Goal: Answer question/provide support: Share knowledge or assist other users

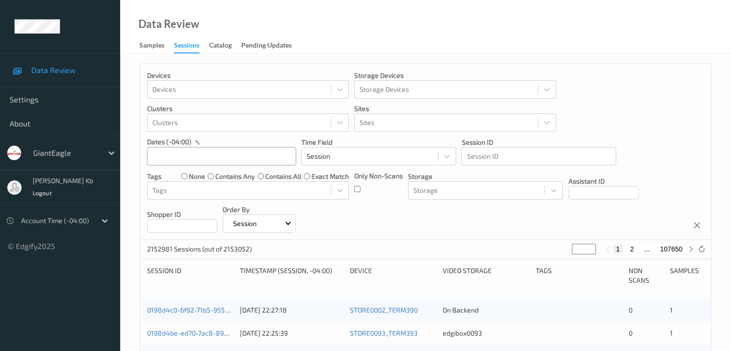
click at [267, 158] on input "text" at bounding box center [221, 156] width 149 height 18
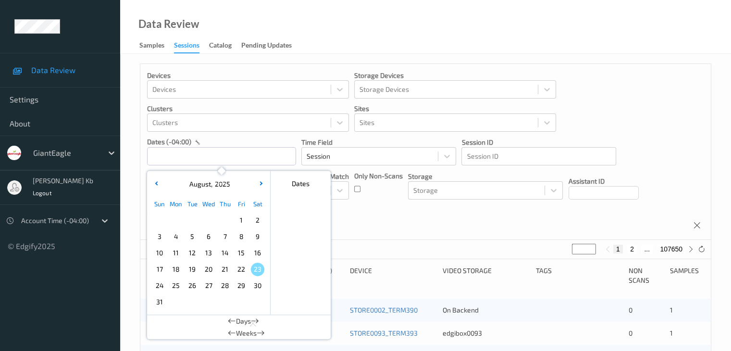
click at [175, 270] on span "18" at bounding box center [175, 268] width 13 height 13
type input "[DATE] 00:00 -> [DATE] 23:59"
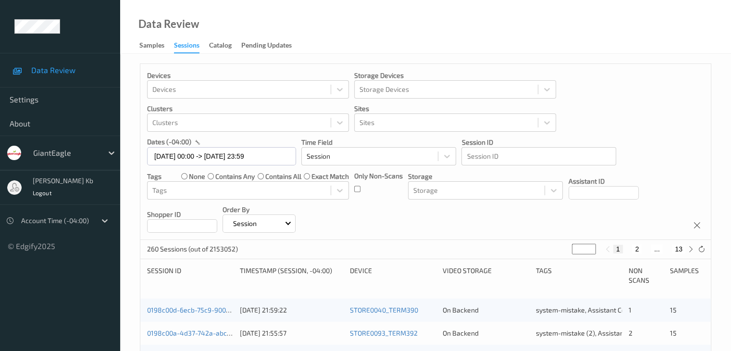
click at [678, 248] on button "13" at bounding box center [678, 249] width 13 height 9
type input "**"
click at [655, 249] on button "12" at bounding box center [657, 249] width 13 height 9
type input "**"
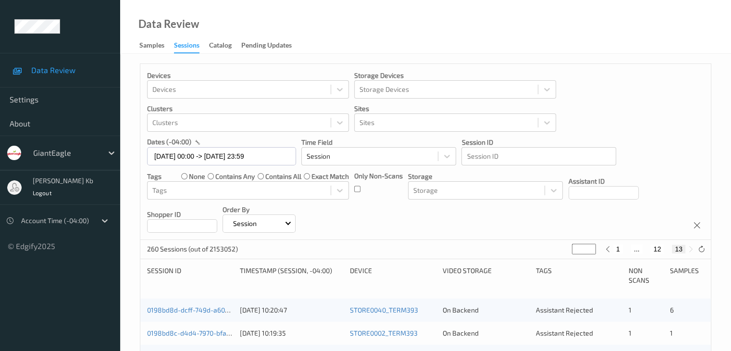
type input "**"
click at [648, 250] on button "11" at bounding box center [646, 249] width 13 height 9
type input "**"
click at [641, 248] on button "10" at bounding box center [638, 249] width 13 height 9
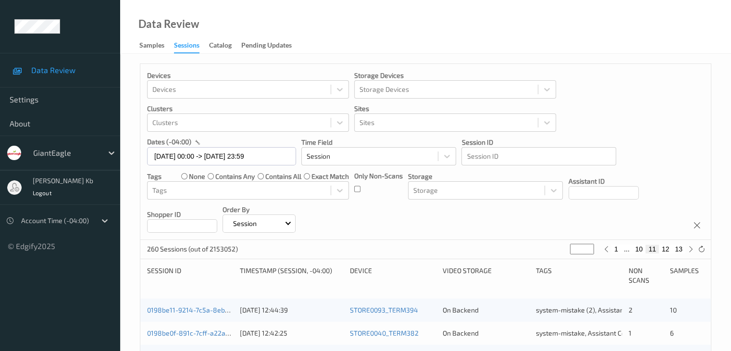
type input "**"
click at [632, 247] on button "9" at bounding box center [630, 249] width 10 height 9
type input "*"
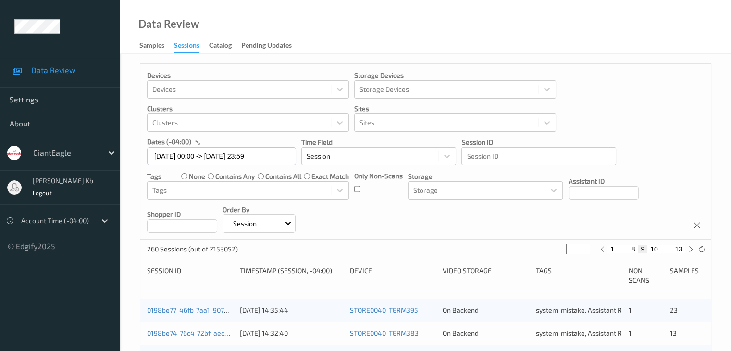
click at [632, 248] on button "8" at bounding box center [634, 249] width 10 height 9
type input "*"
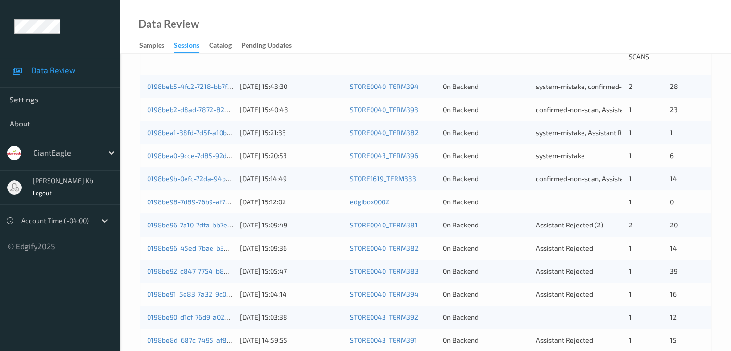
scroll to position [240, 0]
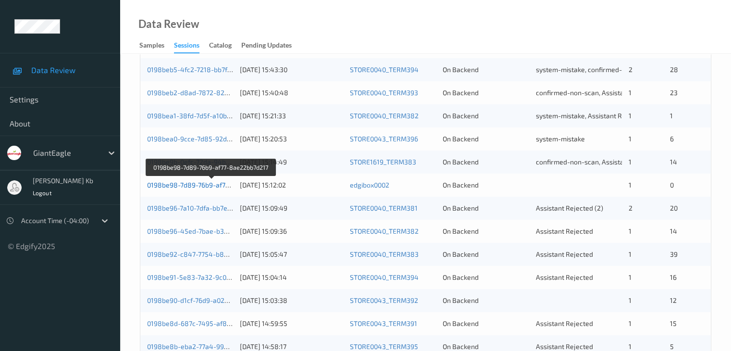
click at [185, 184] on link "0198be98-7d89-76b9-af77-8ae22bb7d217" at bounding box center [211, 185] width 129 height 8
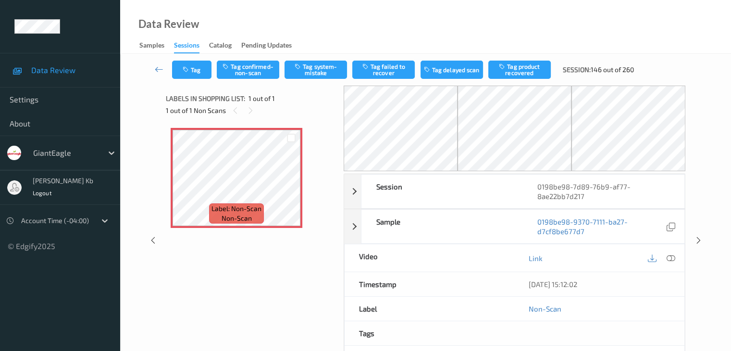
click at [646, 35] on div "Data Review Samples Sessions Catalog Pending Updates" at bounding box center [425, 27] width 611 height 54
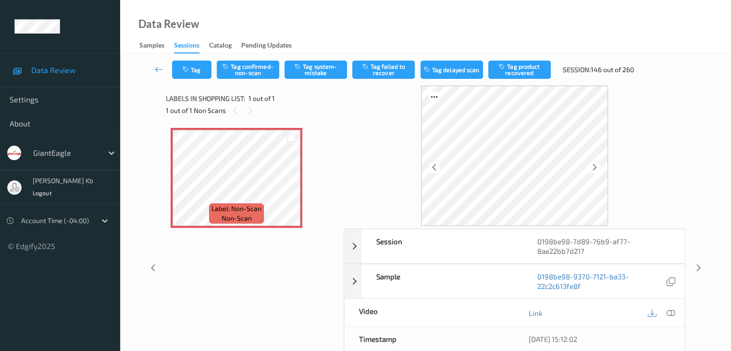
click at [671, 312] on icon at bounding box center [670, 313] width 9 height 9
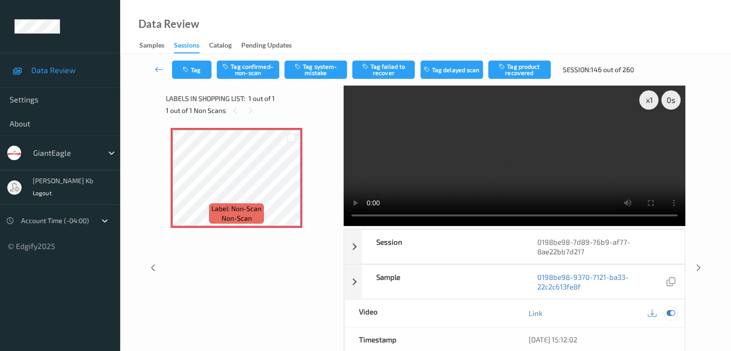
click at [670, 310] on icon at bounding box center [670, 313] width 9 height 9
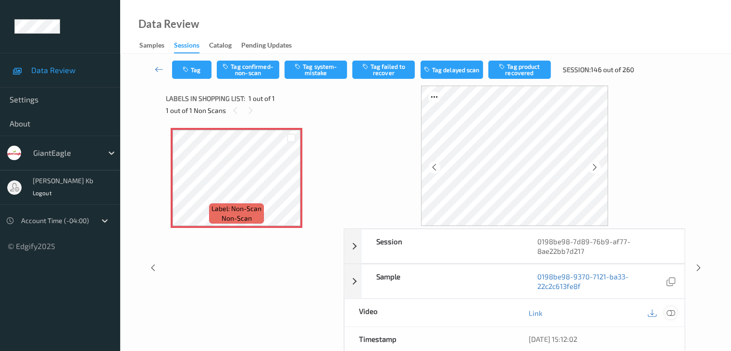
click at [670, 311] on icon at bounding box center [670, 313] width 9 height 9
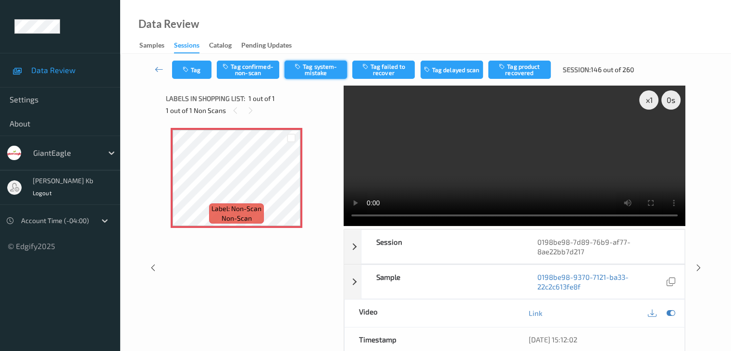
click at [316, 70] on button "Tag system-mistake" at bounding box center [315, 70] width 62 height 18
drag, startPoint x: 161, startPoint y: 68, endPoint x: 173, endPoint y: 43, distance: 28.0
click at [161, 68] on icon at bounding box center [159, 69] width 9 height 10
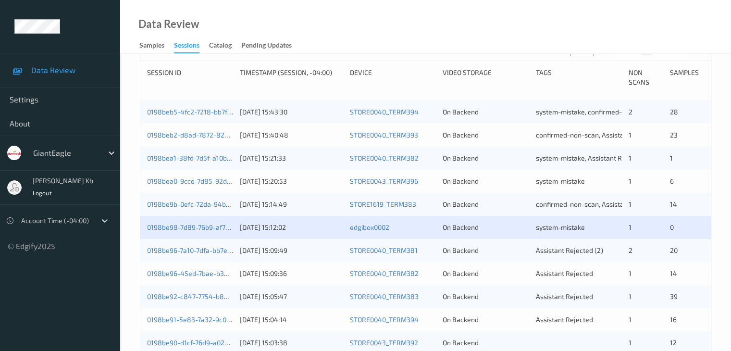
scroll to position [240, 0]
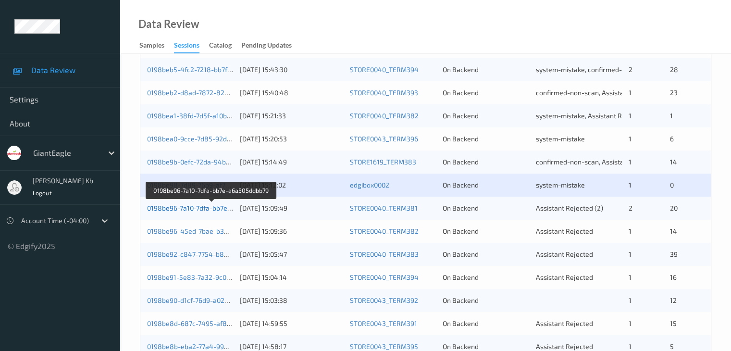
click at [197, 207] on link "0198be96-7a10-7dfa-bb7e-a6a505ddbb79" at bounding box center [211, 208] width 129 height 8
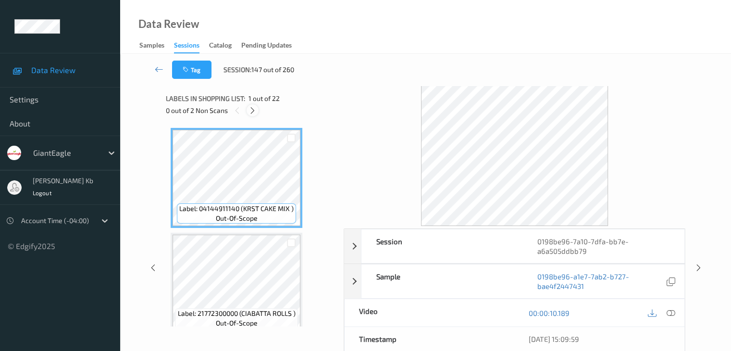
click at [254, 110] on icon at bounding box center [252, 110] width 8 height 9
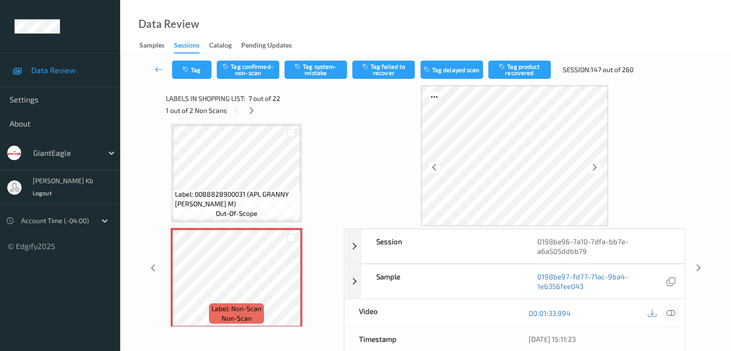
click at [672, 311] on icon at bounding box center [670, 313] width 9 height 9
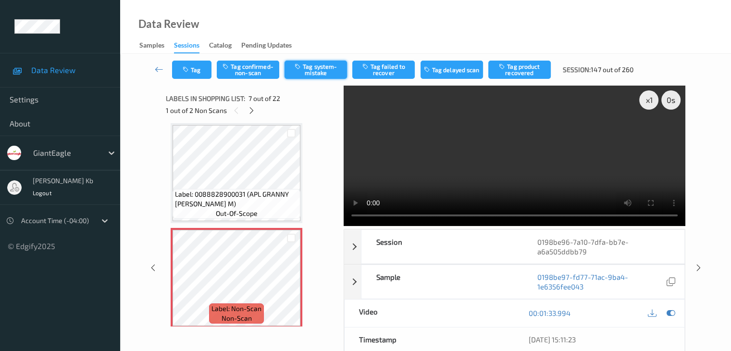
click at [317, 70] on button "Tag system-mistake" at bounding box center [315, 70] width 62 height 18
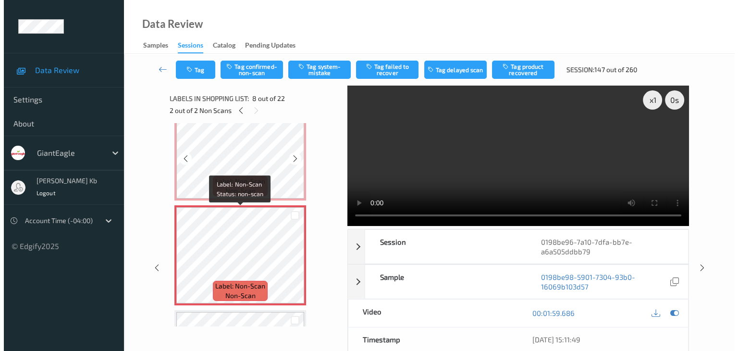
scroll to position [673, 0]
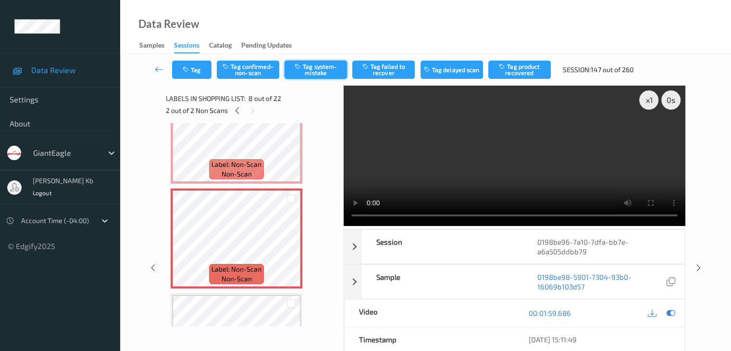
click at [326, 70] on button "Tag system-mistake" at bounding box center [315, 70] width 62 height 18
click at [206, 70] on button "Tag" at bounding box center [191, 70] width 39 height 18
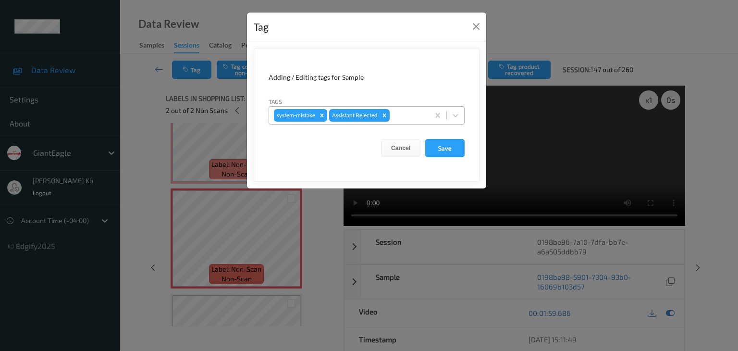
click at [409, 116] on div at bounding box center [408, 116] width 33 height 12
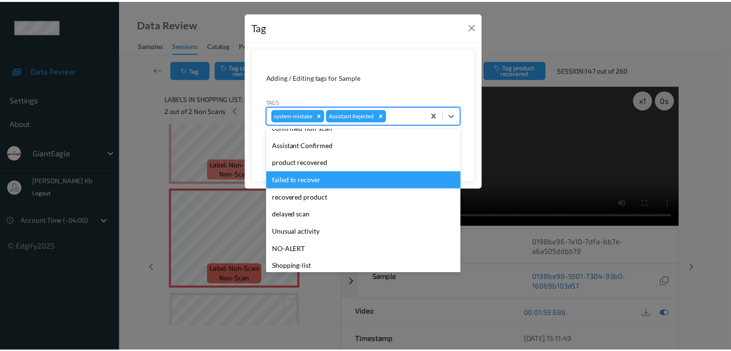
scroll to position [85, 0]
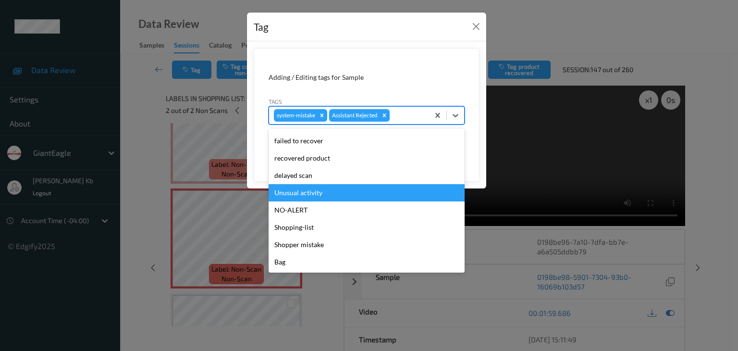
drag, startPoint x: 319, startPoint y: 193, endPoint x: 324, endPoint y: 192, distance: 5.4
click at [319, 193] on div "Unusual activity" at bounding box center [367, 192] width 196 height 17
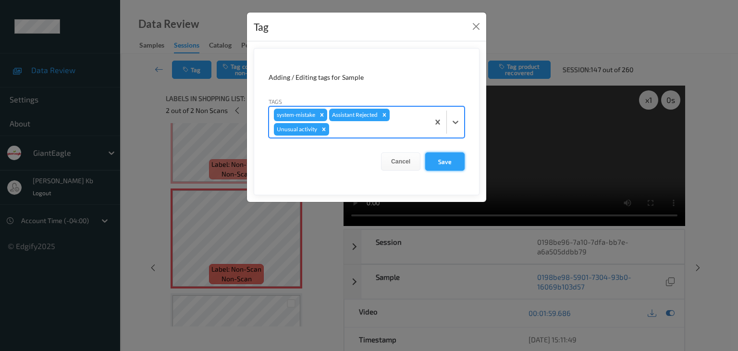
click at [456, 160] on button "Save" at bounding box center [444, 161] width 39 height 18
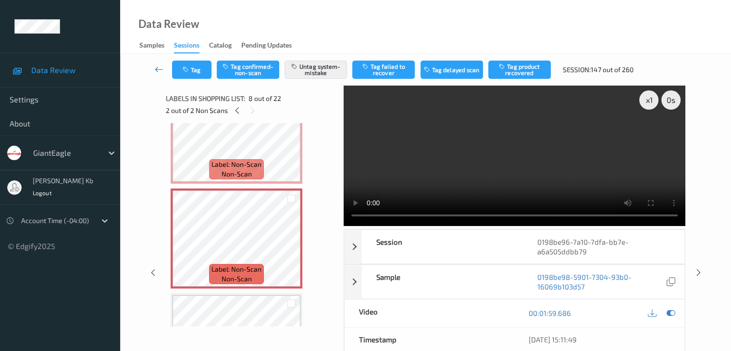
click at [161, 70] on icon at bounding box center [159, 69] width 9 height 10
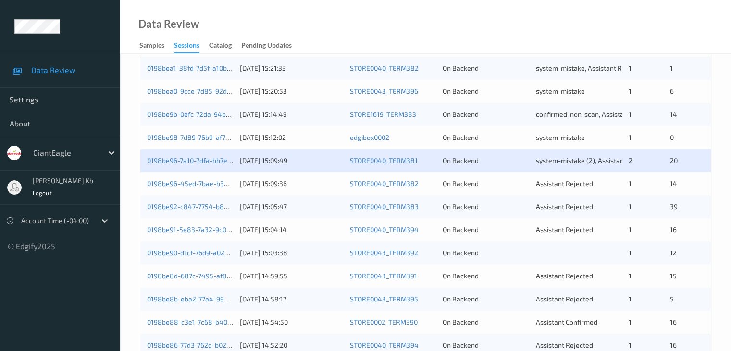
scroll to position [288, 0]
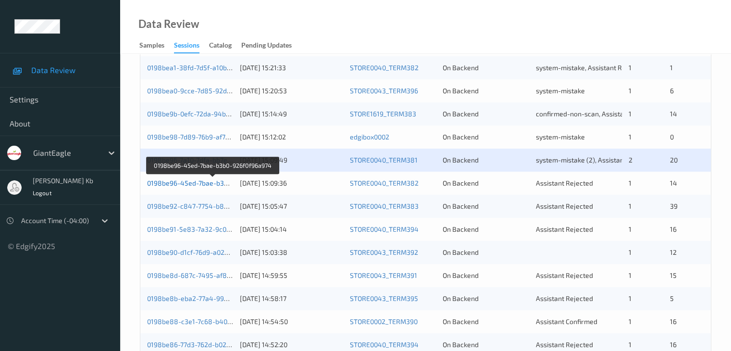
click at [193, 183] on link "0198be96-45ed-7bae-b3b0-926f0f96a974" at bounding box center [212, 183] width 131 height 8
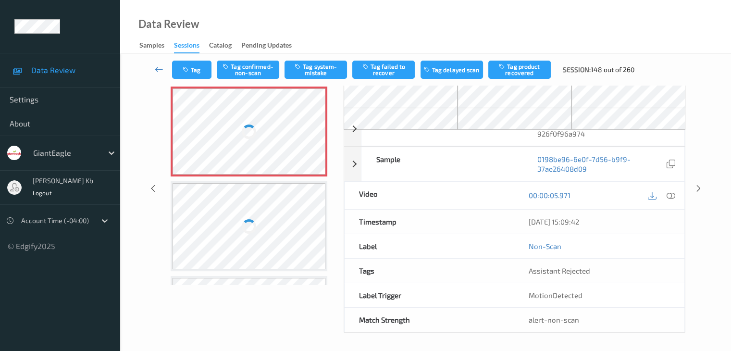
scroll to position [63, 0]
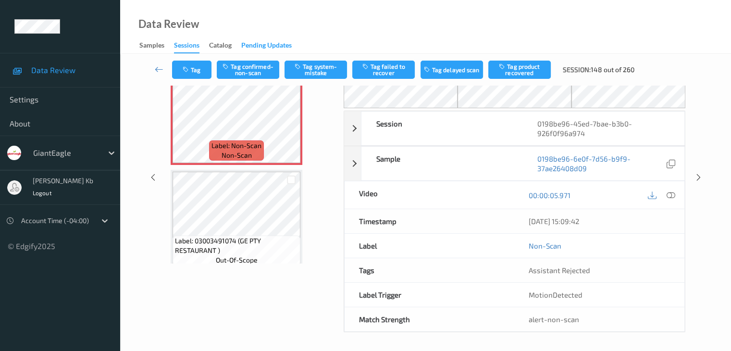
click at [264, 75] on button "Tag confirmed-non-scan" at bounding box center [248, 70] width 62 height 18
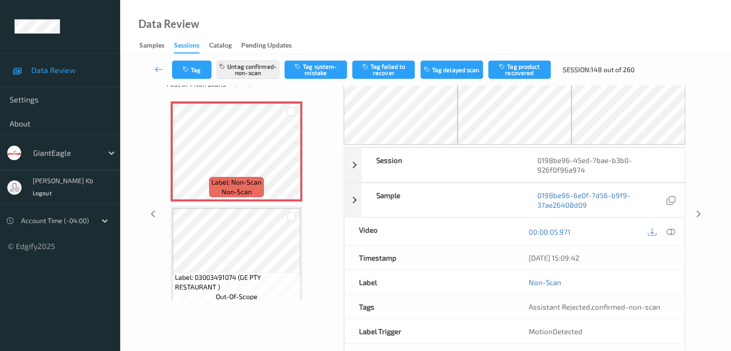
scroll to position [0, 0]
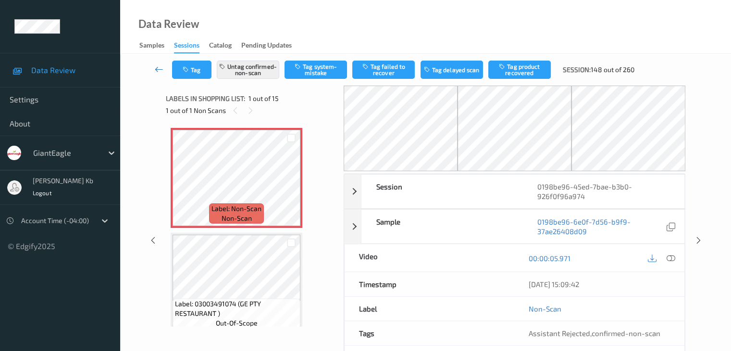
click at [158, 68] on icon at bounding box center [159, 69] width 9 height 10
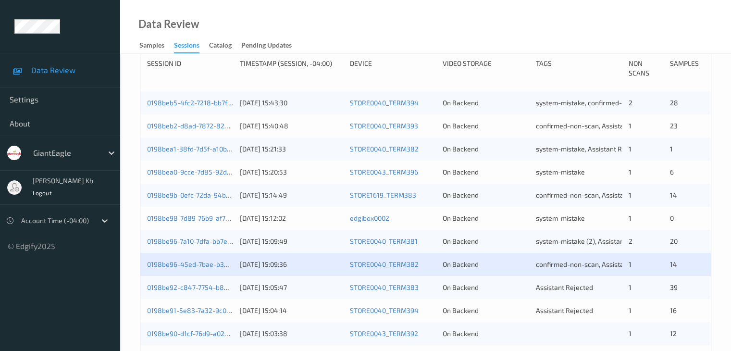
scroll to position [192, 0]
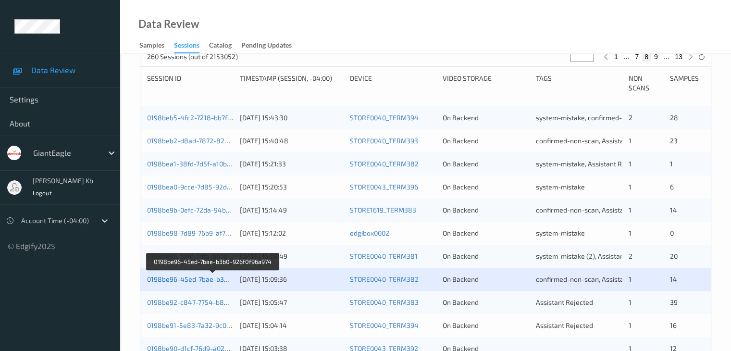
click at [199, 281] on link "0198be96-45ed-7bae-b3b0-926f0f96a974" at bounding box center [212, 279] width 131 height 8
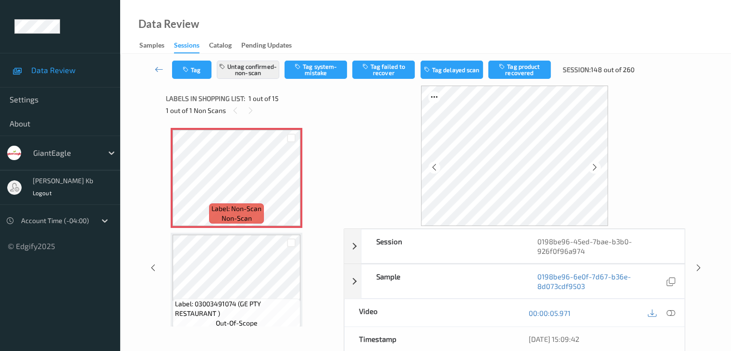
scroll to position [48, 0]
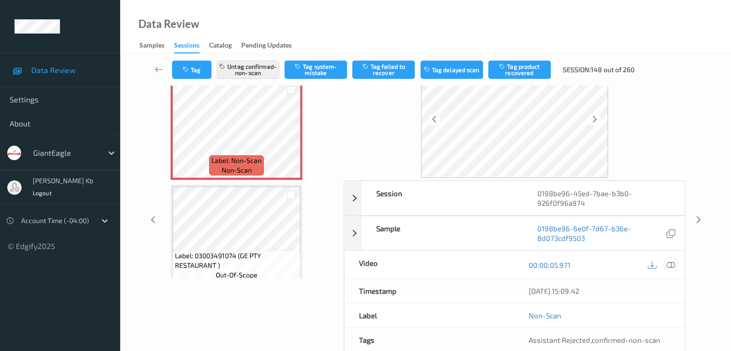
click at [672, 264] on icon at bounding box center [670, 264] width 9 height 9
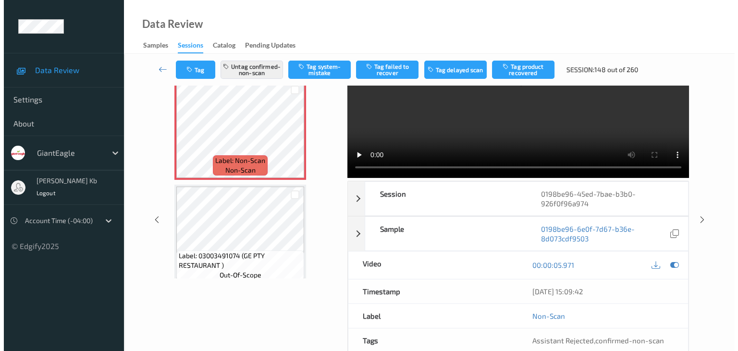
scroll to position [0, 0]
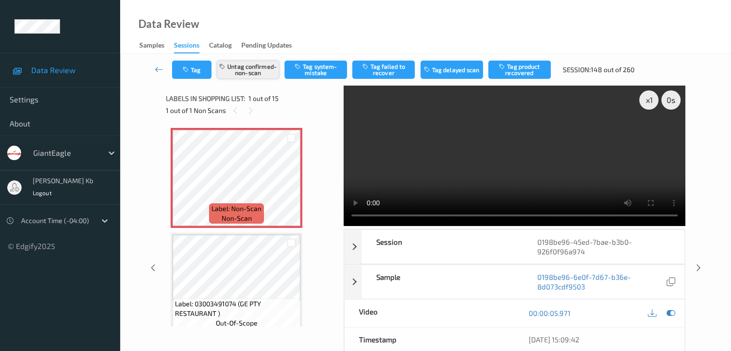
click at [256, 71] on button "Untag confirmed-non-scan" at bounding box center [248, 70] width 62 height 18
click at [325, 68] on button "Tag system-mistake" at bounding box center [315, 70] width 62 height 18
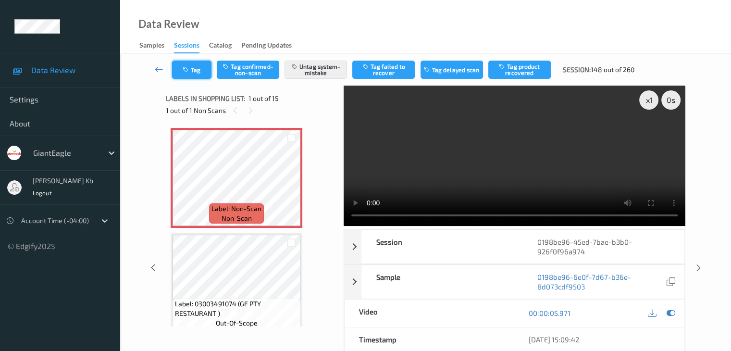
click at [198, 70] on button "Tag" at bounding box center [191, 70] width 39 height 18
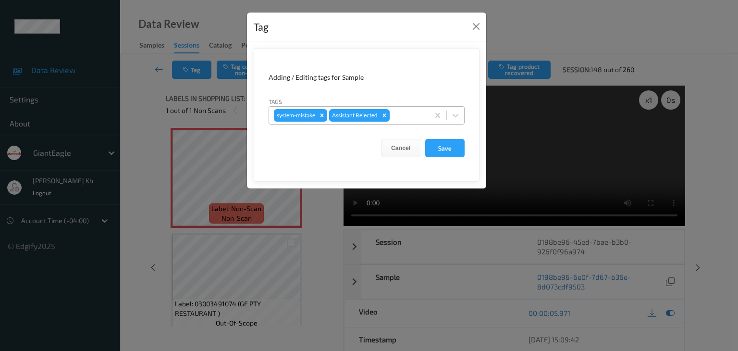
click at [400, 108] on div "system-mistake Assistant Rejected" at bounding box center [349, 115] width 160 height 16
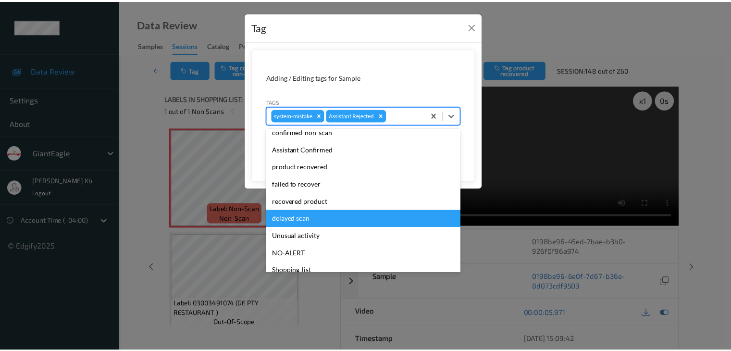
scroll to position [85, 0]
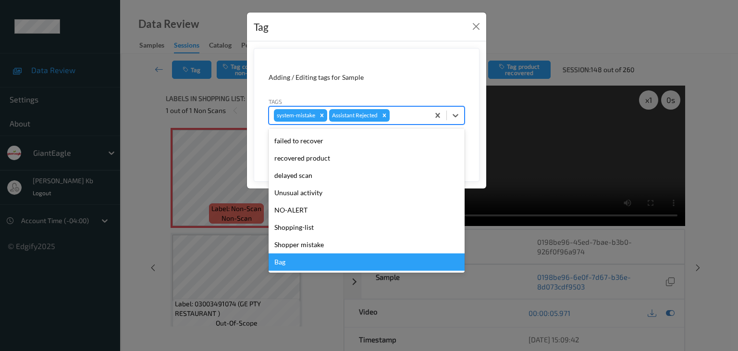
drag, startPoint x: 283, startPoint y: 261, endPoint x: 293, endPoint y: 253, distance: 13.0
click at [283, 261] on div "Bag" at bounding box center [367, 261] width 196 height 17
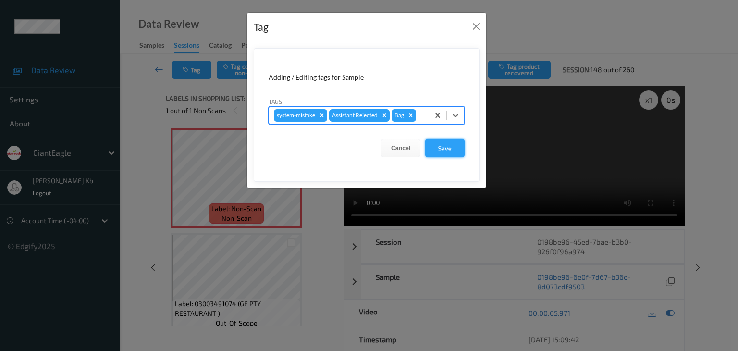
click at [445, 148] on button "Save" at bounding box center [444, 148] width 39 height 18
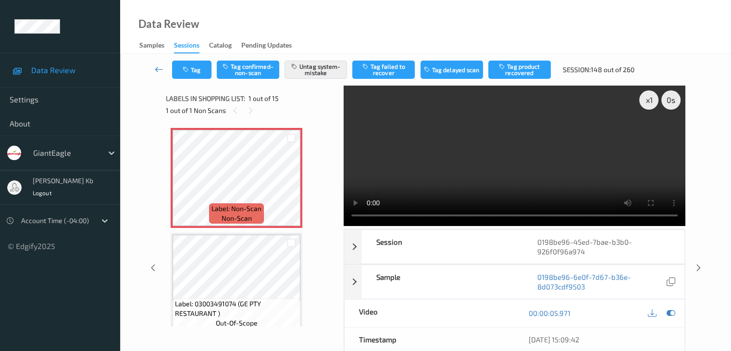
click at [161, 69] on icon at bounding box center [159, 69] width 9 height 10
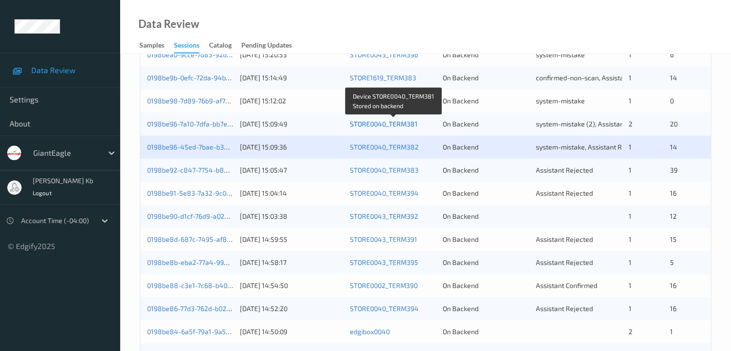
scroll to position [336, 0]
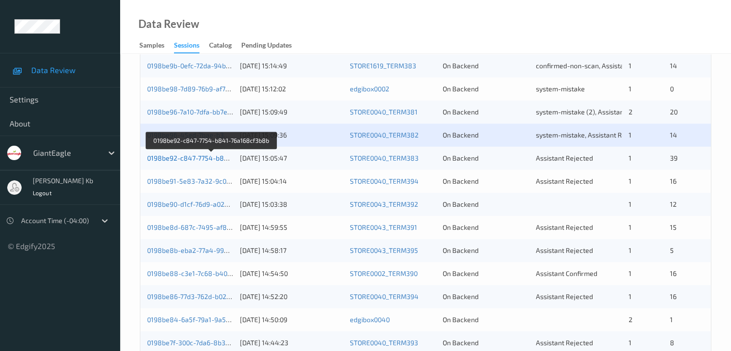
click at [185, 159] on link "0198be92-c847-7754-b841-76a168cf3b8b" at bounding box center [212, 158] width 130 height 8
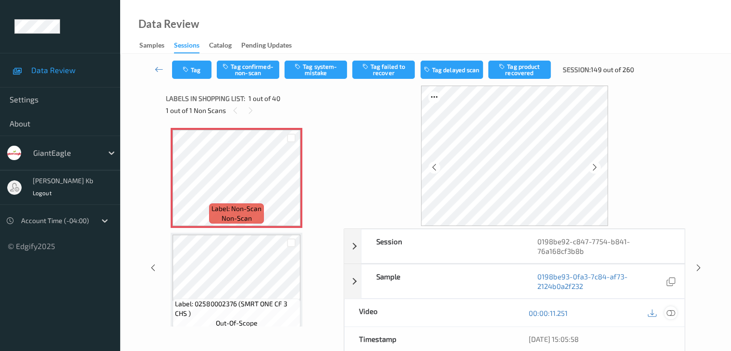
click at [671, 312] on icon at bounding box center [670, 313] width 9 height 9
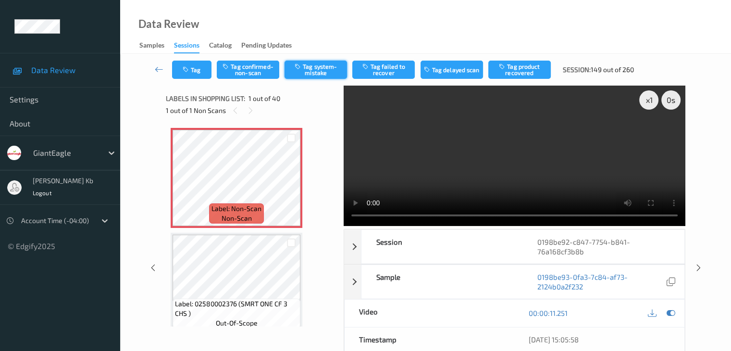
click at [314, 68] on button "Tag system-mistake" at bounding box center [315, 70] width 62 height 18
click at [198, 66] on button "Tag" at bounding box center [191, 70] width 39 height 18
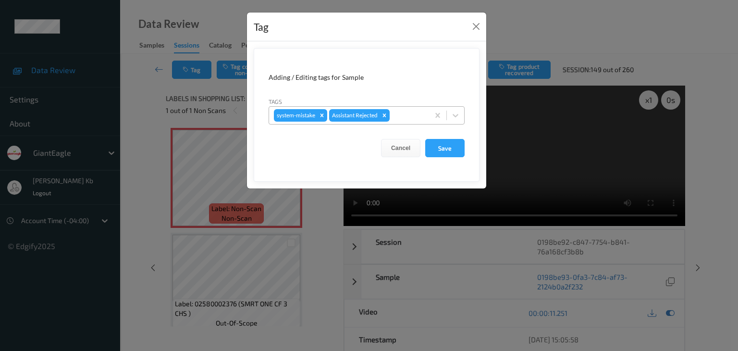
click at [409, 114] on div at bounding box center [408, 116] width 33 height 12
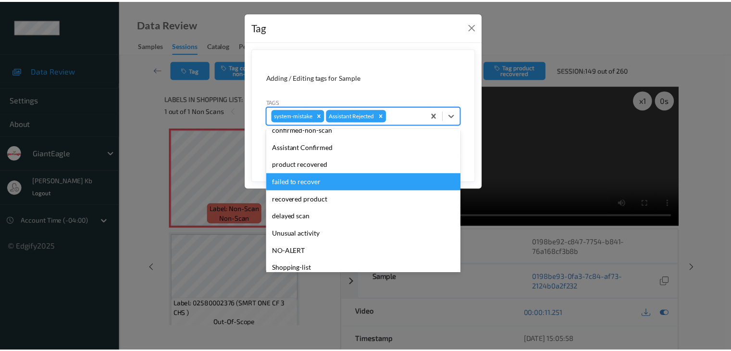
scroll to position [85, 0]
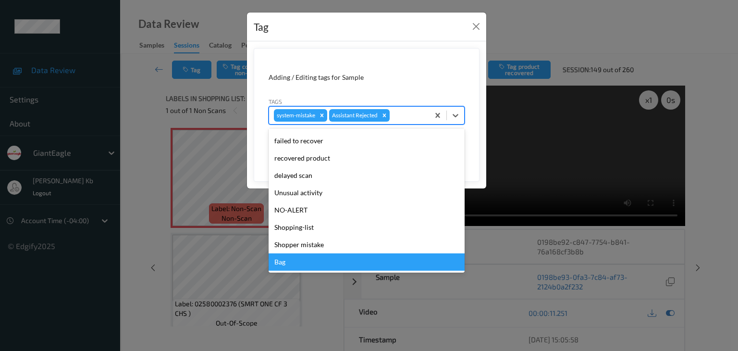
click at [290, 267] on div "Bag" at bounding box center [367, 261] width 196 height 17
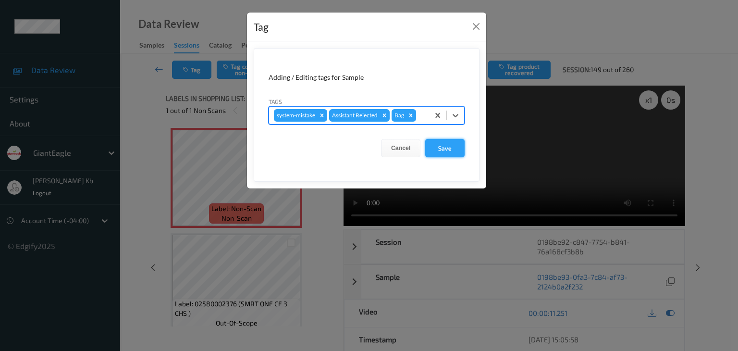
click at [445, 148] on button "Save" at bounding box center [444, 148] width 39 height 18
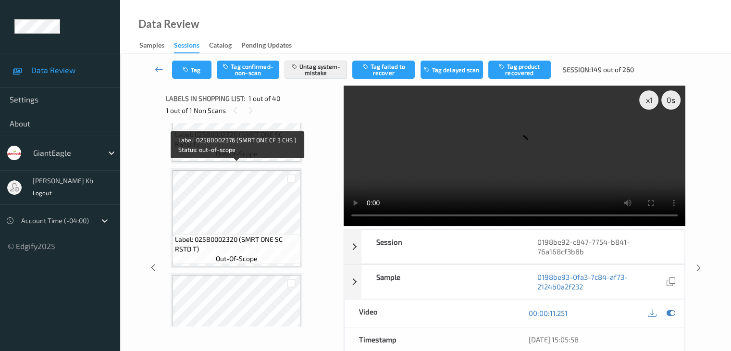
scroll to position [432, 0]
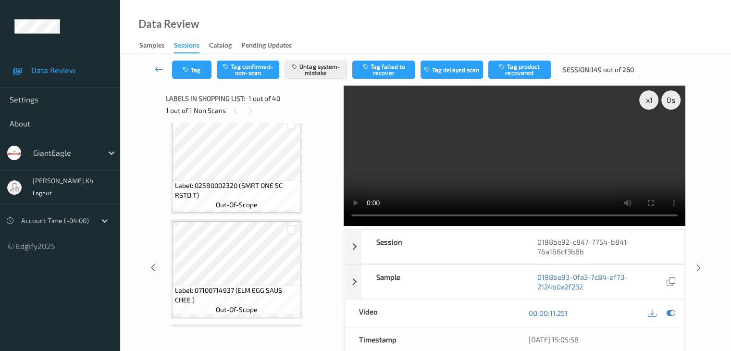
drag, startPoint x: 156, startPoint y: 68, endPoint x: 160, endPoint y: 62, distance: 6.9
click at [156, 68] on icon at bounding box center [159, 69] width 9 height 10
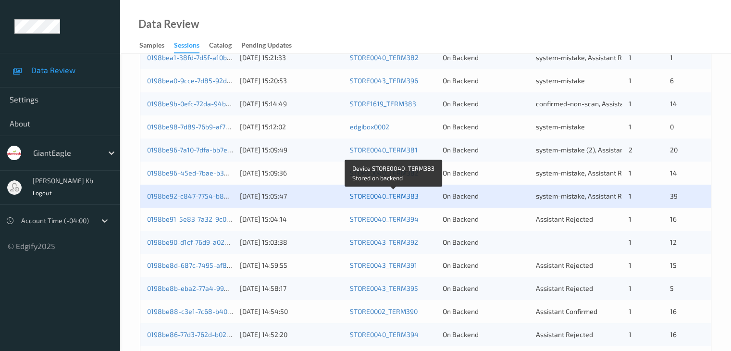
scroll to position [336, 0]
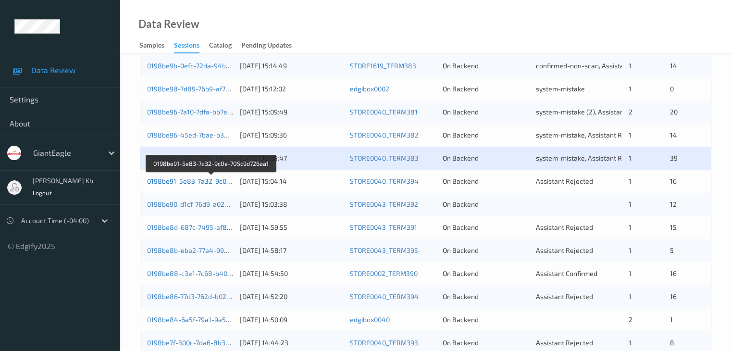
click at [199, 181] on link "0198be91-5e83-7a32-9c0e-705c9d726aa1" at bounding box center [211, 181] width 129 height 8
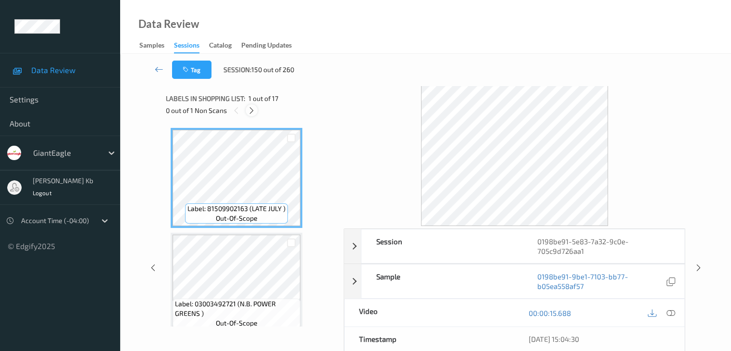
click at [254, 110] on icon at bounding box center [251, 110] width 8 height 9
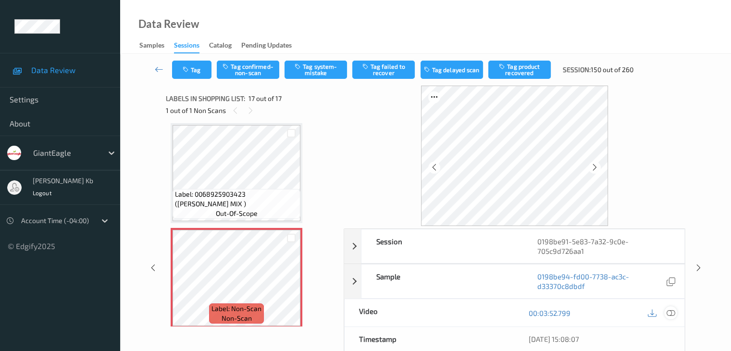
click at [672, 313] on icon at bounding box center [670, 313] width 9 height 9
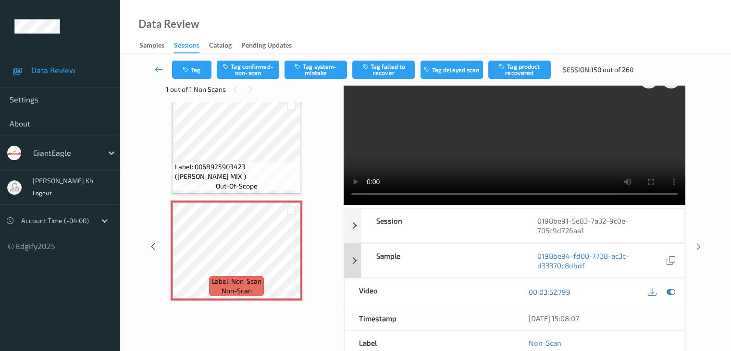
scroll to position [0, 0]
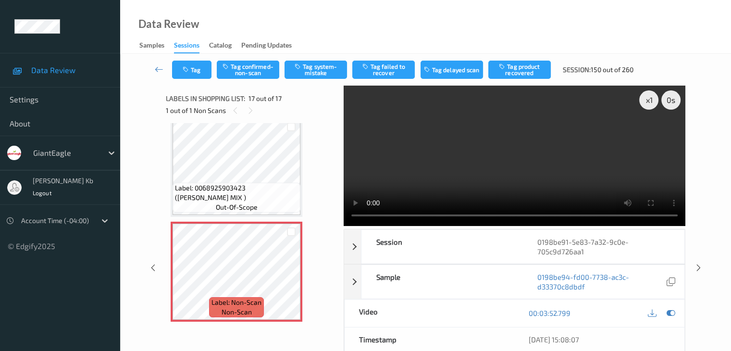
click at [298, 183] on div "Label: 0068925903423 ([PERSON_NAME] MIX ) out-of-scope" at bounding box center [237, 198] width 128 height 30
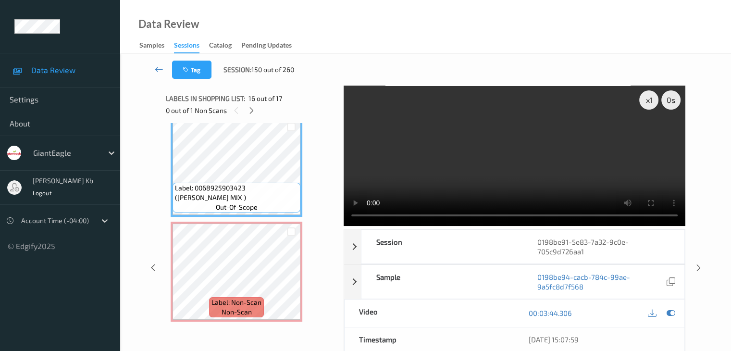
click at [298, 183] on div "Label: 0068925903423 ([PERSON_NAME] MIX ) out-of-scope" at bounding box center [237, 198] width 128 height 30
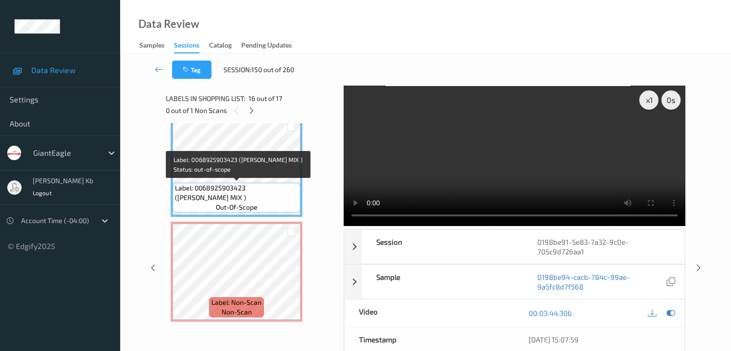
click at [217, 184] on span "Label: 0068925903423 ([PERSON_NAME] MIX )" at bounding box center [236, 192] width 123 height 19
click at [217, 183] on span "Label: 0068925903423 ([PERSON_NAME] MIX )" at bounding box center [236, 192] width 123 height 19
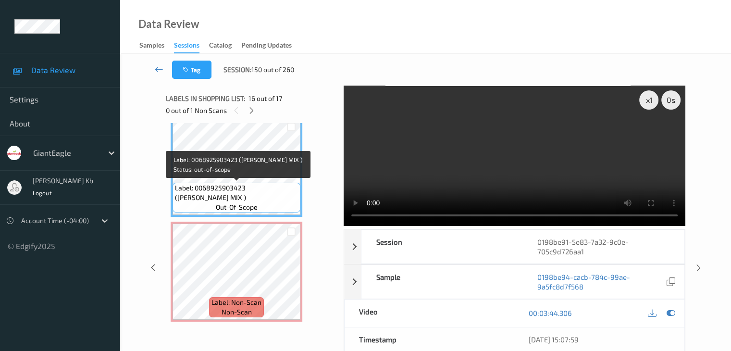
click at [217, 183] on span "Label: 0068925903423 ([PERSON_NAME] MIX )" at bounding box center [236, 192] width 123 height 19
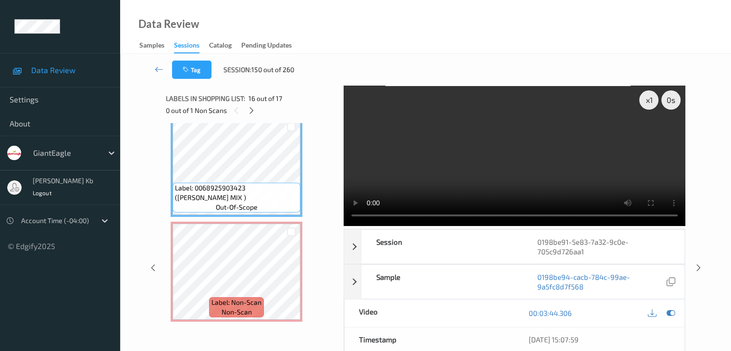
click at [702, 14] on div "Data Review Samples Sessions Catalog Pending Updates" at bounding box center [425, 27] width 611 height 54
click at [535, 328] on div "[DATE] 15:07:59" at bounding box center [599, 339] width 170 height 24
click at [535, 327] on div "[DATE] 15:07:59" at bounding box center [599, 339] width 170 height 24
click at [268, 332] on div "Labels in shopping list: 16 out of 17 0 out of 1 Non Scans Label: 81509902163 (…" at bounding box center [251, 268] width 171 height 365
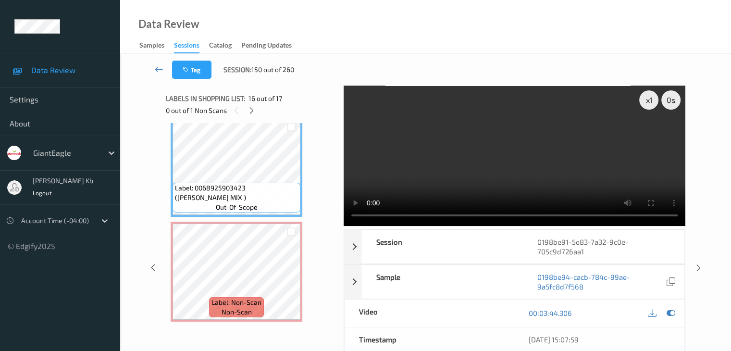
click at [267, 332] on div "Labels in shopping list: 16 out of 17 0 out of 1 Non Scans Label: 81509902163 (…" at bounding box center [251, 268] width 171 height 365
click at [261, 332] on div "Labels in shopping list: 16 out of 17 0 out of 1 Non Scans Label: 81509902163 (…" at bounding box center [251, 268] width 171 height 365
click at [482, 331] on div "Timestamp" at bounding box center [430, 339] width 170 height 24
click at [709, 16] on div "Data Review Samples Sessions Catalog Pending Updates" at bounding box center [425, 27] width 611 height 54
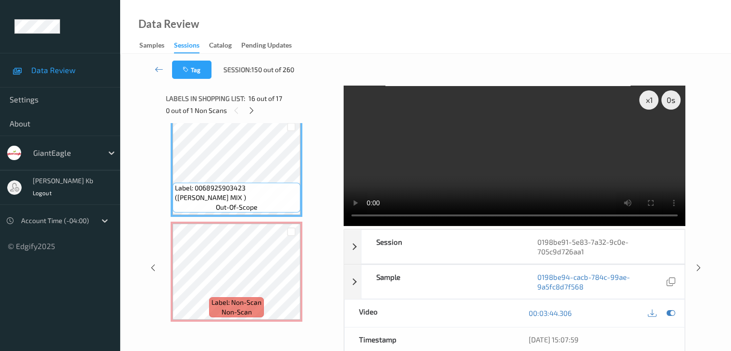
click at [342, 160] on div "x 1 0 s Session 0198be91-5e83-7a32-9c0e-705c9d726aa1 Session ID 0198be91-5e83-7…" at bounding box center [425, 268] width 519 height 365
click at [396, 63] on div "Tag Session: 150 out of 260" at bounding box center [425, 70] width 571 height 32
click at [359, 130] on video at bounding box center [515, 156] width 342 height 140
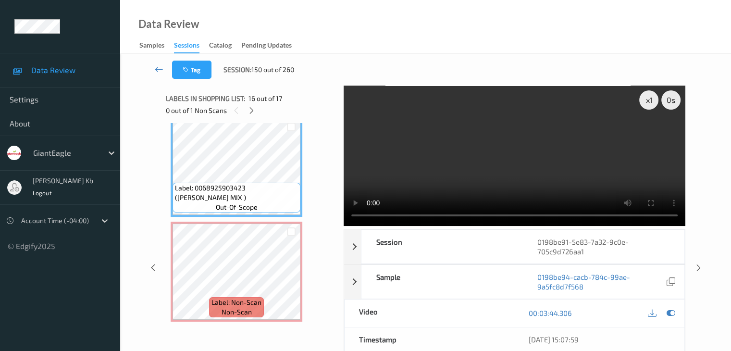
click at [356, 226] on video at bounding box center [515, 156] width 342 height 140
click at [344, 226] on video at bounding box center [515, 156] width 342 height 140
click at [405, 86] on video at bounding box center [515, 156] width 342 height 140
click at [344, 86] on video at bounding box center [515, 156] width 342 height 140
click at [387, 86] on video at bounding box center [515, 156] width 342 height 140
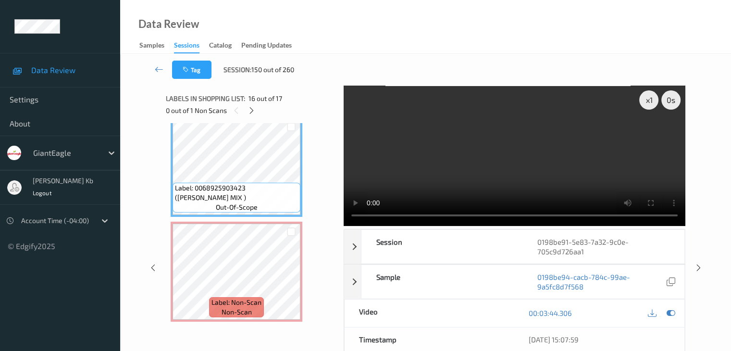
click at [387, 86] on video at bounding box center [515, 156] width 342 height 140
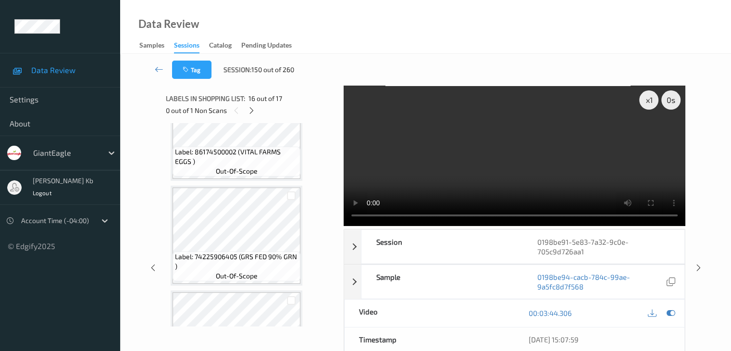
scroll to position [1198, 0]
click at [254, 111] on icon at bounding box center [251, 110] width 8 height 9
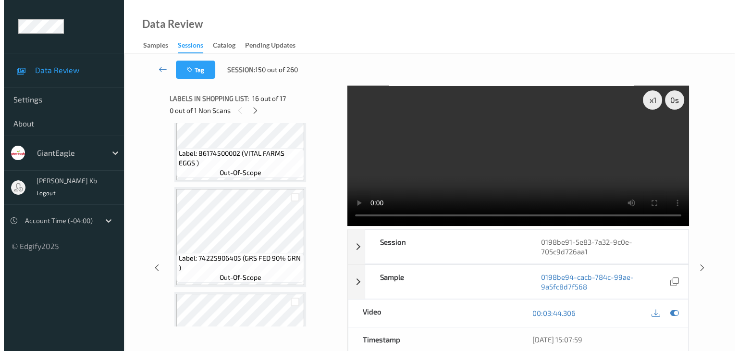
scroll to position [1576, 0]
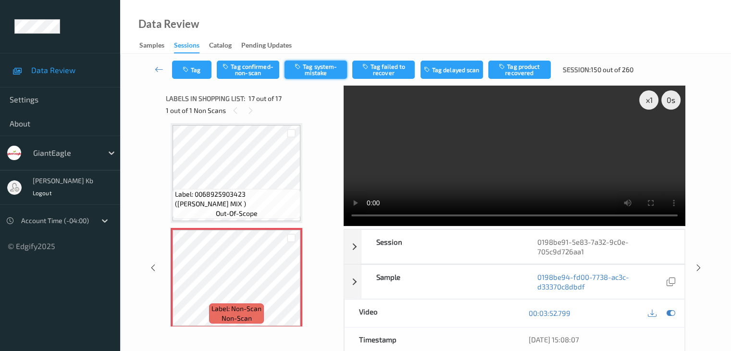
click at [325, 68] on button "Tag system-mistake" at bounding box center [315, 70] width 62 height 18
click at [196, 66] on button "Tag" at bounding box center [191, 70] width 39 height 18
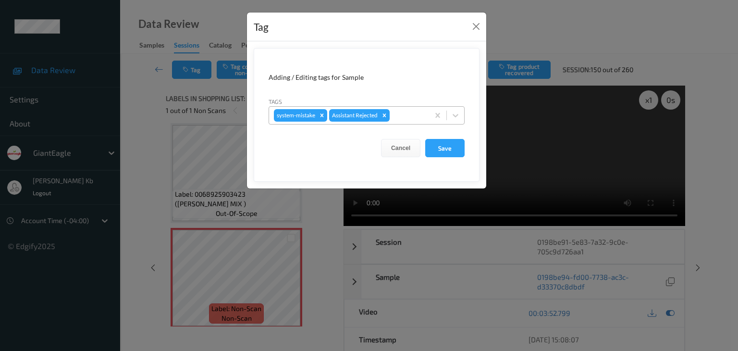
click at [406, 116] on div at bounding box center [408, 116] width 33 height 12
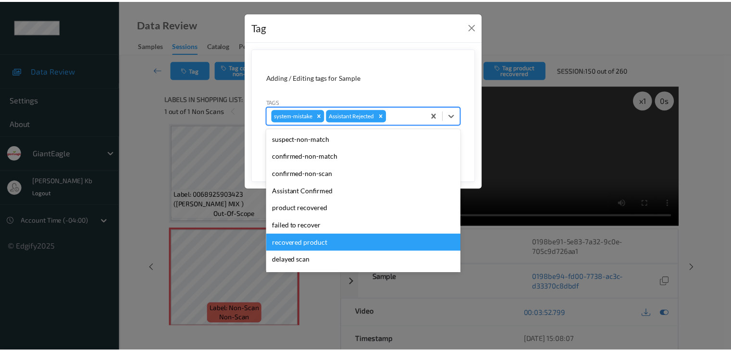
scroll to position [48, 0]
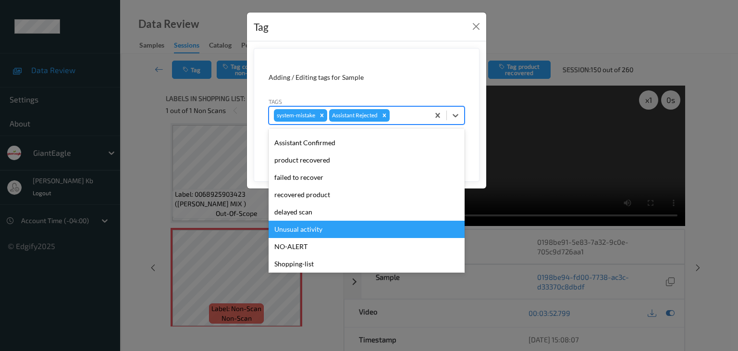
click at [313, 226] on div "Unusual activity" at bounding box center [367, 229] width 196 height 17
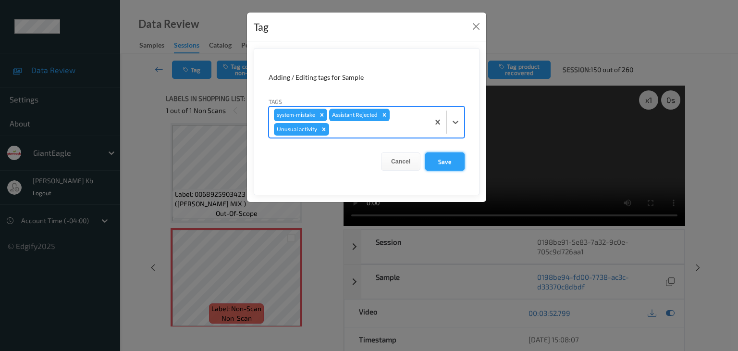
click at [448, 161] on button "Save" at bounding box center [444, 161] width 39 height 18
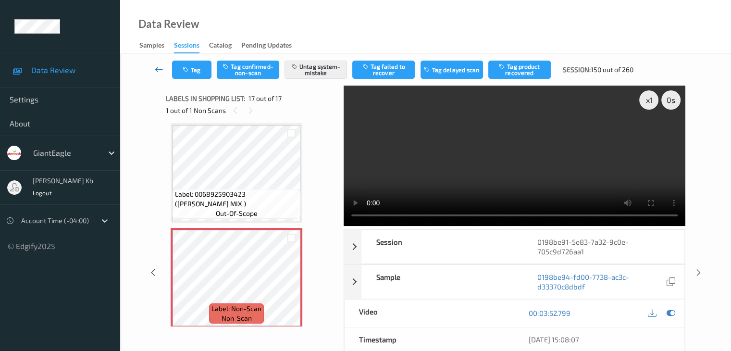
click at [160, 68] on icon at bounding box center [159, 69] width 9 height 10
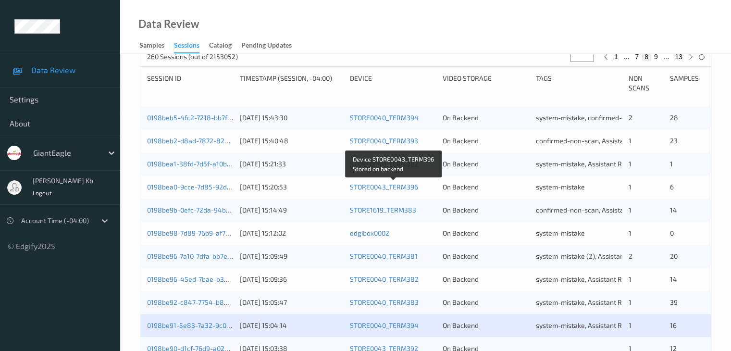
scroll to position [336, 0]
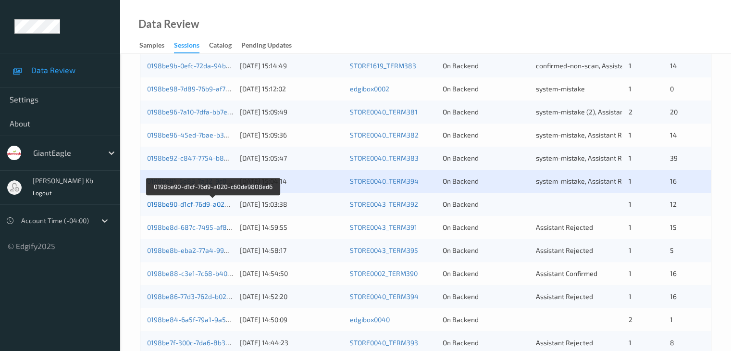
click at [217, 203] on link "0198be90-d1cf-76d9-a020-c60de9808ed6" at bounding box center [212, 204] width 131 height 8
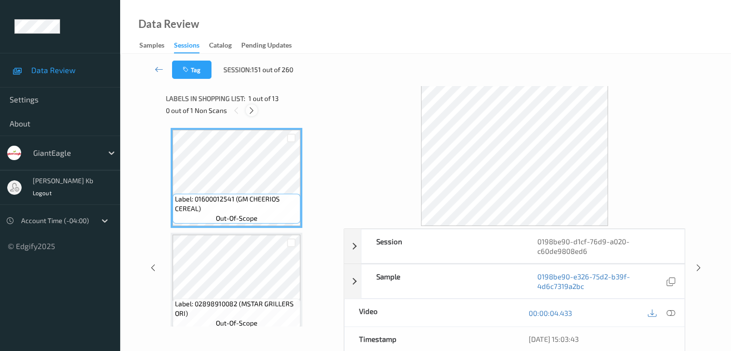
click at [252, 109] on icon at bounding box center [251, 110] width 8 height 9
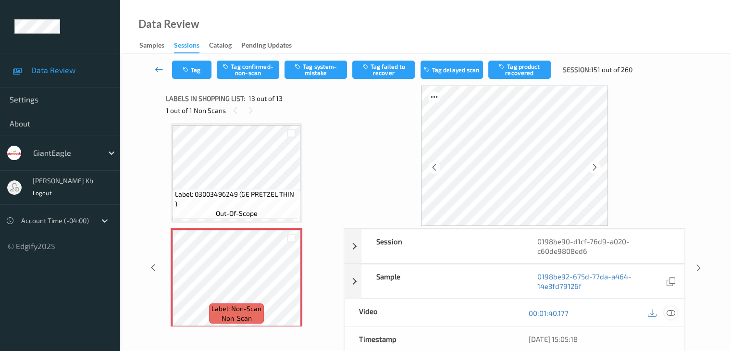
click at [671, 312] on icon at bounding box center [670, 313] width 9 height 9
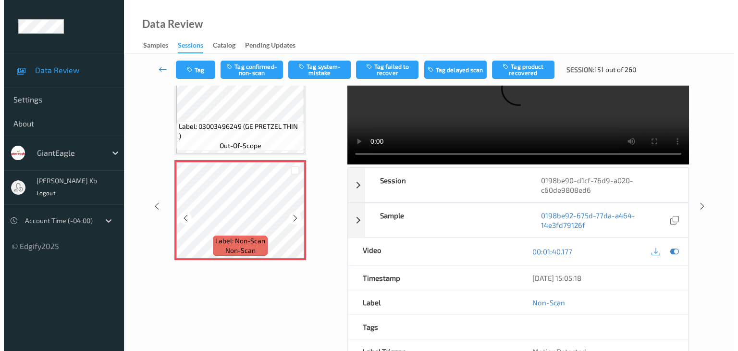
scroll to position [0, 0]
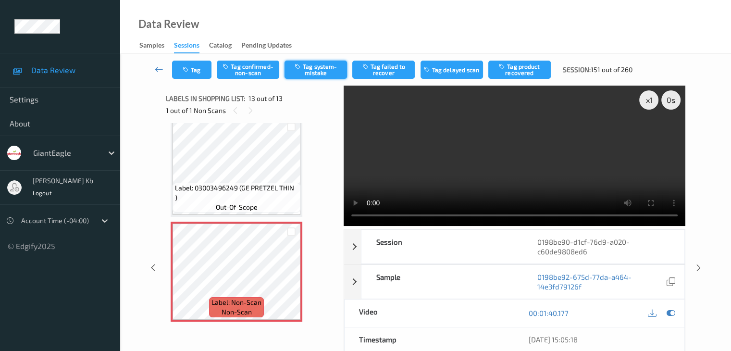
click at [312, 70] on button "Tag system-mistake" at bounding box center [315, 70] width 62 height 18
click at [200, 71] on button "Tag" at bounding box center [191, 70] width 39 height 18
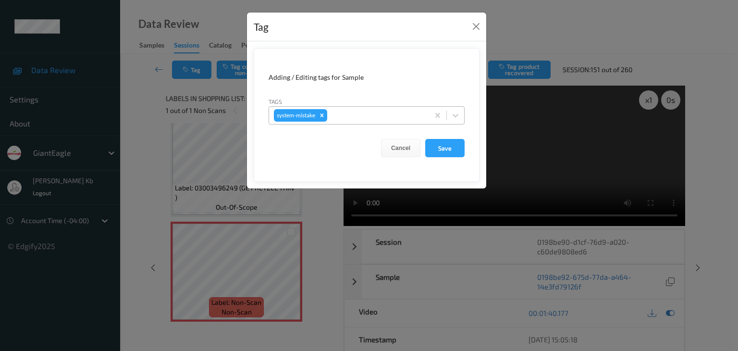
click at [356, 114] on div at bounding box center [376, 116] width 95 height 12
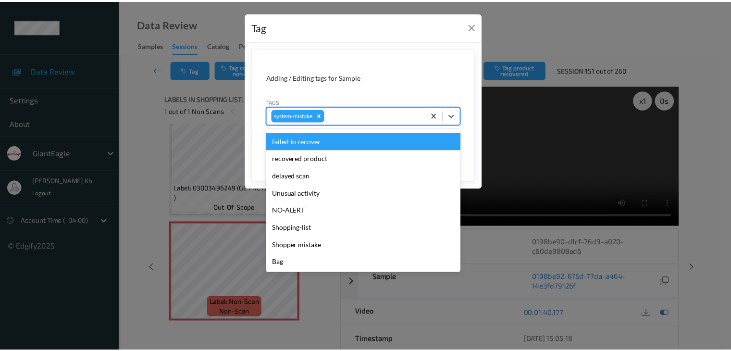
scroll to position [102, 0]
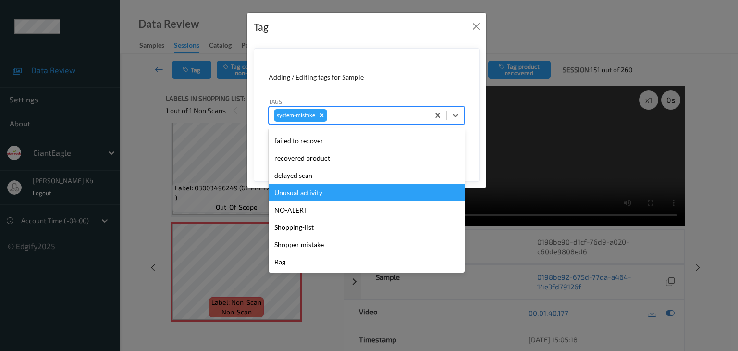
click at [306, 197] on div "Unusual activity" at bounding box center [367, 192] width 196 height 17
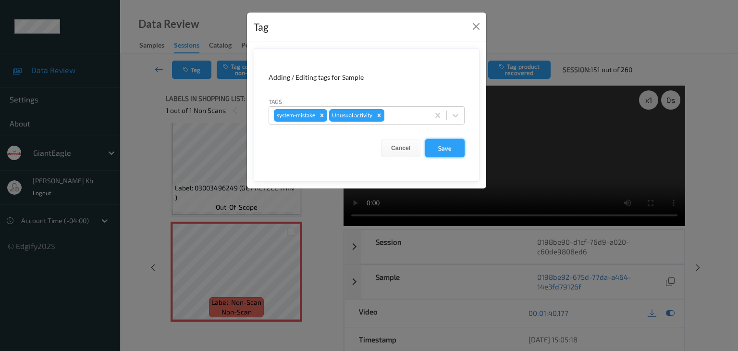
click at [451, 148] on button "Save" at bounding box center [444, 148] width 39 height 18
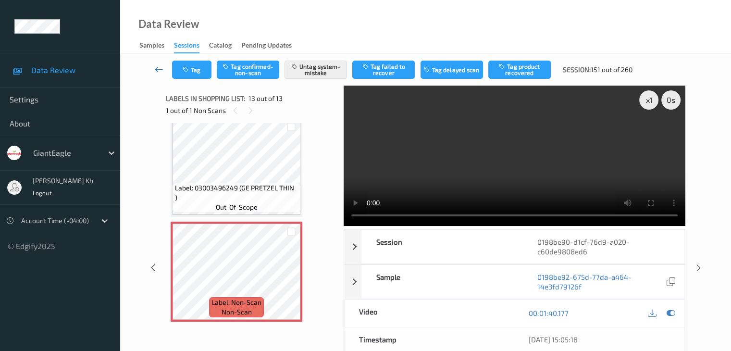
click at [160, 66] on icon at bounding box center [159, 69] width 9 height 10
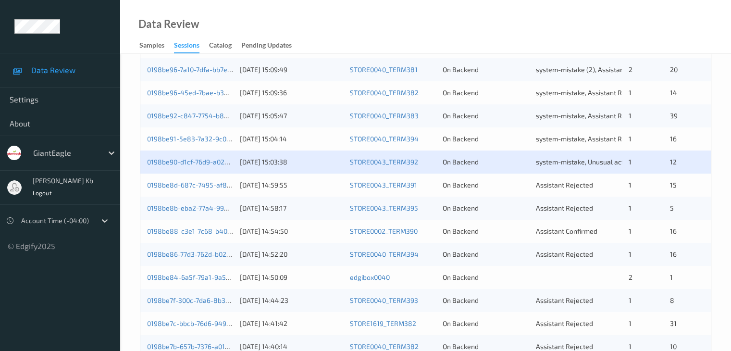
scroll to position [384, 0]
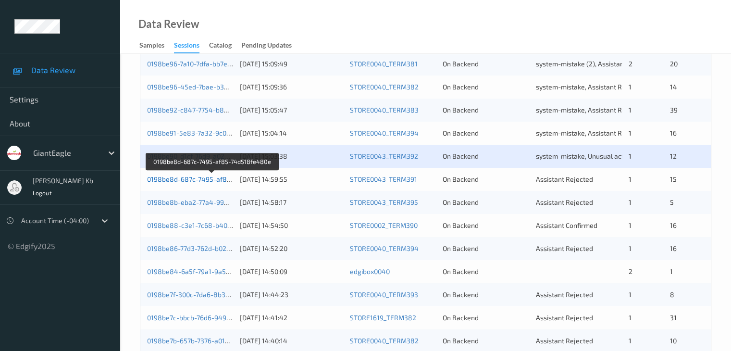
click at [219, 181] on link "0198be8d-687c-7495-af85-74d518fe480e" at bounding box center [212, 179] width 131 height 8
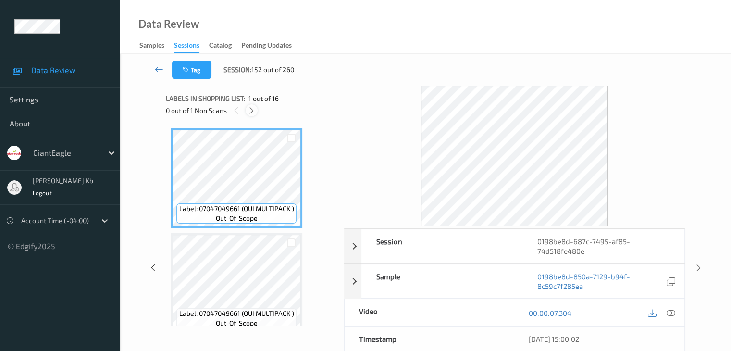
click at [253, 110] on icon at bounding box center [251, 110] width 8 height 9
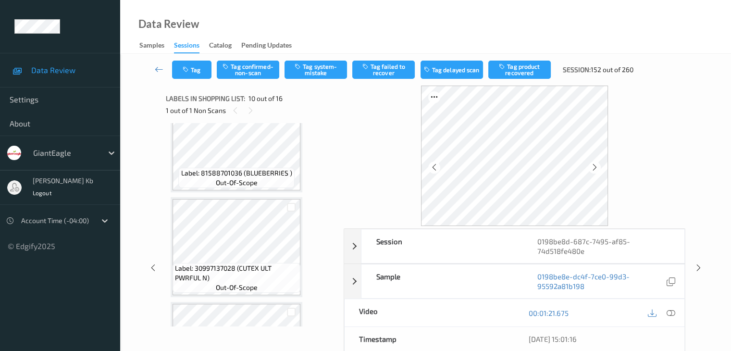
scroll to position [891, 0]
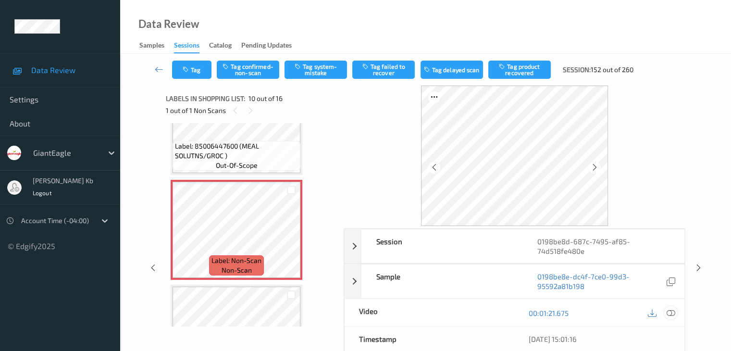
click at [669, 312] on icon at bounding box center [670, 313] width 9 height 9
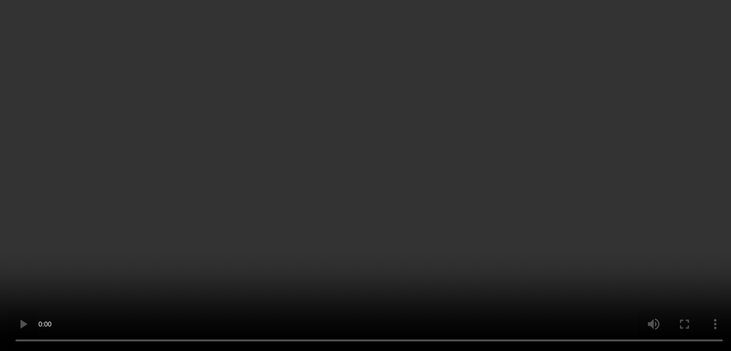
scroll to position [757, 0]
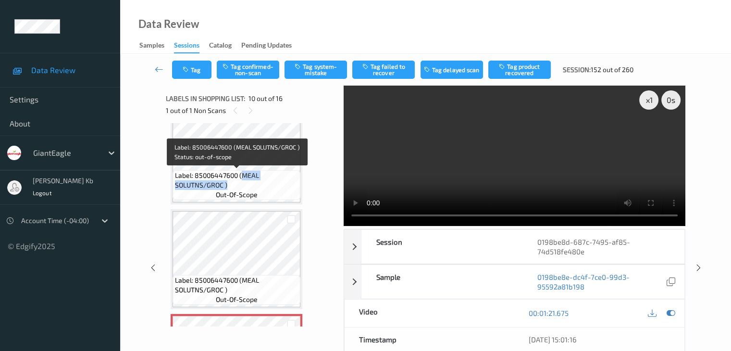
drag, startPoint x: 242, startPoint y: 174, endPoint x: 261, endPoint y: 183, distance: 21.1
click at [261, 183] on span "Label: 85006447600 (MEAL SOLUTNS/GROC )" at bounding box center [236, 180] width 123 height 19
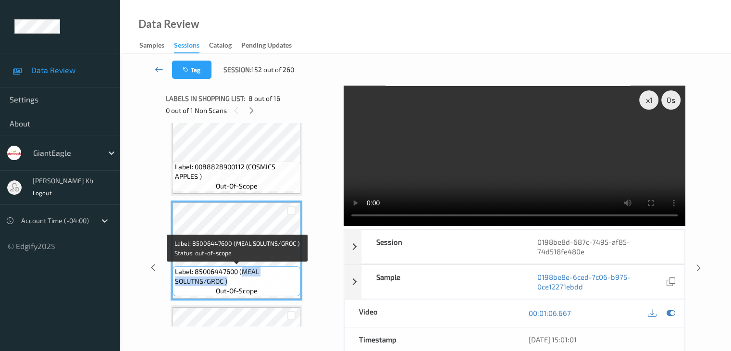
scroll to position [805, 0]
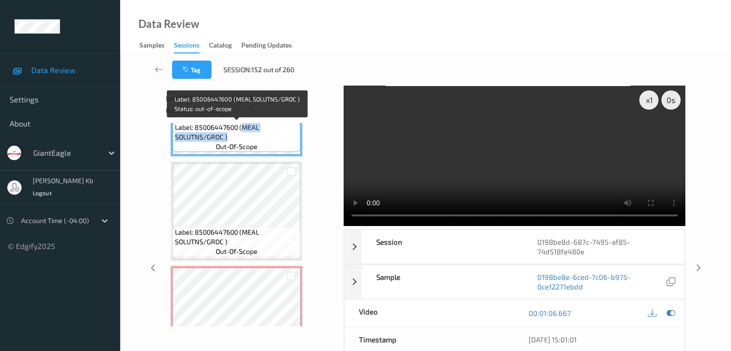
copy span "MEAL SOLUTNS/GROC )"
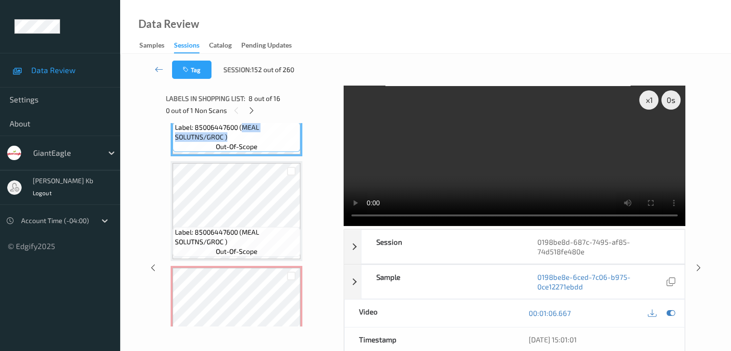
scroll to position [757, 0]
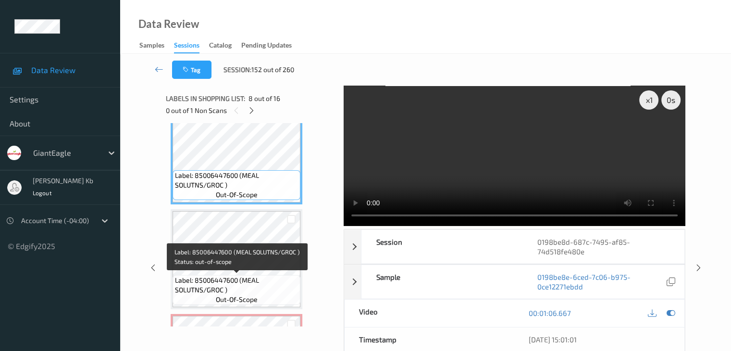
click at [241, 278] on span "Label: 85006447600 (MEAL SOLUTNS/GROC )" at bounding box center [236, 284] width 123 height 19
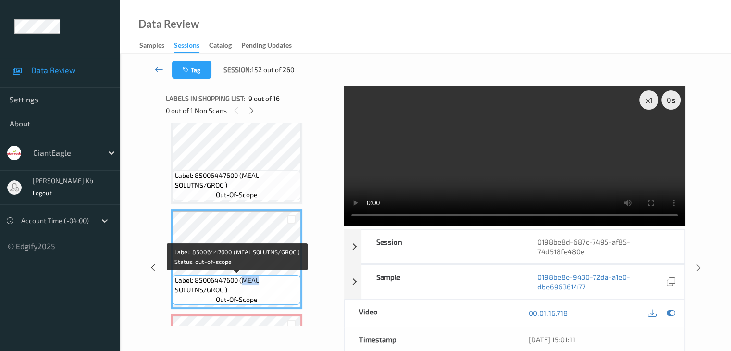
click at [242, 278] on span "Label: 85006447600 (MEAL SOLUTNS/GROC )" at bounding box center [236, 284] width 123 height 19
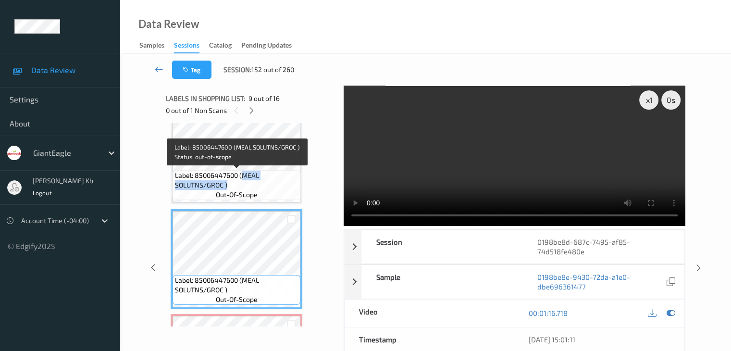
drag, startPoint x: 242, startPoint y: 173, endPoint x: 261, endPoint y: 183, distance: 21.7
click at [261, 183] on span "Label: 85006447600 (MEAL SOLUTNS/GROC )" at bounding box center [236, 180] width 123 height 19
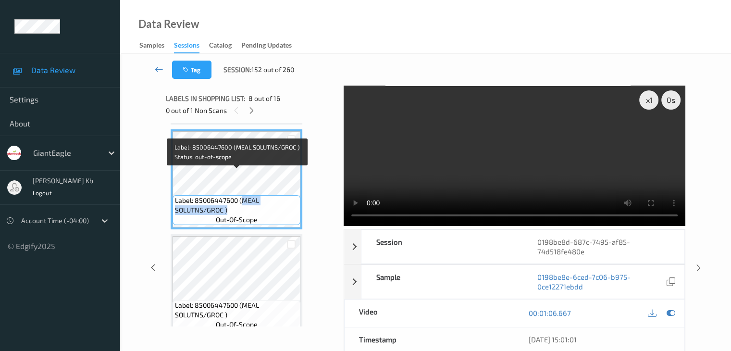
scroll to position [709, 0]
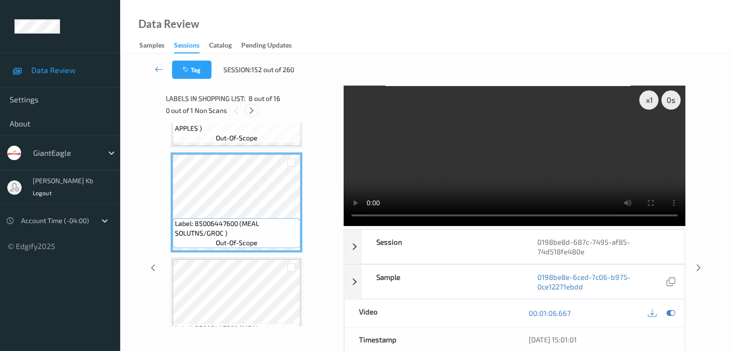
click at [252, 111] on icon at bounding box center [251, 110] width 8 height 9
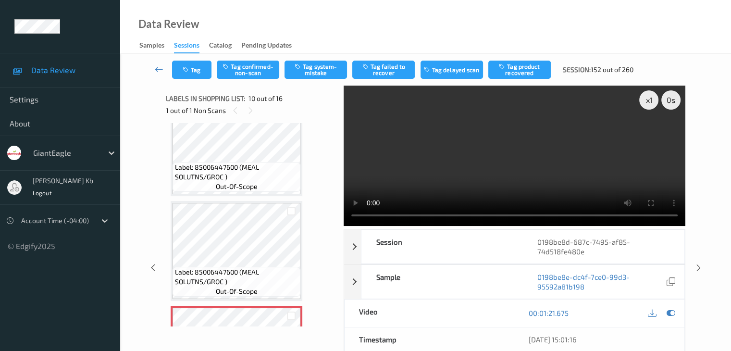
scroll to position [843, 0]
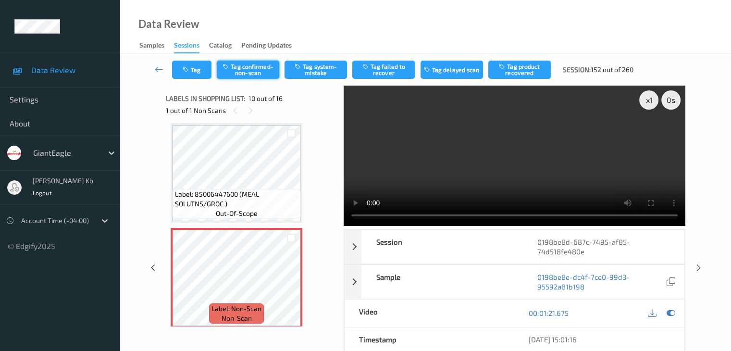
click at [261, 67] on button "Tag confirmed-non-scan" at bounding box center [248, 70] width 62 height 18
click at [523, 68] on button "Tag product recovered" at bounding box center [519, 70] width 62 height 18
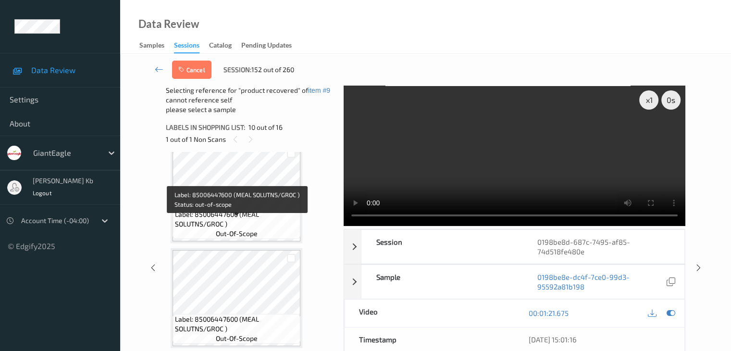
scroll to position [699, 0]
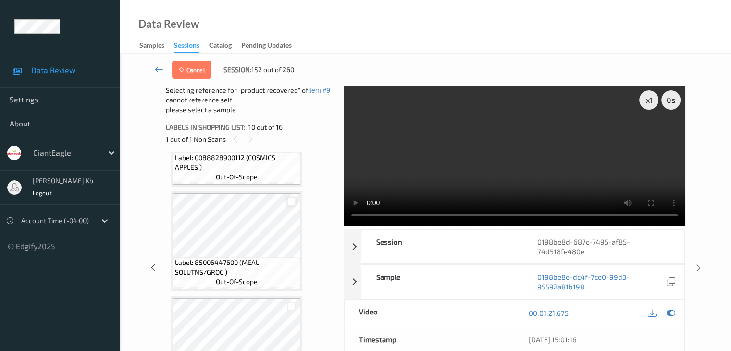
click at [292, 198] on div at bounding box center [291, 201] width 9 height 9
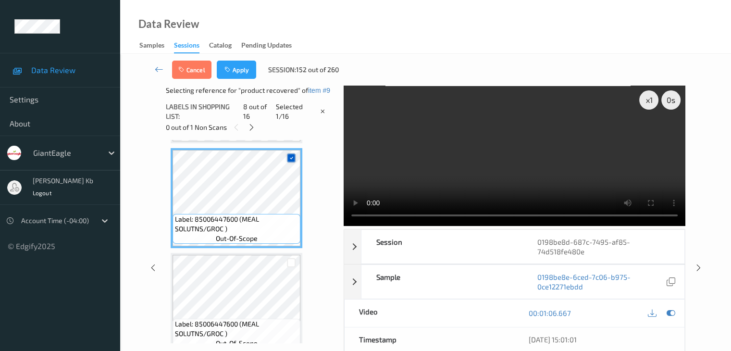
scroll to position [747, 0]
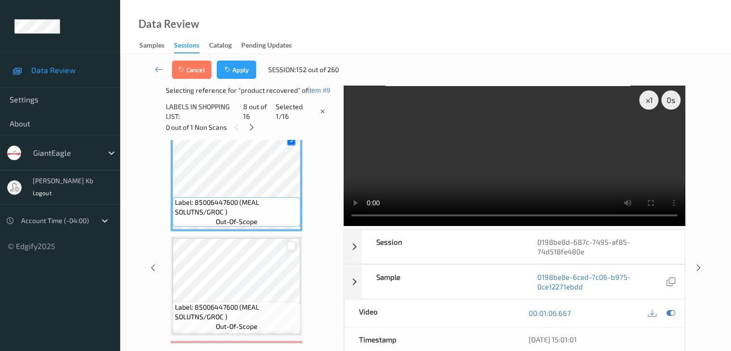
click at [292, 245] on div at bounding box center [291, 245] width 9 height 9
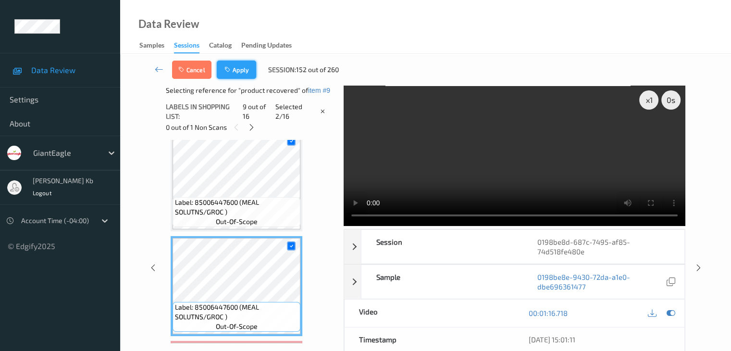
click at [244, 64] on button "Apply" at bounding box center [236, 70] width 39 height 18
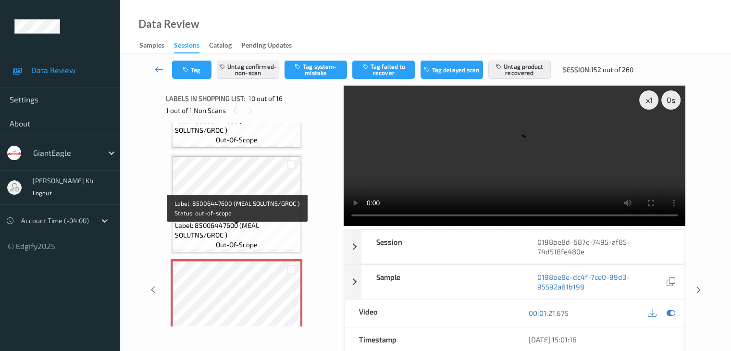
scroll to position [795, 0]
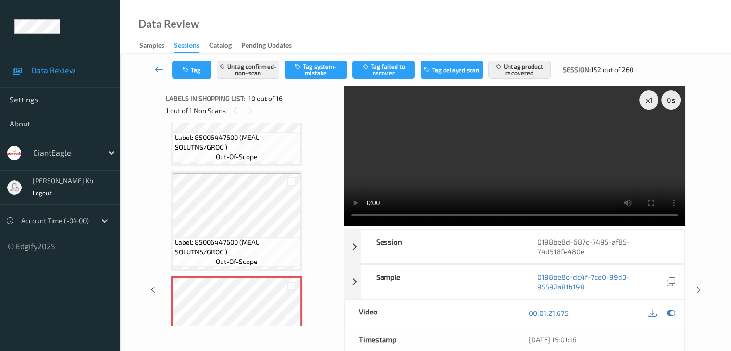
drag, startPoint x: 157, startPoint y: 69, endPoint x: 163, endPoint y: 59, distance: 11.9
click at [157, 69] on icon at bounding box center [159, 69] width 9 height 10
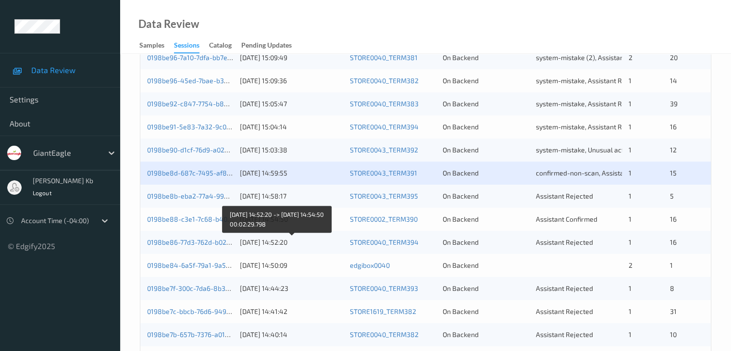
scroll to position [432, 0]
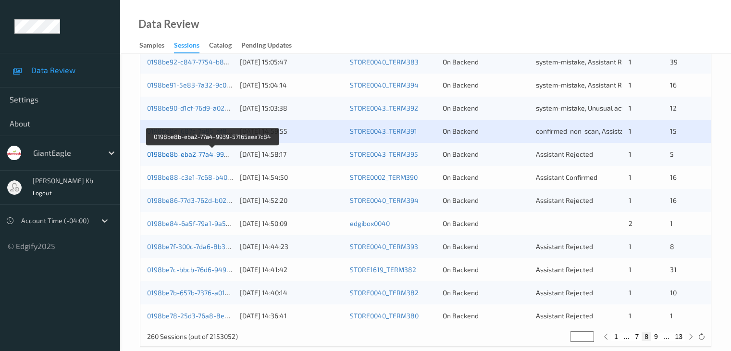
click at [188, 156] on link "0198be8b-eba2-77a4-9939-57165aea7c84" at bounding box center [213, 154] width 132 height 8
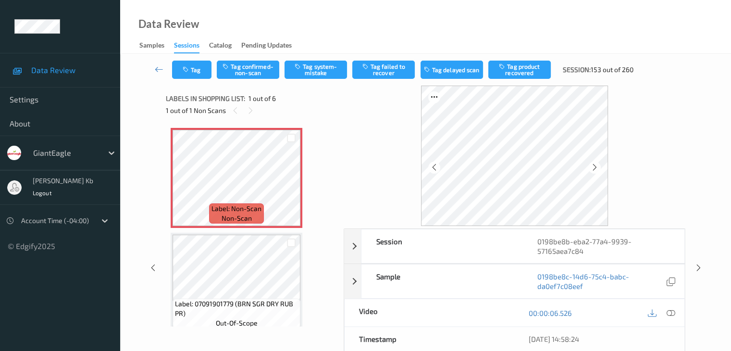
click at [672, 312] on icon at bounding box center [670, 313] width 9 height 9
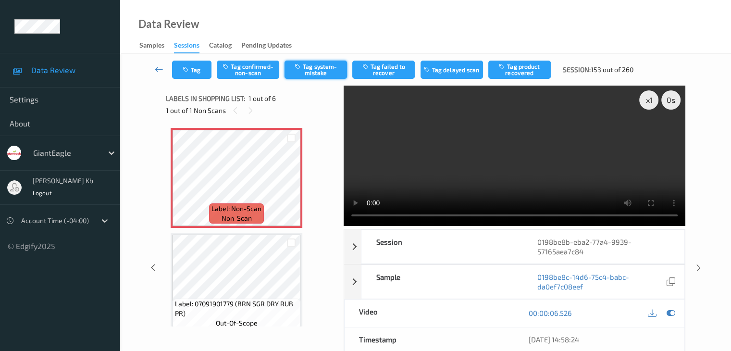
click at [331, 65] on button "Tag system-mistake" at bounding box center [315, 70] width 62 height 18
click at [206, 67] on button "Tag" at bounding box center [191, 70] width 39 height 18
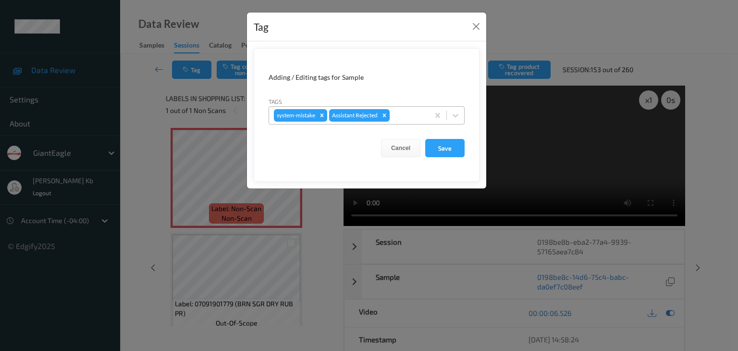
click at [405, 116] on div at bounding box center [408, 116] width 33 height 12
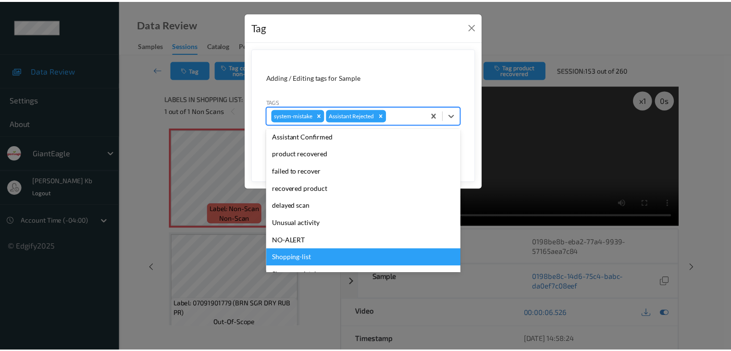
scroll to position [85, 0]
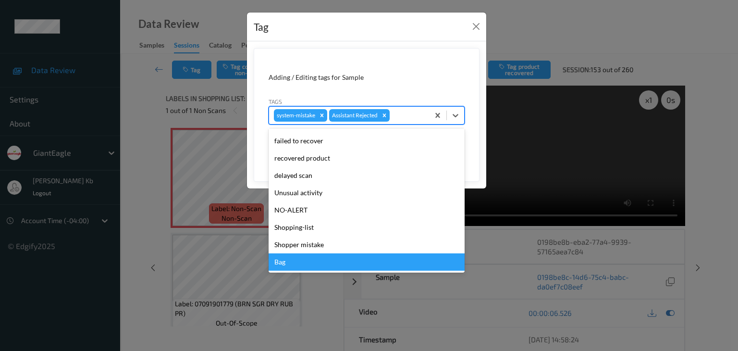
click at [291, 264] on div "Bag" at bounding box center [367, 261] width 196 height 17
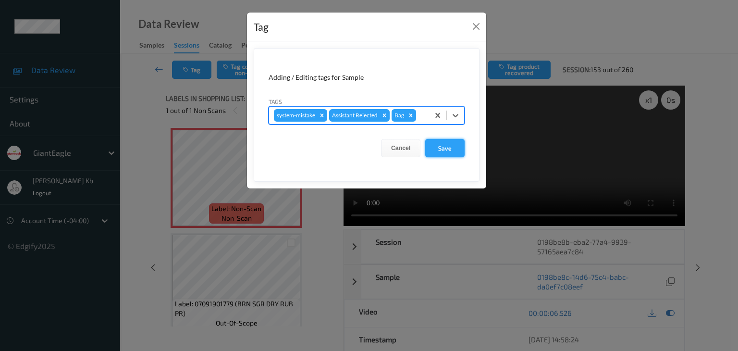
click at [443, 145] on button "Save" at bounding box center [444, 148] width 39 height 18
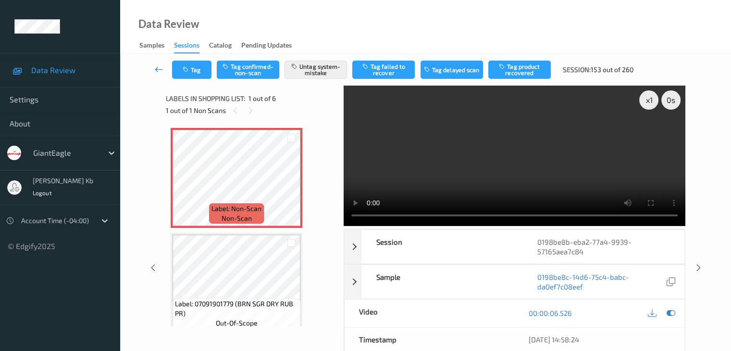
click at [161, 70] on icon at bounding box center [159, 69] width 9 height 10
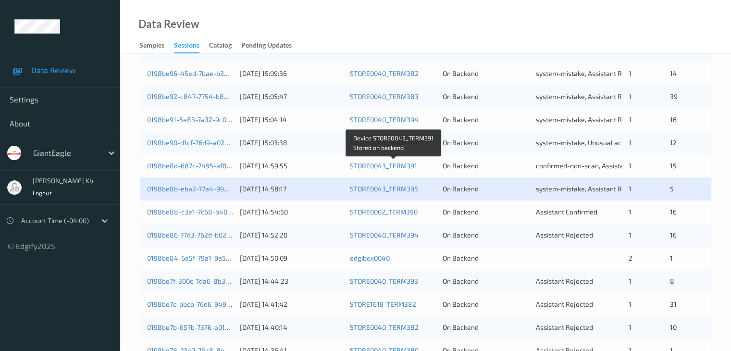
scroll to position [432, 0]
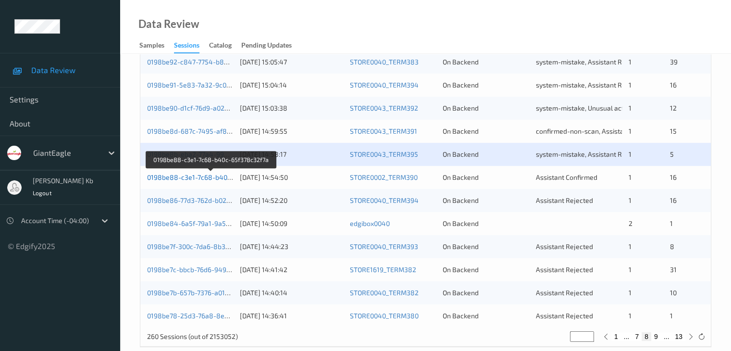
click at [198, 180] on link "0198be88-c3e1-7c68-b40c-65f378c32f7a" at bounding box center [211, 177] width 129 height 8
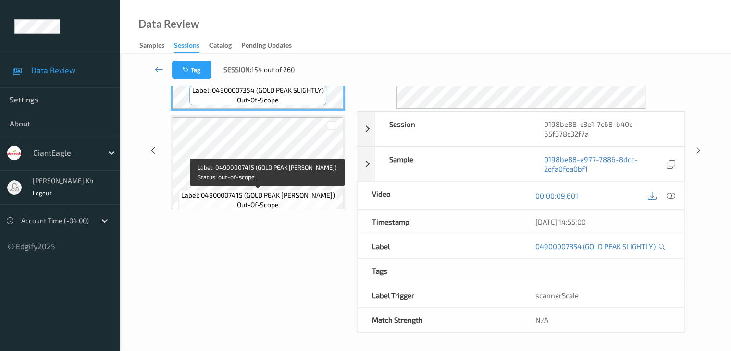
scroll to position [69, 0]
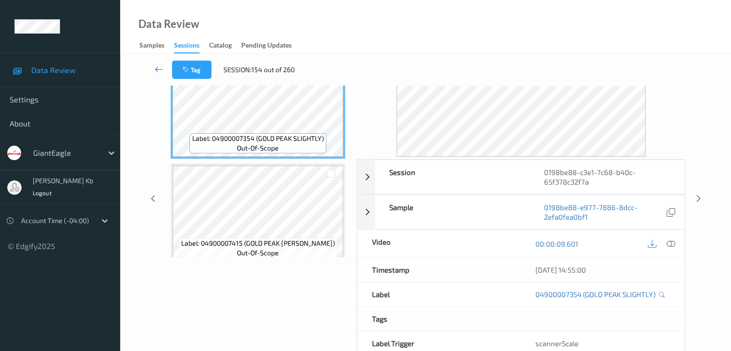
click at [160, 66] on icon at bounding box center [159, 69] width 9 height 10
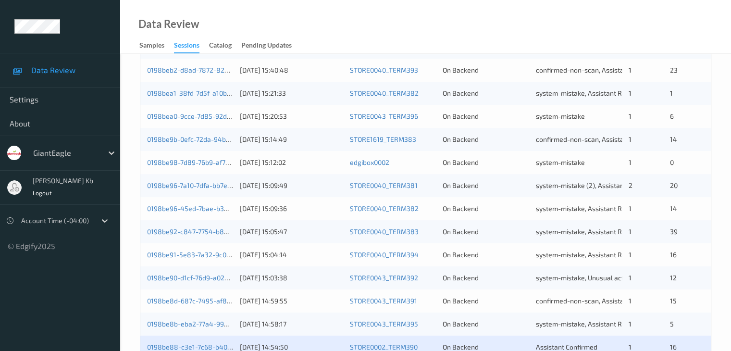
scroll to position [336, 0]
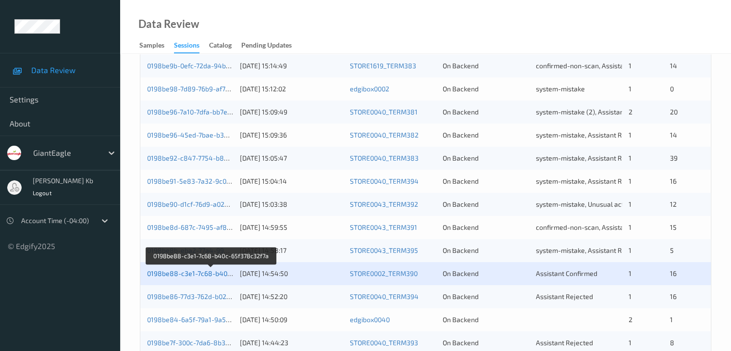
click at [208, 274] on link "0198be88-c3e1-7c68-b40c-65f378c32f7a" at bounding box center [211, 273] width 129 height 8
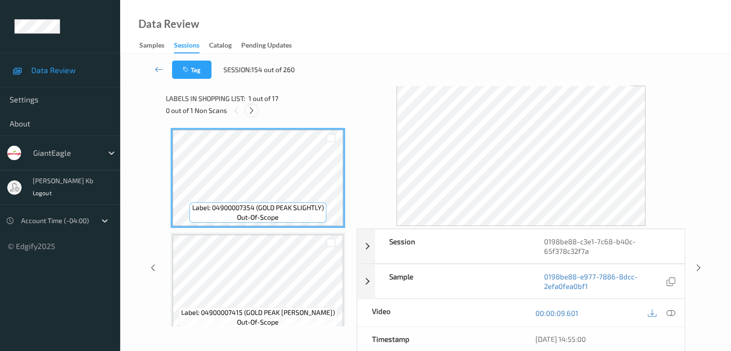
click at [254, 112] on icon at bounding box center [251, 110] width 8 height 9
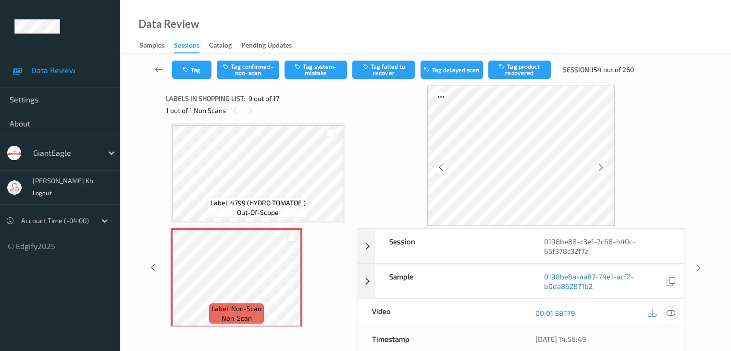
click at [668, 312] on icon at bounding box center [670, 313] width 9 height 9
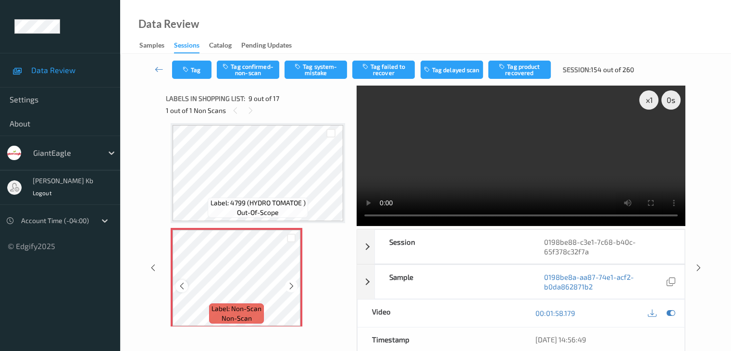
click at [181, 287] on icon at bounding box center [182, 286] width 8 height 9
click at [290, 284] on icon at bounding box center [291, 286] width 8 height 9
click at [289, 284] on icon at bounding box center [291, 286] width 8 height 9
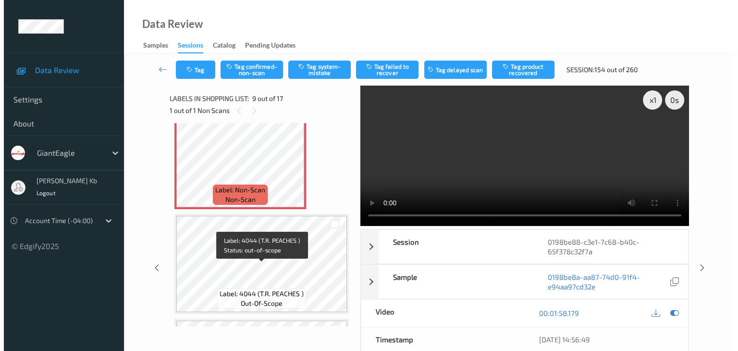
scroll to position [834, 0]
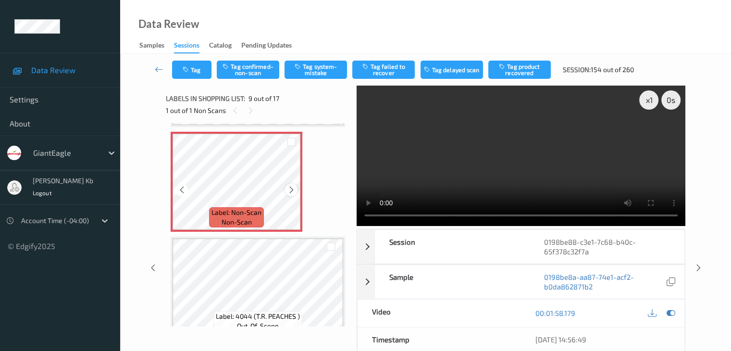
click at [291, 187] on icon at bounding box center [291, 189] width 8 height 9
click at [181, 191] on icon at bounding box center [182, 189] width 8 height 9
click at [291, 189] on icon at bounding box center [291, 189] width 8 height 9
click at [321, 68] on button "Tag system-mistake" at bounding box center [315, 70] width 62 height 18
click at [205, 69] on button "Tag" at bounding box center [191, 70] width 39 height 18
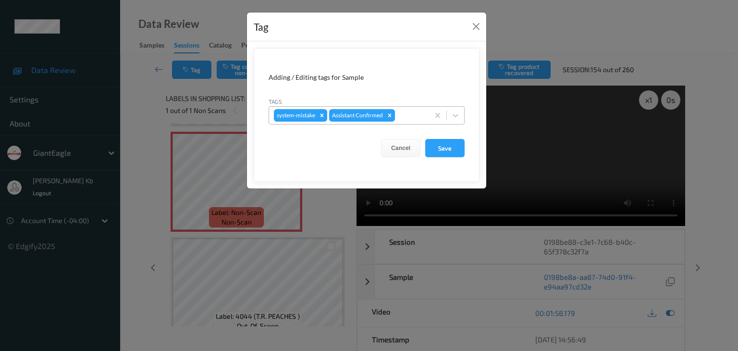
click at [413, 111] on div at bounding box center [410, 116] width 27 height 12
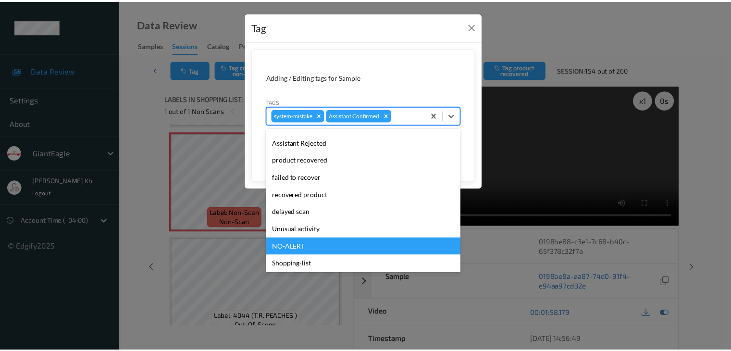
scroll to position [85, 0]
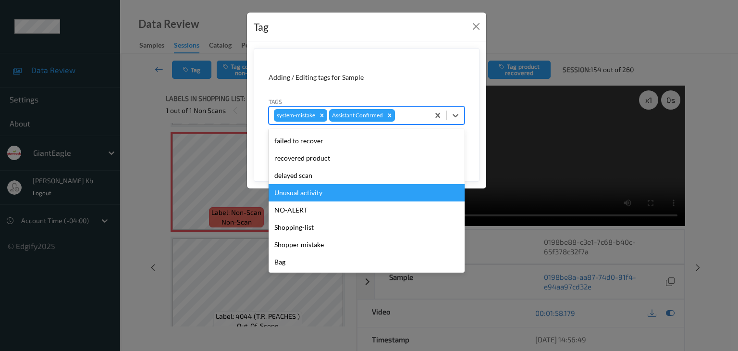
click at [313, 193] on div "Unusual activity" at bounding box center [367, 192] width 196 height 17
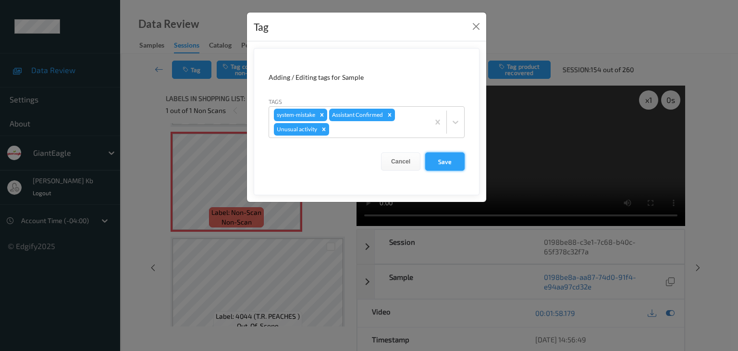
click at [446, 162] on button "Save" at bounding box center [444, 161] width 39 height 18
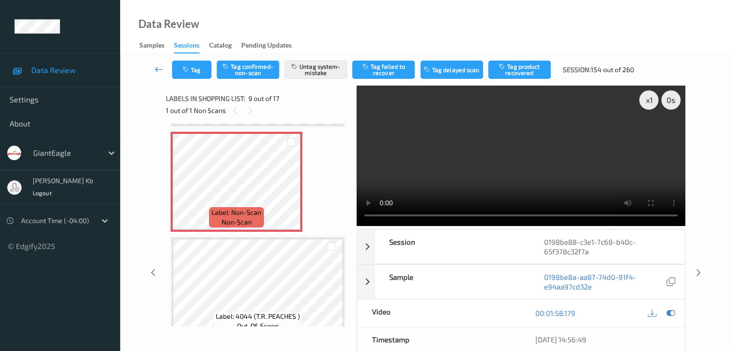
click at [158, 69] on icon at bounding box center [159, 69] width 9 height 10
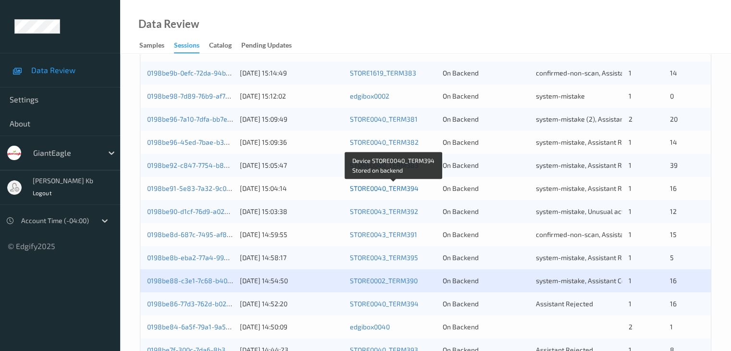
scroll to position [384, 0]
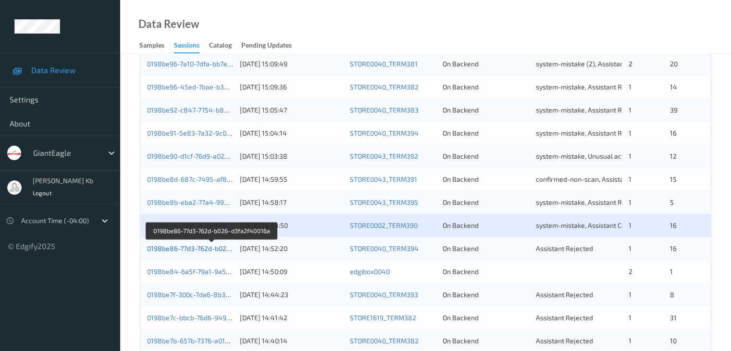
click at [204, 248] on link "0198be86-77d3-762d-b026-d3fa2f40016a" at bounding box center [211, 248] width 129 height 8
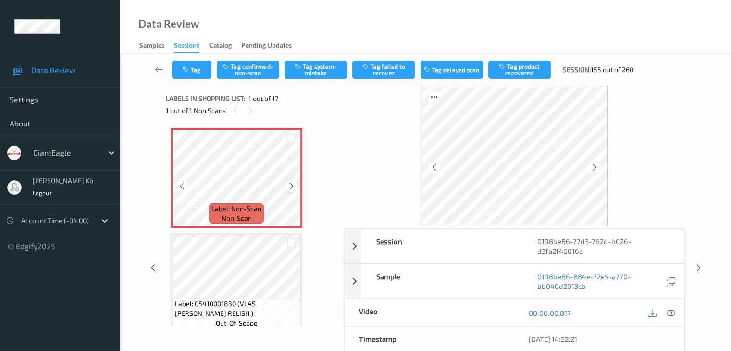
click at [295, 185] on icon at bounding box center [291, 186] width 8 height 9
click at [290, 184] on icon at bounding box center [291, 186] width 8 height 9
click at [669, 311] on icon at bounding box center [670, 313] width 9 height 9
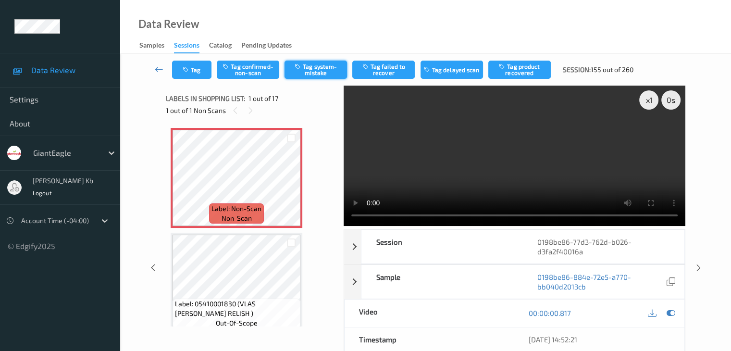
click at [311, 69] on button "Tag system-mistake" at bounding box center [315, 70] width 62 height 18
drag, startPoint x: 158, startPoint y: 66, endPoint x: 167, endPoint y: 59, distance: 11.6
click at [159, 66] on icon at bounding box center [159, 69] width 9 height 10
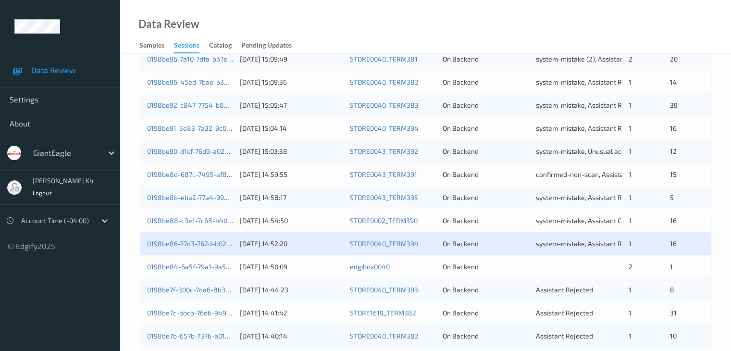
scroll to position [448, 0]
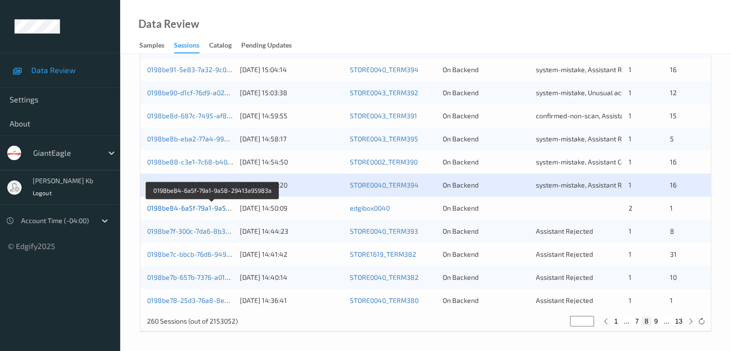
click at [206, 209] on link "0198be84-6a5f-79a1-9a58-29413a95983a" at bounding box center [213, 208] width 132 height 8
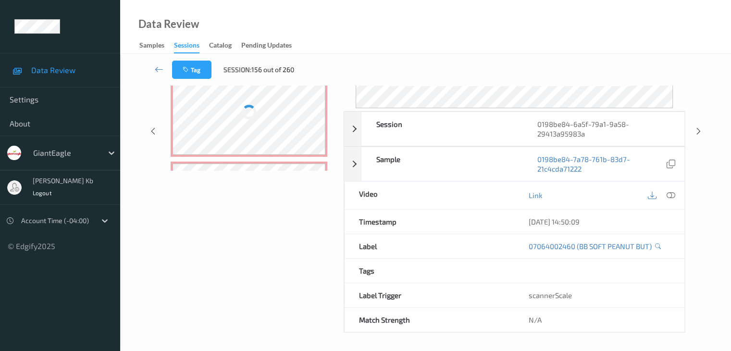
scroll to position [117, 0]
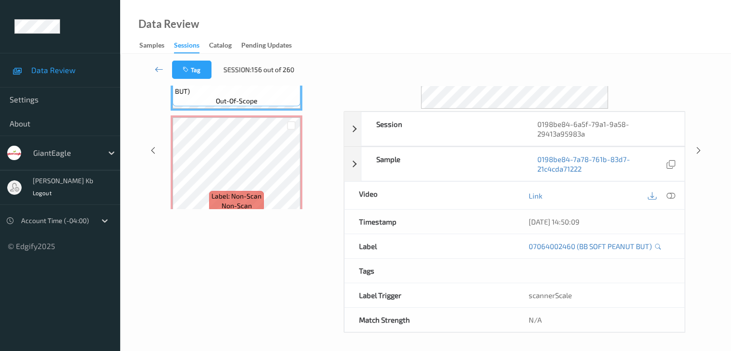
drag, startPoint x: 238, startPoint y: 2, endPoint x: 494, endPoint y: 17, distance: 256.1
click at [494, 17] on div "Data Review Samples Sessions Catalog Pending Updates" at bounding box center [425, 27] width 611 height 54
click at [648, 38] on div "Data Review Samples Sessions Catalog Pending Updates" at bounding box center [425, 27] width 611 height 54
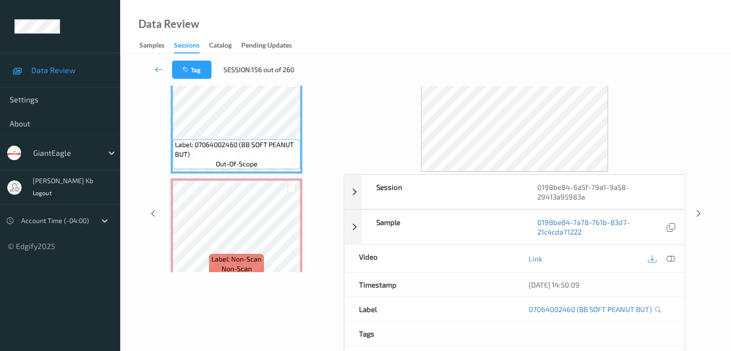
scroll to position [0, 0]
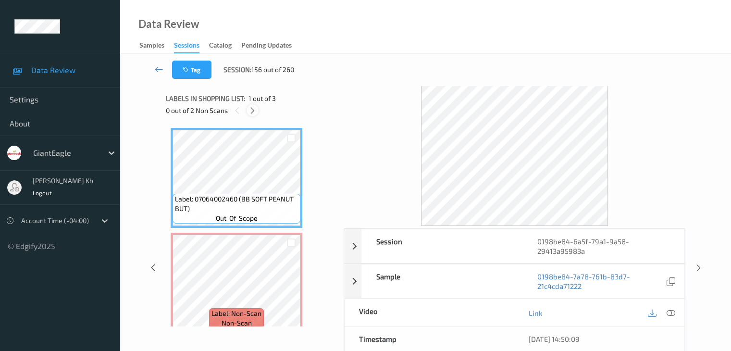
click at [252, 110] on icon at bounding box center [252, 110] width 8 height 9
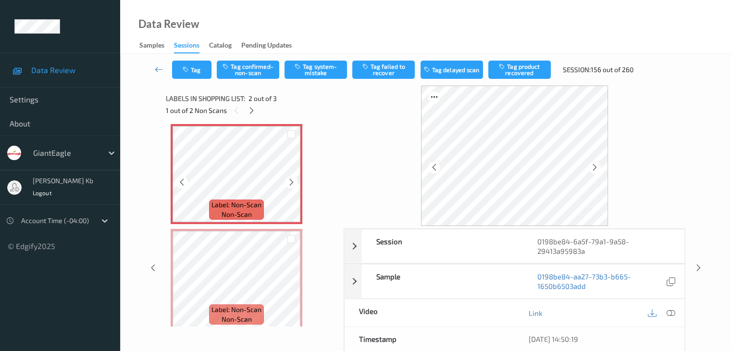
scroll to position [116, 0]
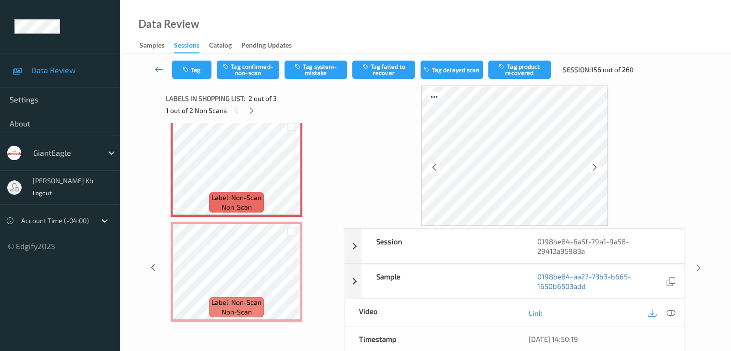
click at [669, 311] on icon at bounding box center [670, 313] width 9 height 9
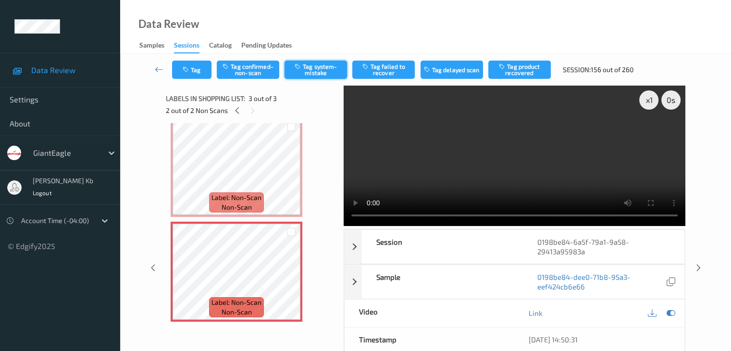
click at [311, 71] on button "Tag system-mistake" at bounding box center [315, 70] width 62 height 18
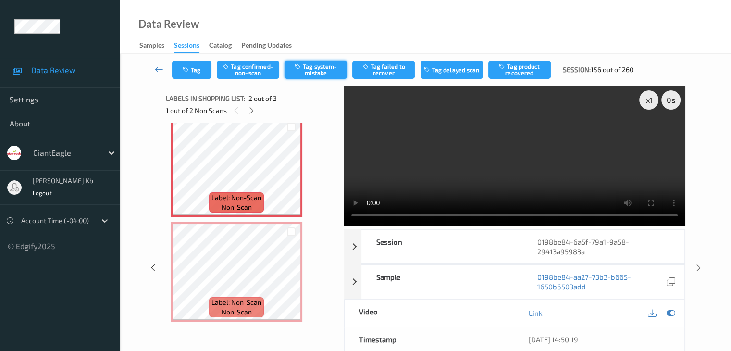
click at [316, 72] on button "Tag system-mistake" at bounding box center [315, 70] width 62 height 18
click at [199, 70] on button "Tag" at bounding box center [191, 70] width 39 height 18
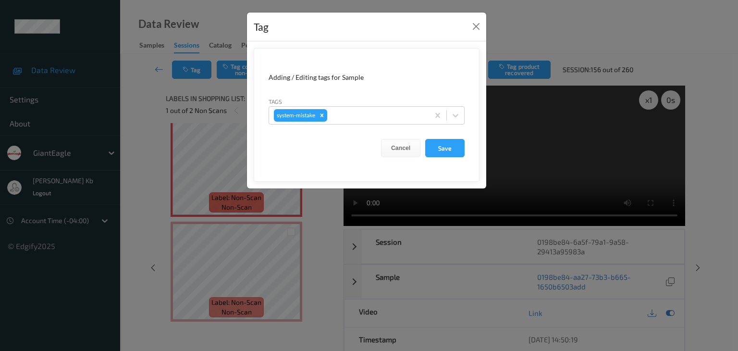
drag, startPoint x: 363, startPoint y: 115, endPoint x: 370, endPoint y: 125, distance: 12.1
click at [363, 115] on div at bounding box center [376, 116] width 95 height 12
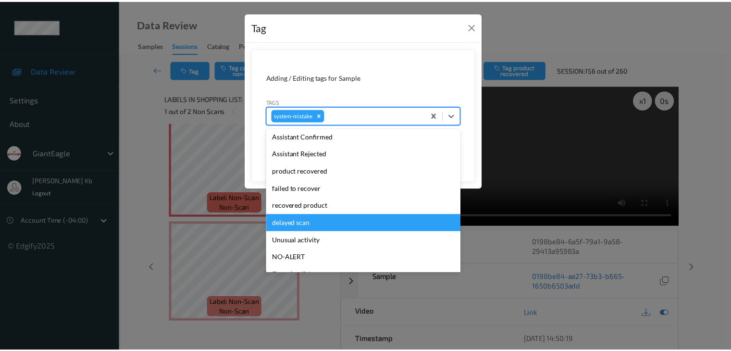
scroll to position [96, 0]
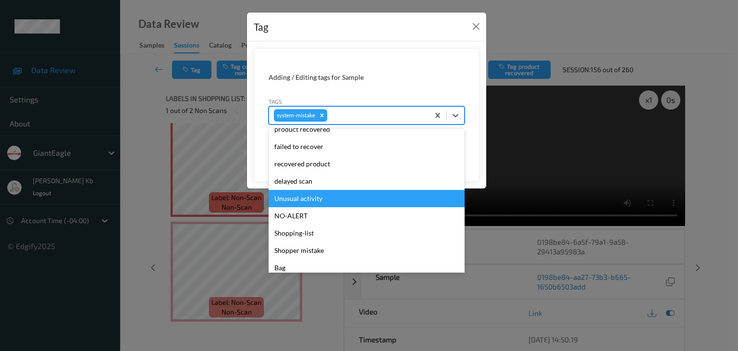
click at [319, 197] on div "Unusual activity" at bounding box center [367, 198] width 196 height 17
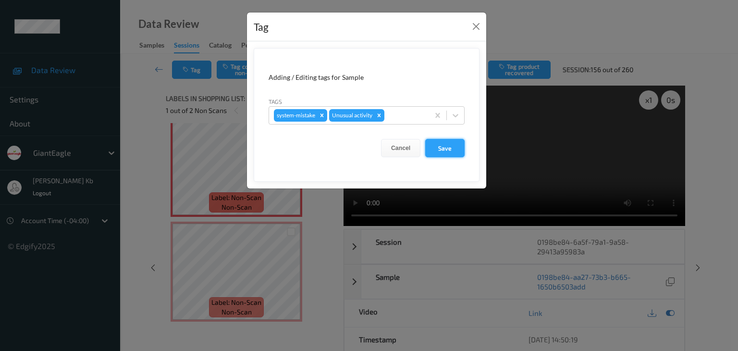
click at [444, 149] on button "Save" at bounding box center [444, 148] width 39 height 18
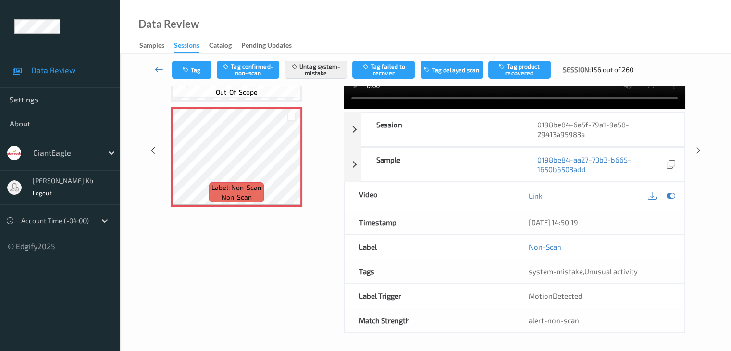
scroll to position [0, 0]
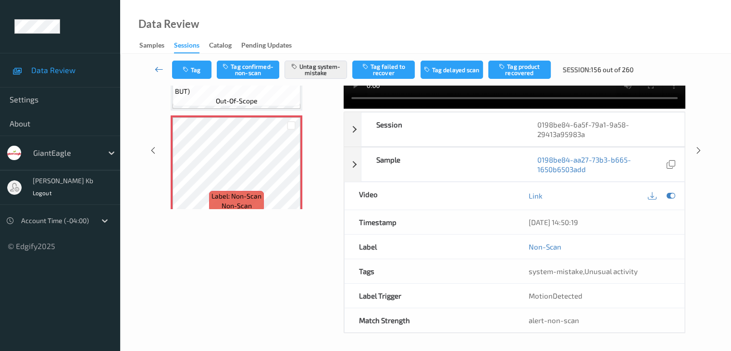
click at [161, 68] on icon at bounding box center [159, 69] width 9 height 10
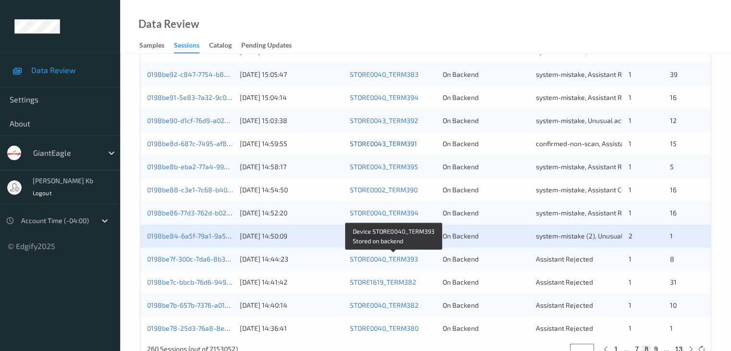
scroll to position [448, 0]
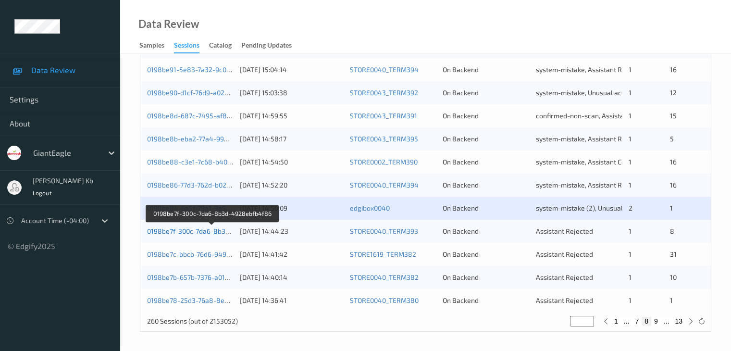
click at [202, 231] on link "0198be7f-300c-7da6-8b3d-4928ebfb4f86" at bounding box center [212, 231] width 130 height 8
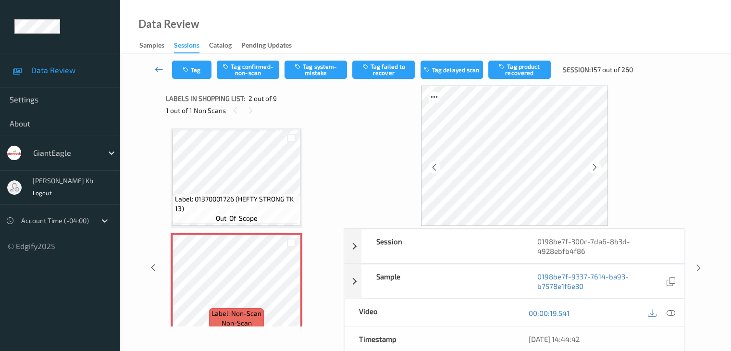
click at [665, 314] on div at bounding box center [670, 312] width 13 height 13
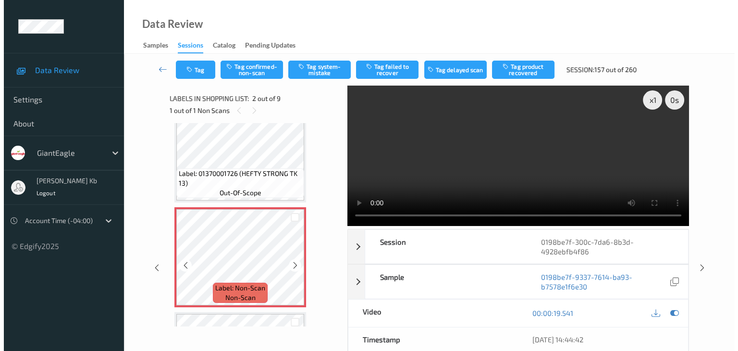
scroll to position [48, 0]
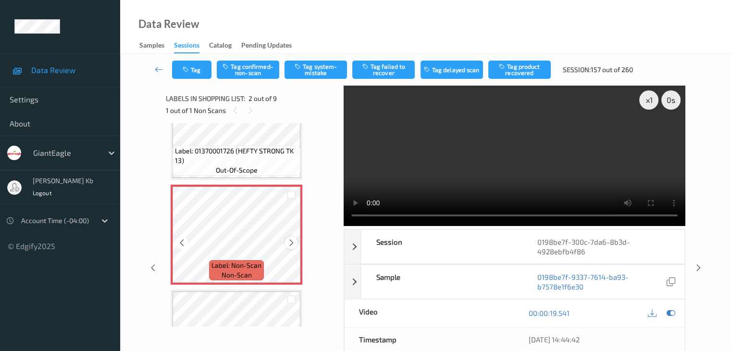
click at [288, 243] on icon at bounding box center [291, 242] width 8 height 9
click at [317, 73] on button "Tag system-mistake" at bounding box center [315, 70] width 62 height 18
click at [199, 70] on button "Tag" at bounding box center [191, 70] width 39 height 18
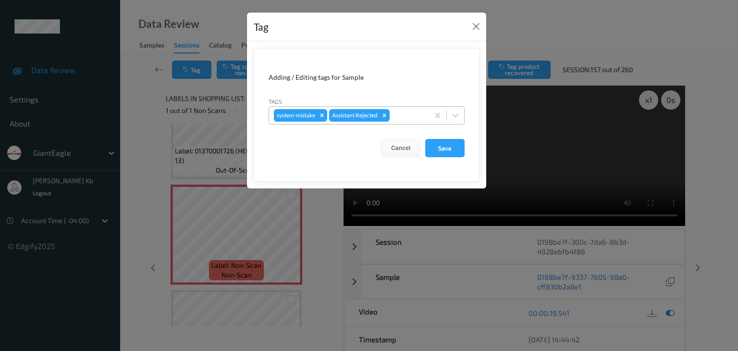
click at [408, 113] on div at bounding box center [408, 116] width 33 height 12
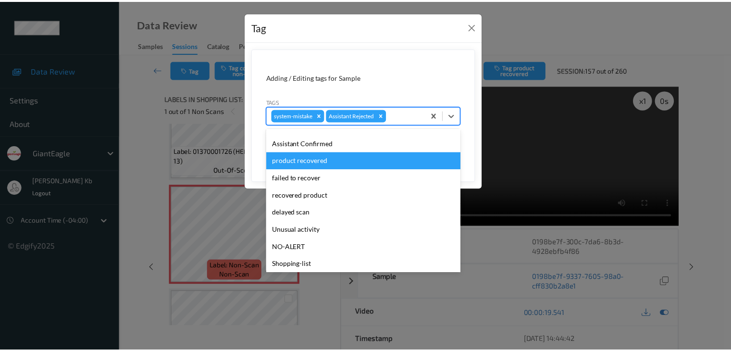
scroll to position [85, 0]
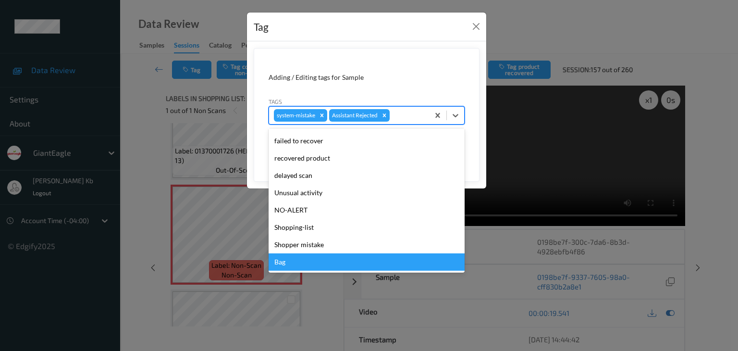
click at [284, 263] on div "Bag" at bounding box center [367, 261] width 196 height 17
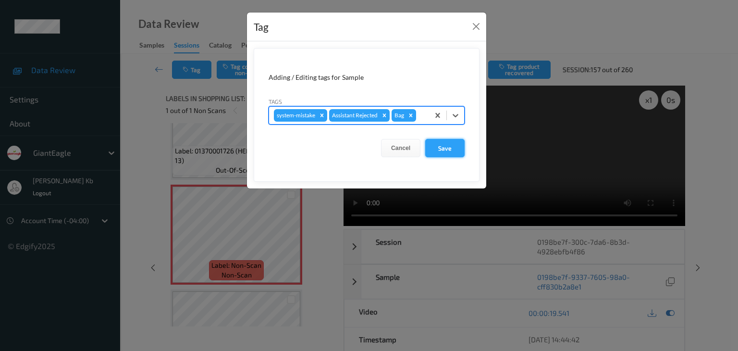
click at [449, 148] on button "Save" at bounding box center [444, 148] width 39 height 18
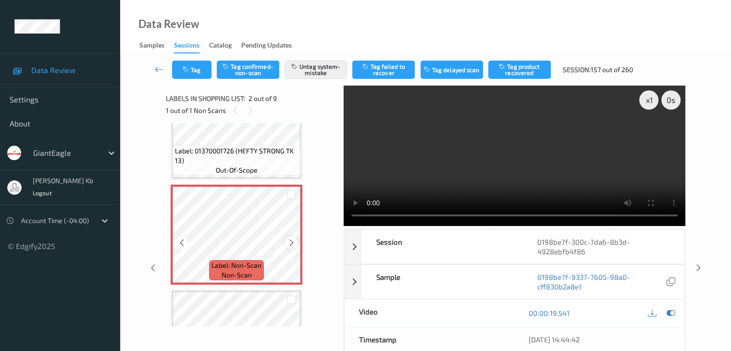
click at [293, 247] on div at bounding box center [291, 242] width 12 height 12
click at [294, 241] on icon at bounding box center [291, 242] width 8 height 9
click at [290, 242] on icon at bounding box center [291, 242] width 8 height 9
click at [290, 241] on icon at bounding box center [291, 242] width 8 height 9
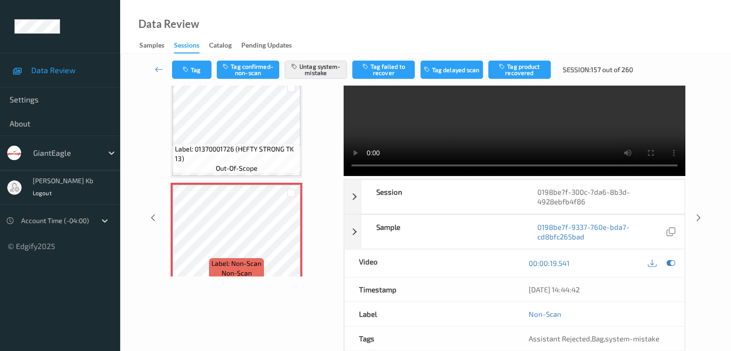
scroll to position [0, 0]
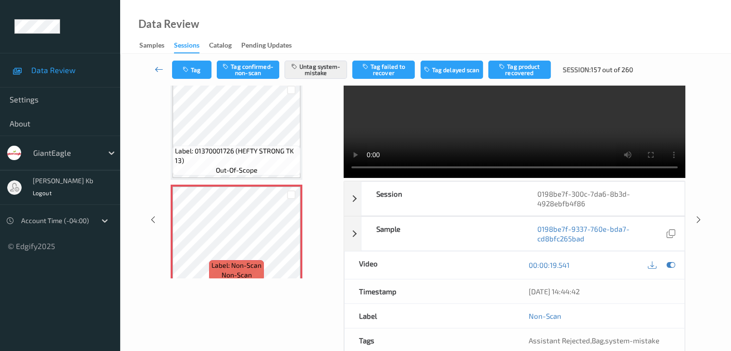
click at [160, 68] on icon at bounding box center [159, 69] width 9 height 10
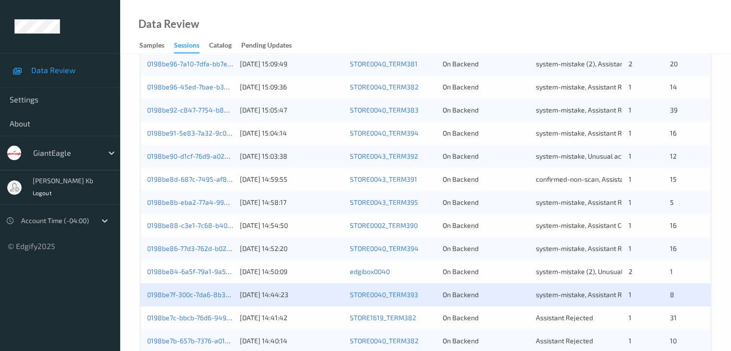
scroll to position [448, 0]
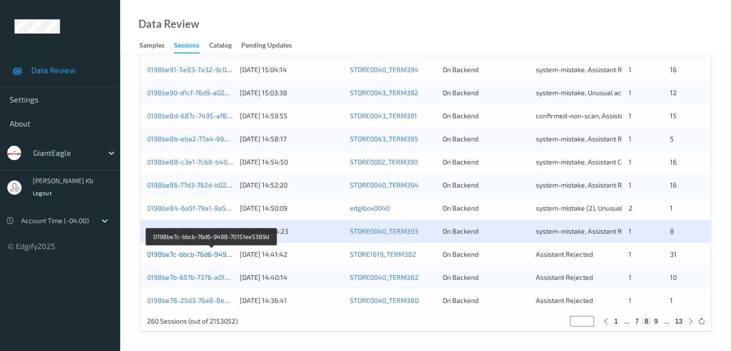
click at [210, 253] on link "0198be7c-bbcb-76d6-9498-70151ee5389d" at bounding box center [212, 254] width 130 height 8
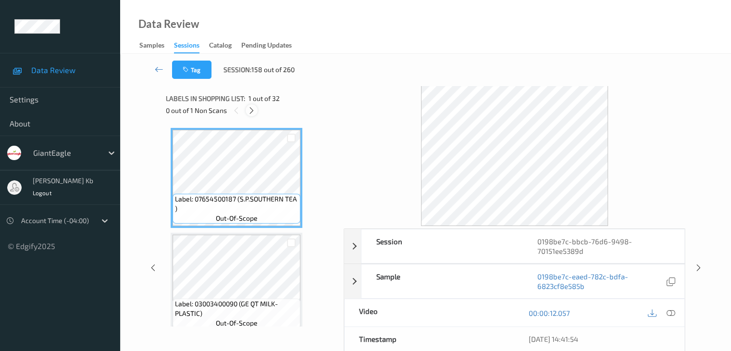
click at [254, 110] on icon at bounding box center [251, 110] width 8 height 9
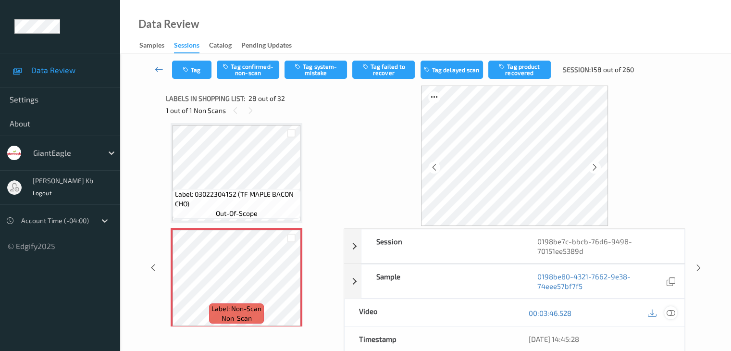
click at [669, 313] on icon at bounding box center [670, 313] width 9 height 9
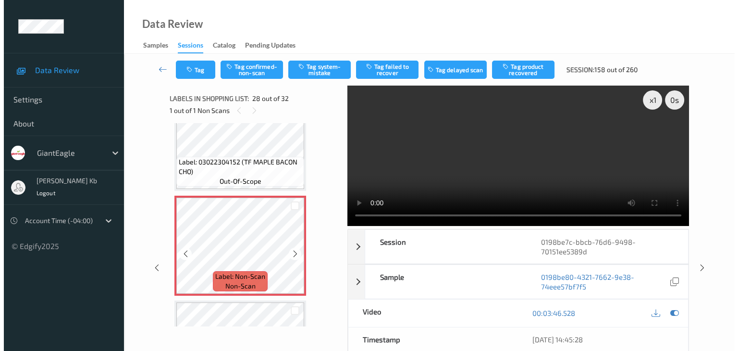
scroll to position [2777, 0]
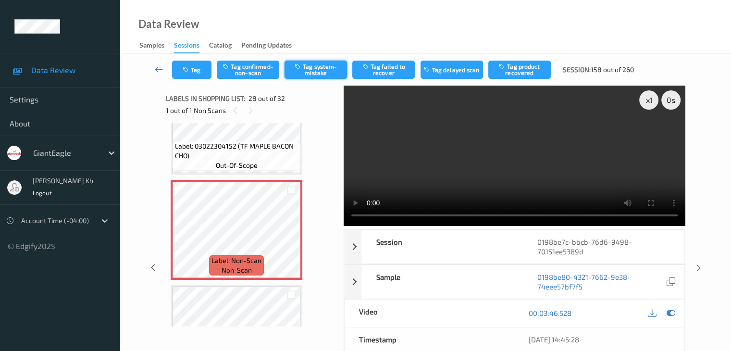
click at [321, 69] on button "Tag system-mistake" at bounding box center [315, 70] width 62 height 18
click at [201, 70] on button "Tag" at bounding box center [191, 70] width 39 height 18
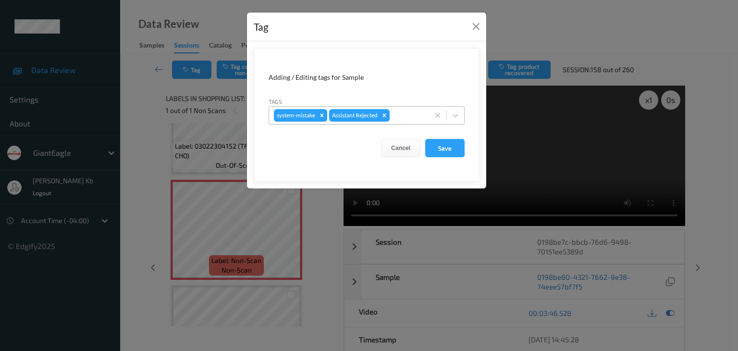
click at [415, 113] on div at bounding box center [408, 116] width 33 height 12
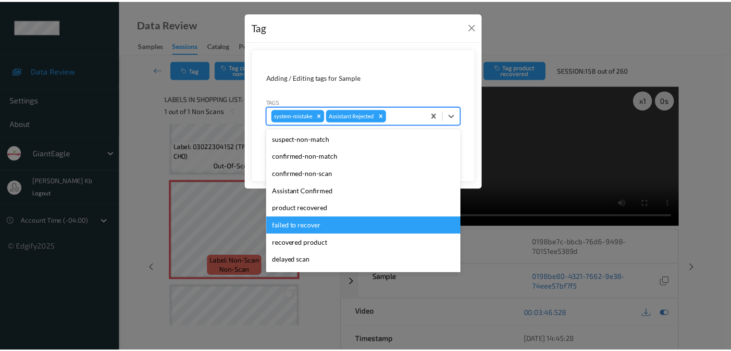
scroll to position [48, 0]
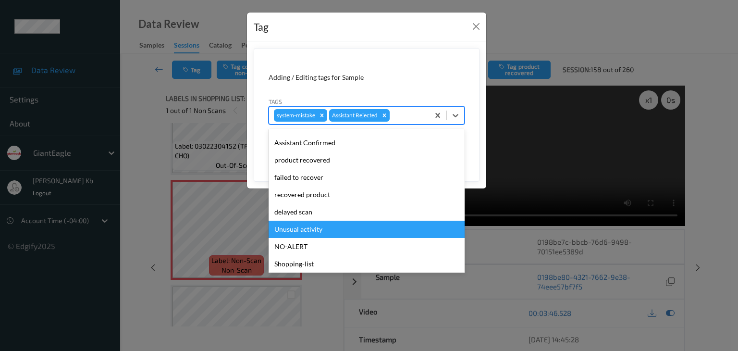
click at [319, 227] on div "Unusual activity" at bounding box center [367, 229] width 196 height 17
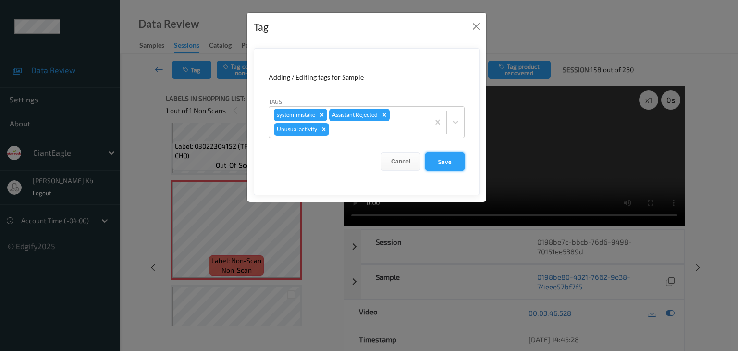
click at [450, 161] on button "Save" at bounding box center [444, 161] width 39 height 18
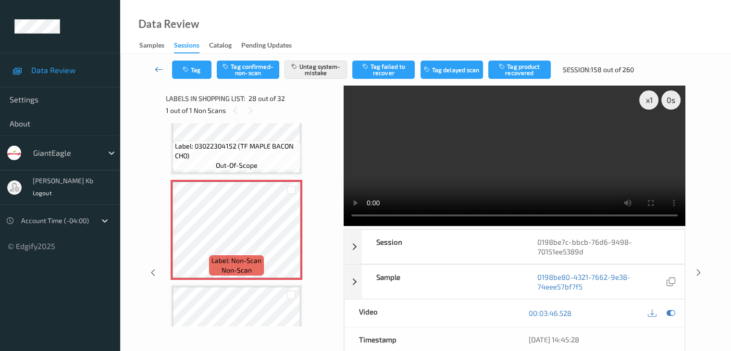
click at [160, 65] on icon at bounding box center [159, 69] width 9 height 10
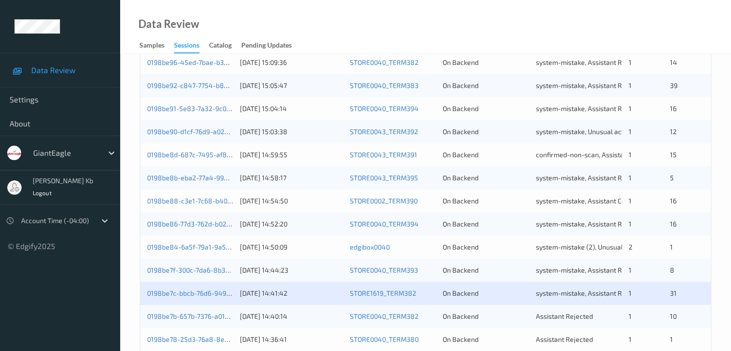
scroll to position [432, 0]
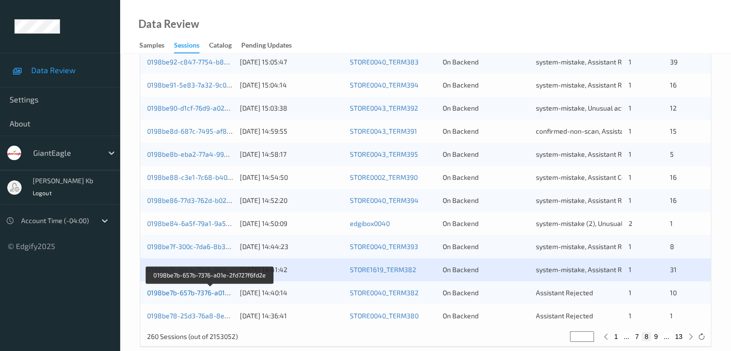
click at [200, 294] on link "0198be7b-657b-7376-a01e-2fd727f6fd2e" at bounding box center [209, 292] width 125 height 8
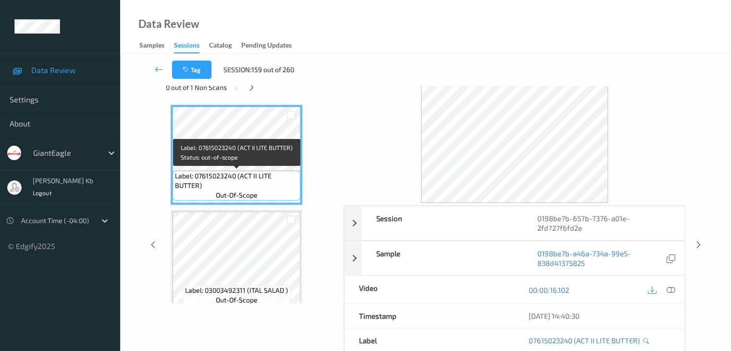
scroll to position [21, 0]
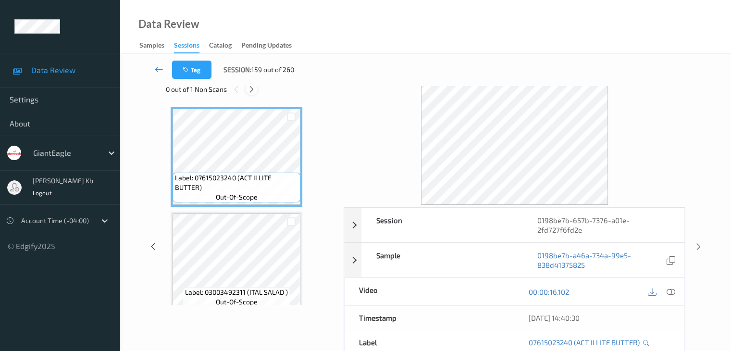
click at [254, 88] on icon at bounding box center [251, 89] width 8 height 9
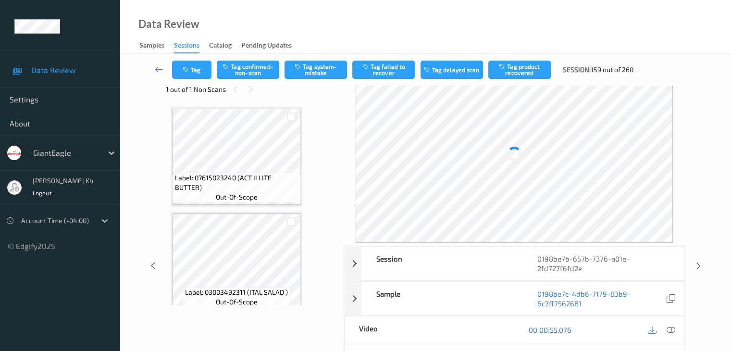
scroll to position [529, 0]
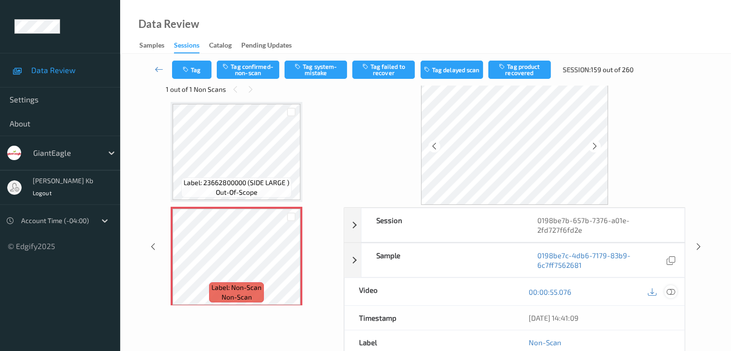
click at [672, 289] on icon at bounding box center [670, 291] width 9 height 9
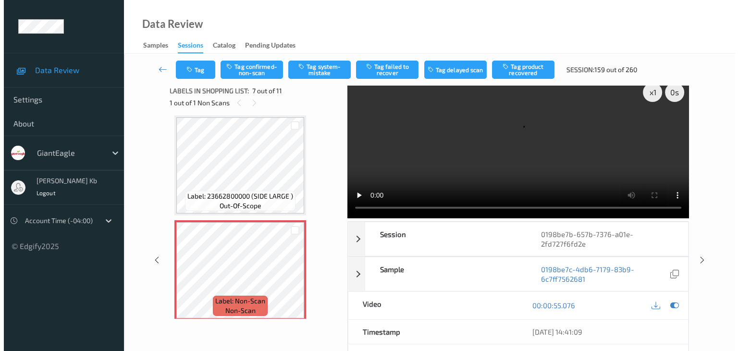
scroll to position [0, 0]
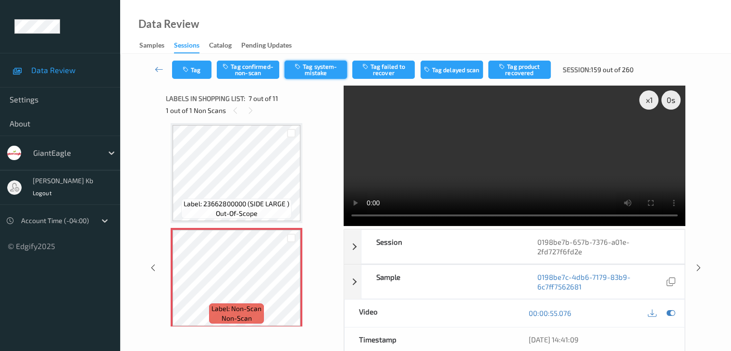
click at [321, 72] on button "Tag system-mistake" at bounding box center [315, 70] width 62 height 18
click at [199, 68] on button "Tag" at bounding box center [191, 70] width 39 height 18
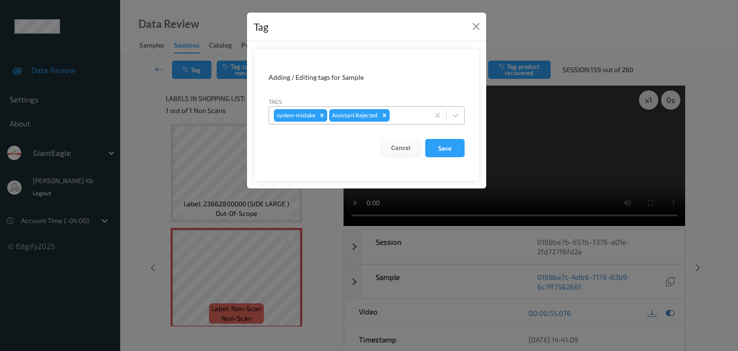
click at [407, 115] on div at bounding box center [408, 116] width 33 height 12
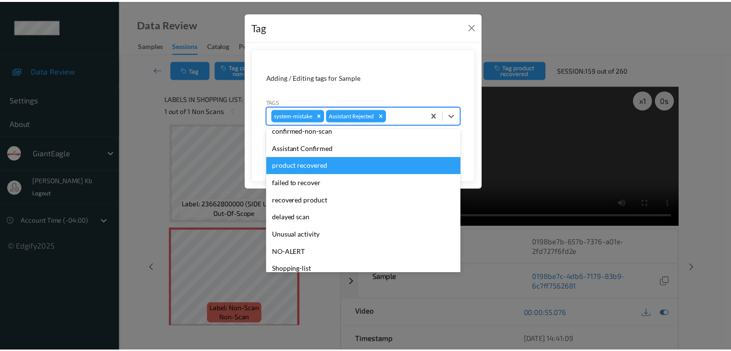
scroll to position [85, 0]
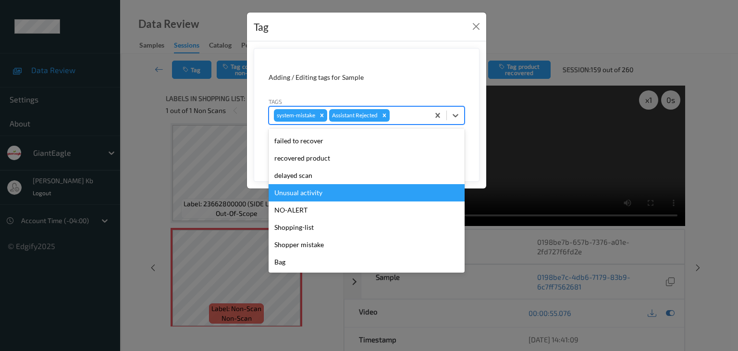
click at [309, 192] on div "Unusual activity" at bounding box center [367, 192] width 196 height 17
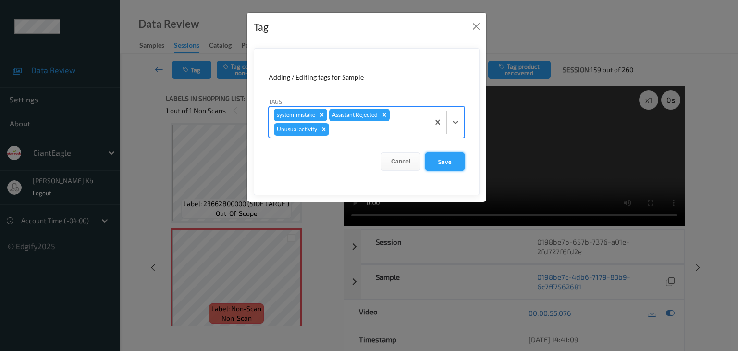
click at [445, 159] on button "Save" at bounding box center [444, 161] width 39 height 18
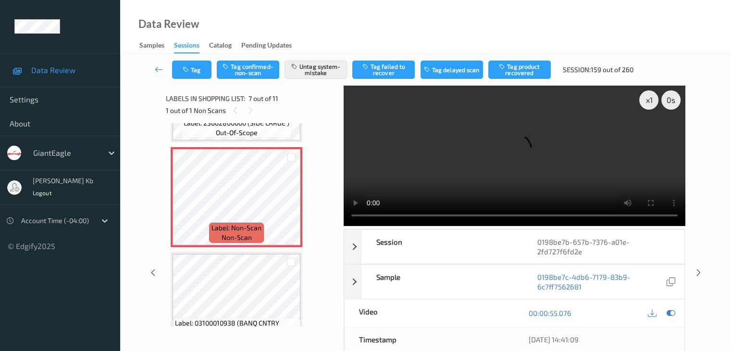
scroll to position [529, 0]
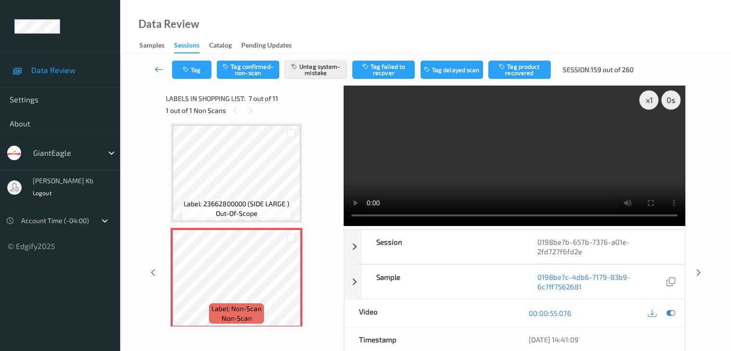
click at [161, 68] on icon at bounding box center [159, 69] width 9 height 10
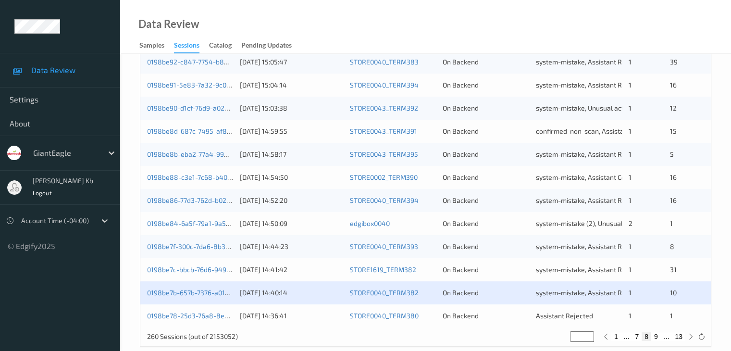
scroll to position [448, 0]
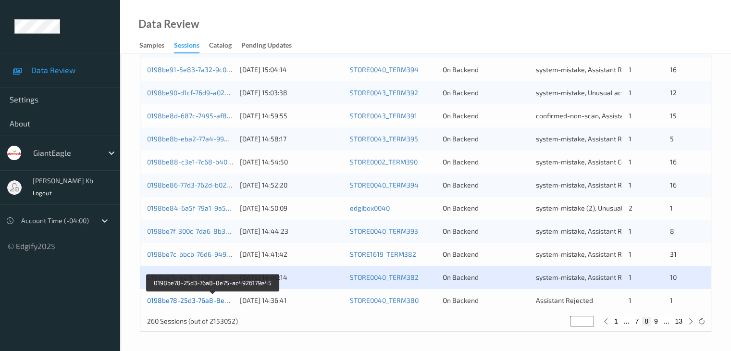
click at [198, 298] on link "0198be78-25d3-76a8-8e75-ac4926179e45" at bounding box center [213, 300] width 133 height 8
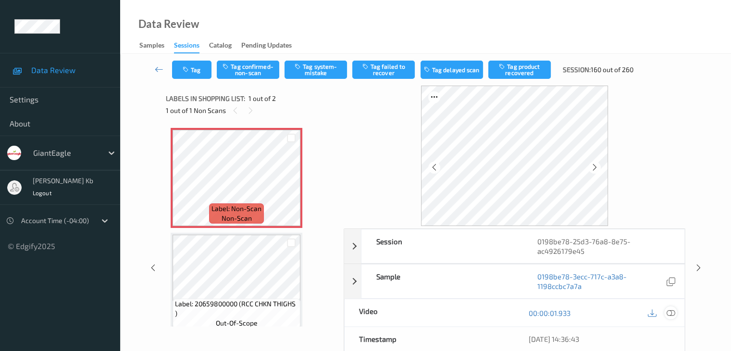
click at [672, 312] on icon at bounding box center [670, 313] width 9 height 9
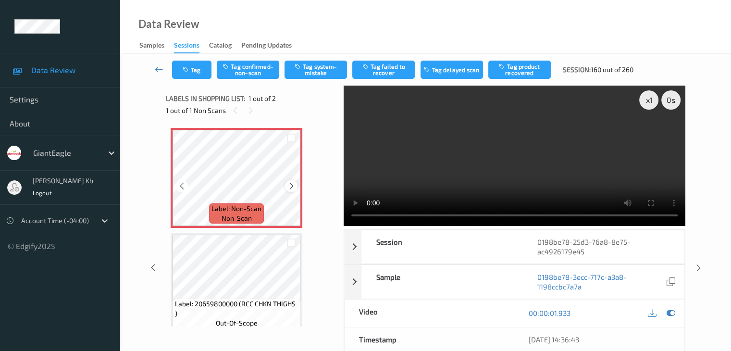
click at [291, 187] on icon at bounding box center [291, 186] width 8 height 9
drag, startPoint x: 254, startPoint y: 66, endPoint x: 285, endPoint y: 66, distance: 31.2
click at [254, 66] on button "Tag confirmed-non-scan" at bounding box center [248, 70] width 62 height 18
click at [522, 73] on button "Tag product recovered" at bounding box center [519, 70] width 62 height 18
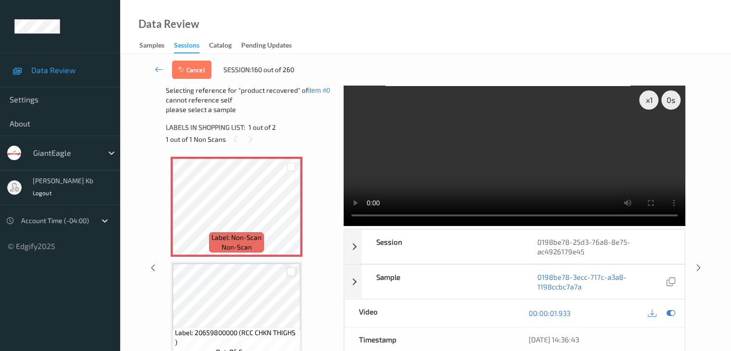
click at [288, 271] on div at bounding box center [291, 271] width 9 height 9
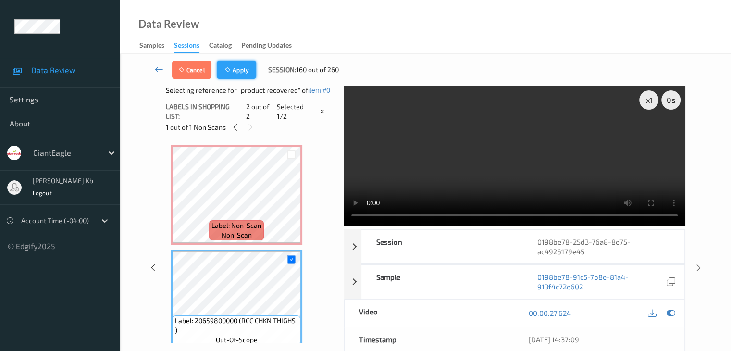
click at [238, 74] on button "Apply" at bounding box center [236, 70] width 39 height 18
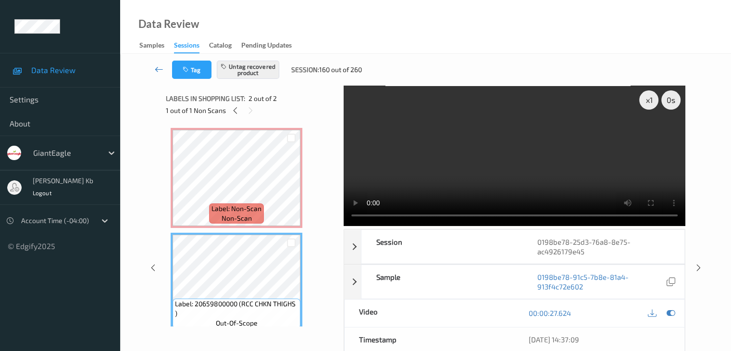
click at [155, 68] on icon at bounding box center [159, 69] width 9 height 10
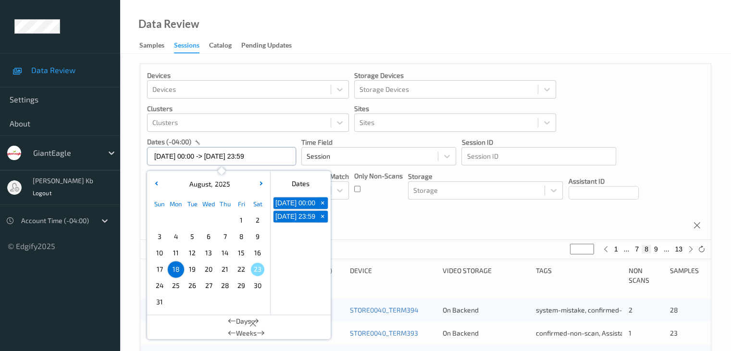
click at [278, 158] on input "[DATE] 00:00 -> [DATE] 23:59" at bounding box center [221, 156] width 149 height 18
click at [321, 222] on span "+" at bounding box center [323, 216] width 10 height 10
type input "[DATE] 00:00"
type input "*"
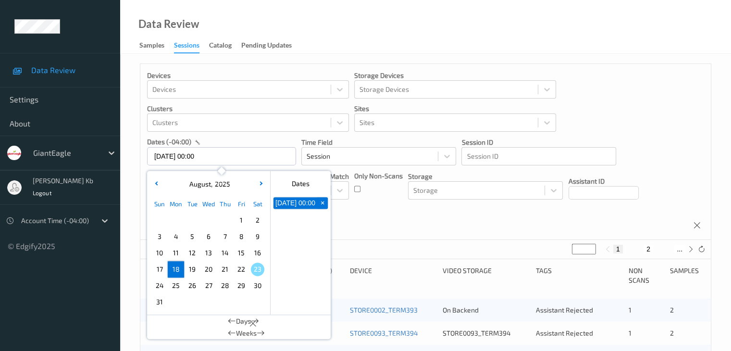
drag, startPoint x: 323, startPoint y: 205, endPoint x: 319, endPoint y: 209, distance: 5.4
click at [323, 205] on span "+" at bounding box center [323, 203] width 10 height 10
click at [193, 269] on span "19" at bounding box center [191, 268] width 13 height 13
click at [195, 268] on span "19" at bounding box center [191, 268] width 13 height 13
type input "[DATE] 00:00 -> [DATE] 23:59"
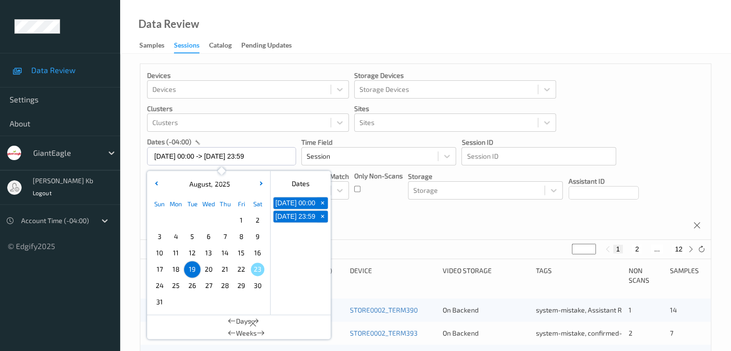
click at [433, 222] on div "Devices Devices Storage Devices Storage Devices Clusters Clusters Sites Sites d…" at bounding box center [425, 152] width 570 height 176
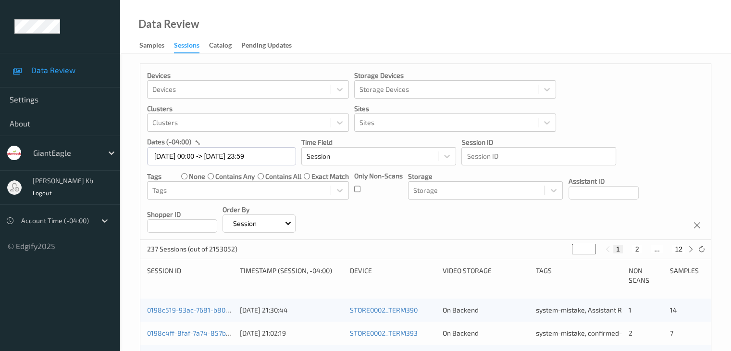
click at [639, 249] on button "2" at bounding box center [637, 249] width 10 height 9
type input "*"
click at [647, 248] on button "3" at bounding box center [647, 249] width 10 height 9
type input "*"
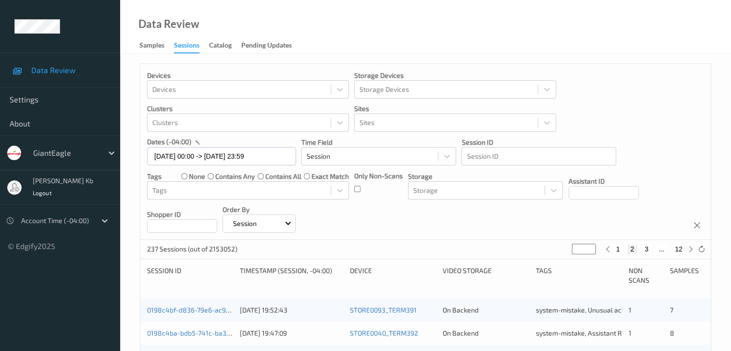
type input "*"
click at [651, 247] on button "4" at bounding box center [652, 249] width 10 height 9
type input "*"
click at [656, 248] on button "5" at bounding box center [656, 249] width 10 height 9
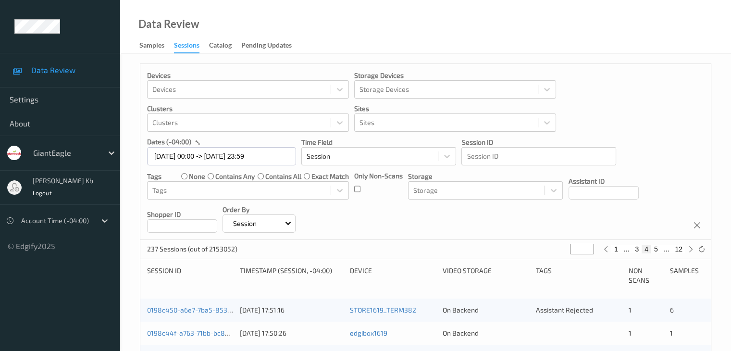
type input "*"
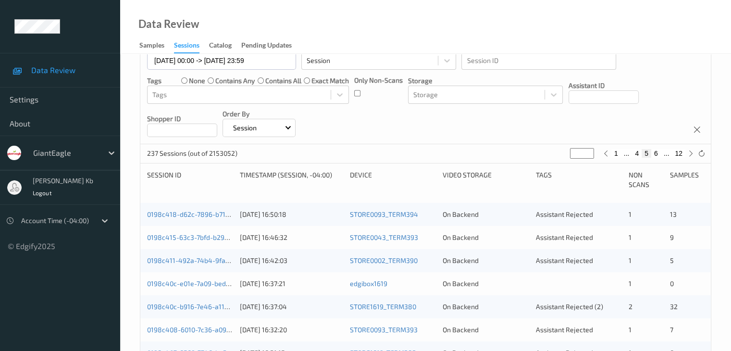
scroll to position [96, 0]
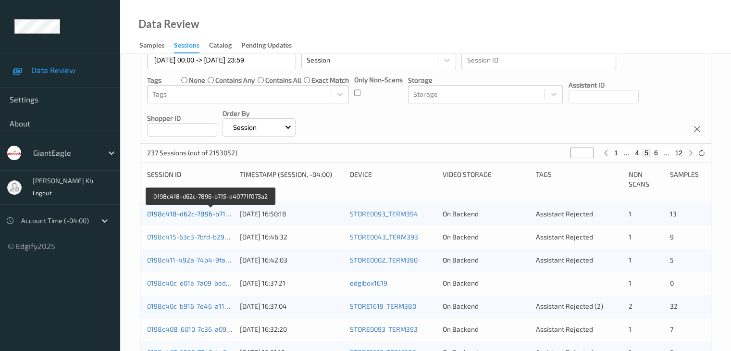
click at [203, 215] on link "0198c418-d62c-7896-b715-a40771f073a2" at bounding box center [211, 214] width 128 height 8
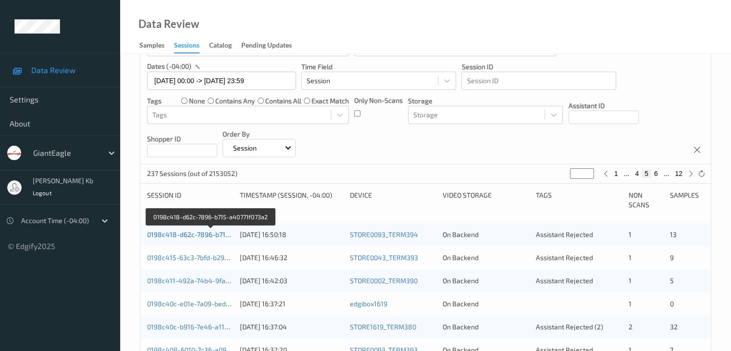
scroll to position [96, 0]
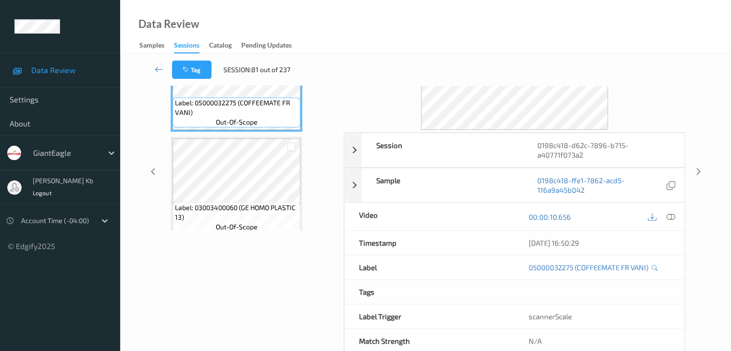
drag, startPoint x: 262, startPoint y: 0, endPoint x: 498, endPoint y: 26, distance: 237.4
click at [500, 26] on div "Data Review Samples Sessions Catalog Pending Updates" at bounding box center [425, 27] width 611 height 54
click at [158, 69] on icon at bounding box center [159, 69] width 9 height 10
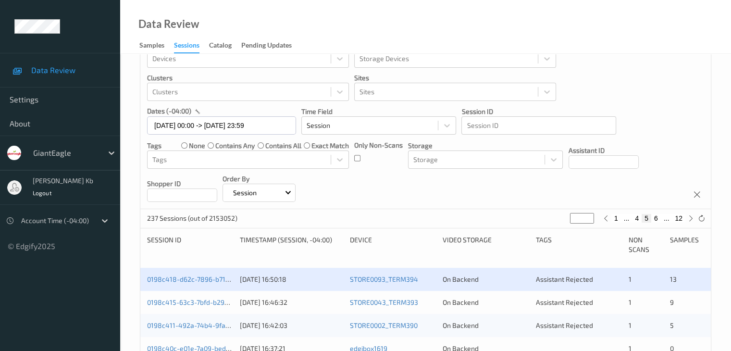
scroll to position [48, 0]
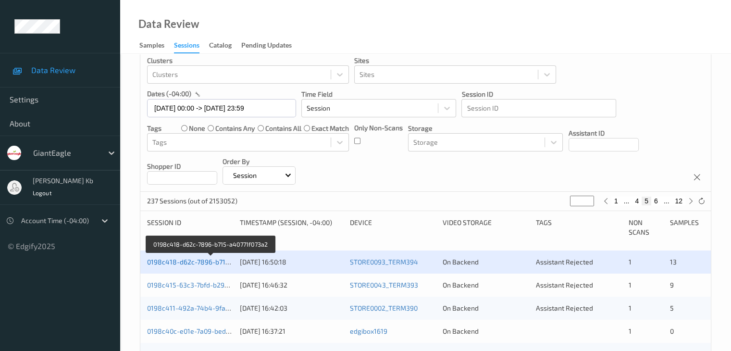
click at [214, 264] on link "0198c418-d62c-7896-b715-a40771f073a2" at bounding box center [211, 262] width 128 height 8
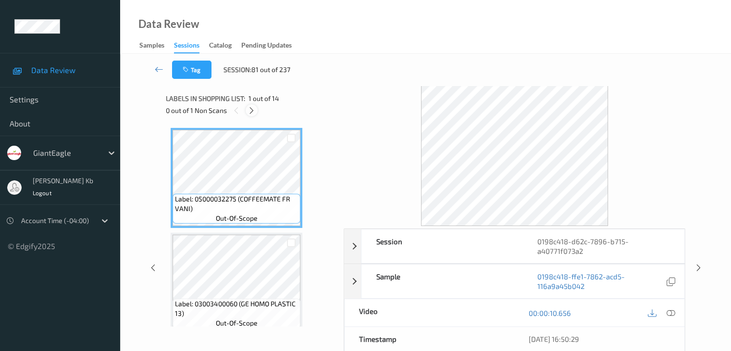
click at [251, 112] on icon at bounding box center [251, 110] width 8 height 9
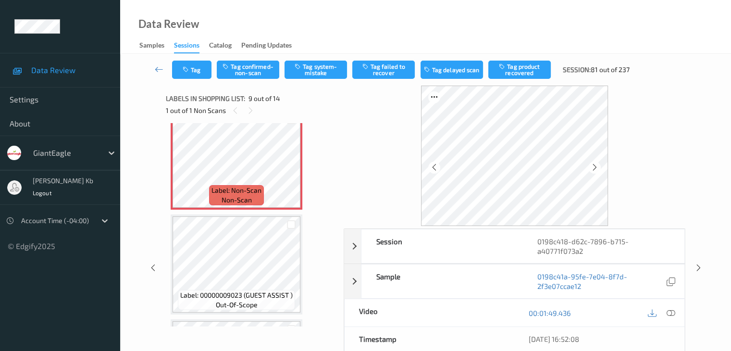
scroll to position [834, 0]
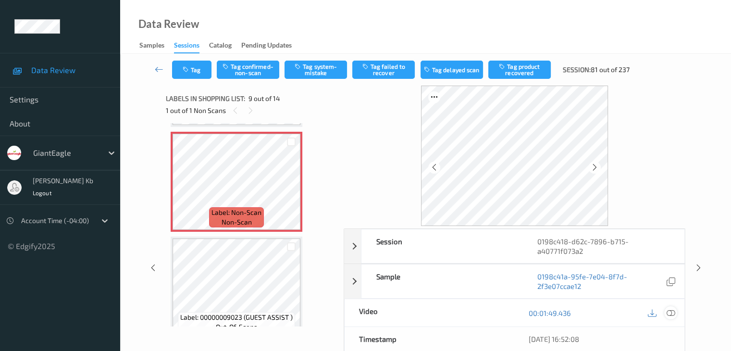
click at [671, 312] on icon at bounding box center [670, 313] width 9 height 9
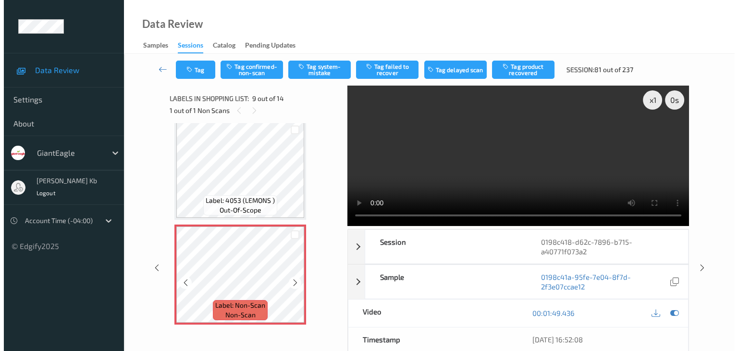
scroll to position [740, 0]
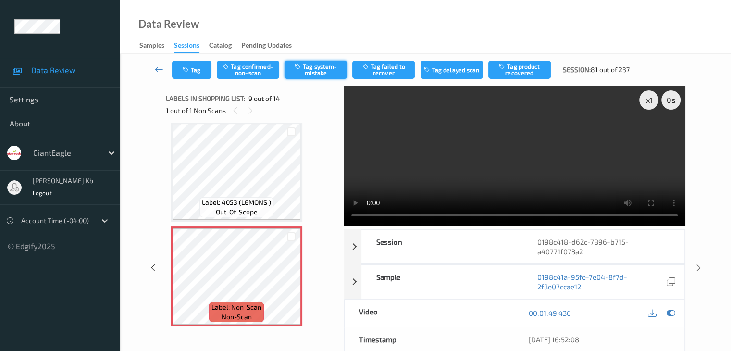
click at [323, 67] on button "Tag system-mistake" at bounding box center [315, 70] width 62 height 18
click at [202, 68] on button "Tag" at bounding box center [191, 70] width 39 height 18
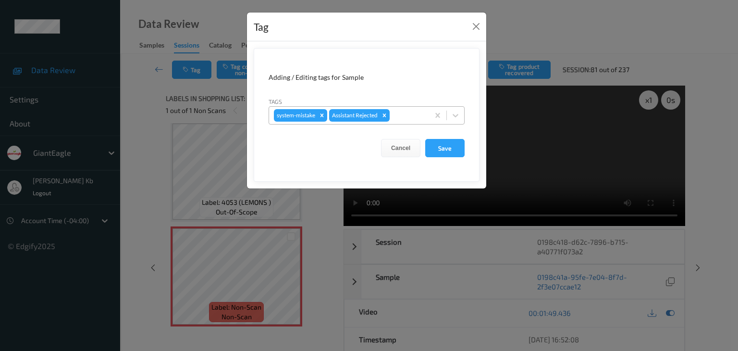
click at [405, 111] on div at bounding box center [408, 116] width 33 height 12
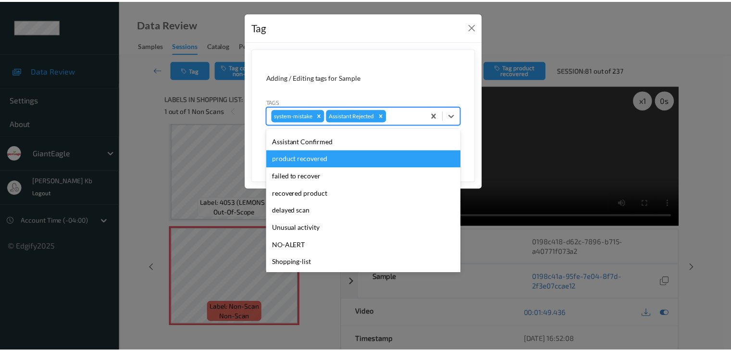
scroll to position [85, 0]
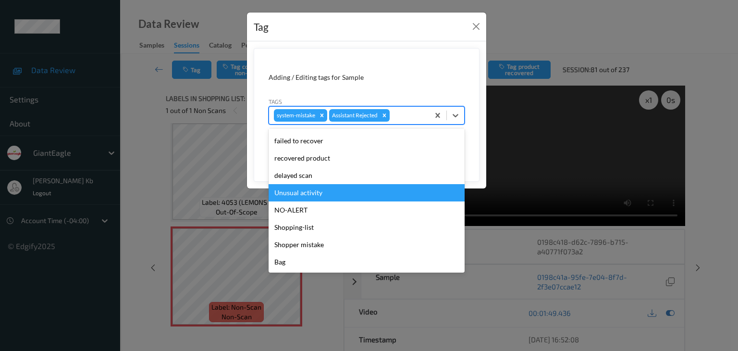
click at [309, 195] on div "Unusual activity" at bounding box center [367, 192] width 196 height 17
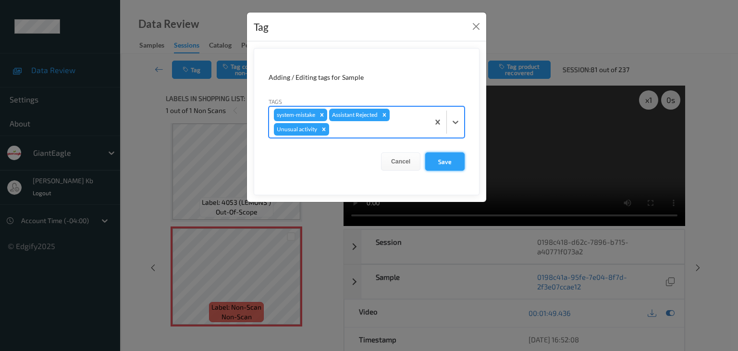
click at [456, 160] on button "Save" at bounding box center [444, 161] width 39 height 18
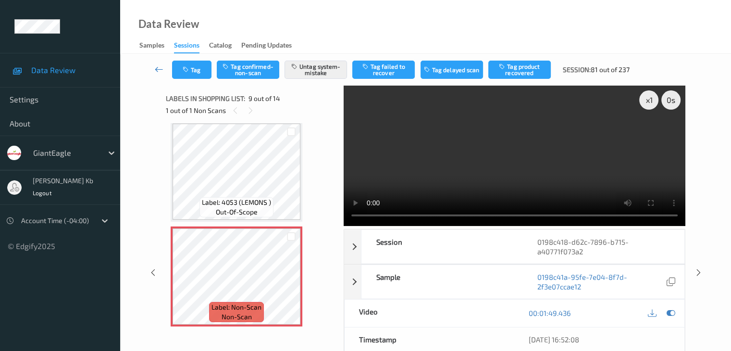
click at [159, 69] on icon at bounding box center [159, 69] width 9 height 10
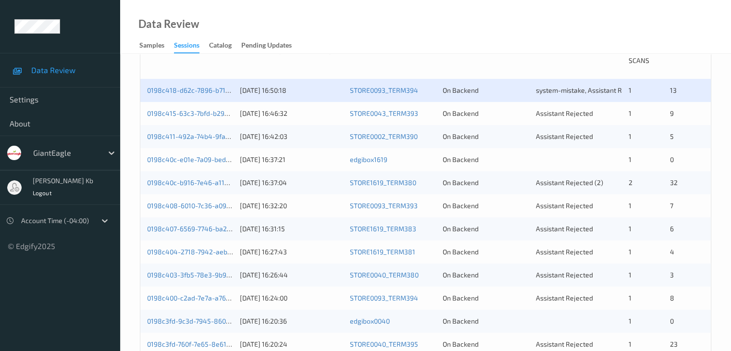
scroll to position [240, 0]
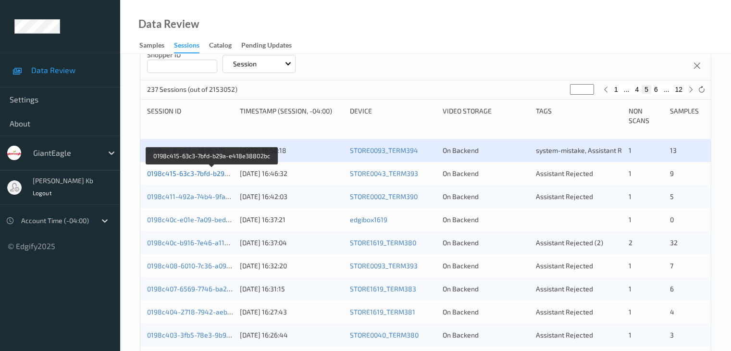
click at [204, 172] on link "0198c415-63c3-7bfd-b29a-e418e38802bc" at bounding box center [212, 173] width 131 height 8
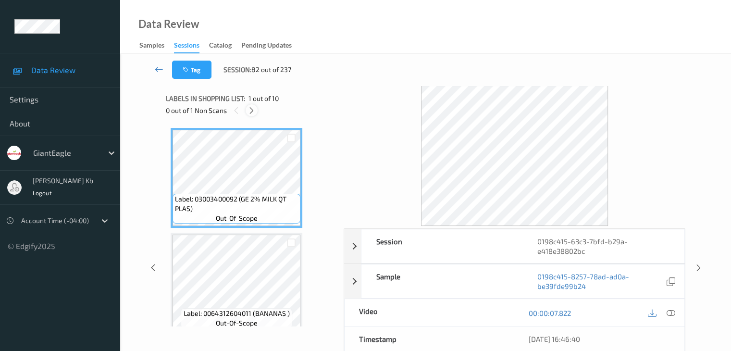
click at [252, 110] on icon at bounding box center [251, 110] width 8 height 9
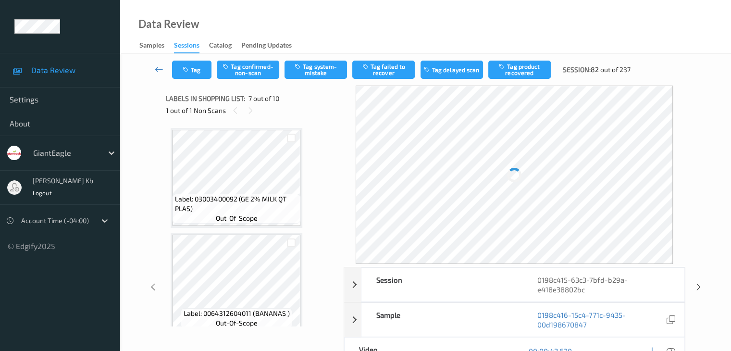
scroll to position [529, 0]
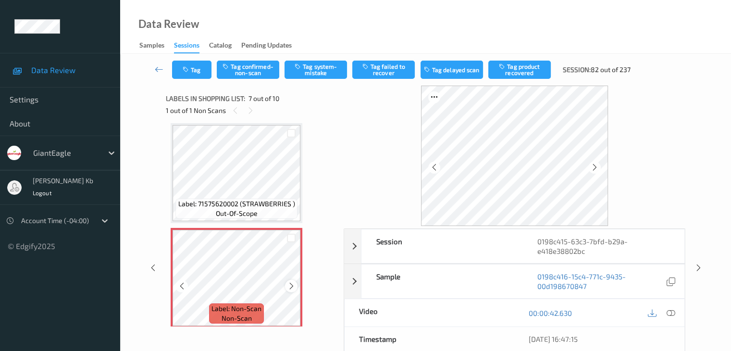
click at [292, 285] on icon at bounding box center [291, 286] width 8 height 9
click at [671, 310] on icon at bounding box center [670, 313] width 9 height 9
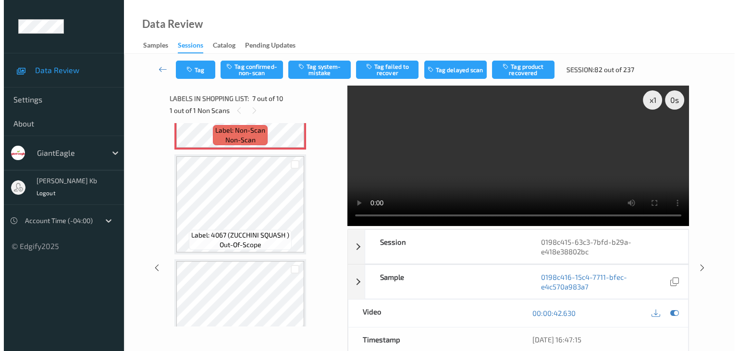
scroll to position [673, 0]
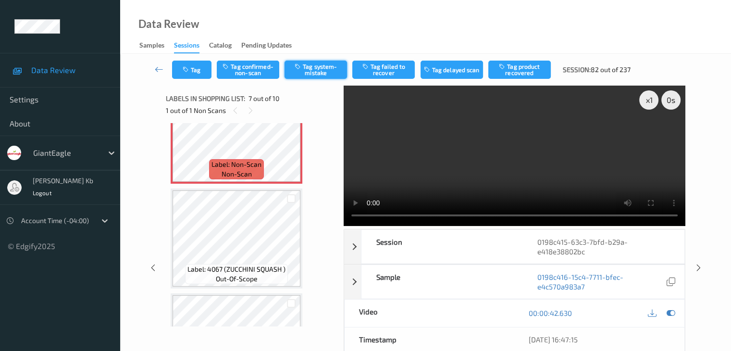
click at [314, 71] on button "Tag system-mistake" at bounding box center [315, 70] width 62 height 18
click at [206, 68] on button "Tag" at bounding box center [191, 70] width 39 height 18
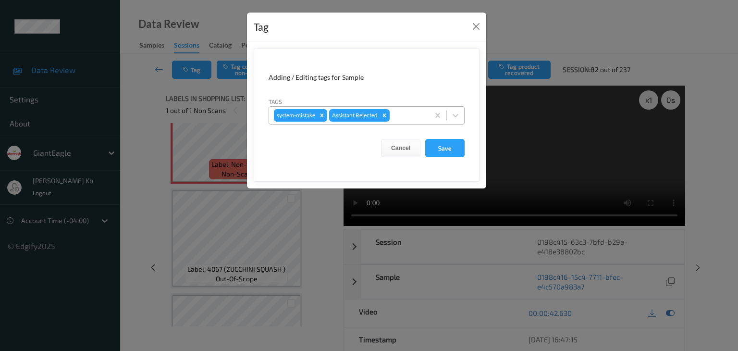
drag, startPoint x: 406, startPoint y: 115, endPoint x: 409, endPoint y: 124, distance: 9.0
click at [406, 115] on div at bounding box center [408, 116] width 33 height 12
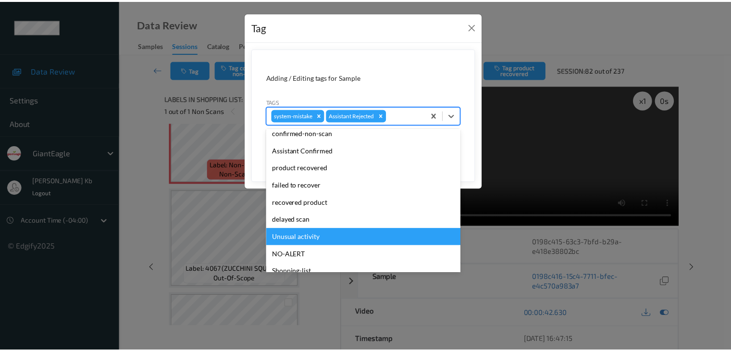
scroll to position [48, 0]
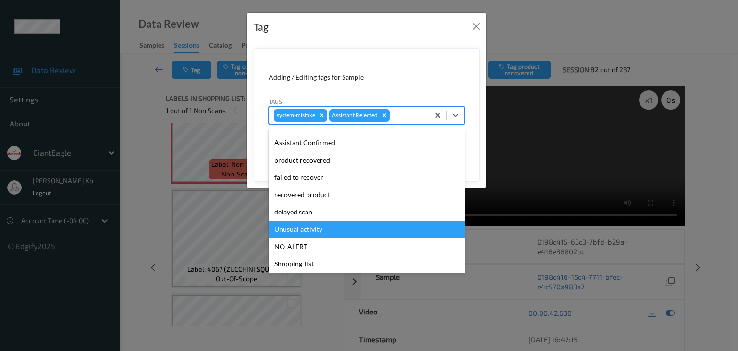
click at [309, 231] on div "Unusual activity" at bounding box center [367, 229] width 196 height 17
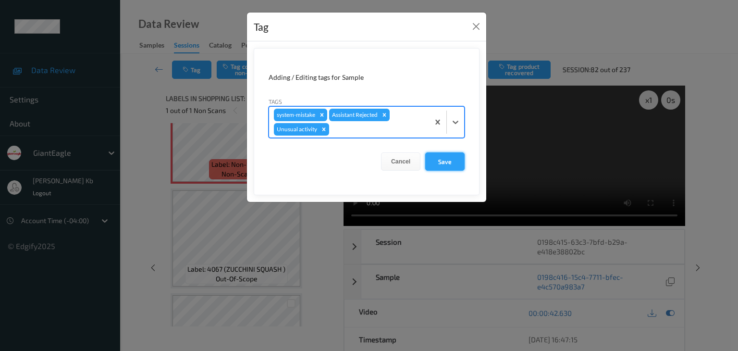
click at [445, 161] on button "Save" at bounding box center [444, 161] width 39 height 18
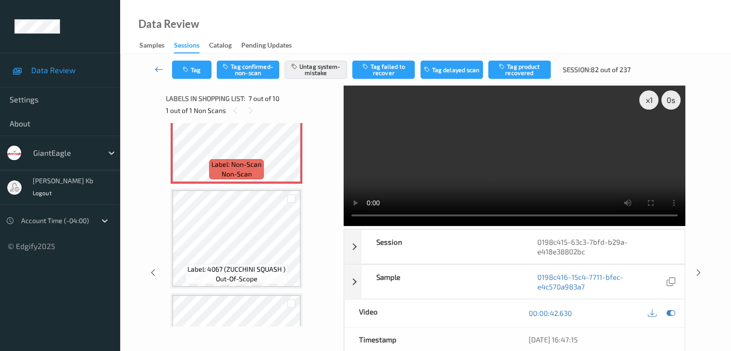
click at [158, 71] on icon at bounding box center [159, 69] width 9 height 10
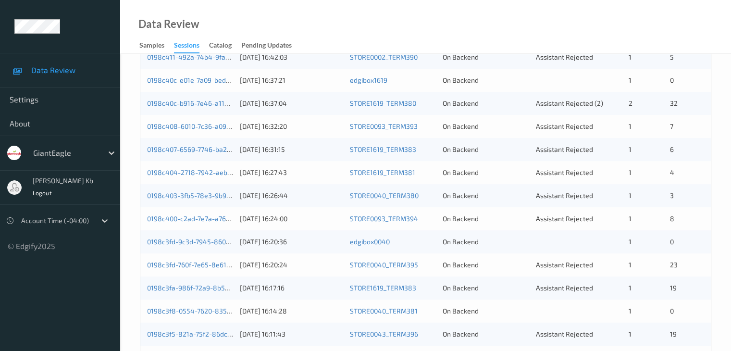
scroll to position [240, 0]
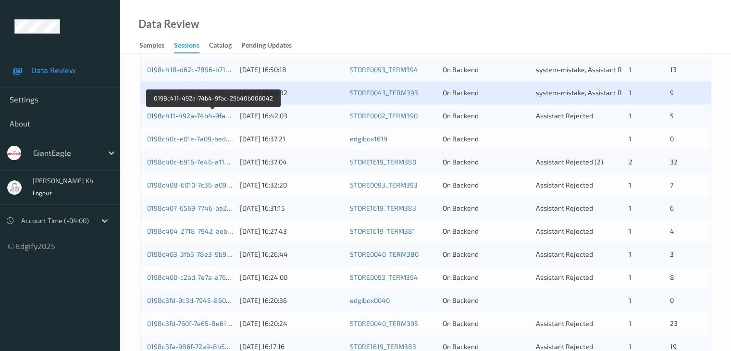
click at [208, 116] on link "0198c411-492a-74b4-9fac-29b40b006042" at bounding box center [213, 115] width 132 height 8
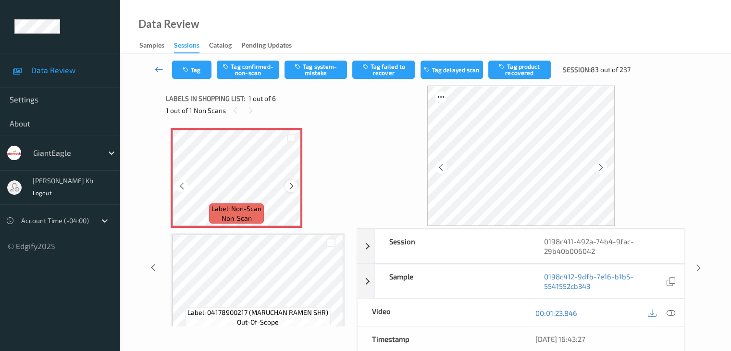
click at [291, 186] on icon at bounding box center [291, 186] width 8 height 9
click at [672, 312] on icon at bounding box center [670, 313] width 9 height 9
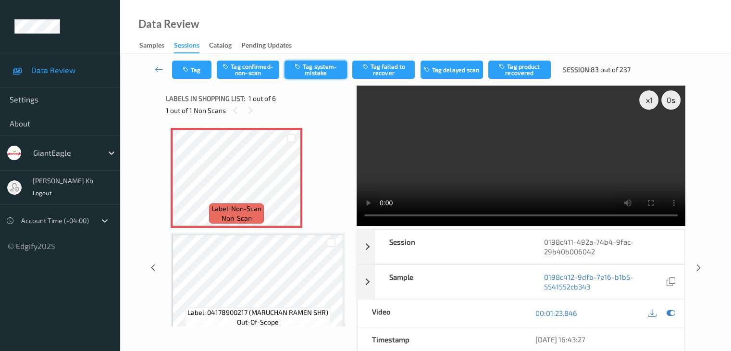
click at [313, 68] on button "Tag system-mistake" at bounding box center [315, 70] width 62 height 18
click at [204, 67] on button "Tag" at bounding box center [191, 70] width 39 height 18
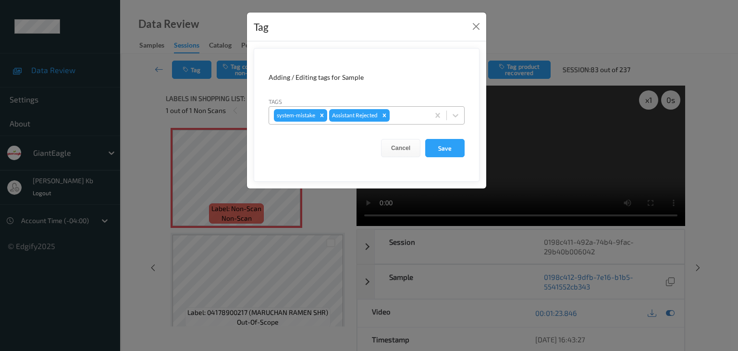
click at [415, 115] on div at bounding box center [408, 116] width 33 height 12
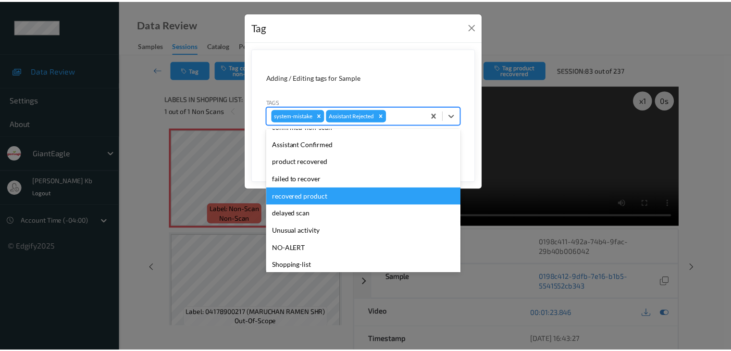
scroll to position [85, 0]
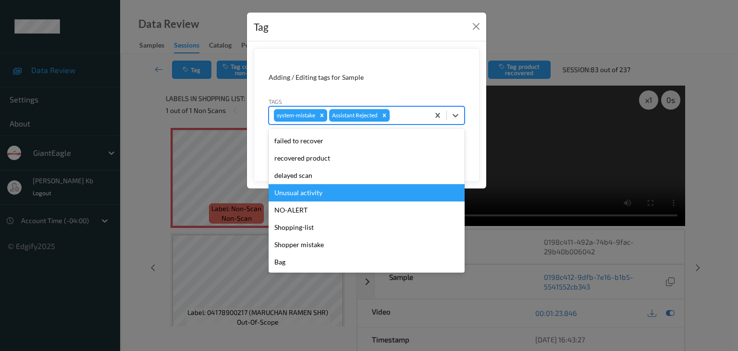
click at [315, 194] on div "Unusual activity" at bounding box center [367, 192] width 196 height 17
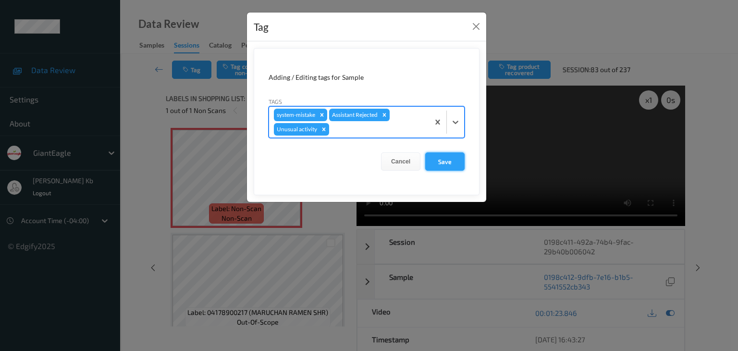
click at [445, 160] on button "Save" at bounding box center [444, 161] width 39 height 18
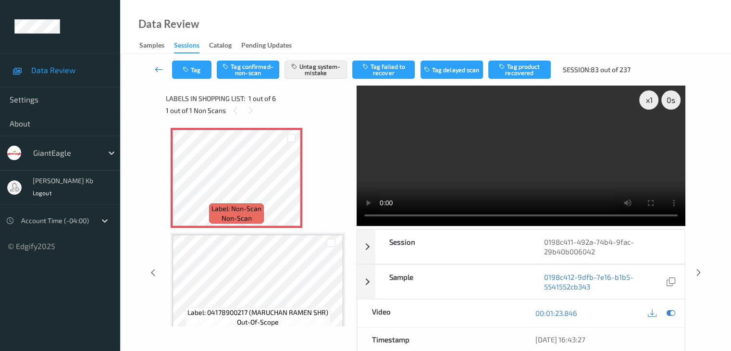
click at [156, 68] on icon at bounding box center [159, 69] width 9 height 10
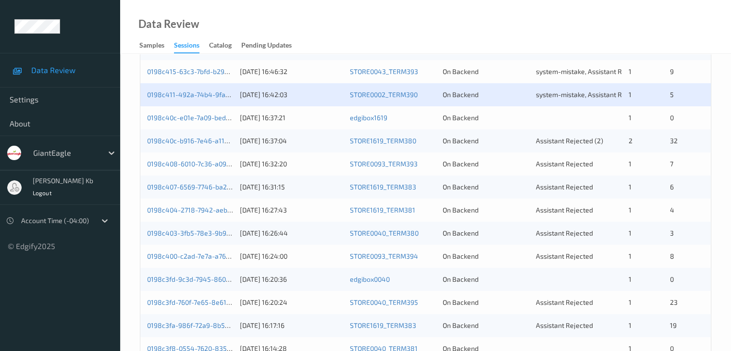
scroll to position [240, 0]
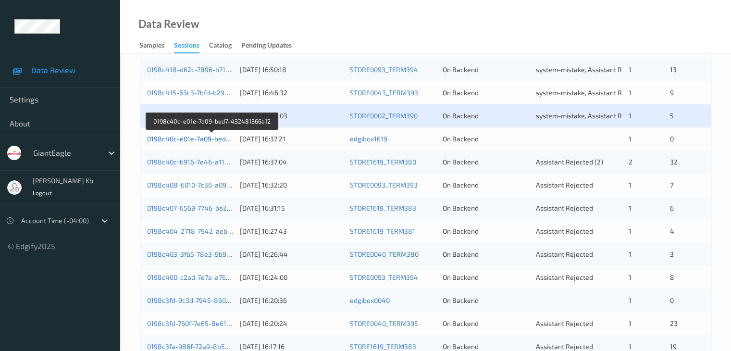
click at [210, 137] on link "0198c40c-e01e-7a09-bed7-432481366a12" at bounding box center [212, 139] width 131 height 8
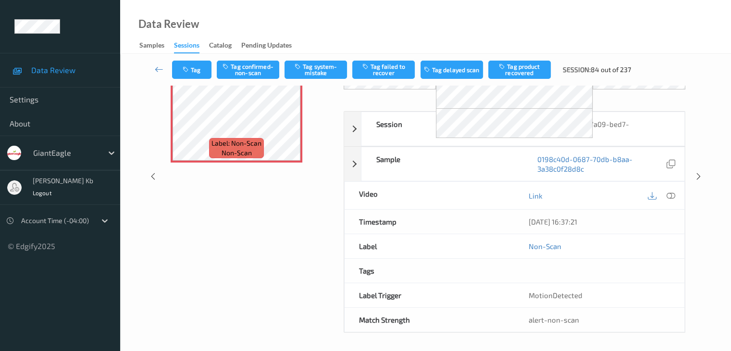
scroll to position [63, 0]
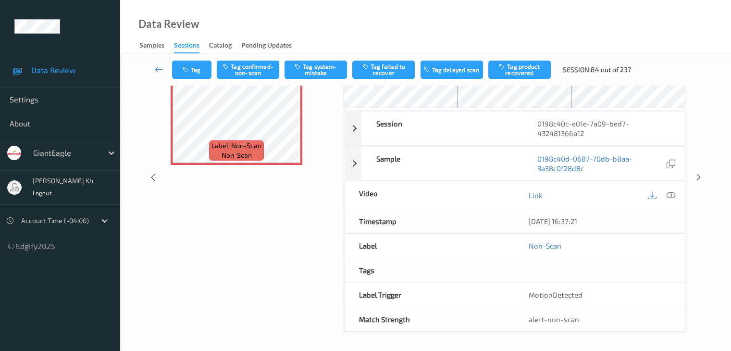
drag, startPoint x: 286, startPoint y: 24, endPoint x: 652, endPoint y: 33, distance: 365.8
click at [652, 34] on div "Data Review Samples Sessions Catalog Pending Updates" at bounding box center [425, 27] width 611 height 54
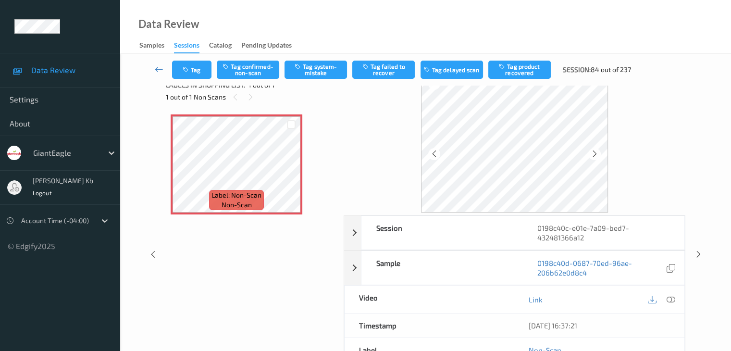
scroll to position [0, 0]
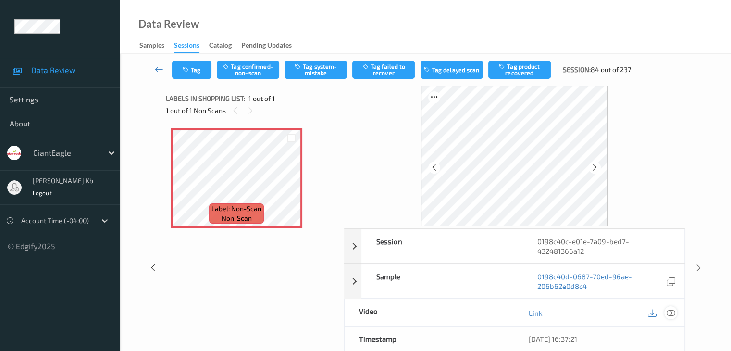
click at [669, 310] on icon at bounding box center [670, 313] width 9 height 9
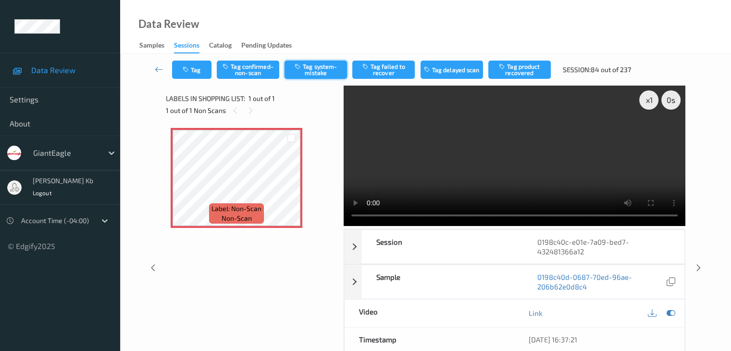
click at [320, 70] on button "Tag system-mistake" at bounding box center [315, 70] width 62 height 18
click at [161, 72] on icon at bounding box center [159, 69] width 9 height 10
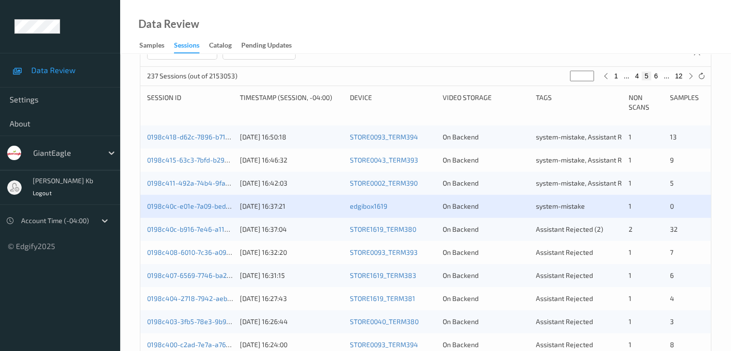
scroll to position [192, 0]
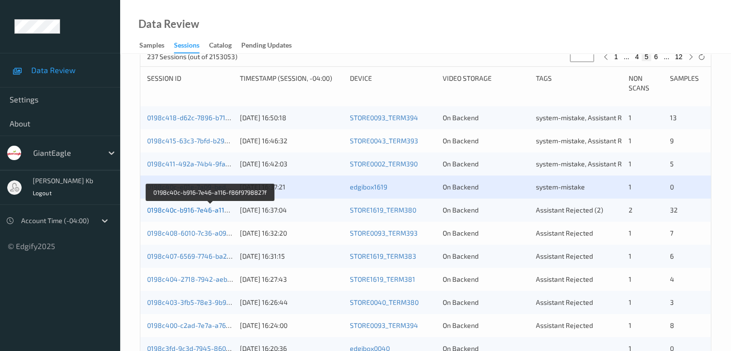
click at [208, 210] on link "0198c40c-b916-7e46-a116-f86f9798827f" at bounding box center [210, 210] width 126 height 8
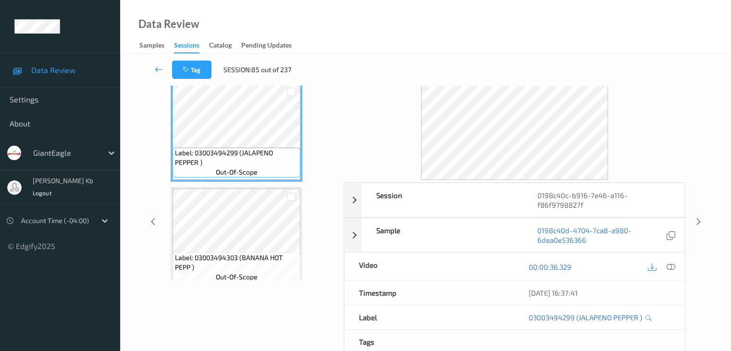
scroll to position [21, 0]
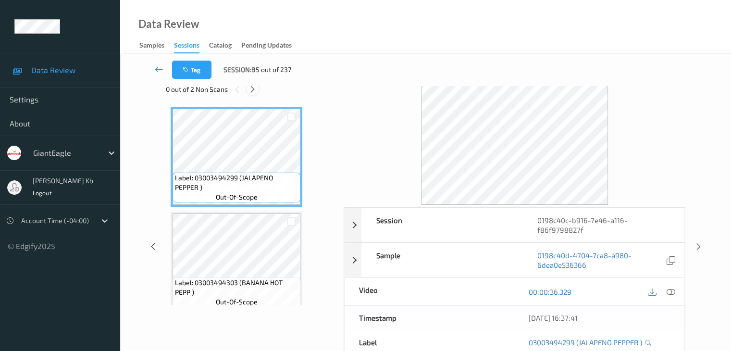
click at [252, 91] on icon at bounding box center [252, 89] width 8 height 9
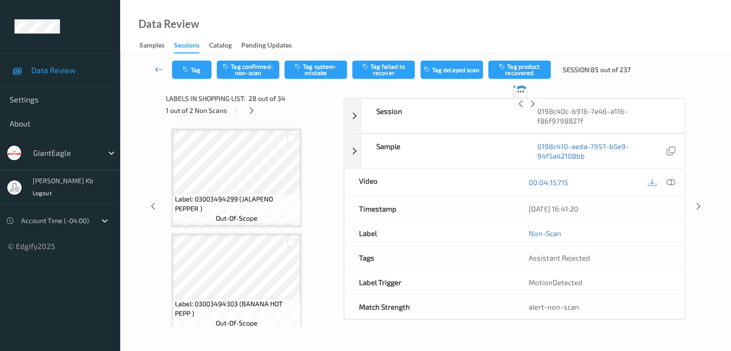
scroll to position [2729, 0]
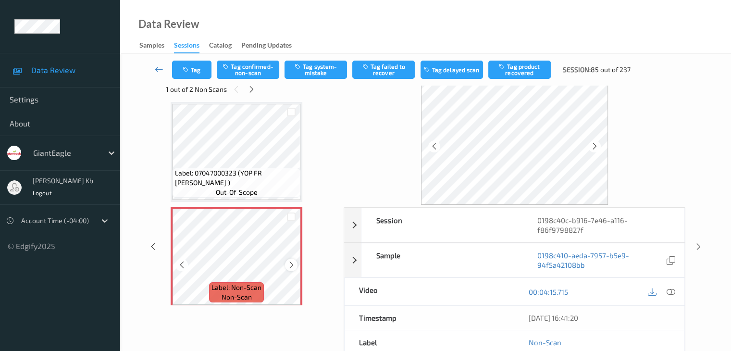
click at [293, 261] on icon at bounding box center [291, 264] width 8 height 9
click at [670, 290] on icon at bounding box center [670, 291] width 9 height 9
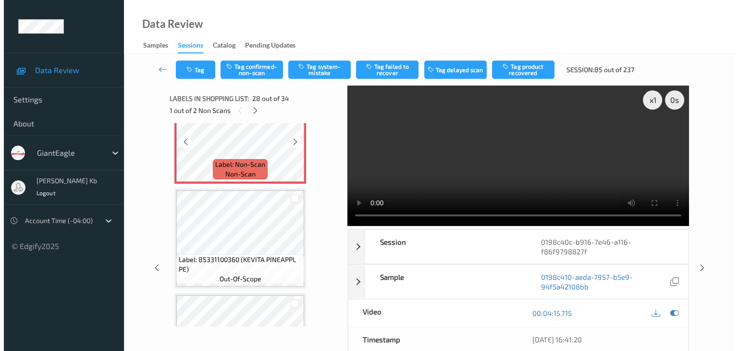
scroll to position [2777, 0]
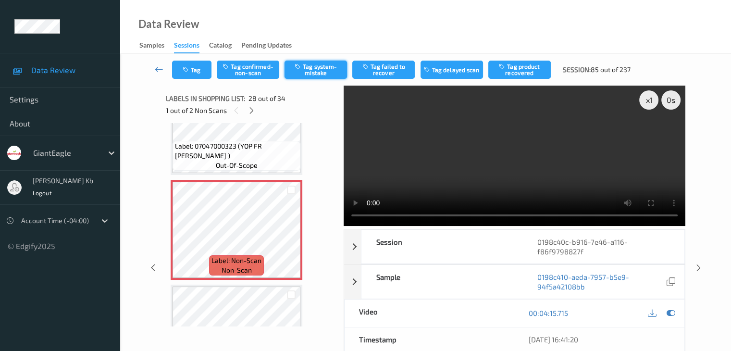
click at [317, 68] on button "Tag system-mistake" at bounding box center [315, 70] width 62 height 18
click at [202, 68] on button "Tag" at bounding box center [191, 70] width 39 height 18
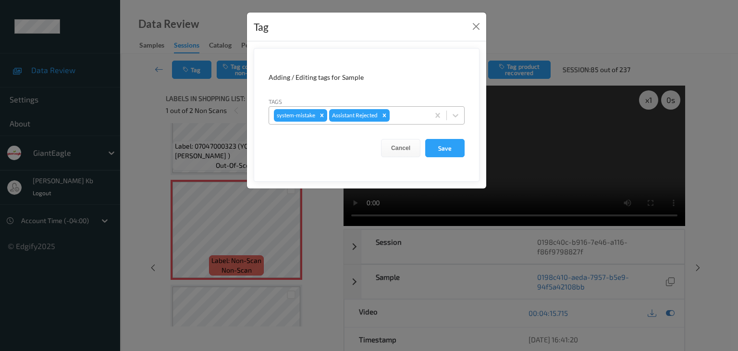
click at [414, 111] on div at bounding box center [408, 116] width 33 height 12
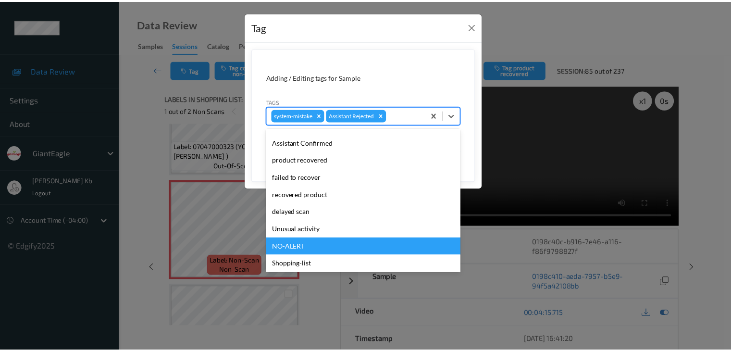
scroll to position [85, 0]
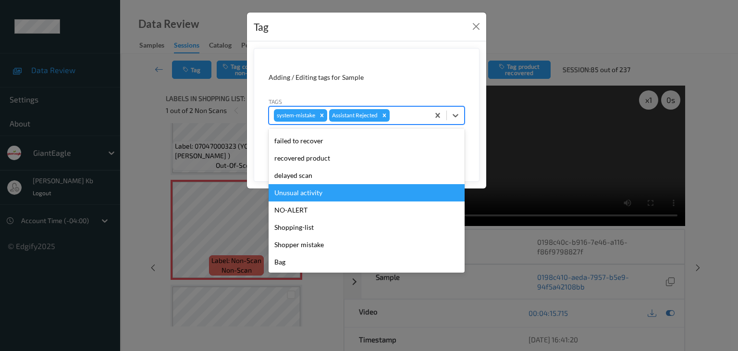
click at [315, 195] on div "Unusual activity" at bounding box center [367, 192] width 196 height 17
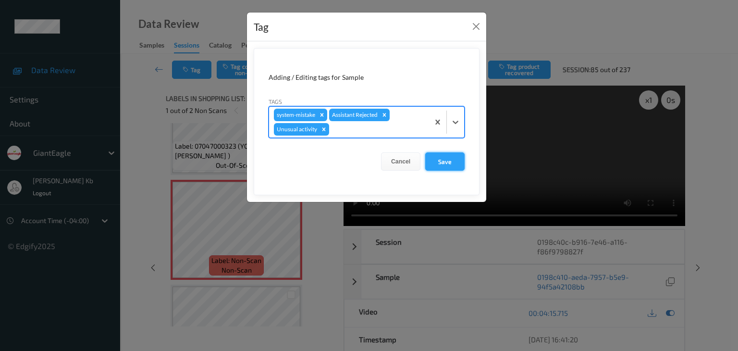
click at [446, 162] on button "Save" at bounding box center [444, 161] width 39 height 18
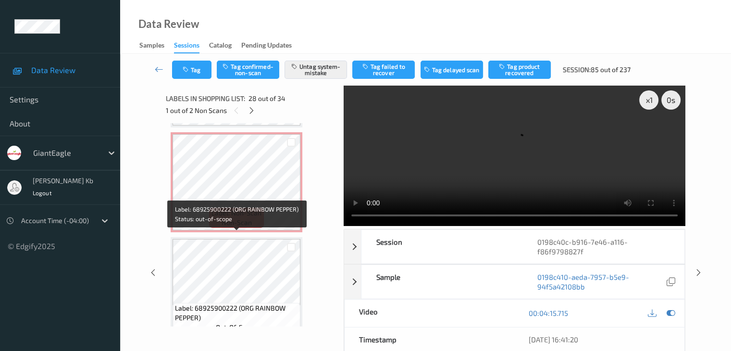
scroll to position [3363, 0]
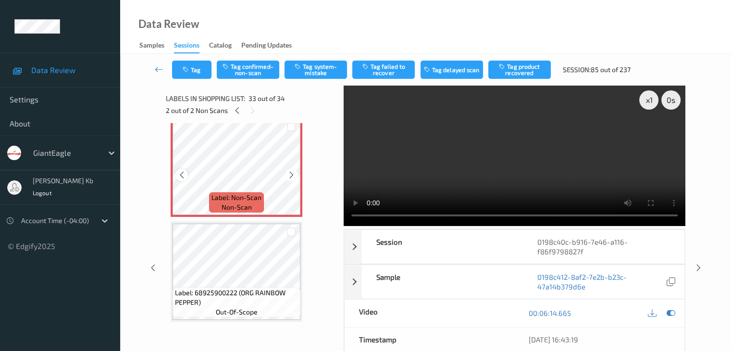
click at [180, 172] on icon at bounding box center [182, 175] width 8 height 9
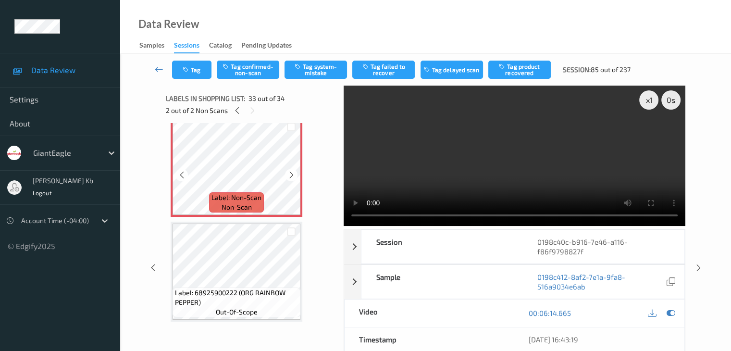
click at [180, 172] on icon at bounding box center [182, 175] width 8 height 9
click at [289, 173] on icon at bounding box center [291, 175] width 8 height 9
click at [178, 174] on icon at bounding box center [182, 175] width 8 height 9
click at [294, 172] on icon at bounding box center [291, 175] width 8 height 9
click at [291, 172] on icon at bounding box center [291, 175] width 8 height 9
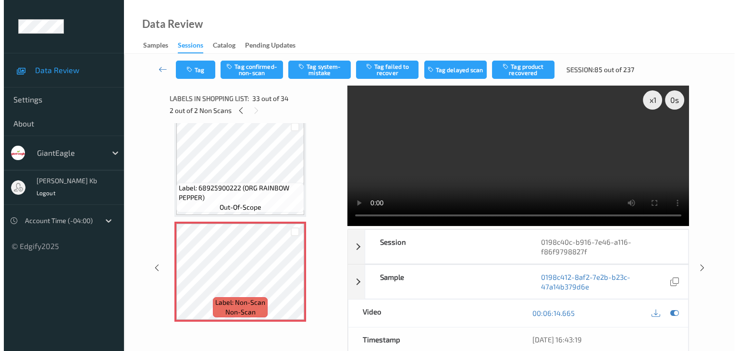
scroll to position [3267, 0]
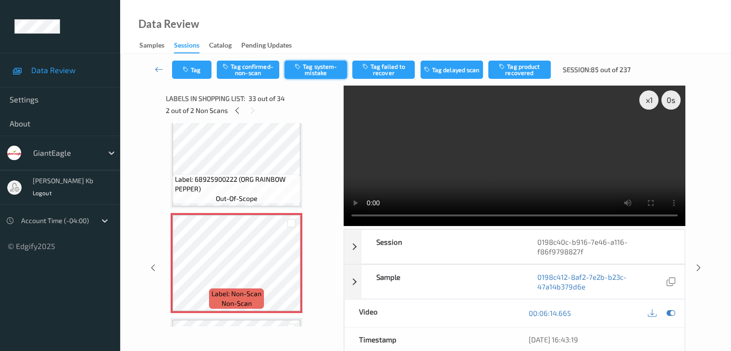
click at [313, 70] on button "Tag system-mistake" at bounding box center [315, 70] width 62 height 18
click at [207, 66] on button "Tag" at bounding box center [191, 70] width 39 height 18
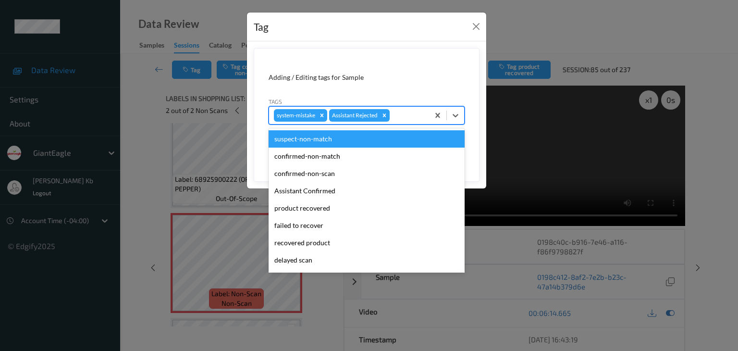
click at [404, 112] on div at bounding box center [408, 116] width 33 height 12
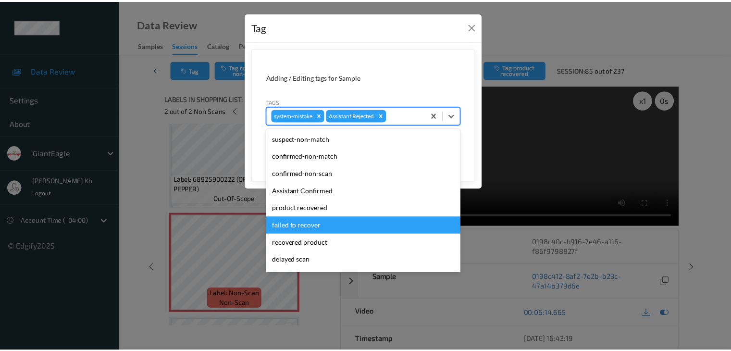
scroll to position [85, 0]
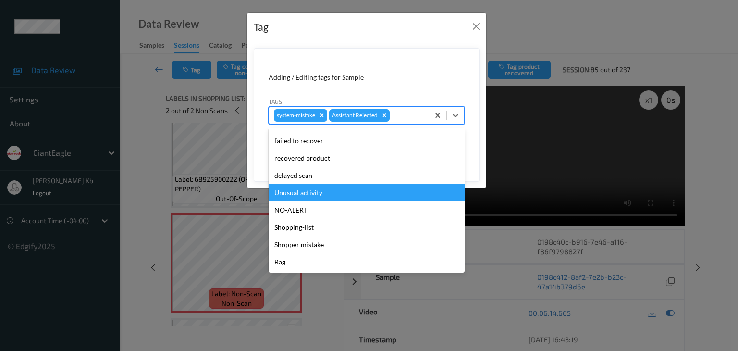
click at [316, 195] on div "Unusual activity" at bounding box center [367, 192] width 196 height 17
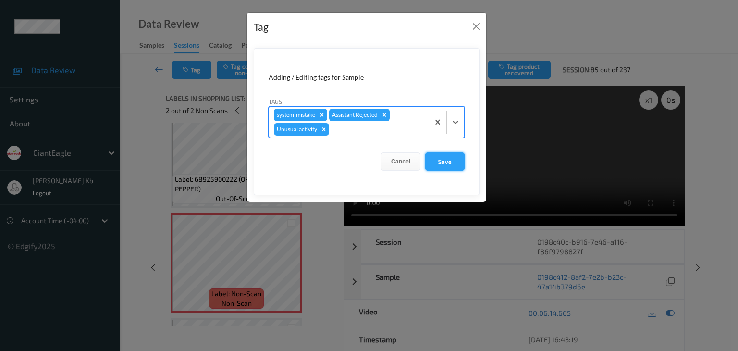
click at [443, 161] on button "Save" at bounding box center [444, 161] width 39 height 18
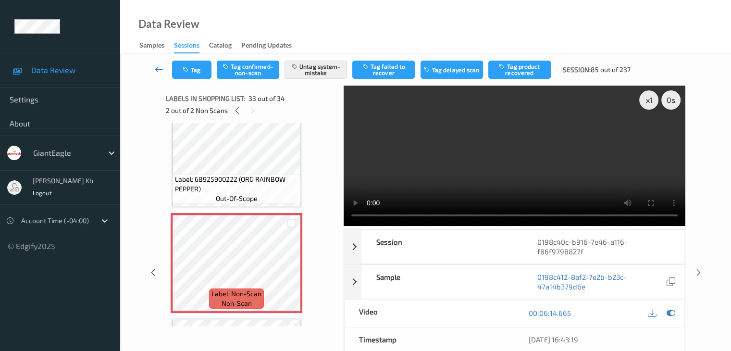
click at [158, 68] on icon at bounding box center [159, 69] width 9 height 10
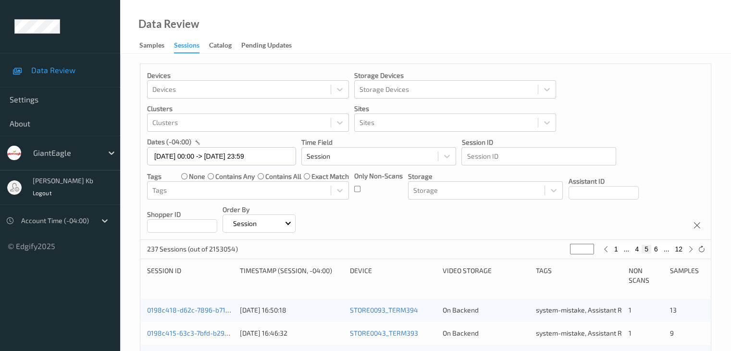
scroll to position [192, 0]
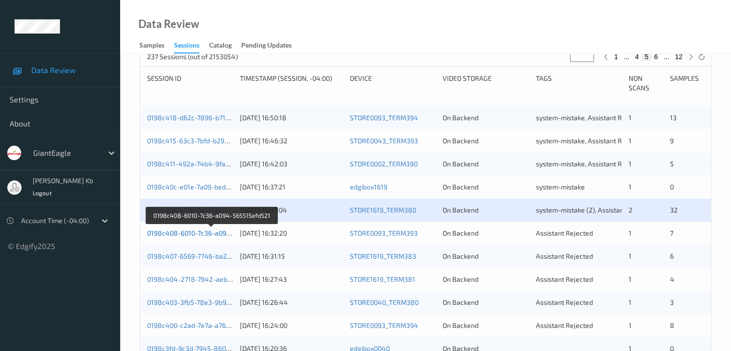
click at [198, 235] on link "0198c408-6010-7c36-a094-565515efd521" at bounding box center [211, 233] width 129 height 8
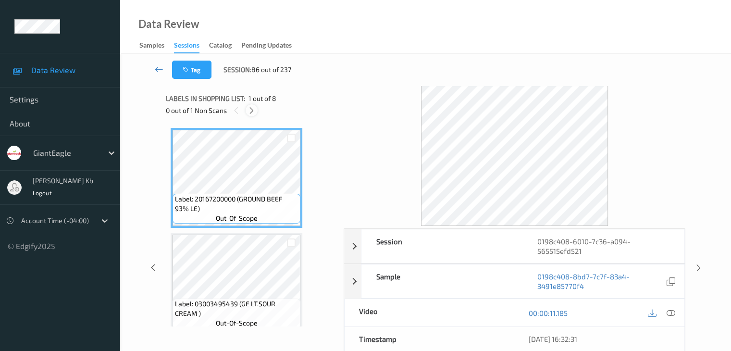
click at [252, 107] on icon at bounding box center [251, 110] width 8 height 9
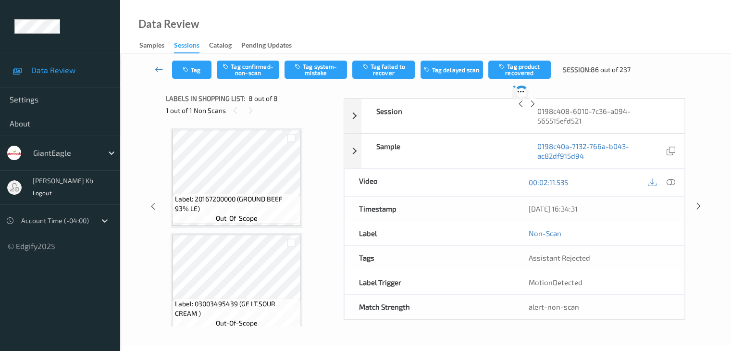
scroll to position [633, 0]
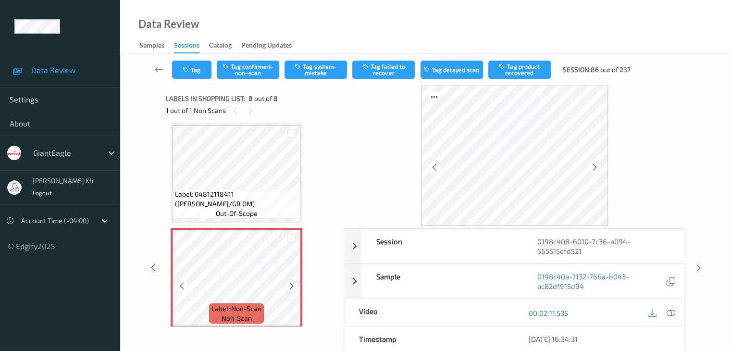
click at [293, 285] on icon at bounding box center [291, 286] width 8 height 9
click at [667, 312] on icon at bounding box center [670, 313] width 9 height 9
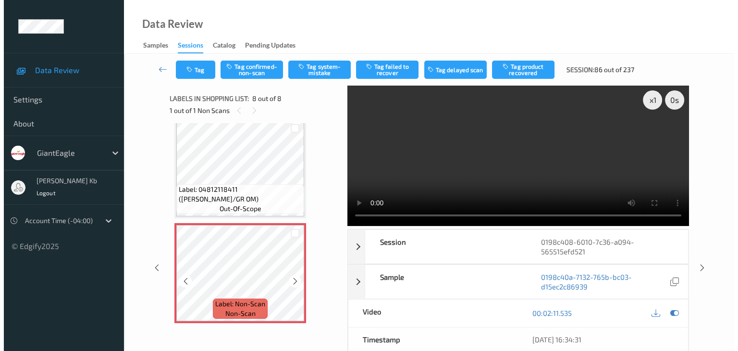
scroll to position [640, 0]
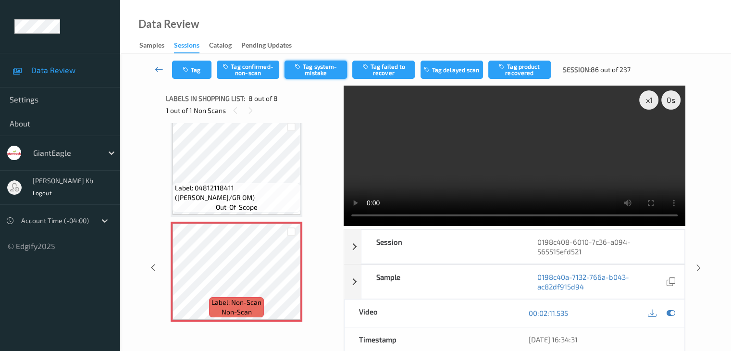
click at [314, 68] on button "Tag system-mistake" at bounding box center [315, 70] width 62 height 18
click at [197, 70] on button "Tag" at bounding box center [191, 70] width 39 height 18
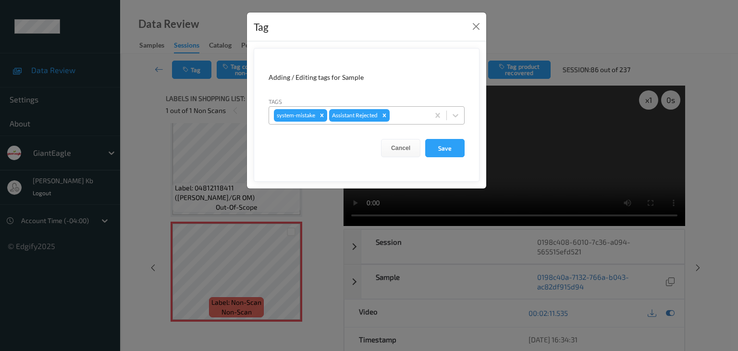
click at [406, 117] on div at bounding box center [408, 116] width 33 height 12
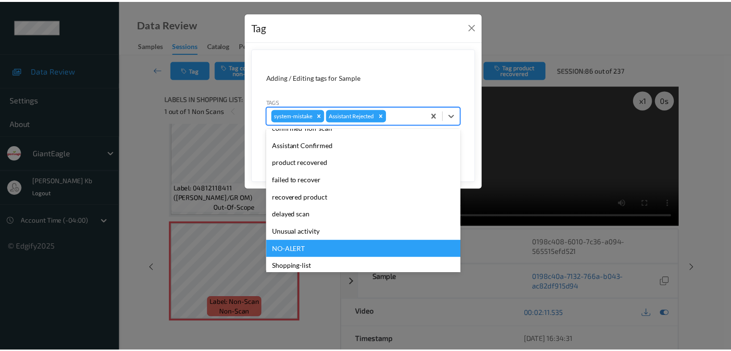
scroll to position [85, 0]
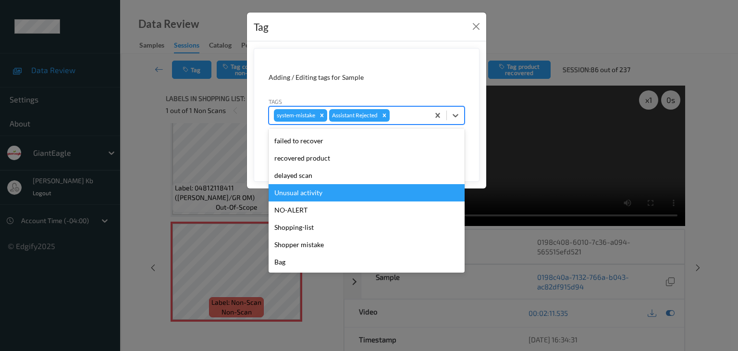
click at [309, 192] on div "Unusual activity" at bounding box center [367, 192] width 196 height 17
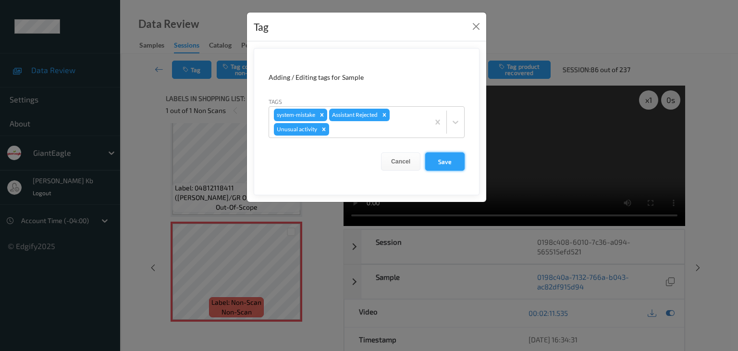
click at [452, 161] on button "Save" at bounding box center [444, 161] width 39 height 18
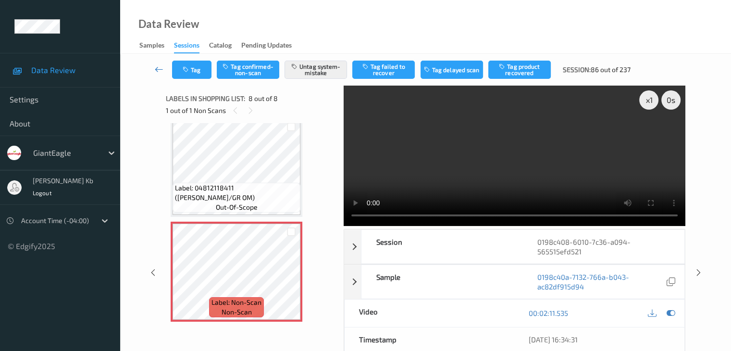
click at [160, 68] on icon at bounding box center [159, 69] width 9 height 10
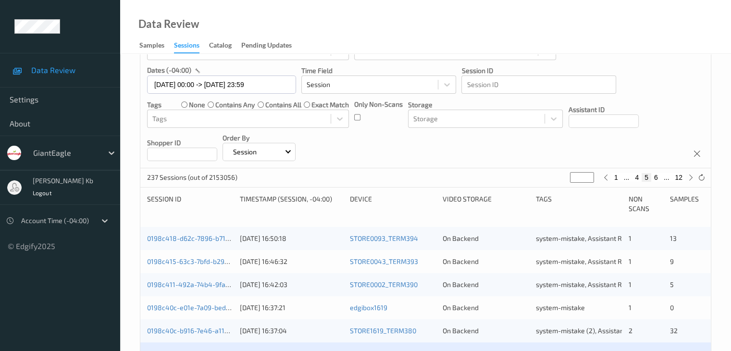
scroll to position [192, 0]
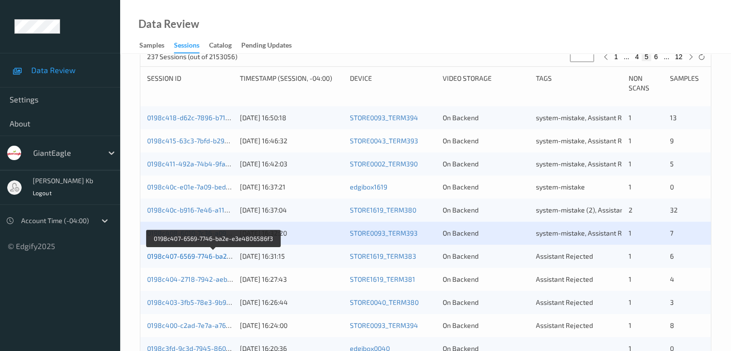
click at [201, 256] on link "0198c407-6569-7746-ba2e-e3e4806586f3" at bounding box center [213, 256] width 133 height 8
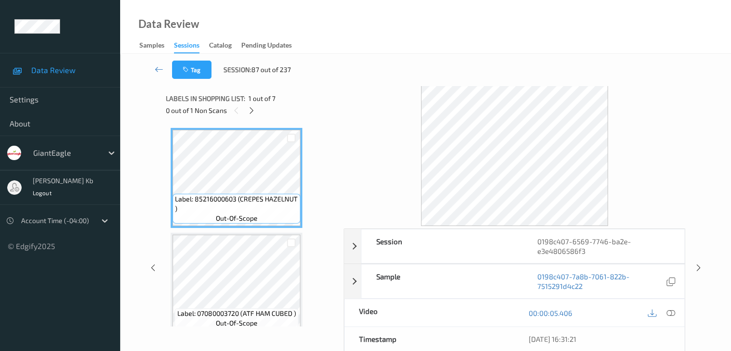
drag, startPoint x: 250, startPoint y: 110, endPoint x: 277, endPoint y: 119, distance: 28.6
click at [250, 110] on icon at bounding box center [251, 110] width 8 height 9
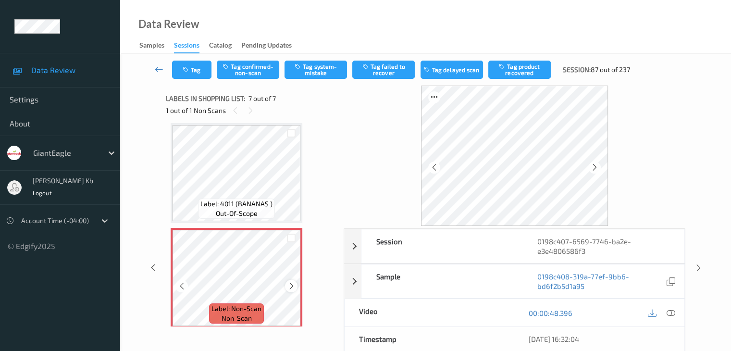
click at [288, 288] on icon at bounding box center [291, 286] width 8 height 9
click at [292, 285] on icon at bounding box center [291, 286] width 8 height 9
click at [675, 313] on icon at bounding box center [670, 313] width 9 height 9
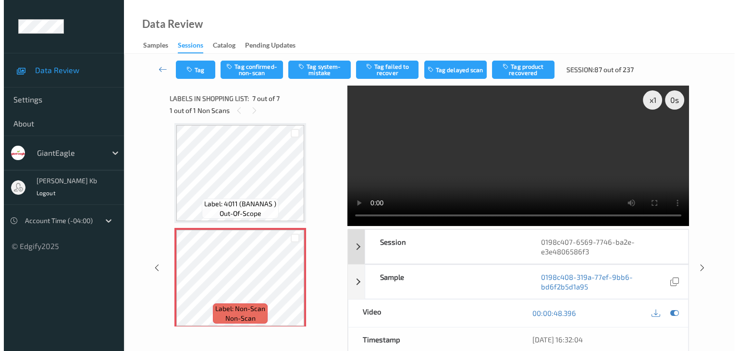
scroll to position [0, 0]
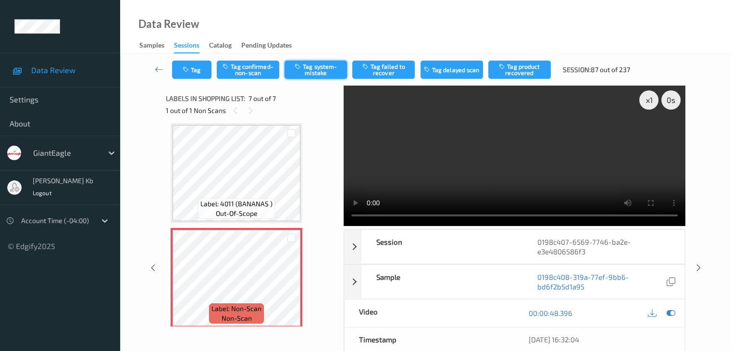
click at [323, 69] on button "Tag system-mistake" at bounding box center [315, 70] width 62 height 18
click at [205, 66] on button "Tag" at bounding box center [191, 70] width 39 height 18
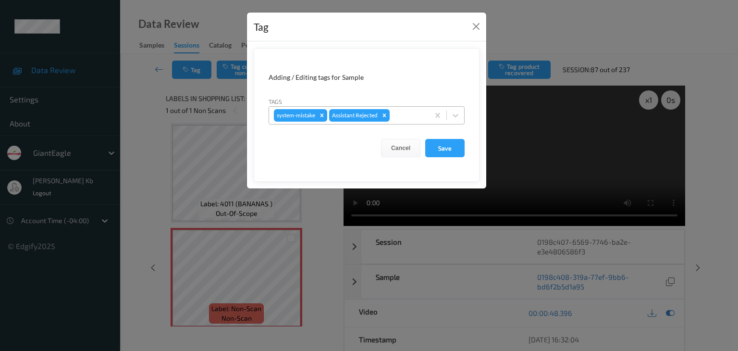
click at [416, 113] on div at bounding box center [408, 116] width 33 height 12
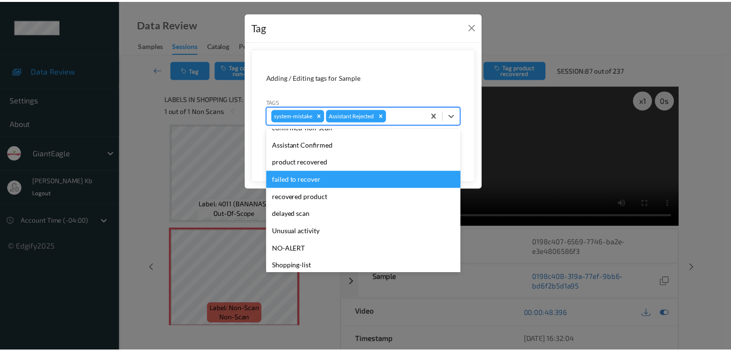
scroll to position [85, 0]
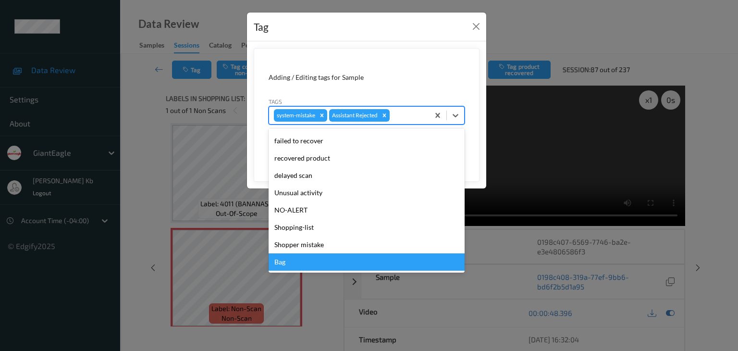
drag, startPoint x: 306, startPoint y: 264, endPoint x: 307, endPoint y: 259, distance: 5.0
click at [306, 264] on div "Bag" at bounding box center [367, 261] width 196 height 17
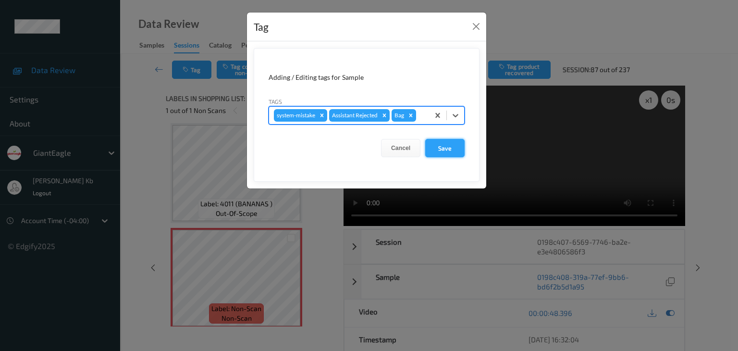
click at [453, 147] on button "Save" at bounding box center [444, 148] width 39 height 18
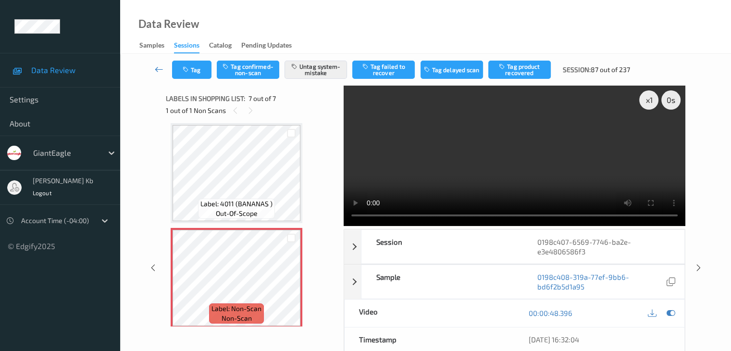
click at [159, 69] on icon at bounding box center [159, 69] width 9 height 10
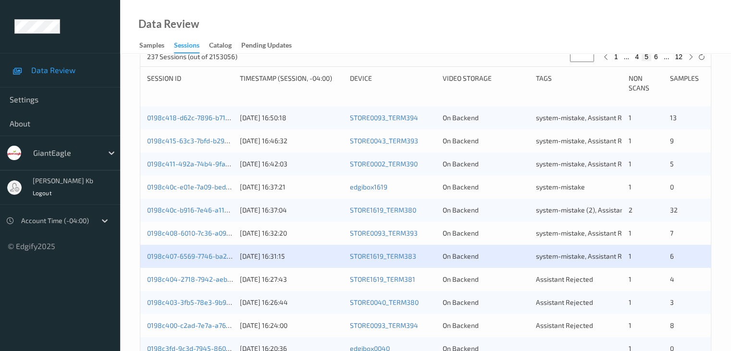
scroll to position [288, 0]
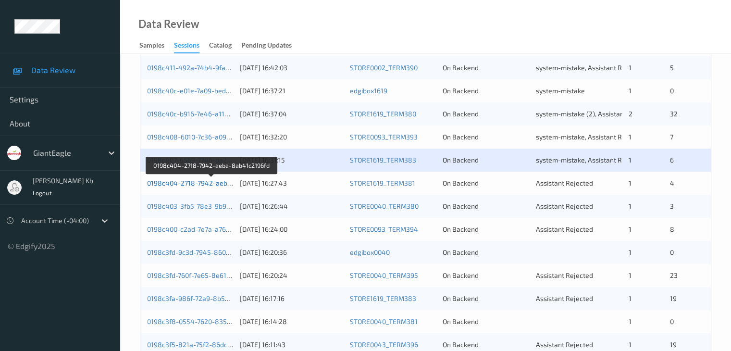
click at [202, 184] on link "0198c404-2718-7942-aeba-8ab41c2196fd" at bounding box center [212, 183] width 130 height 8
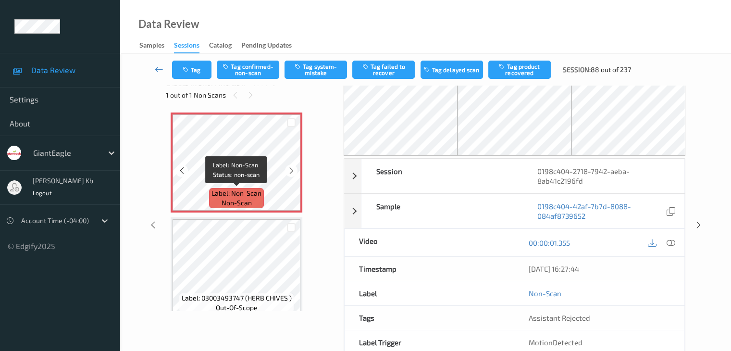
scroll to position [15, 0]
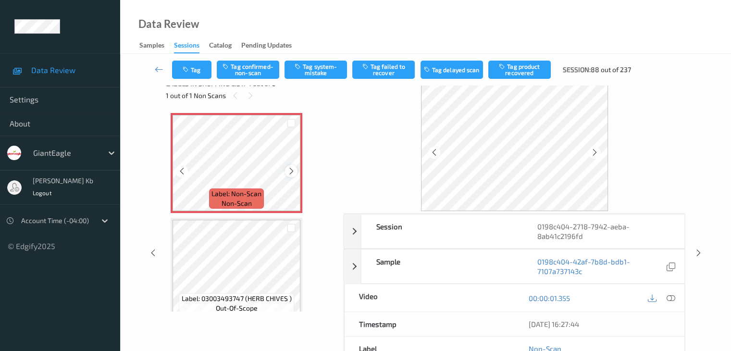
click at [291, 174] on icon at bounding box center [291, 171] width 8 height 9
click at [291, 173] on icon at bounding box center [291, 171] width 8 height 9
click at [673, 296] on icon at bounding box center [670, 298] width 9 height 9
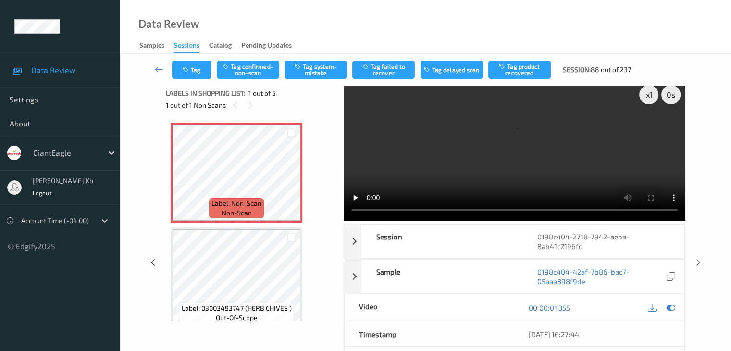
scroll to position [0, 0]
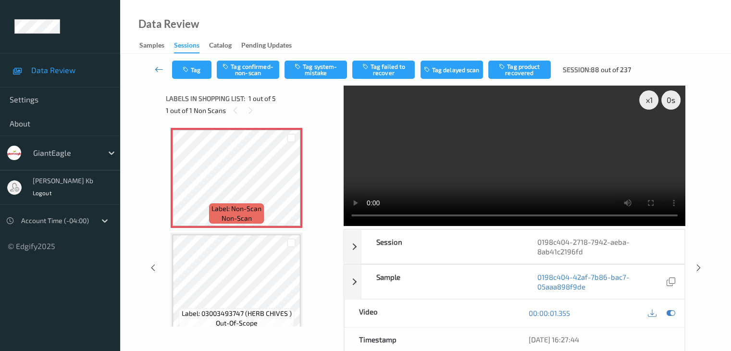
click at [160, 67] on icon at bounding box center [159, 69] width 9 height 10
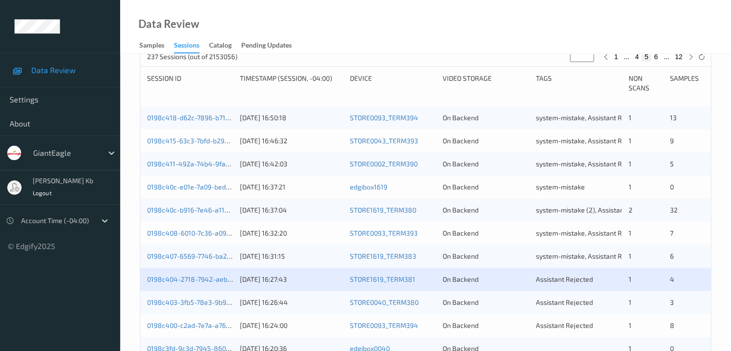
scroll to position [240, 0]
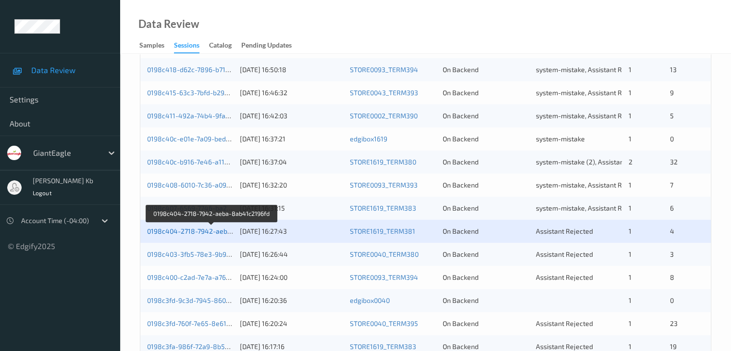
click at [200, 232] on link "0198c404-2718-7942-aeba-8ab41c2196fd" at bounding box center [212, 231] width 130 height 8
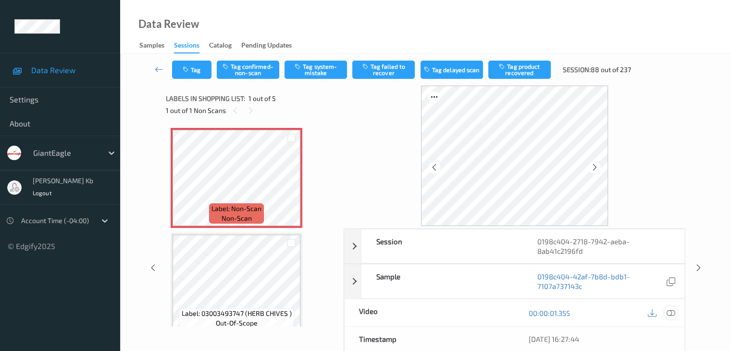
click at [671, 313] on icon at bounding box center [670, 313] width 9 height 9
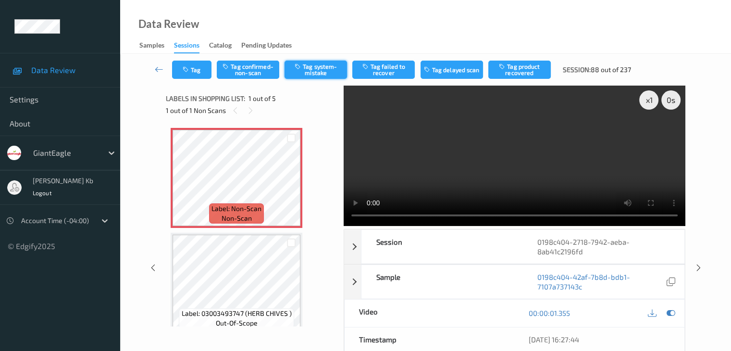
click at [320, 69] on button "Tag system-mistake" at bounding box center [315, 70] width 62 height 18
click at [197, 66] on button "Tag" at bounding box center [191, 70] width 39 height 18
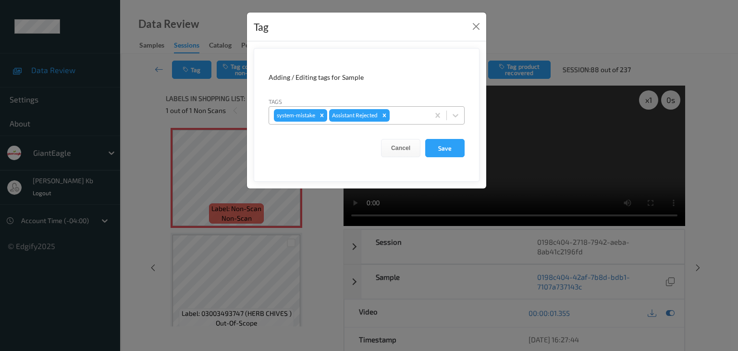
click at [412, 114] on div at bounding box center [408, 116] width 33 height 12
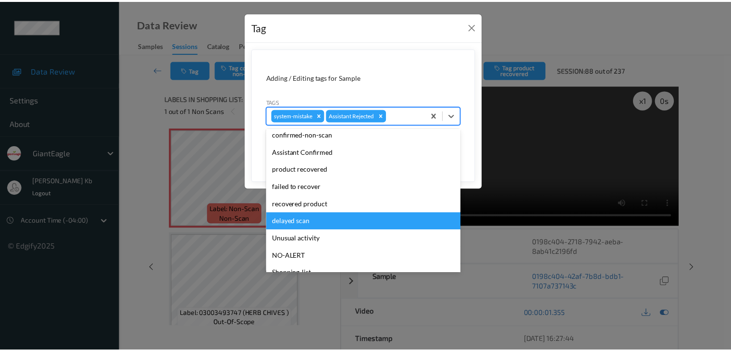
scroll to position [48, 0]
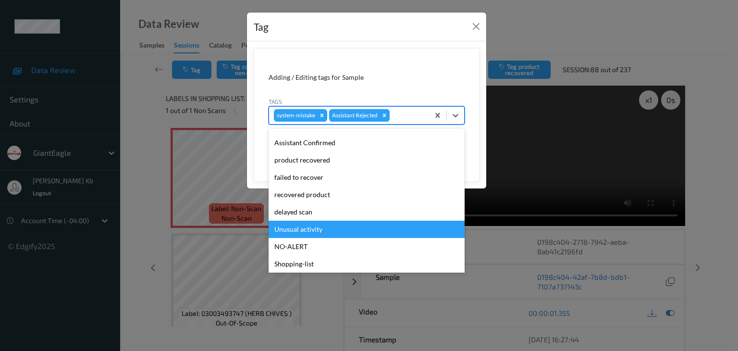
click at [314, 227] on div "Unusual activity" at bounding box center [367, 229] width 196 height 17
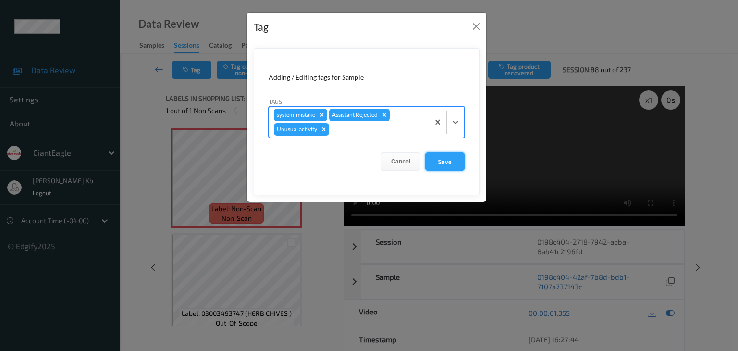
click at [444, 158] on button "Save" at bounding box center [444, 161] width 39 height 18
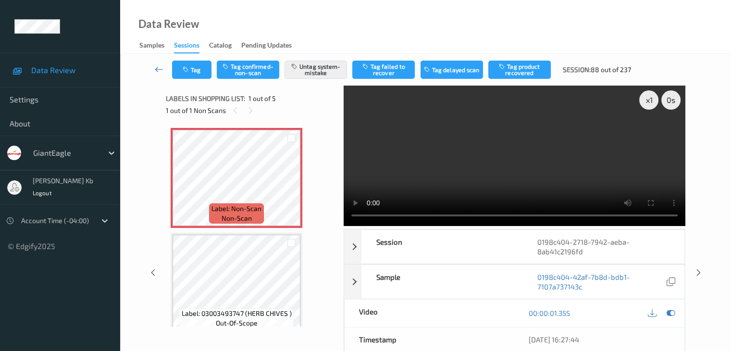
click at [160, 69] on icon at bounding box center [159, 69] width 9 height 10
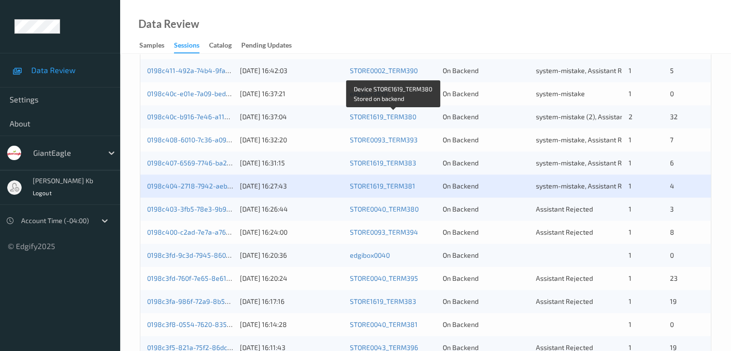
scroll to position [288, 0]
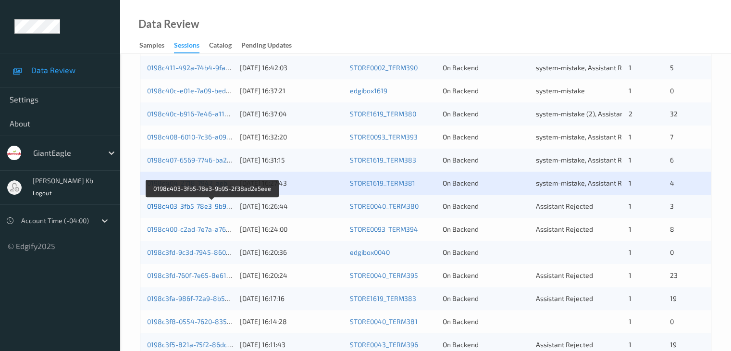
click at [206, 208] on link "0198c403-3fb5-78e3-9b95-2f38ad2e5eee" at bounding box center [212, 206] width 131 height 8
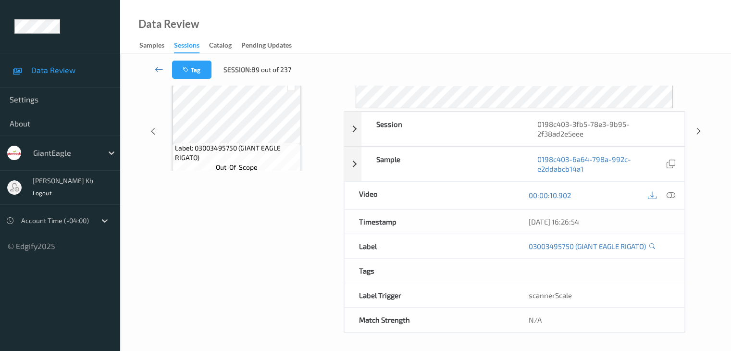
scroll to position [117, 0]
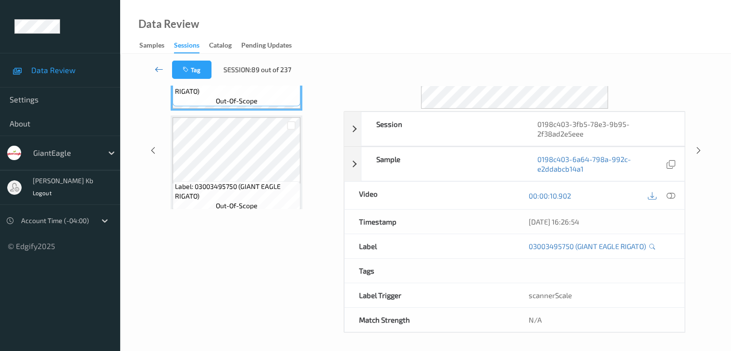
click at [159, 68] on icon at bounding box center [159, 69] width 9 height 10
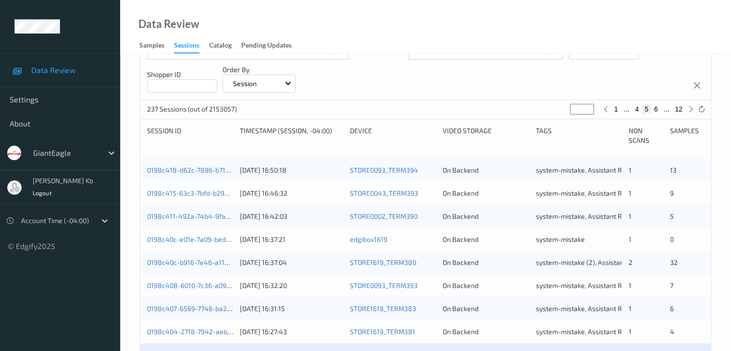
scroll to position [192, 0]
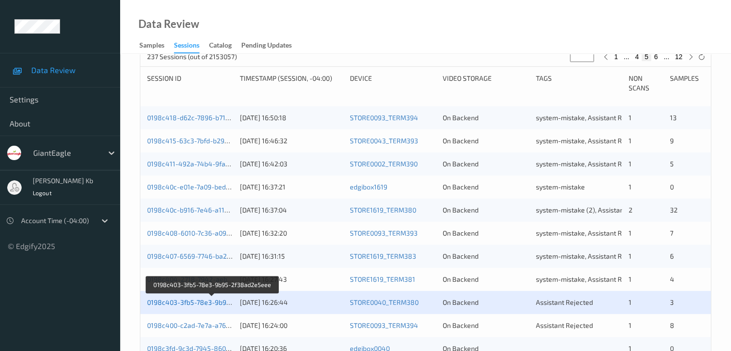
click at [196, 301] on link "0198c403-3fb5-78e3-9b95-2f38ad2e5eee" at bounding box center [212, 302] width 131 height 8
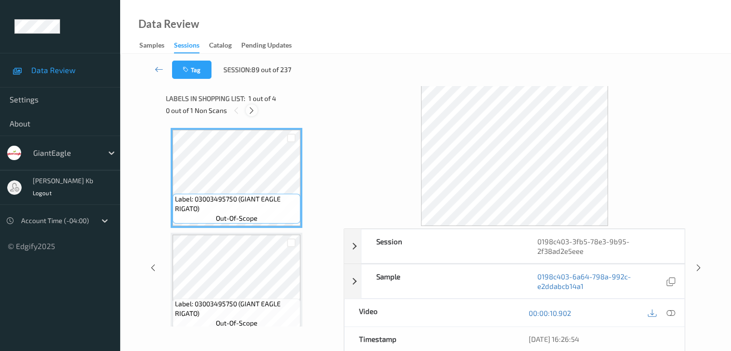
click at [252, 108] on icon at bounding box center [251, 110] width 8 height 9
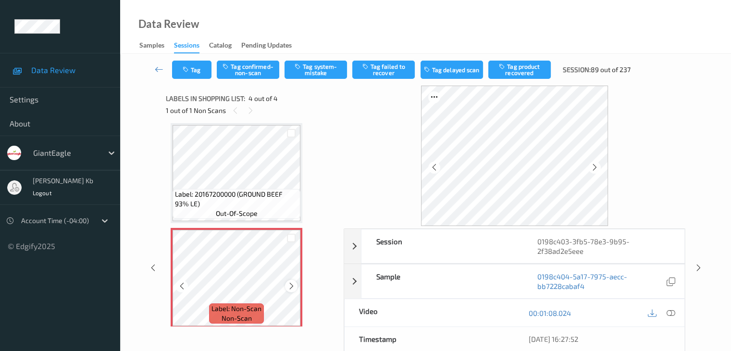
click at [291, 286] on icon at bounding box center [291, 286] width 8 height 9
click at [285, 287] on div at bounding box center [291, 286] width 12 height 12
click at [286, 287] on div at bounding box center [291, 286] width 12 height 12
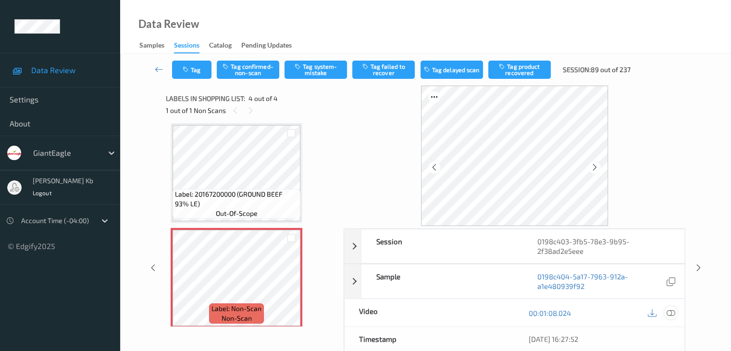
click at [669, 312] on icon at bounding box center [670, 313] width 9 height 9
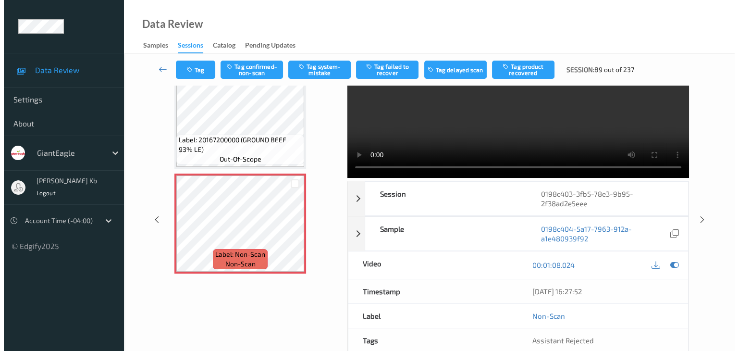
scroll to position [0, 0]
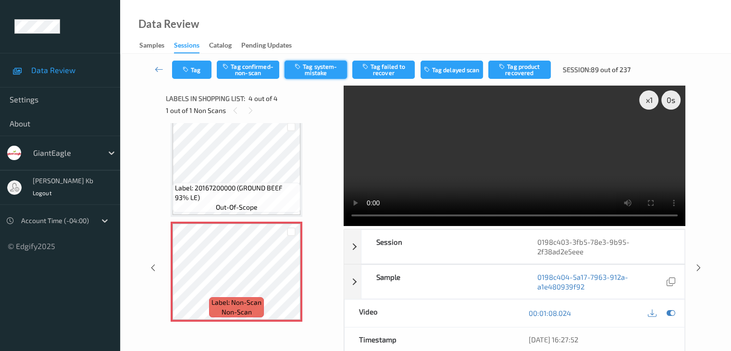
click at [321, 70] on button "Tag system-mistake" at bounding box center [315, 70] width 62 height 18
click at [195, 66] on button "Tag" at bounding box center [191, 70] width 39 height 18
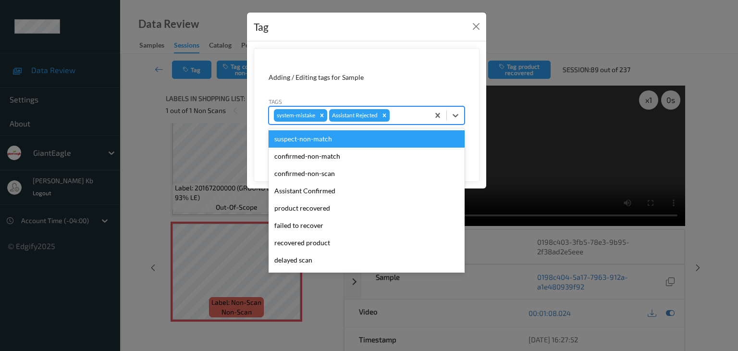
click at [404, 112] on div at bounding box center [408, 116] width 33 height 12
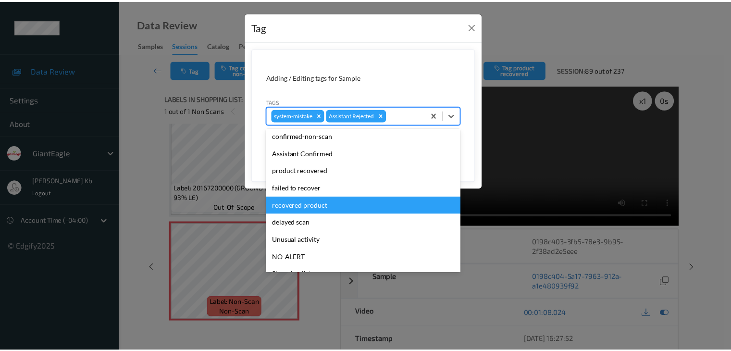
scroll to position [48, 0]
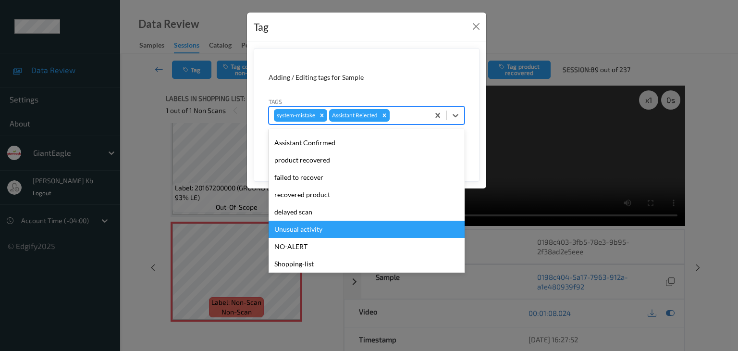
click at [312, 228] on div "Unusual activity" at bounding box center [367, 229] width 196 height 17
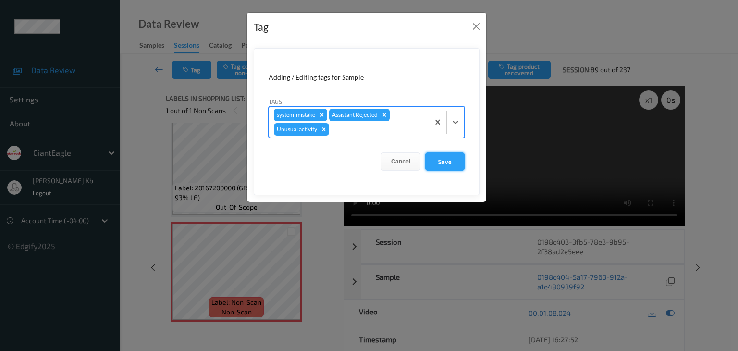
drag, startPoint x: 444, startPoint y: 158, endPoint x: 431, endPoint y: 161, distance: 13.7
click at [444, 159] on button "Save" at bounding box center [444, 161] width 39 height 18
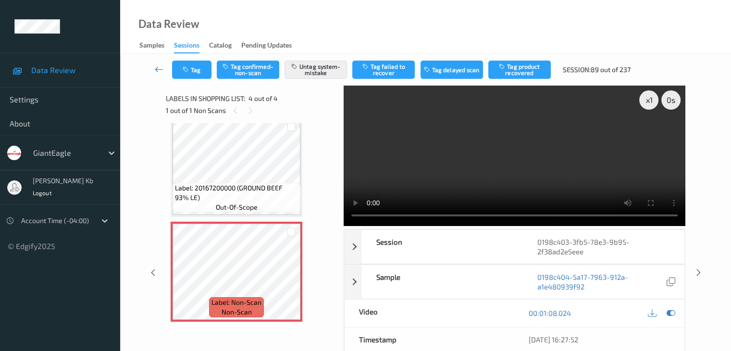
drag, startPoint x: 160, startPoint y: 69, endPoint x: 165, endPoint y: 60, distance: 10.8
click at [160, 69] on icon at bounding box center [159, 69] width 9 height 10
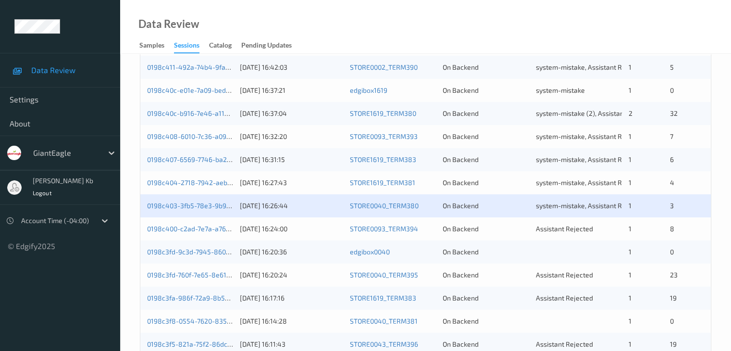
scroll to position [336, 0]
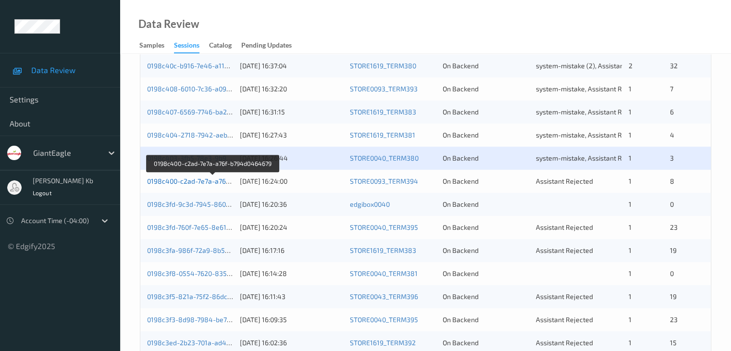
click at [203, 182] on link "0198c400-c2ad-7e7a-a76f-b794d0464679" at bounding box center [212, 181] width 131 height 8
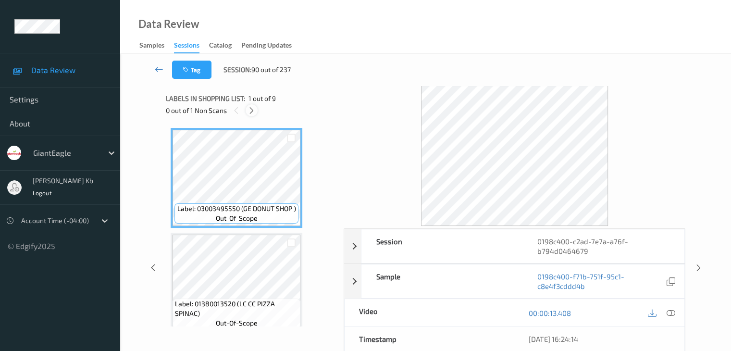
click at [254, 108] on icon at bounding box center [251, 110] width 8 height 9
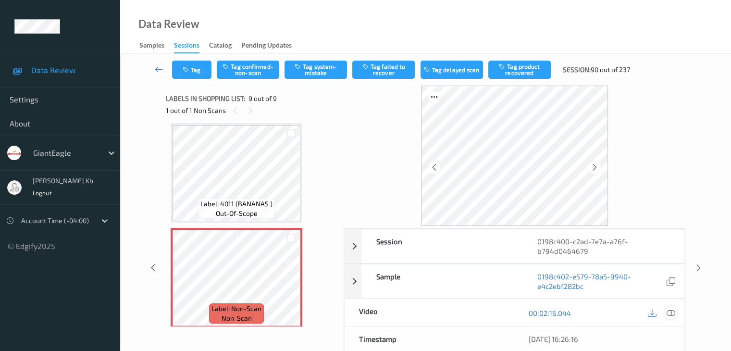
click at [671, 312] on icon at bounding box center [670, 313] width 9 height 9
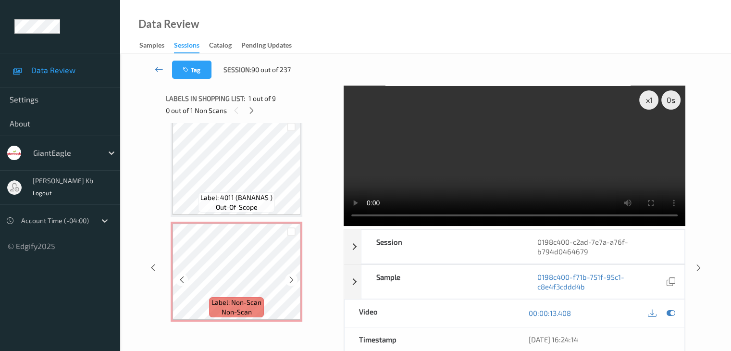
scroll to position [117, 0]
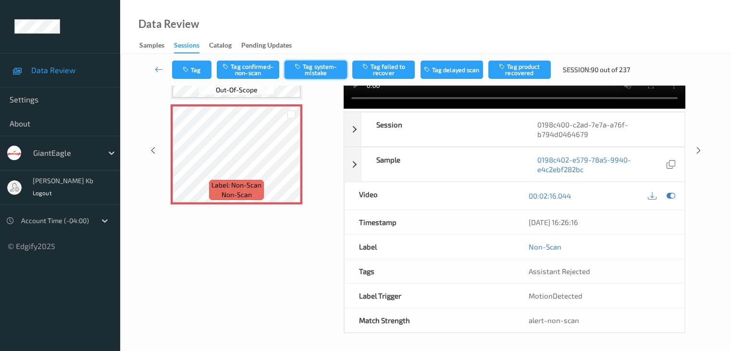
click at [319, 70] on button "Tag system-mistake" at bounding box center [315, 70] width 62 height 18
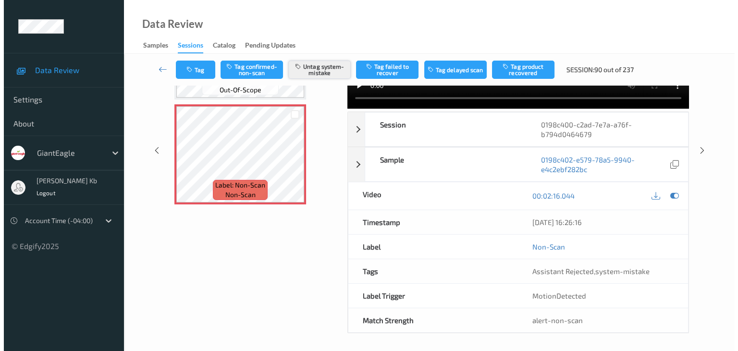
scroll to position [49, 0]
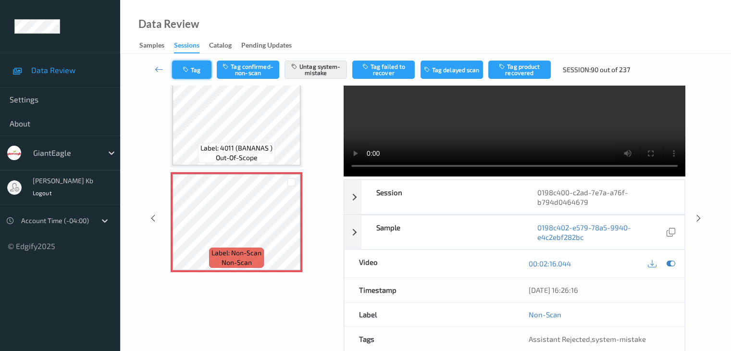
click at [201, 68] on button "Tag" at bounding box center [191, 70] width 39 height 18
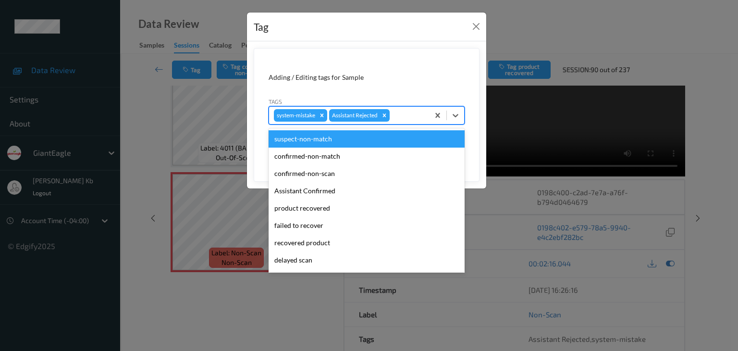
click at [403, 111] on div at bounding box center [408, 116] width 33 height 12
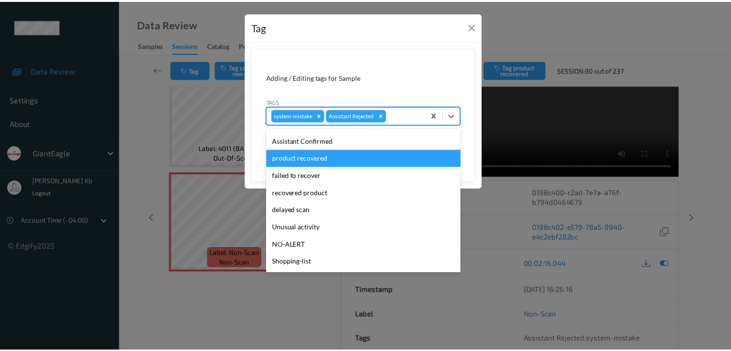
scroll to position [85, 0]
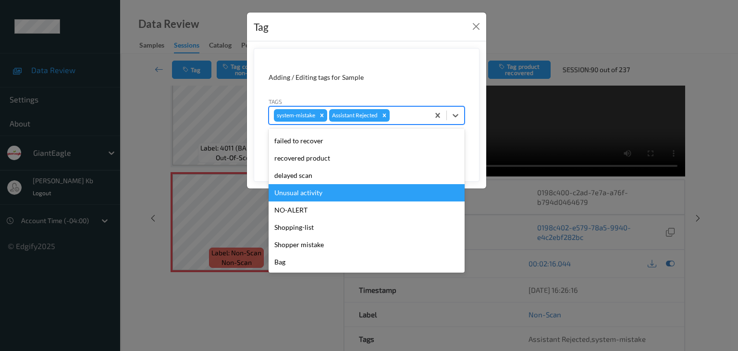
click at [321, 193] on div "Unusual activity" at bounding box center [367, 192] width 196 height 17
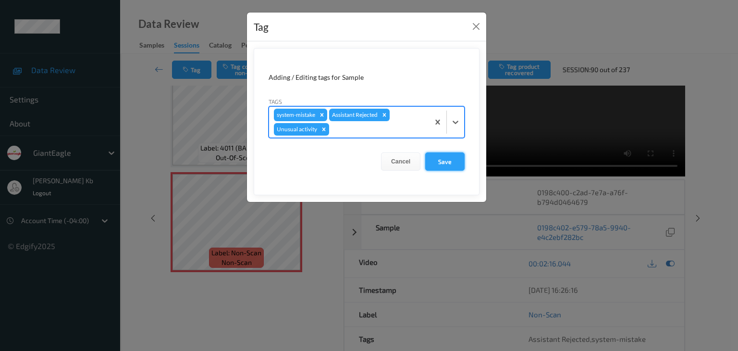
drag, startPoint x: 445, startPoint y: 161, endPoint x: 432, endPoint y: 160, distance: 13.0
click at [446, 161] on button "Save" at bounding box center [444, 161] width 39 height 18
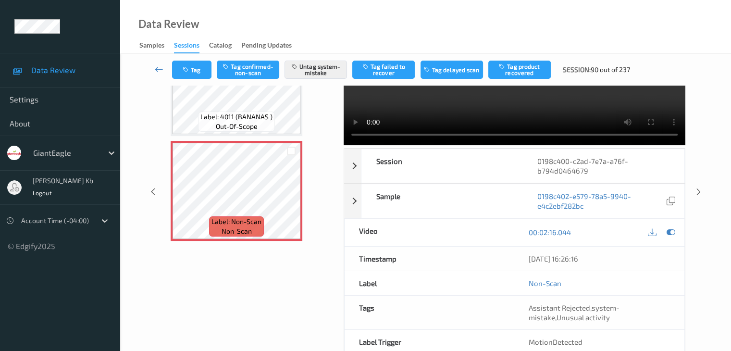
scroll to position [98, 0]
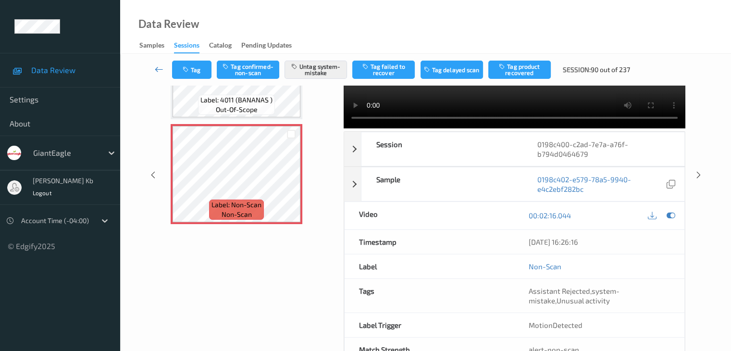
click at [156, 68] on icon at bounding box center [159, 69] width 9 height 10
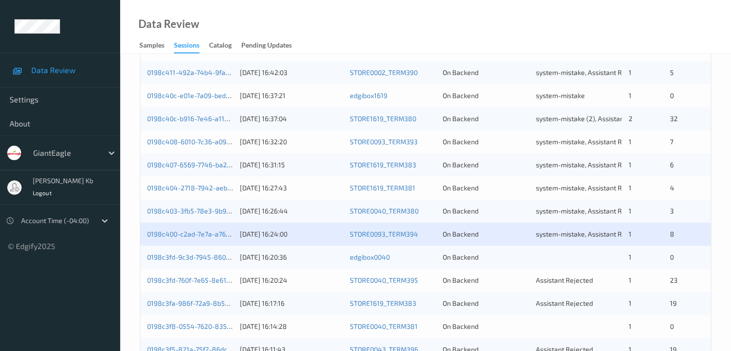
scroll to position [384, 0]
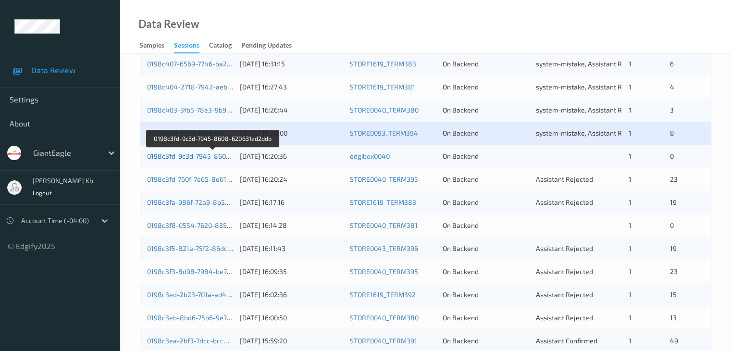
click at [194, 154] on link "0198c3fd-9c3d-7945-8608-620631ad2ddb" at bounding box center [212, 156] width 131 height 8
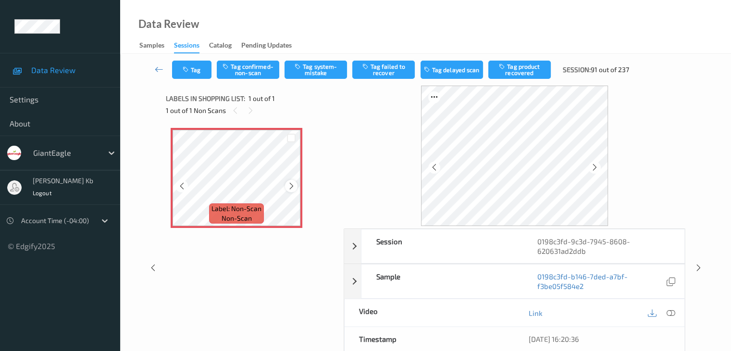
click at [289, 185] on icon at bounding box center [291, 186] width 8 height 9
click at [669, 312] on icon at bounding box center [670, 313] width 9 height 9
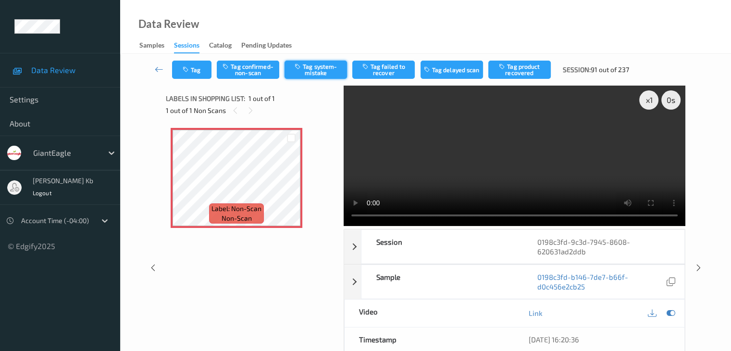
click at [321, 69] on button "Tag system-mistake" at bounding box center [315, 70] width 62 height 18
click at [162, 67] on icon at bounding box center [159, 69] width 9 height 10
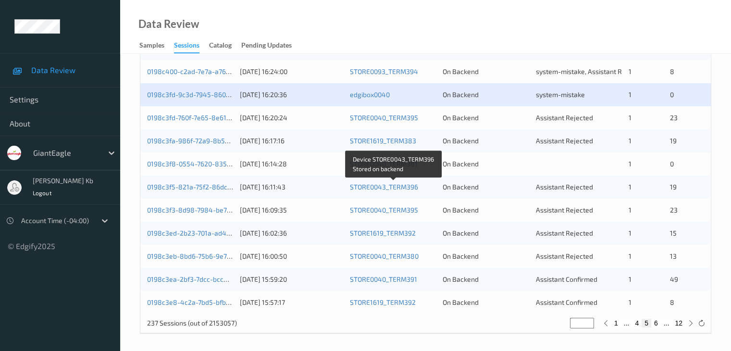
scroll to position [448, 0]
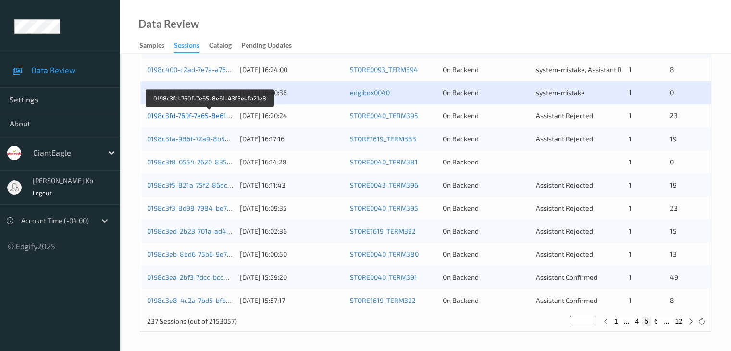
click at [209, 116] on link "0198c3fd-760f-7e65-8e61-43f5eefa21e8" at bounding box center [209, 115] width 125 height 8
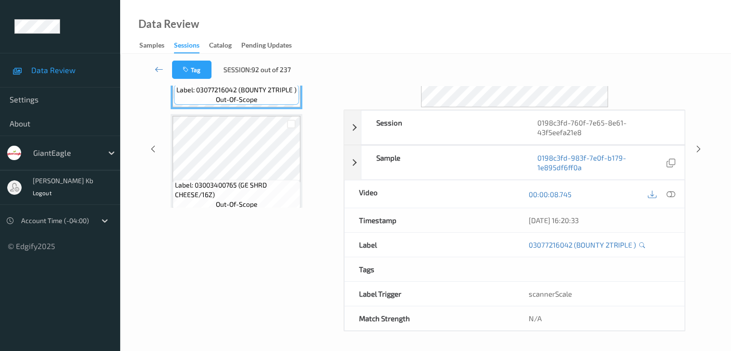
scroll to position [108, 0]
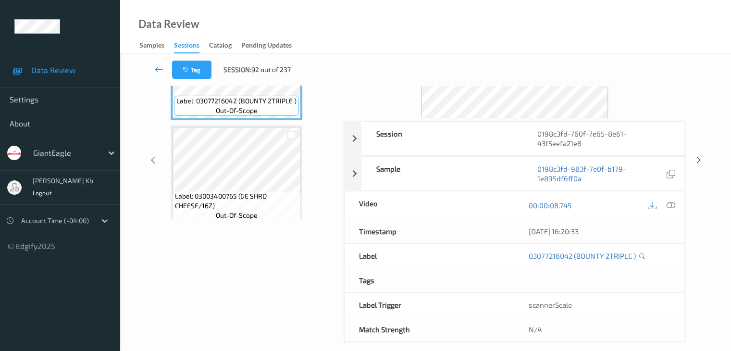
drag, startPoint x: 254, startPoint y: 0, endPoint x: 500, endPoint y: 17, distance: 246.6
click at [502, 17] on div "Data Review Samples Sessions Catalog Pending Updates" at bounding box center [425, 27] width 611 height 54
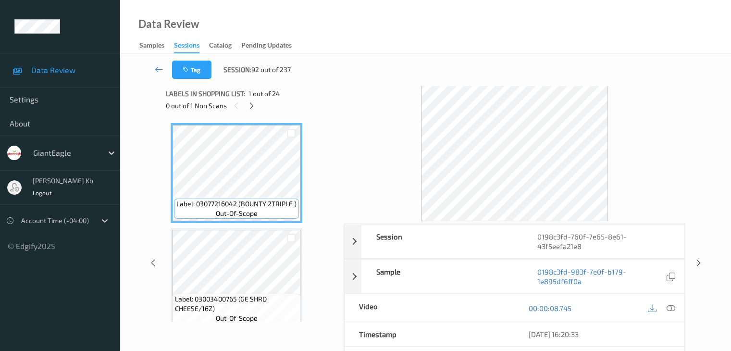
scroll to position [0, 0]
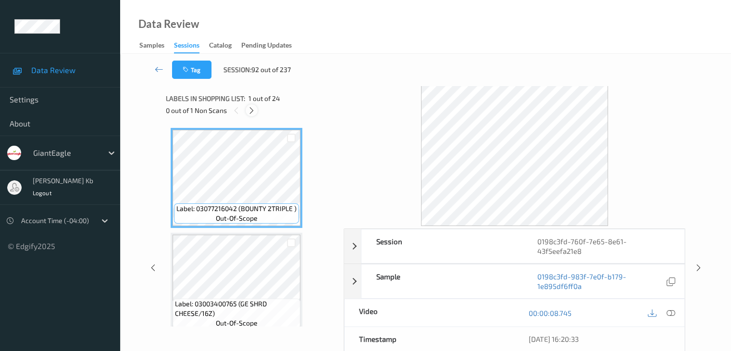
click at [252, 108] on icon at bounding box center [251, 110] width 8 height 9
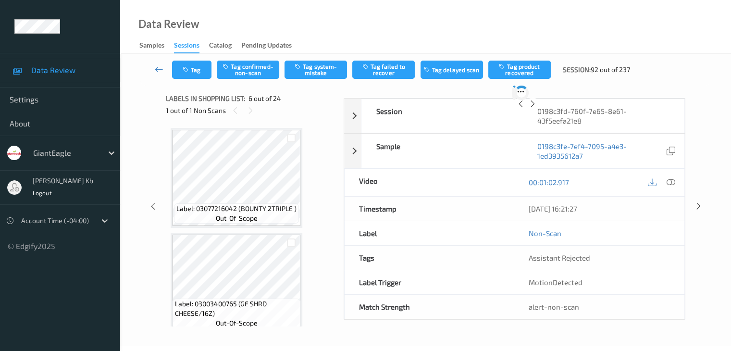
scroll to position [424, 0]
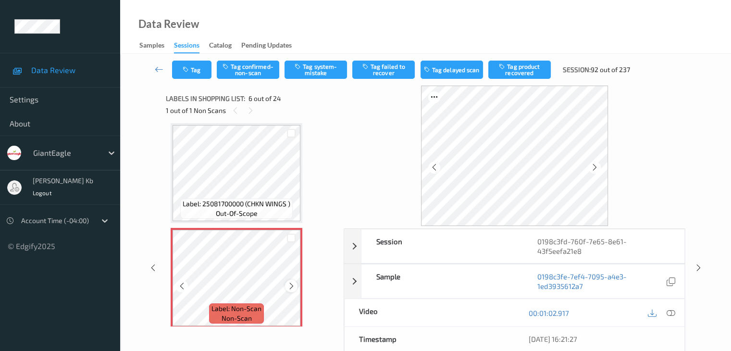
click at [290, 283] on icon at bounding box center [291, 286] width 8 height 9
click at [292, 287] on icon at bounding box center [291, 286] width 8 height 9
click at [291, 287] on icon at bounding box center [291, 286] width 8 height 9
click at [179, 285] on icon at bounding box center [182, 286] width 8 height 9
click at [180, 284] on icon at bounding box center [182, 286] width 8 height 9
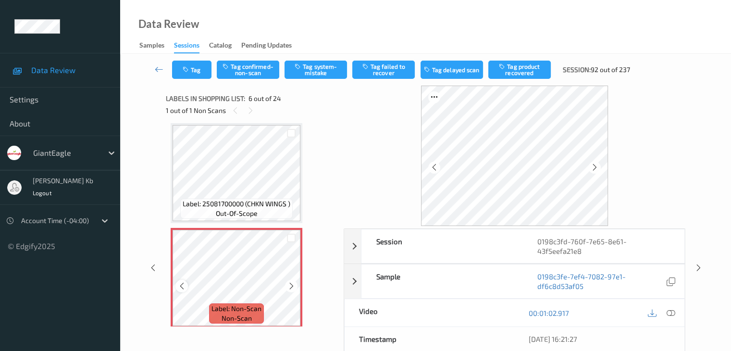
click at [180, 285] on icon at bounding box center [182, 286] width 8 height 9
click at [291, 285] on icon at bounding box center [291, 286] width 8 height 9
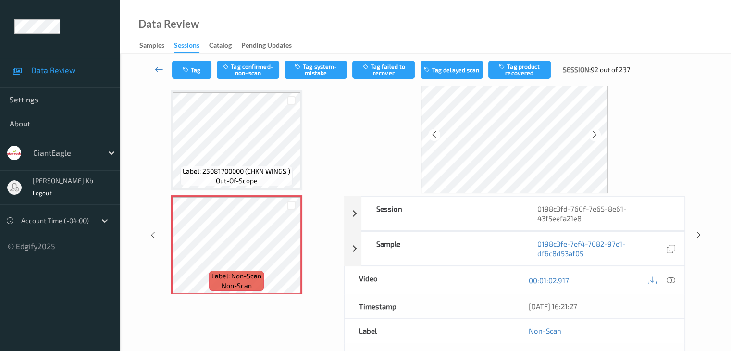
scroll to position [48, 0]
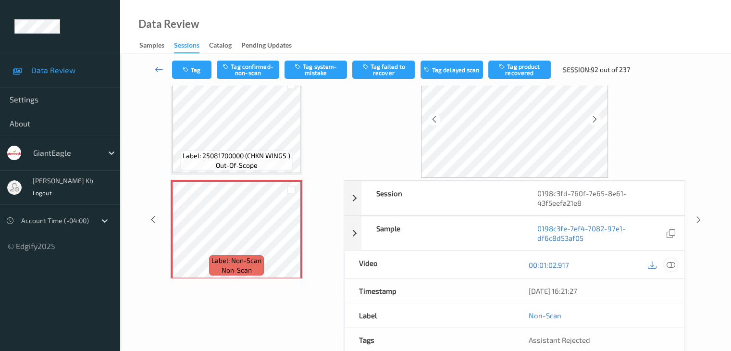
click at [669, 260] on icon at bounding box center [670, 264] width 9 height 9
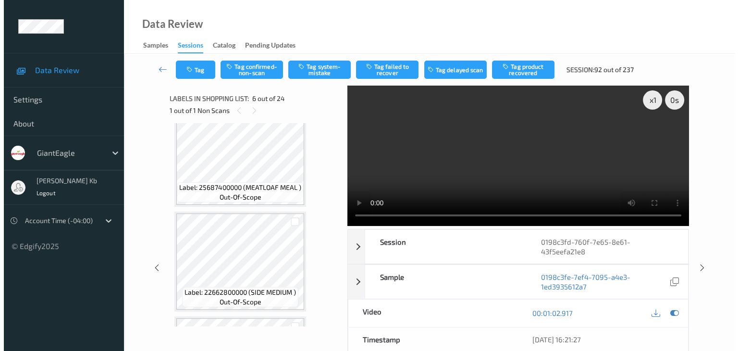
scroll to position [673, 0]
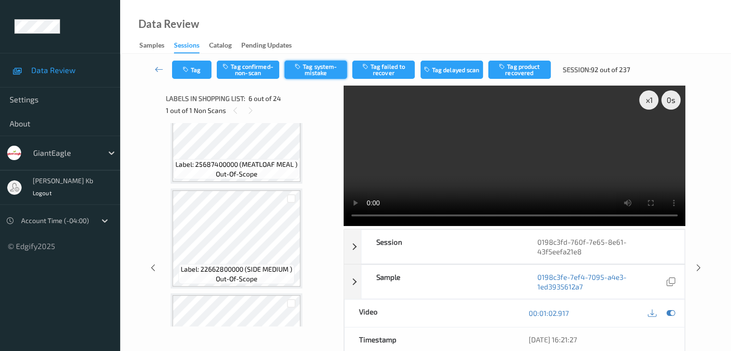
click at [315, 68] on button "Tag system-mistake" at bounding box center [315, 70] width 62 height 18
click at [204, 67] on button "Tag" at bounding box center [191, 70] width 39 height 18
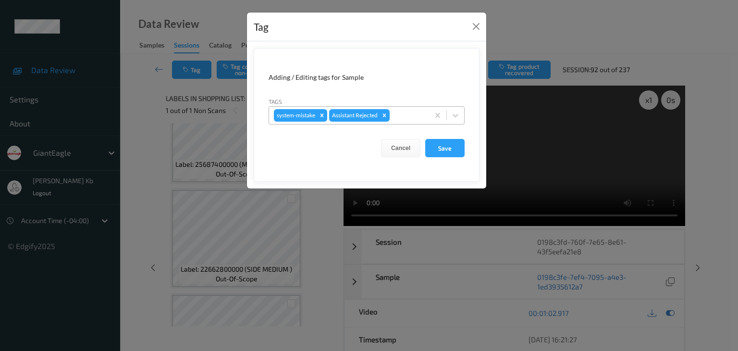
click at [411, 116] on div at bounding box center [408, 116] width 33 height 12
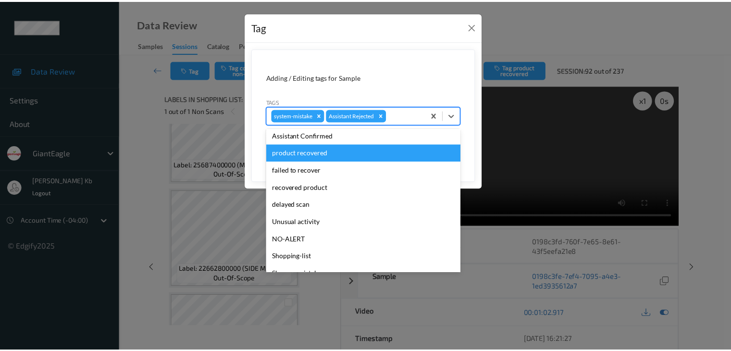
scroll to position [85, 0]
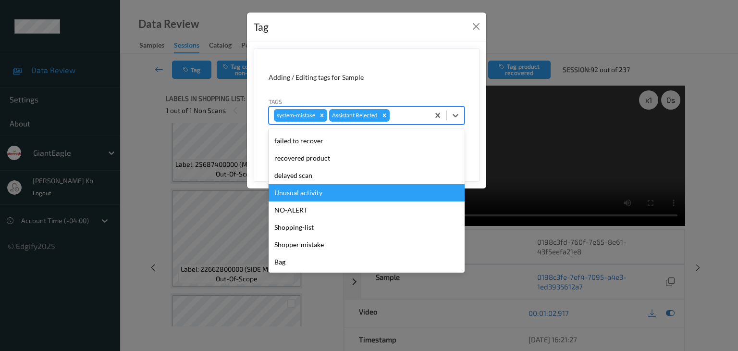
click at [313, 194] on div "Unusual activity" at bounding box center [367, 192] width 196 height 17
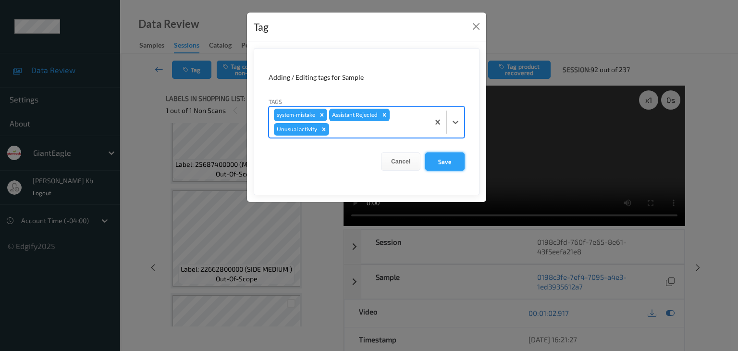
click at [443, 160] on button "Save" at bounding box center [444, 161] width 39 height 18
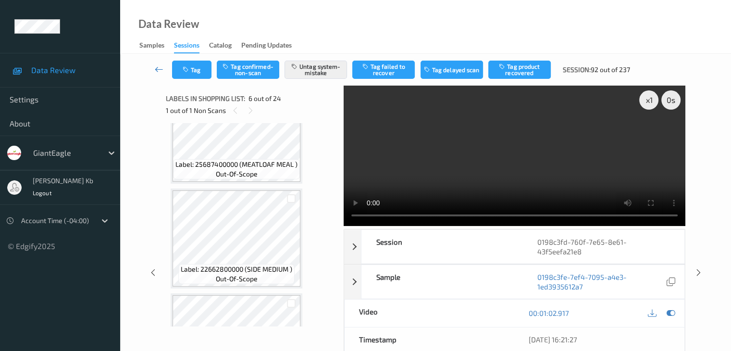
click at [160, 67] on icon at bounding box center [159, 69] width 9 height 10
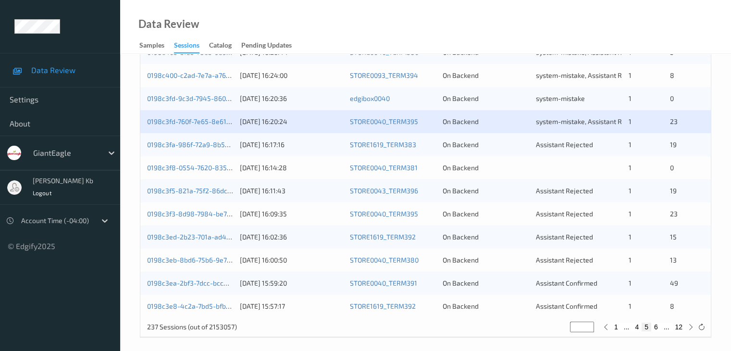
scroll to position [448, 0]
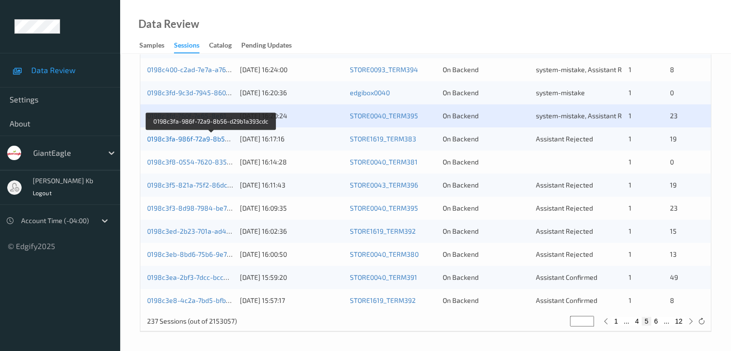
click at [207, 138] on link "0198c3fa-986f-72a9-8b56-d29b1a393cdc" at bounding box center [211, 139] width 129 height 8
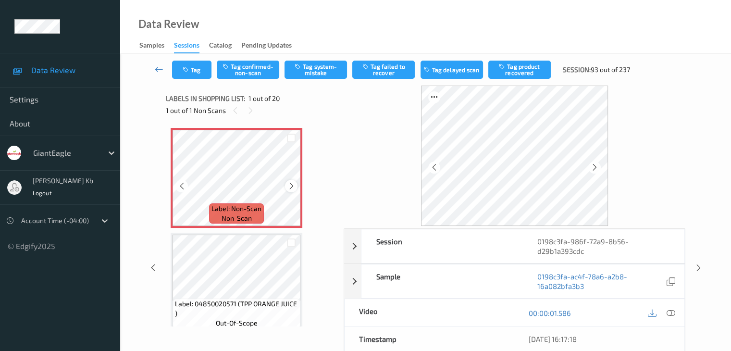
click at [291, 187] on icon at bounding box center [291, 186] width 8 height 9
click at [289, 187] on icon at bounding box center [291, 186] width 8 height 9
click at [179, 185] on icon at bounding box center [182, 186] width 8 height 9
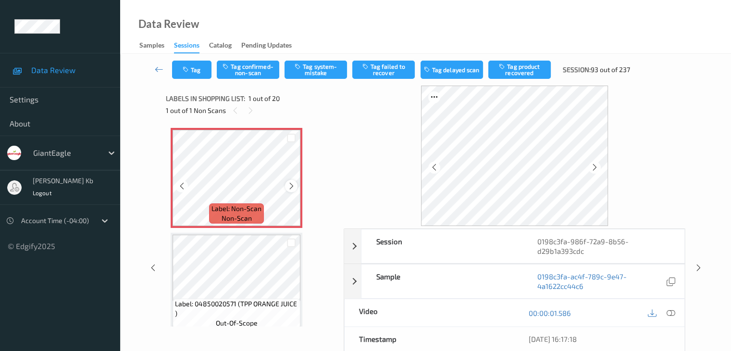
click at [287, 187] on icon at bounding box center [291, 186] width 8 height 9
click at [288, 187] on icon at bounding box center [291, 186] width 8 height 9
click at [673, 311] on icon at bounding box center [670, 313] width 9 height 9
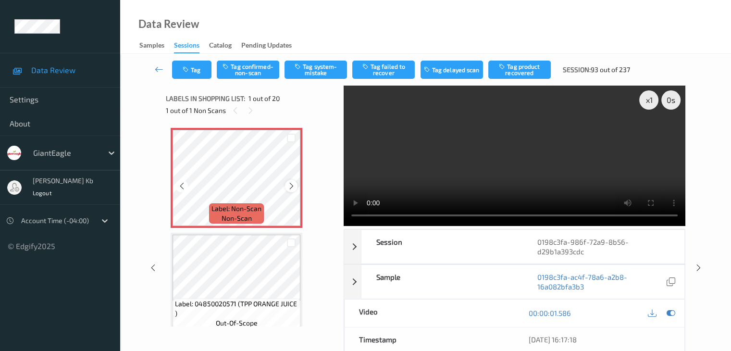
click at [288, 185] on icon at bounding box center [291, 186] width 8 height 9
click at [289, 185] on icon at bounding box center [291, 186] width 8 height 9
click at [291, 185] on icon at bounding box center [291, 186] width 8 height 9
click at [292, 185] on icon at bounding box center [291, 186] width 8 height 9
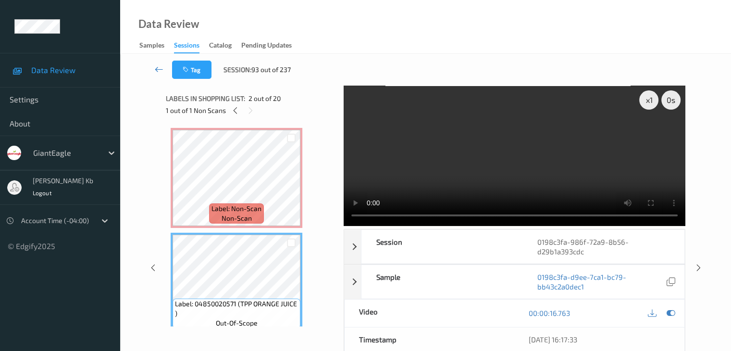
click at [159, 69] on icon at bounding box center [159, 69] width 9 height 10
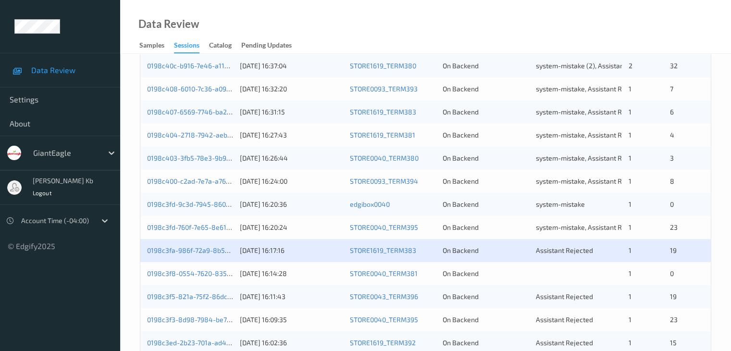
scroll to position [432, 0]
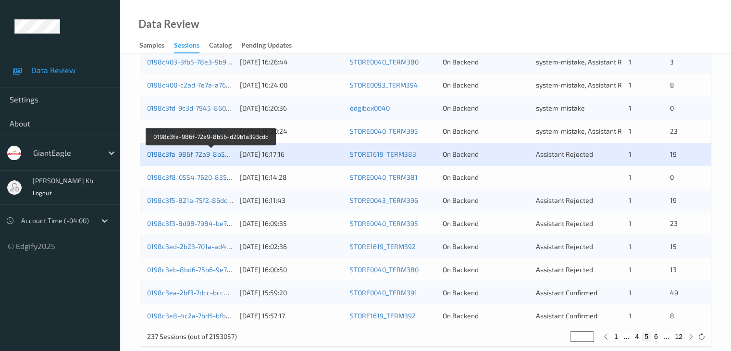
click at [188, 156] on link "0198c3fa-986f-72a9-8b56-d29b1a393cdc" at bounding box center [211, 154] width 129 height 8
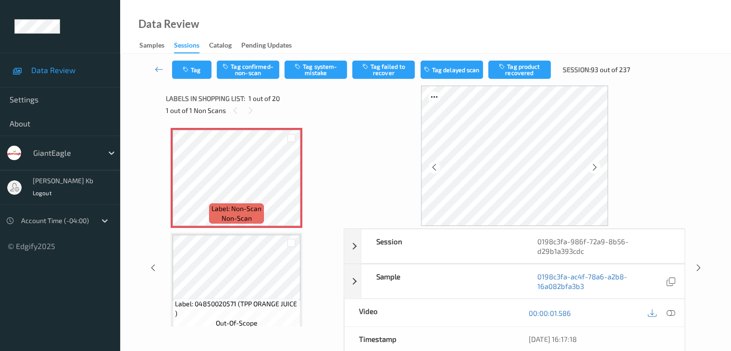
click at [673, 311] on icon at bounding box center [670, 313] width 9 height 9
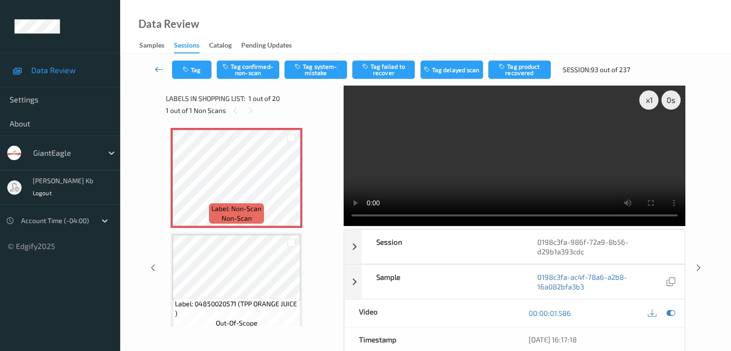
click at [156, 68] on icon at bounding box center [159, 69] width 9 height 10
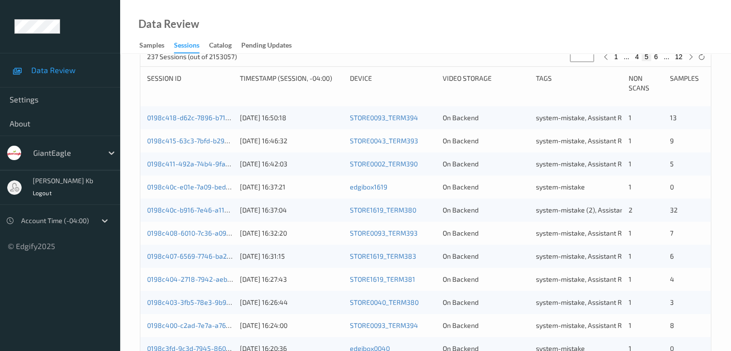
scroll to position [336, 0]
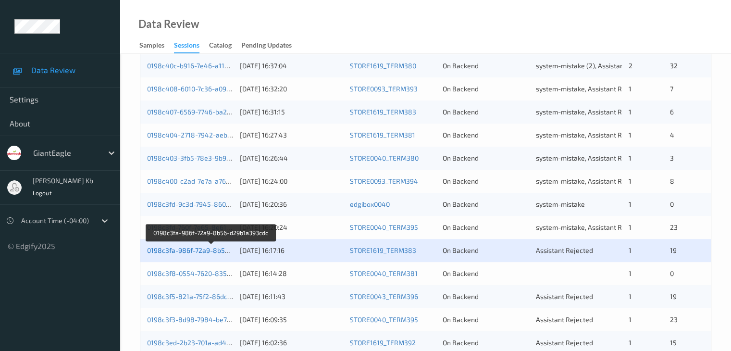
click at [194, 250] on link "0198c3fa-986f-72a9-8b56-d29b1a393cdc" at bounding box center [211, 250] width 129 height 8
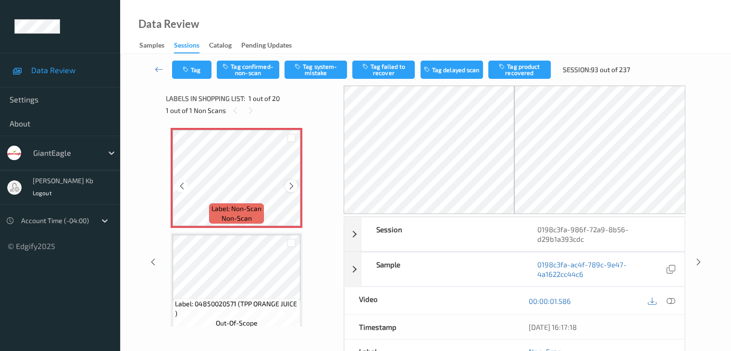
click at [293, 187] on icon at bounding box center [291, 186] width 8 height 9
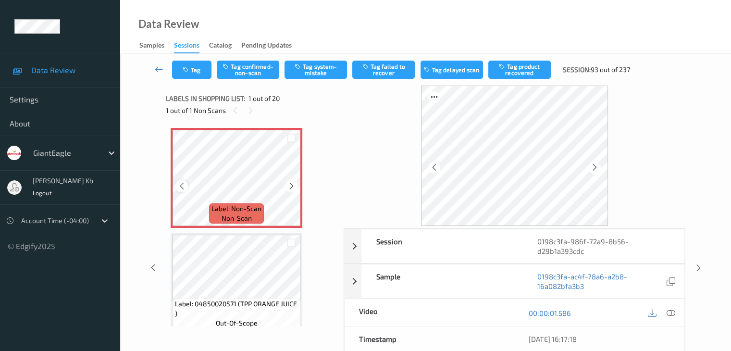
click at [183, 185] on icon at bounding box center [182, 186] width 8 height 9
click at [154, 68] on link at bounding box center [159, 70] width 25 height 18
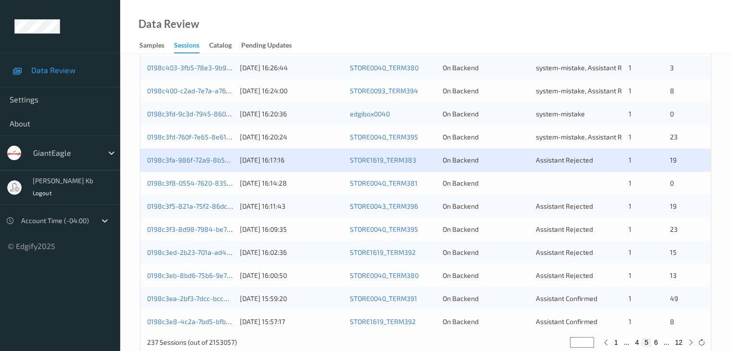
scroll to position [432, 0]
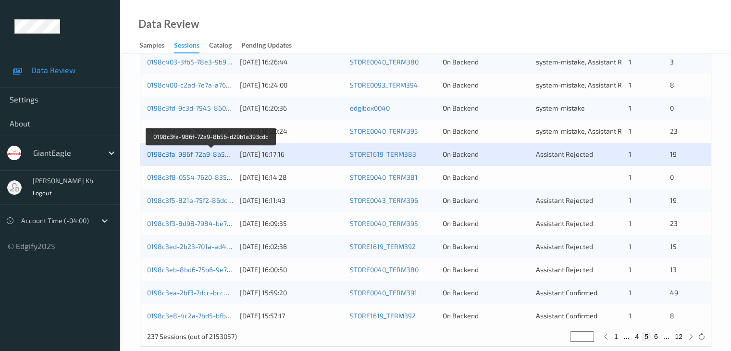
click at [210, 156] on link "0198c3fa-986f-72a9-8b56-d29b1a393cdc" at bounding box center [211, 154] width 129 height 8
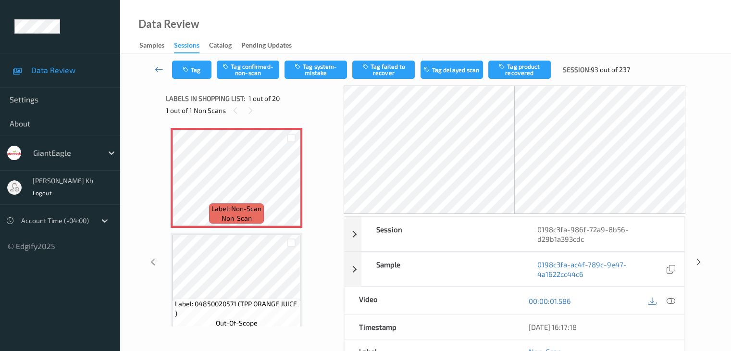
drag, startPoint x: 256, startPoint y: 0, endPoint x: 363, endPoint y: 10, distance: 107.6
click at [454, 37] on div "Data Review Samples Sessions Catalog Pending Updates" at bounding box center [425, 27] width 611 height 54
drag, startPoint x: 328, startPoint y: 2, endPoint x: 395, endPoint y: 12, distance: 68.5
click at [463, 24] on div "Data Review Samples Sessions Catalog Pending Updates" at bounding box center [425, 27] width 611 height 54
click at [317, 65] on button "Tag system-mistake" at bounding box center [315, 70] width 62 height 18
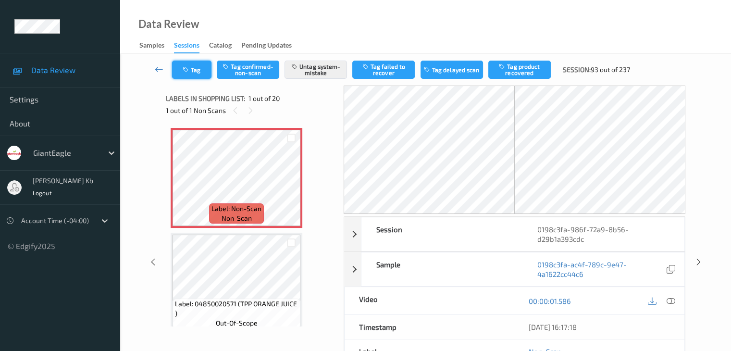
click at [204, 68] on button "Tag" at bounding box center [191, 70] width 39 height 18
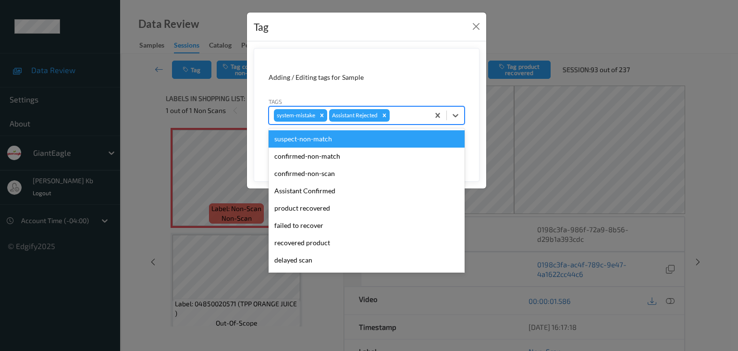
click at [407, 118] on div at bounding box center [408, 116] width 33 height 12
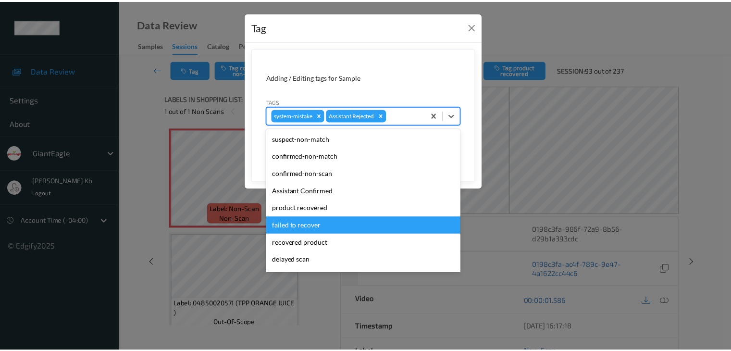
scroll to position [85, 0]
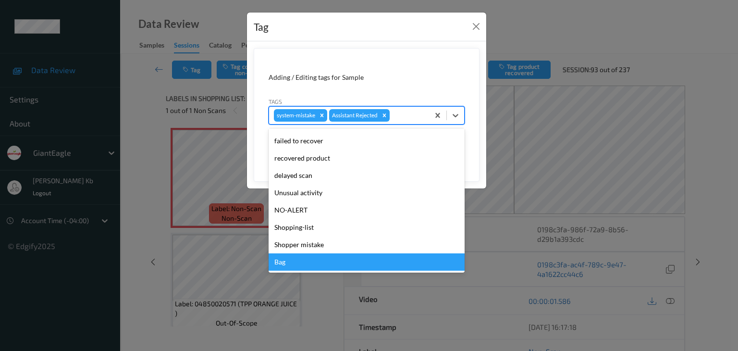
click at [290, 260] on div "Bag" at bounding box center [367, 261] width 196 height 17
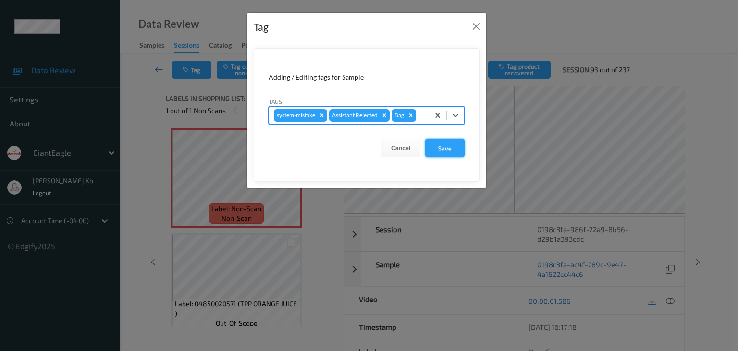
click at [449, 147] on button "Save" at bounding box center [444, 148] width 39 height 18
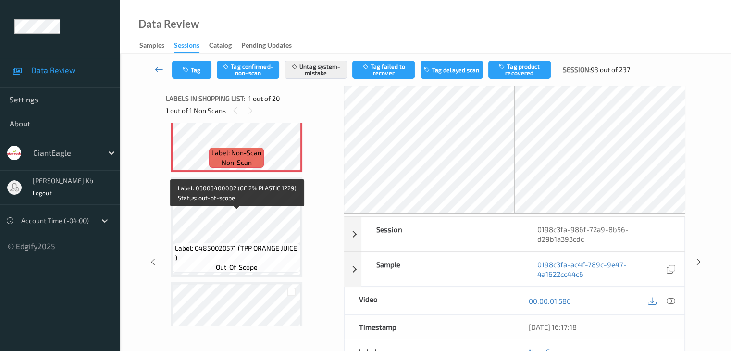
scroll to position [0, 0]
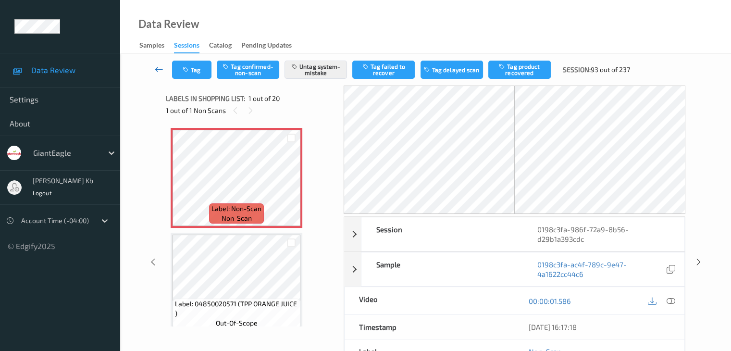
click at [156, 70] on icon at bounding box center [159, 69] width 9 height 10
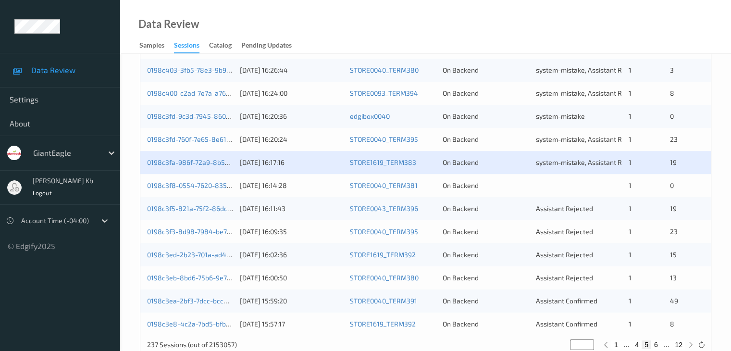
scroll to position [432, 0]
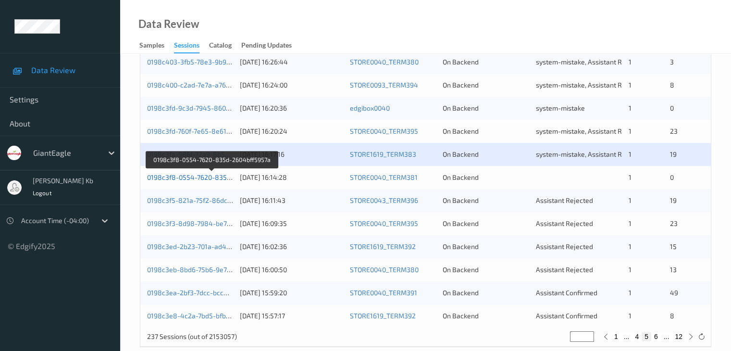
click at [179, 179] on link "0198c3f8-0554-7620-835d-2604bff5957a" at bounding box center [212, 177] width 130 height 8
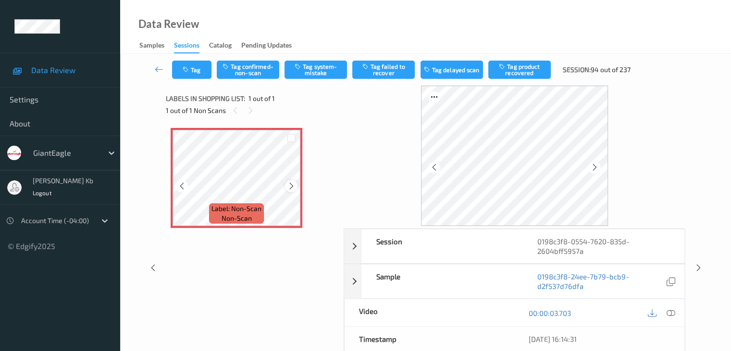
click at [295, 184] on icon at bounding box center [291, 186] width 8 height 9
click at [670, 310] on icon at bounding box center [670, 313] width 9 height 9
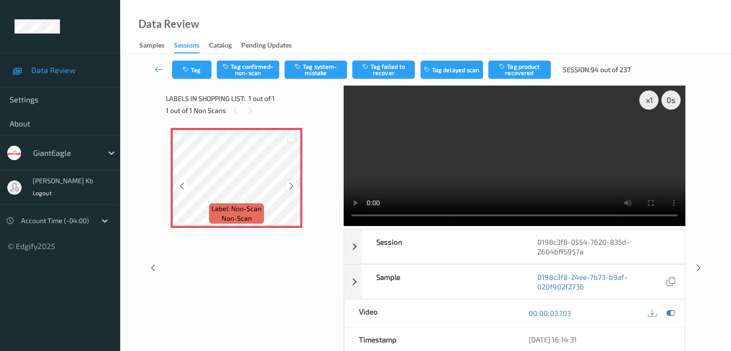
click at [293, 183] on icon at bounding box center [291, 186] width 8 height 9
click at [292, 184] on icon at bounding box center [291, 186] width 8 height 9
click at [255, 276] on div "Label: Non-Scan non-scan Label: Non-Scan non-scan Label: Non-Scan non-scan" at bounding box center [251, 210] width 171 height 175
click at [251, 74] on button "Tag confirmed-non-scan" at bounding box center [248, 70] width 62 height 18
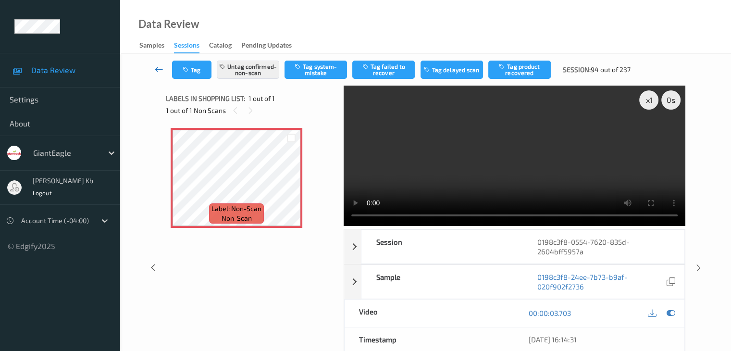
click at [160, 68] on icon at bounding box center [159, 69] width 9 height 10
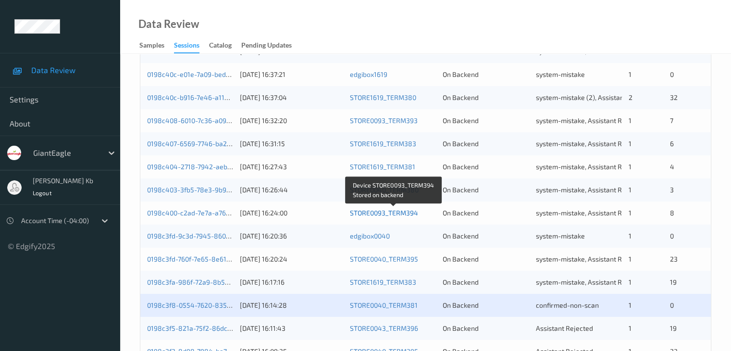
scroll to position [448, 0]
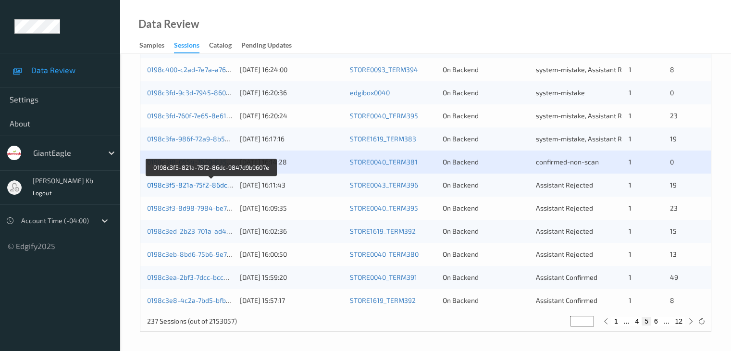
click at [200, 186] on link "0198c3f5-821a-75f2-86dc-9847d9b9607e" at bounding box center [211, 185] width 129 height 8
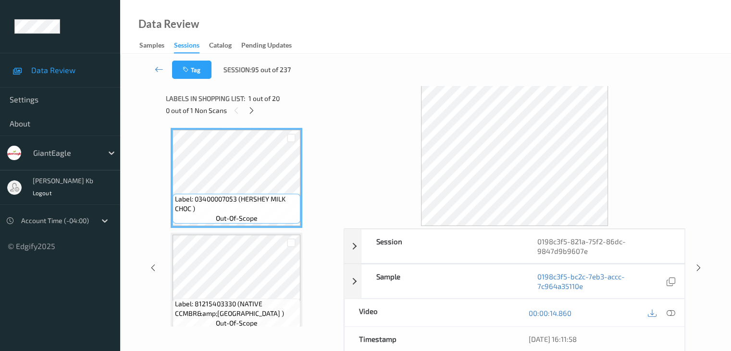
drag, startPoint x: 252, startPoint y: 109, endPoint x: 259, endPoint y: 115, distance: 9.9
click at [252, 109] on icon at bounding box center [251, 110] width 8 height 9
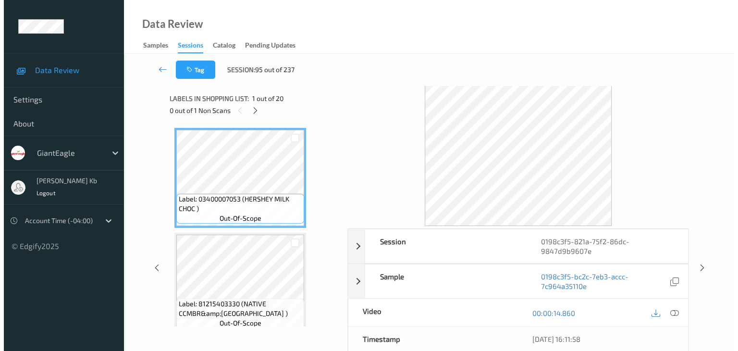
scroll to position [843, 0]
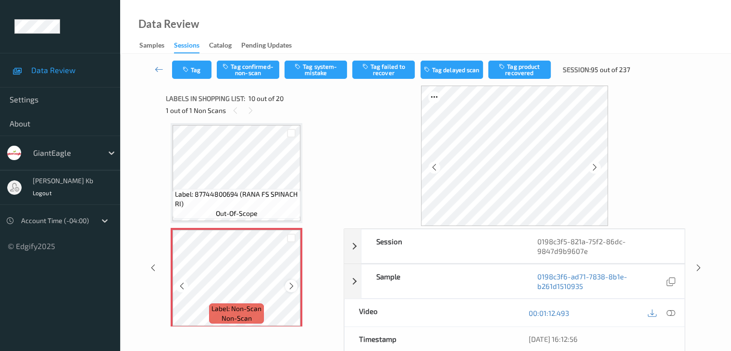
click at [295, 284] on icon at bounding box center [291, 286] width 8 height 9
click at [671, 312] on icon at bounding box center [670, 313] width 9 height 9
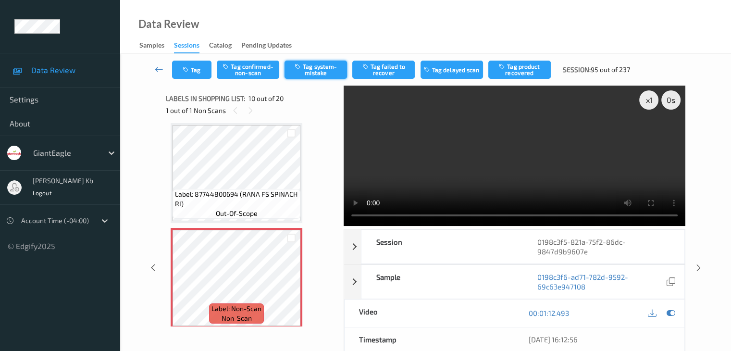
click at [317, 67] on button "Tag system-mistake" at bounding box center [315, 70] width 62 height 18
click at [199, 66] on button "Tag" at bounding box center [191, 70] width 39 height 18
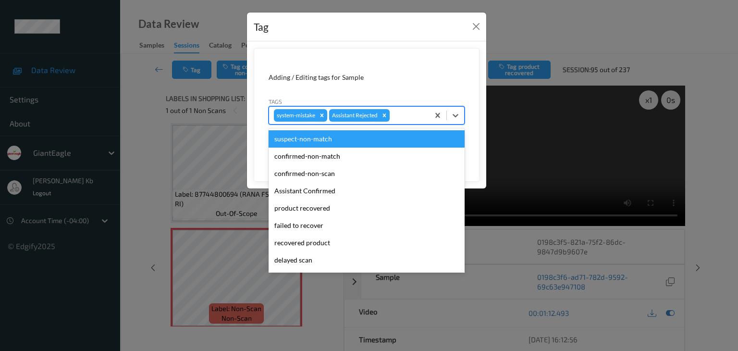
click at [404, 114] on div at bounding box center [408, 116] width 33 height 12
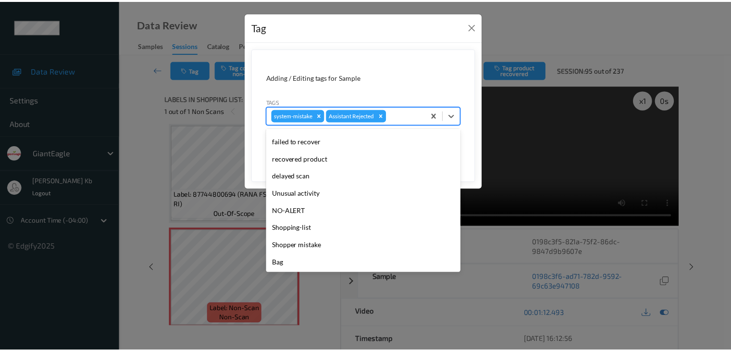
scroll to position [85, 0]
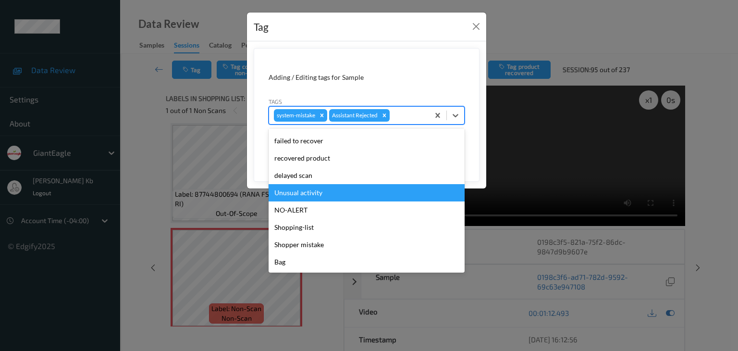
click at [312, 197] on div "Unusual activity" at bounding box center [367, 192] width 196 height 17
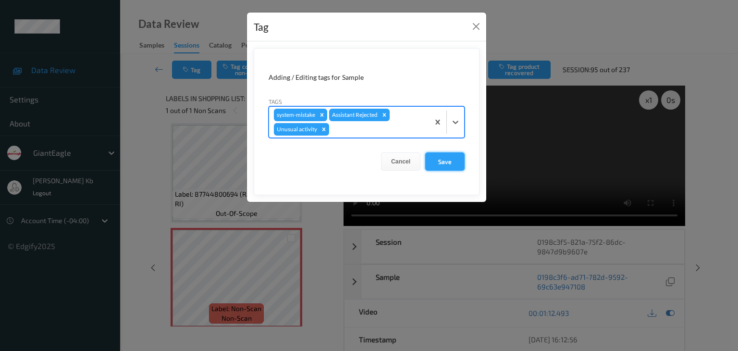
click at [450, 159] on button "Save" at bounding box center [444, 161] width 39 height 18
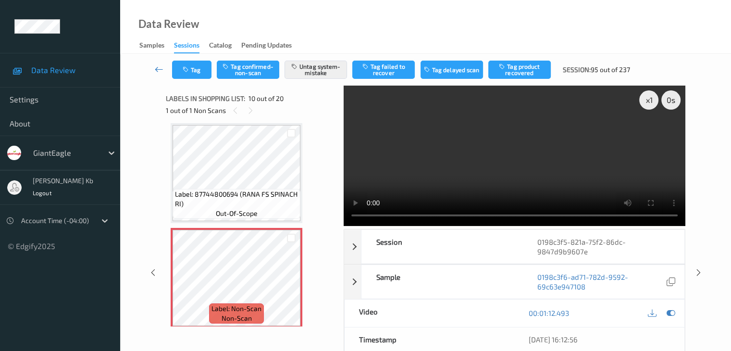
click at [159, 71] on icon at bounding box center [159, 69] width 9 height 10
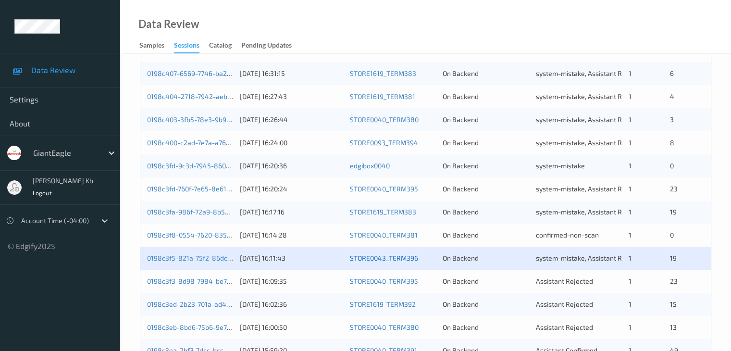
scroll to position [432, 0]
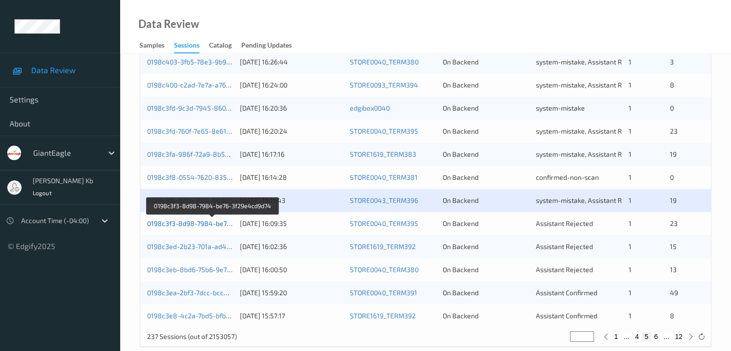
click at [207, 224] on link "0198c3f3-8d98-7984-be76-3f29e4cd9d74" at bounding box center [212, 223] width 131 height 8
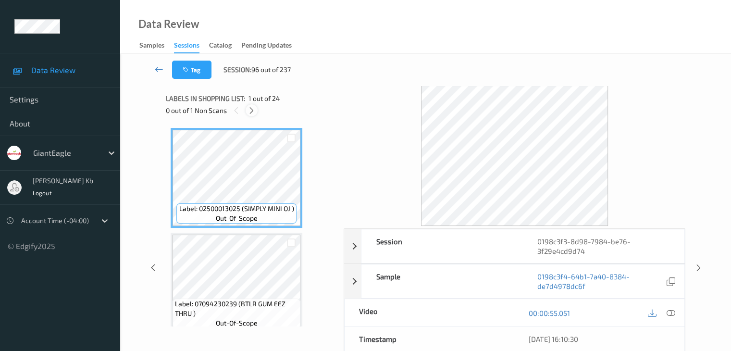
click at [253, 112] on icon at bounding box center [251, 110] width 8 height 9
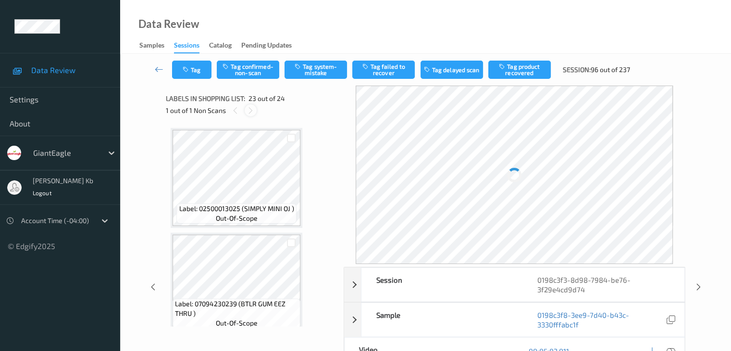
scroll to position [2205, 0]
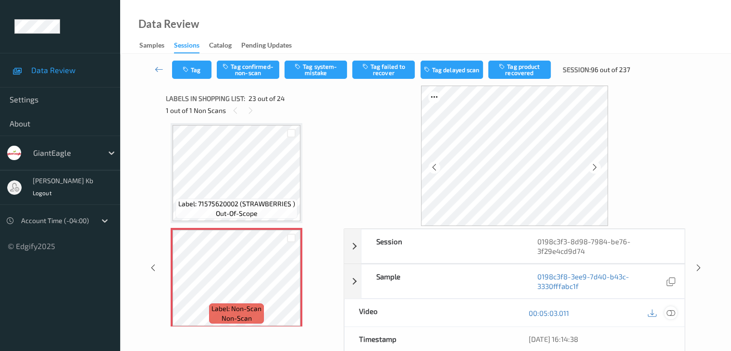
click at [673, 312] on icon at bounding box center [670, 313] width 9 height 9
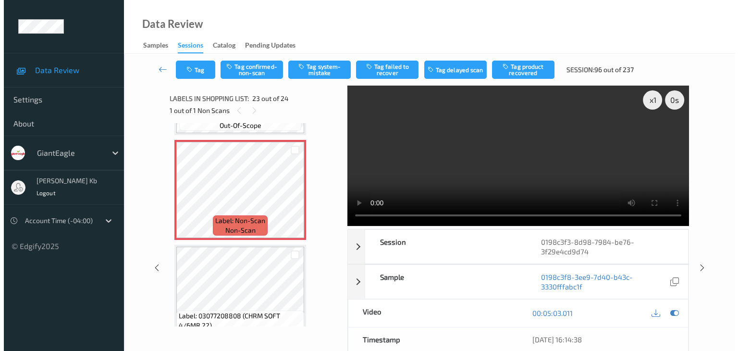
scroll to position [2316, 0]
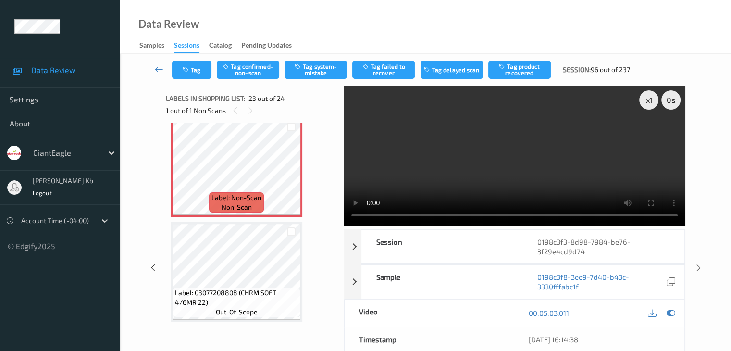
click at [323, 58] on div "Tag Tag confirmed-non-scan Tag system-mistake Tag failed to recover Tag delayed…" at bounding box center [425, 70] width 571 height 32
click at [315, 64] on button "Tag system-mistake" at bounding box center [315, 70] width 62 height 18
click at [198, 64] on button "Tag" at bounding box center [191, 70] width 39 height 18
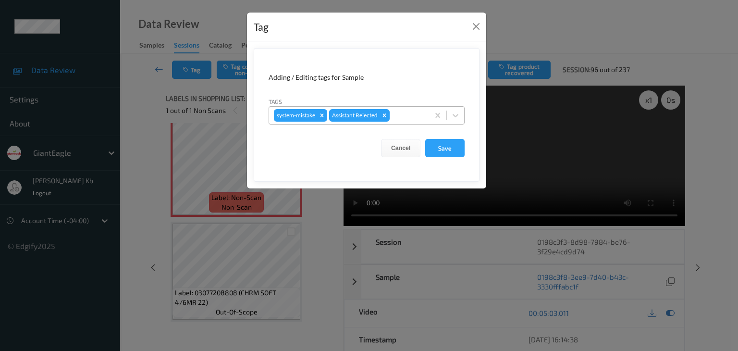
click at [404, 112] on div at bounding box center [408, 116] width 33 height 12
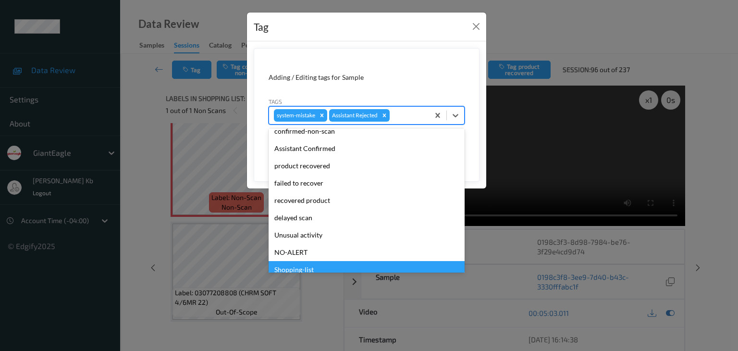
scroll to position [85, 0]
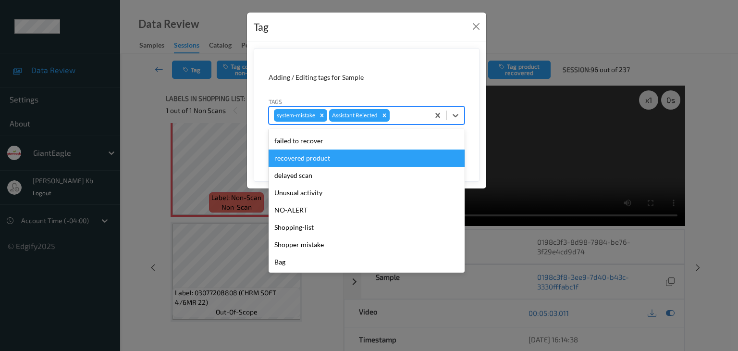
click at [308, 162] on div "recovered product" at bounding box center [367, 157] width 196 height 17
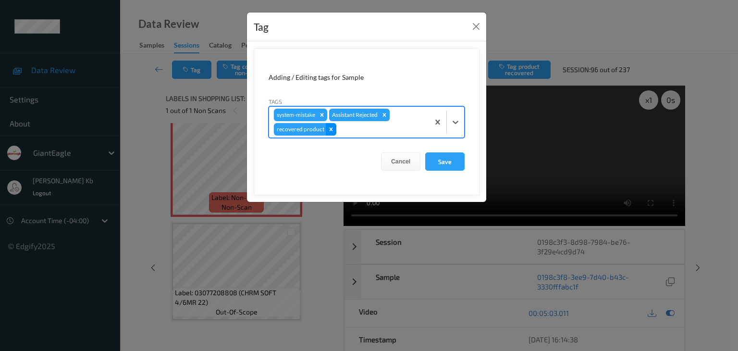
click at [332, 129] on icon "Remove recovered product" at bounding box center [331, 129] width 7 height 7
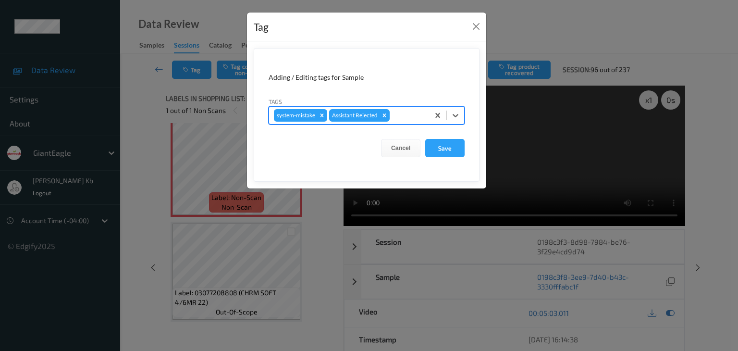
click at [405, 116] on div at bounding box center [408, 116] width 33 height 12
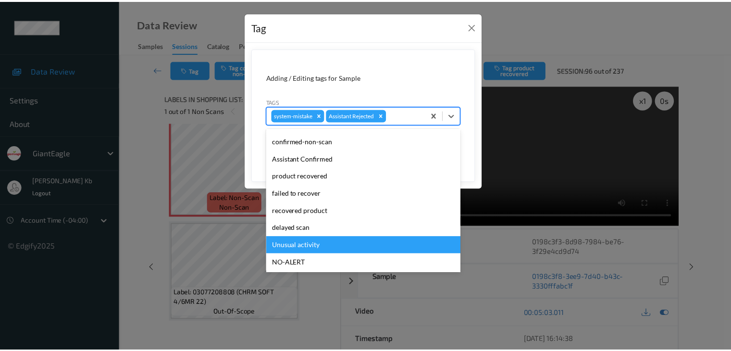
scroll to position [48, 0]
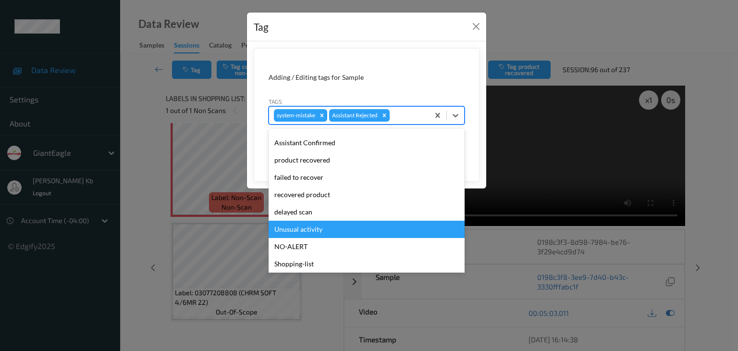
click at [302, 227] on div "Unusual activity" at bounding box center [367, 229] width 196 height 17
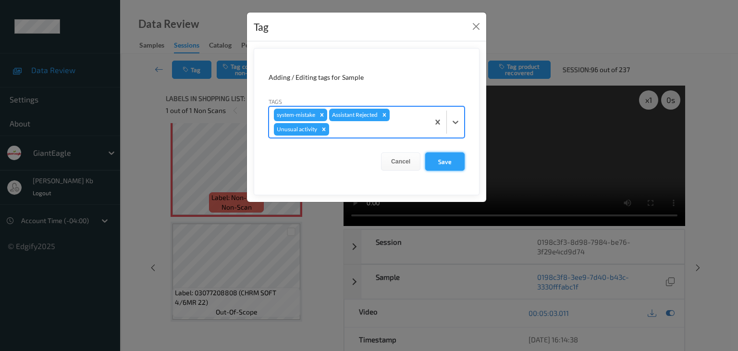
click at [436, 160] on button "Save" at bounding box center [444, 161] width 39 height 18
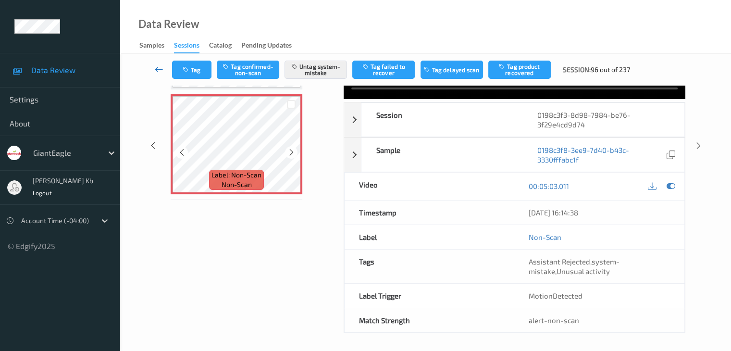
scroll to position [2172, 0]
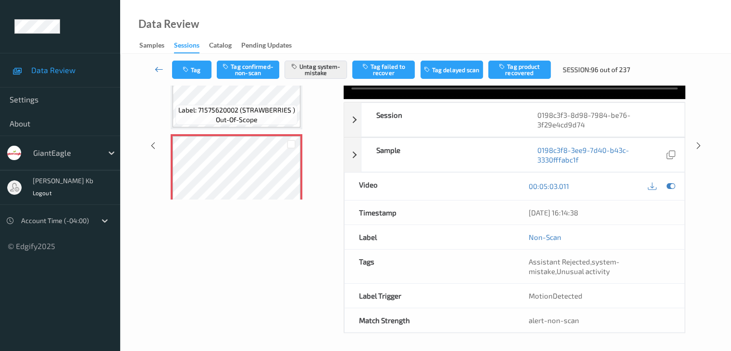
click at [157, 70] on icon at bounding box center [159, 69] width 9 height 10
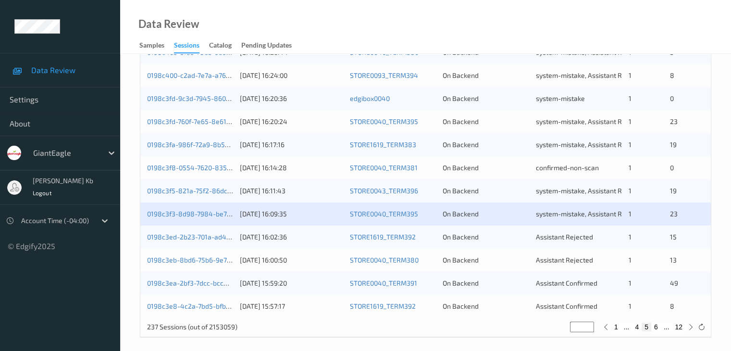
scroll to position [448, 0]
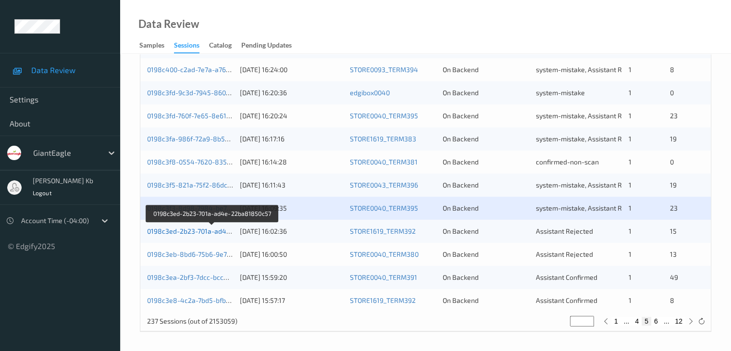
click at [199, 231] on link "0198c3ed-2b23-701a-ad4e-22ba81850c57" at bounding box center [212, 231] width 131 height 8
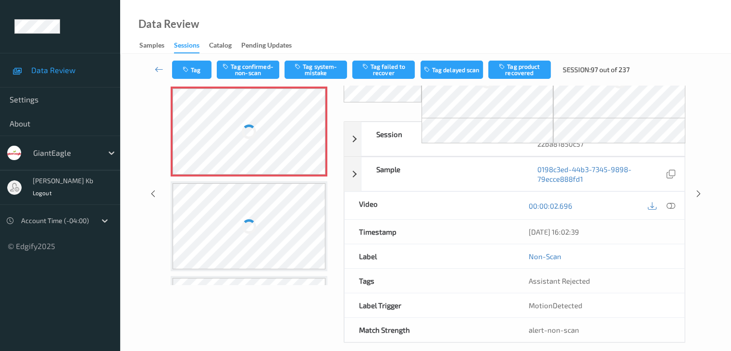
scroll to position [63, 0]
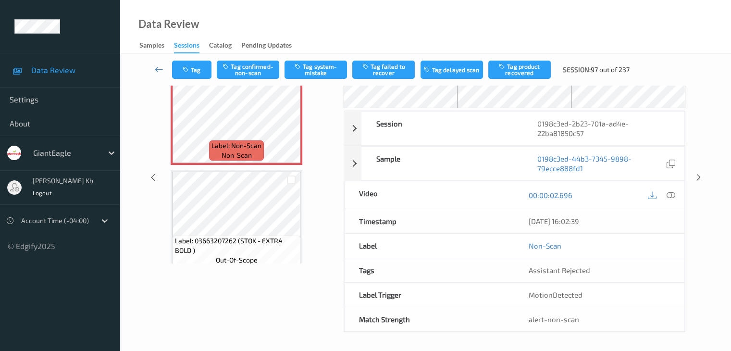
drag, startPoint x: 206, startPoint y: 0, endPoint x: 553, endPoint y: 14, distance: 347.2
click at [553, 14] on div "Data Review Samples Sessions Catalog Pending Updates" at bounding box center [425, 27] width 611 height 54
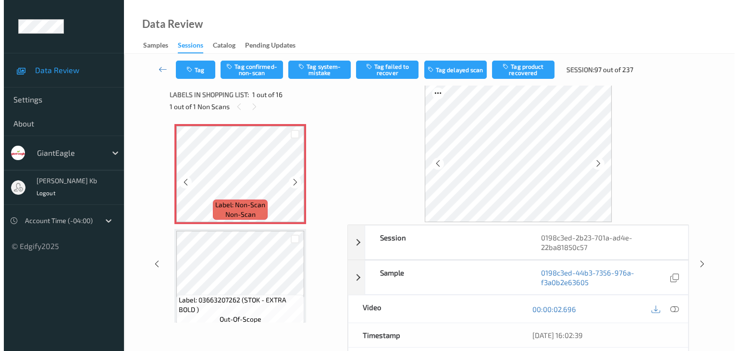
scroll to position [0, 0]
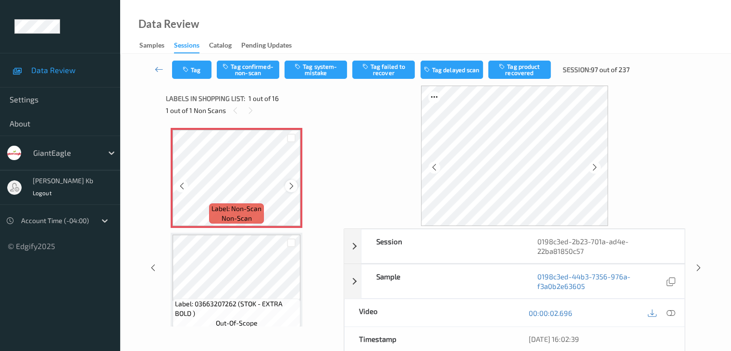
click at [293, 185] on icon at bounding box center [291, 186] width 8 height 9
click at [671, 313] on icon at bounding box center [670, 313] width 9 height 9
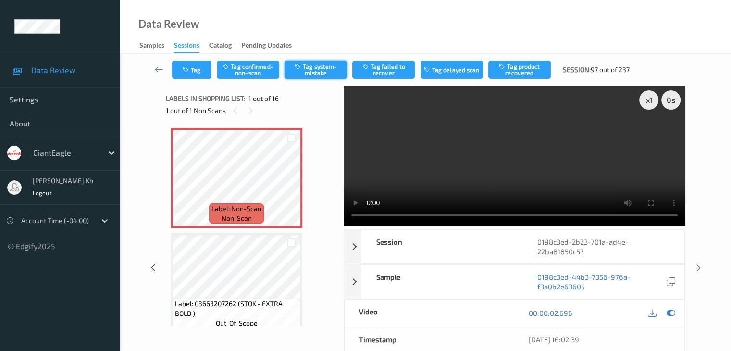
click at [321, 71] on button "Tag system-mistake" at bounding box center [315, 70] width 62 height 18
click at [208, 70] on button "Tag" at bounding box center [191, 70] width 39 height 18
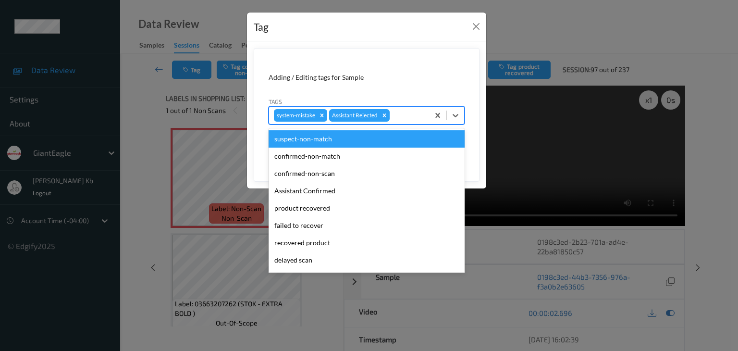
drag, startPoint x: 409, startPoint y: 111, endPoint x: 410, endPoint y: 140, distance: 28.4
click at [409, 112] on div at bounding box center [408, 116] width 33 height 12
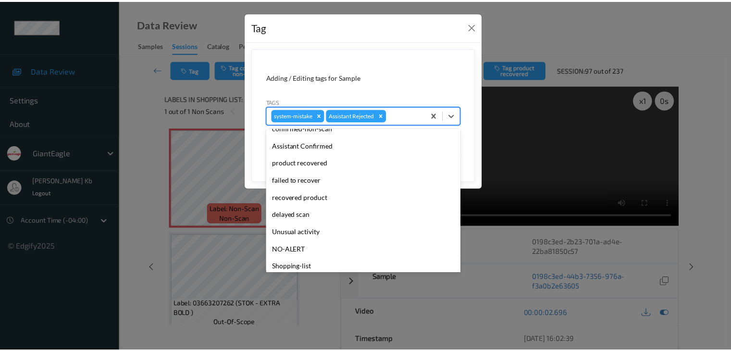
scroll to position [85, 0]
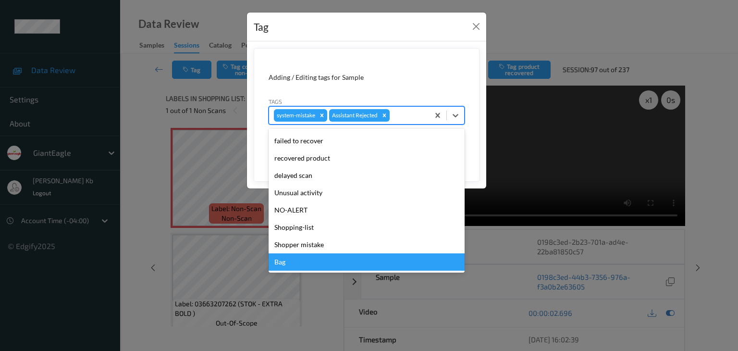
click at [296, 265] on div "Bag" at bounding box center [367, 261] width 196 height 17
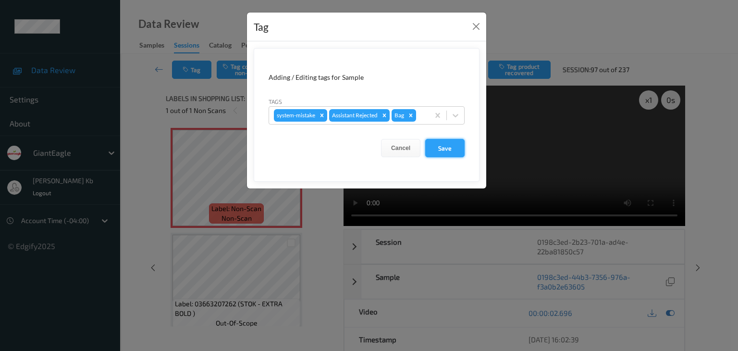
click at [454, 146] on button "Save" at bounding box center [444, 148] width 39 height 18
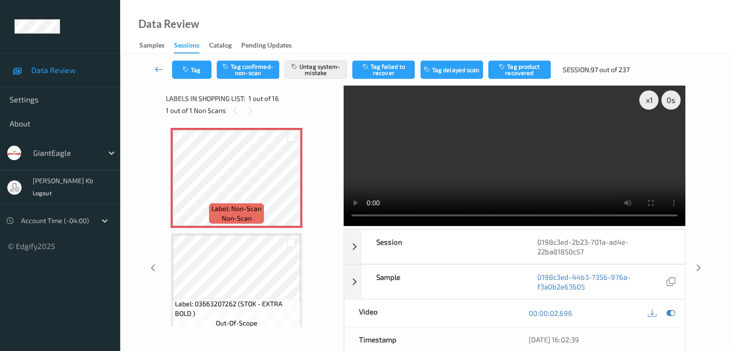
click at [159, 68] on icon at bounding box center [159, 69] width 9 height 10
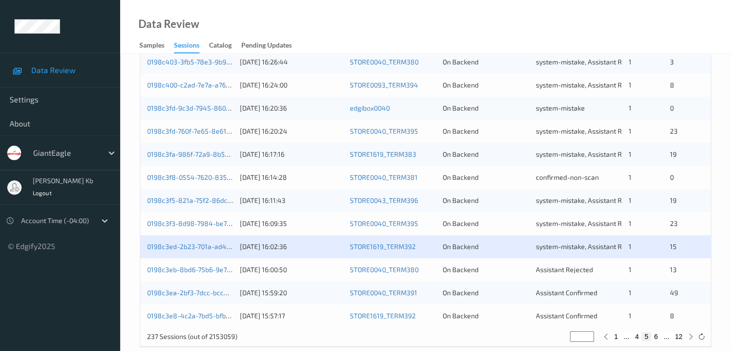
scroll to position [448, 0]
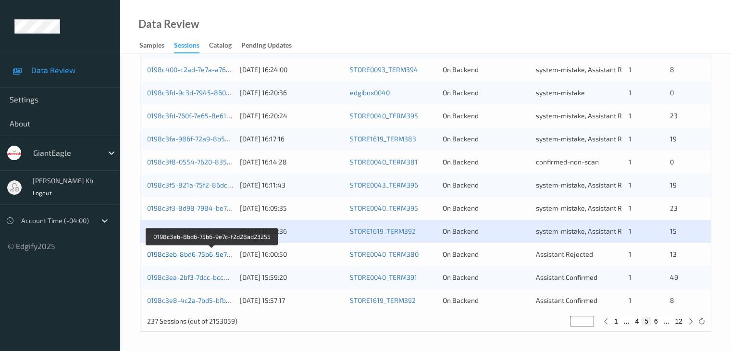
click at [206, 253] on link "0198c3eb-8bd6-75b6-9e7c-f2d28ad23255" at bounding box center [212, 254] width 131 height 8
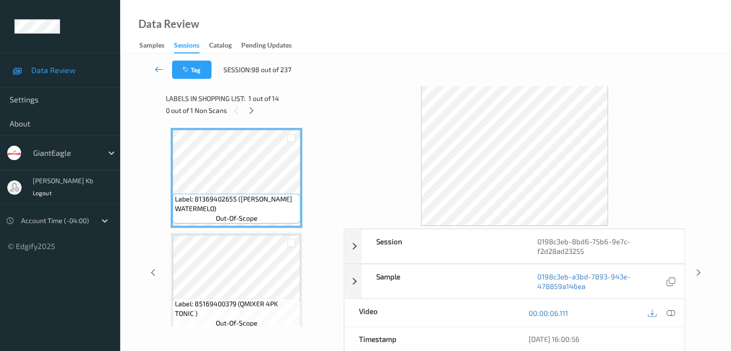
click at [158, 68] on icon at bounding box center [159, 69] width 9 height 10
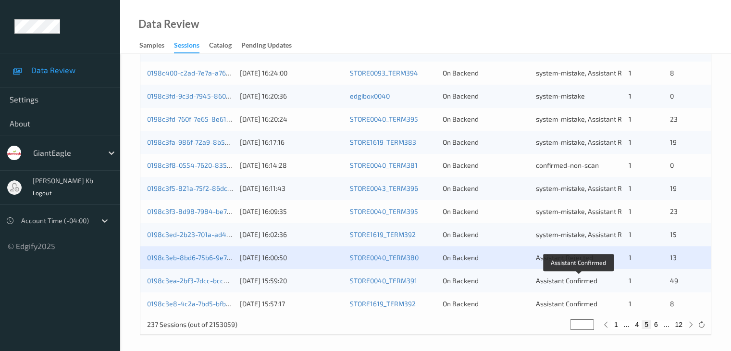
scroll to position [448, 0]
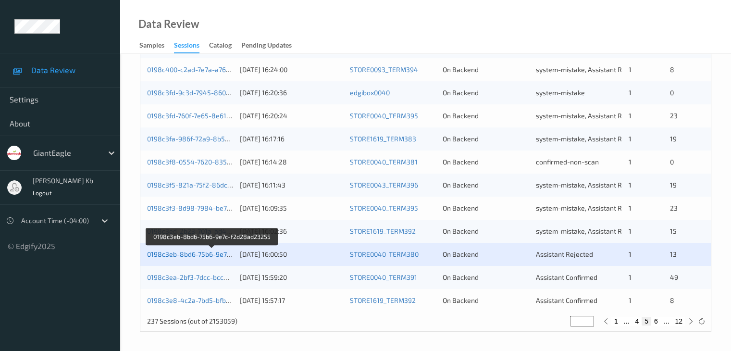
click at [204, 253] on link "0198c3eb-8bd6-75b6-9e7c-f2d28ad23255" at bounding box center [212, 254] width 131 height 8
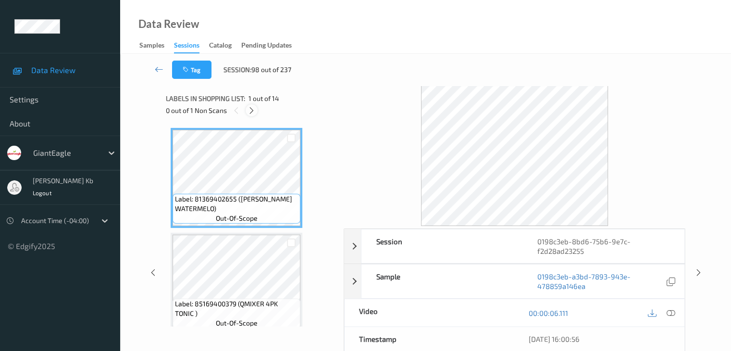
click at [252, 110] on icon at bounding box center [251, 110] width 8 height 9
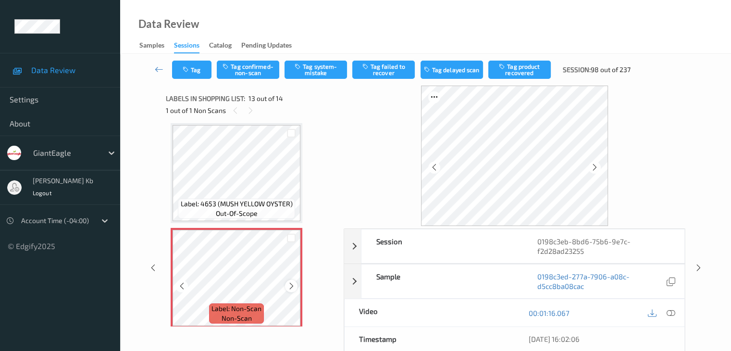
click at [291, 284] on icon at bounding box center [291, 286] width 8 height 9
click at [290, 285] on icon at bounding box center [291, 286] width 8 height 9
click at [289, 284] on icon at bounding box center [291, 286] width 8 height 9
click at [673, 312] on icon at bounding box center [670, 313] width 9 height 9
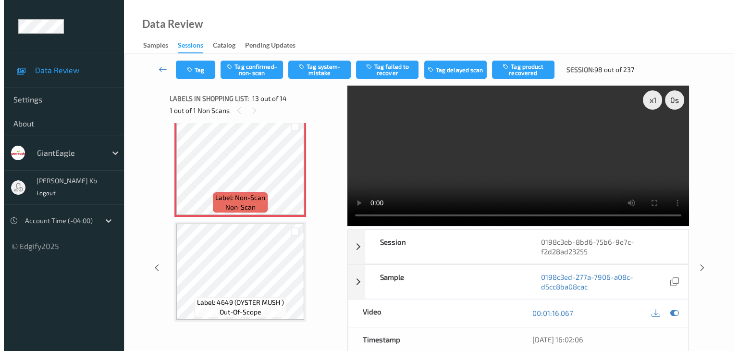
scroll to position [1220, 0]
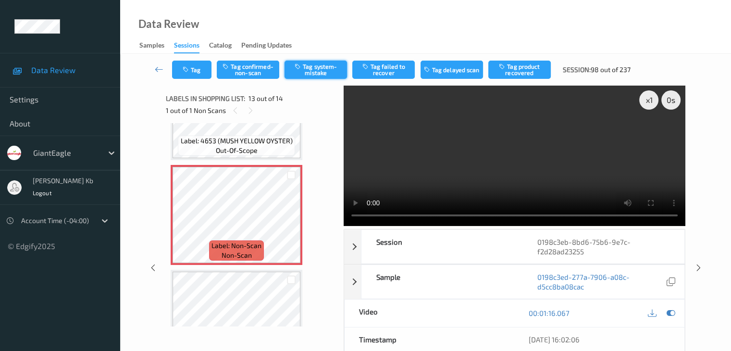
click at [320, 64] on button "Tag system-mistake" at bounding box center [315, 70] width 62 height 18
click at [202, 67] on button "Tag" at bounding box center [191, 70] width 39 height 18
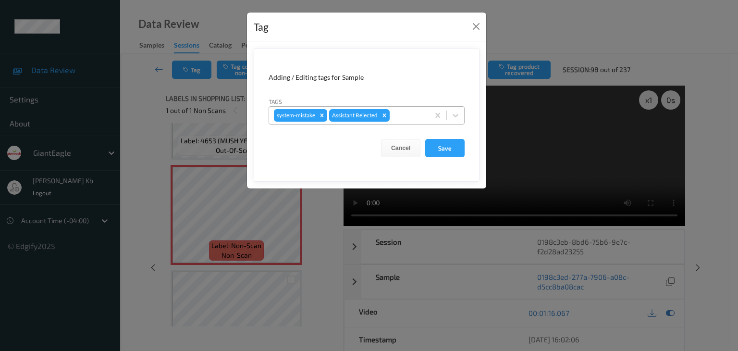
click at [404, 113] on div at bounding box center [408, 116] width 33 height 12
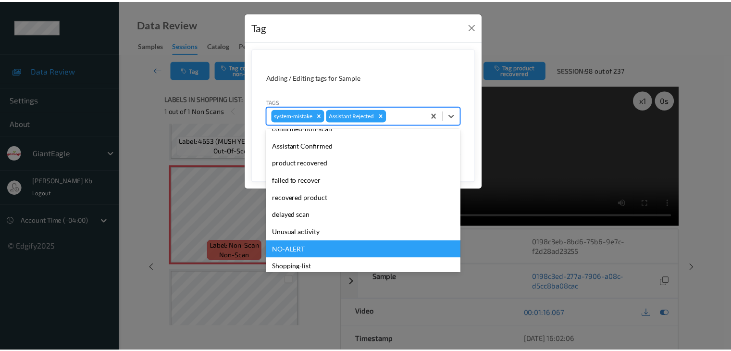
scroll to position [85, 0]
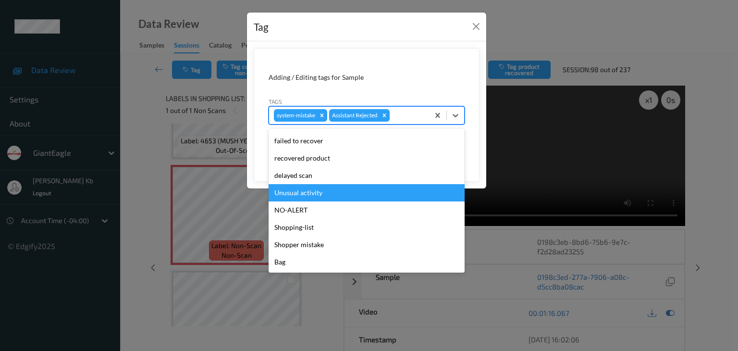
click at [308, 195] on div "Unusual activity" at bounding box center [367, 192] width 196 height 17
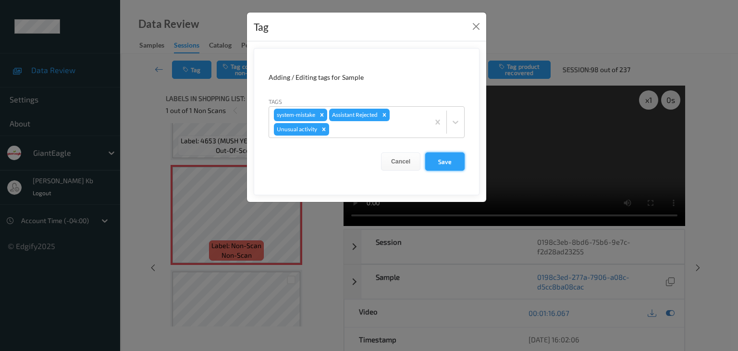
click at [448, 160] on button "Save" at bounding box center [444, 161] width 39 height 18
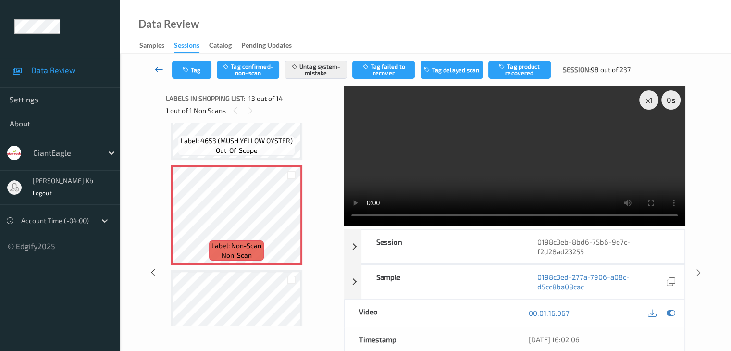
click at [158, 72] on icon at bounding box center [159, 69] width 9 height 10
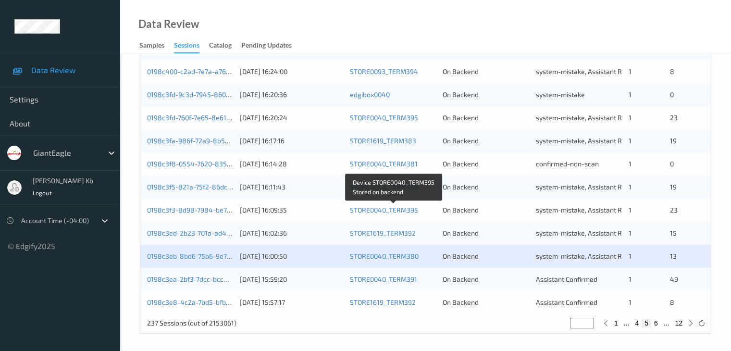
scroll to position [448, 0]
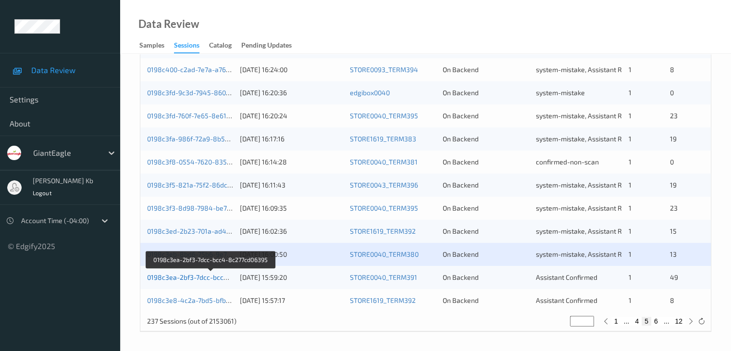
click at [190, 276] on link "0198c3ea-2bf3-7dcc-bcc4-8c277cd06395" at bounding box center [211, 277] width 128 height 8
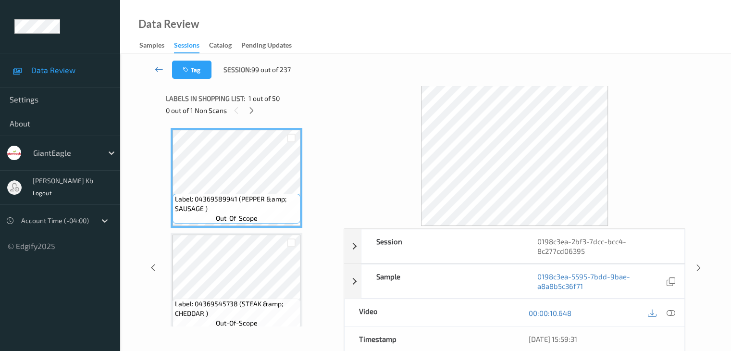
drag, startPoint x: 251, startPoint y: 109, endPoint x: 257, endPoint y: 118, distance: 10.8
click at [251, 109] on icon at bounding box center [251, 110] width 8 height 9
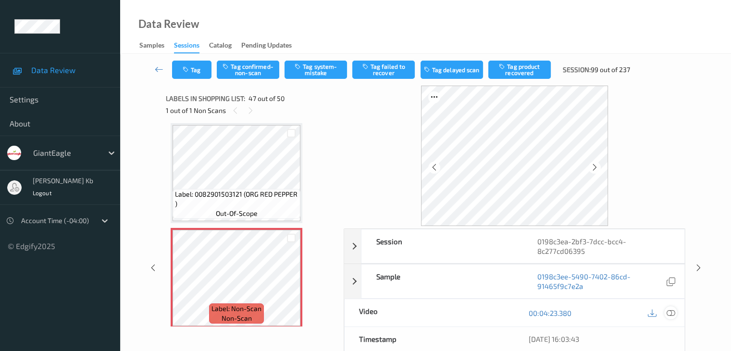
click at [670, 309] on icon at bounding box center [670, 313] width 9 height 9
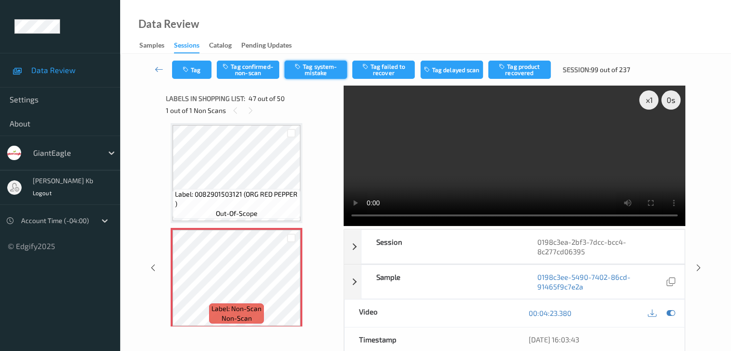
click at [323, 68] on button "Tag system-mistake" at bounding box center [315, 70] width 62 height 18
click at [165, 68] on link at bounding box center [159, 70] width 25 height 18
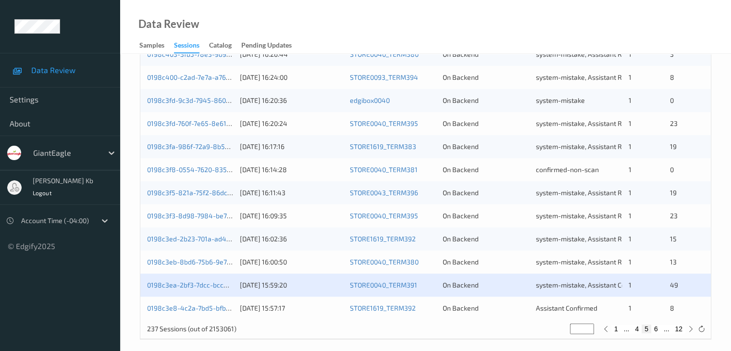
scroll to position [448, 0]
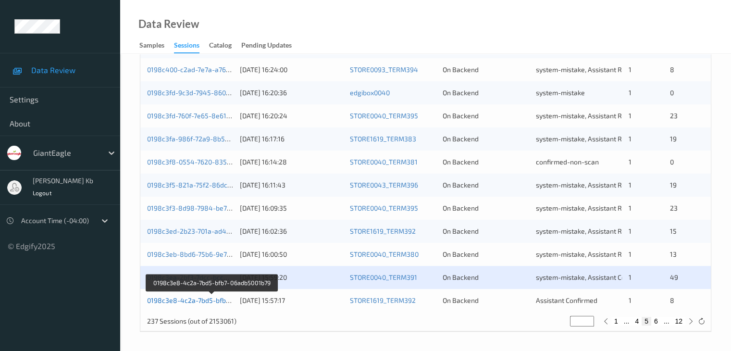
click at [201, 299] on link "0198c3e8-4c2a-7bd5-bfb7-06adb5001b79" at bounding box center [212, 300] width 130 height 8
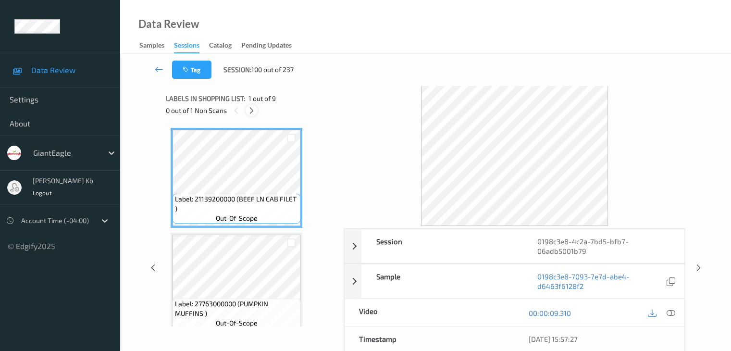
click at [254, 109] on icon at bounding box center [251, 110] width 8 height 9
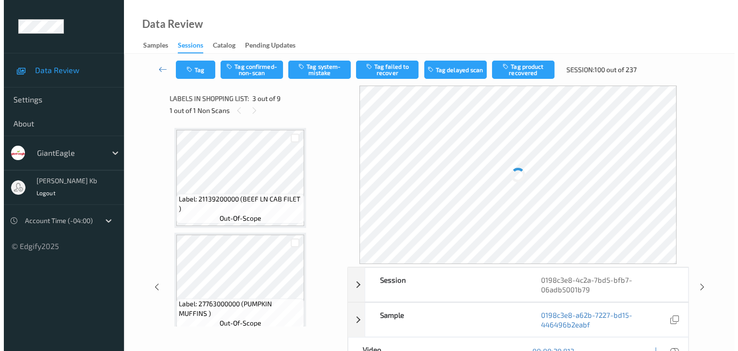
scroll to position [110, 0]
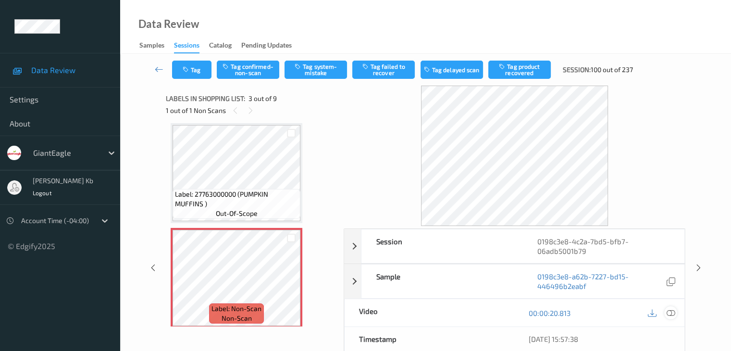
click at [671, 313] on icon at bounding box center [670, 313] width 9 height 9
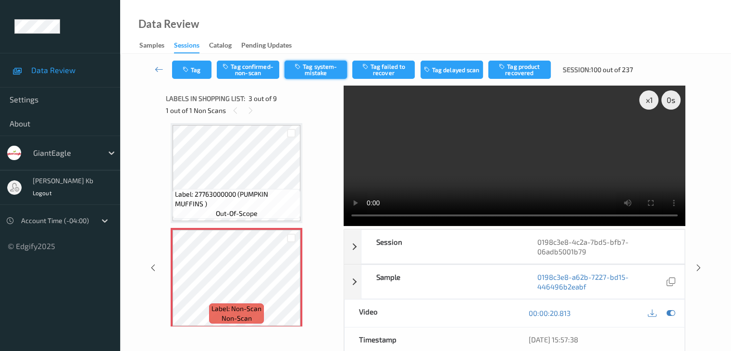
click at [331, 64] on button "Tag system-mistake" at bounding box center [315, 70] width 62 height 18
click at [202, 70] on button "Tag" at bounding box center [191, 70] width 39 height 18
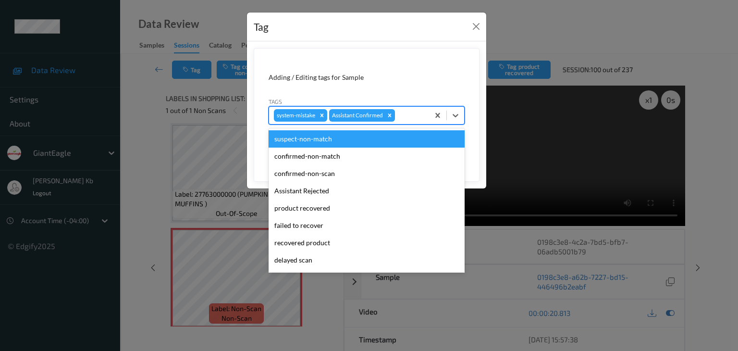
click at [417, 119] on div at bounding box center [410, 116] width 27 height 12
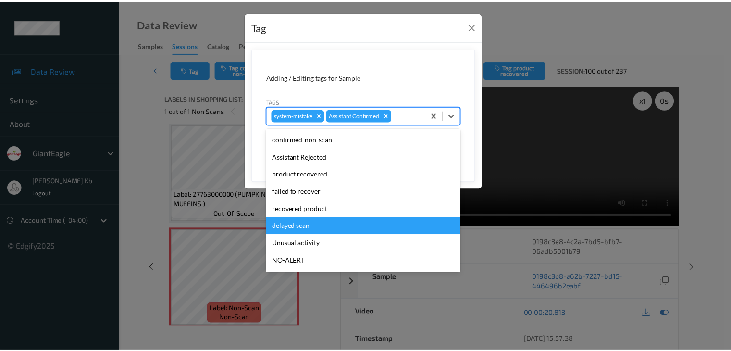
scroll to position [48, 0]
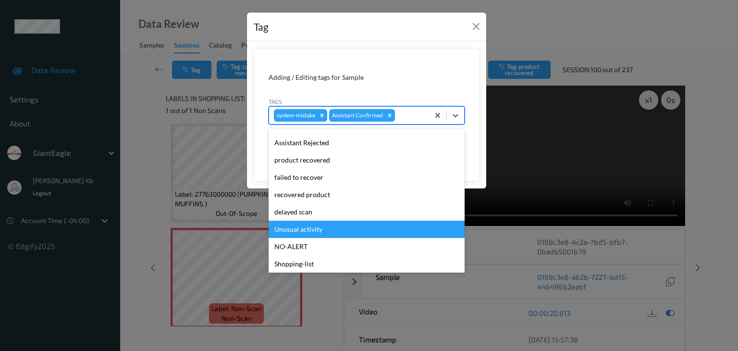
click at [302, 227] on div "Unusual activity" at bounding box center [367, 229] width 196 height 17
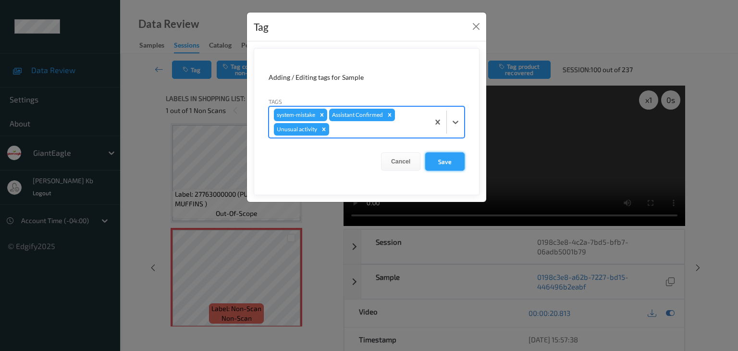
click at [448, 160] on button "Save" at bounding box center [444, 161] width 39 height 18
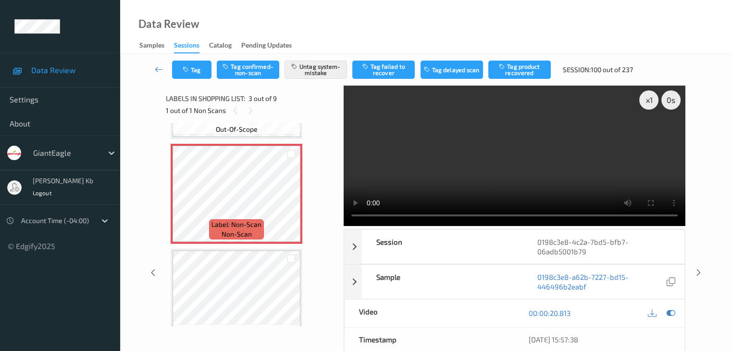
scroll to position [192, 0]
click at [157, 66] on icon at bounding box center [159, 69] width 9 height 10
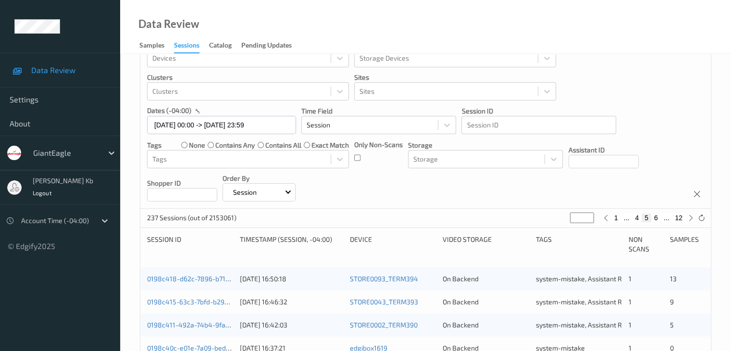
scroll to position [15, 0]
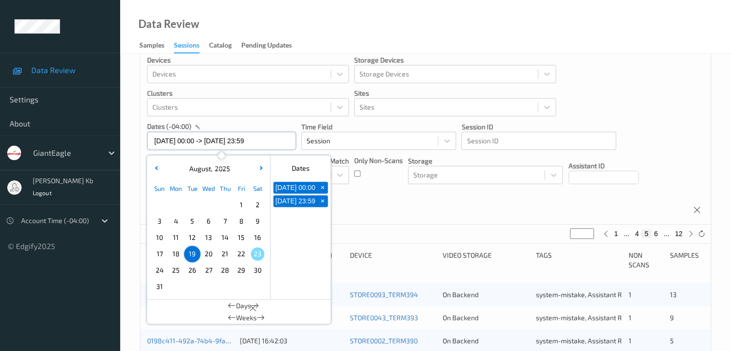
click at [287, 140] on input "[DATE] 00:00 -> [DATE] 23:59" at bounding box center [221, 141] width 149 height 18
click at [325, 189] on span "+" at bounding box center [323, 188] width 10 height 10
type input "[DATE] 00:00"
type input "*"
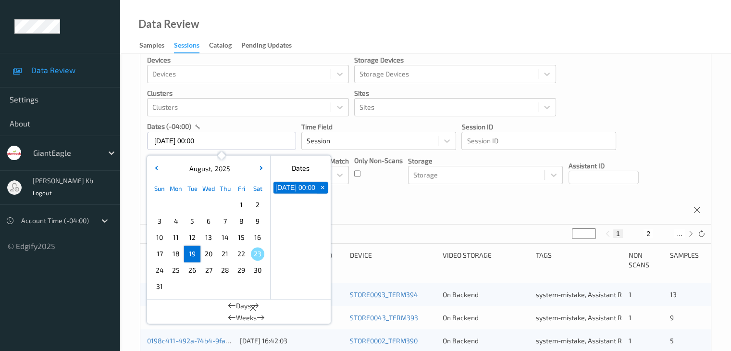
scroll to position [0, 0]
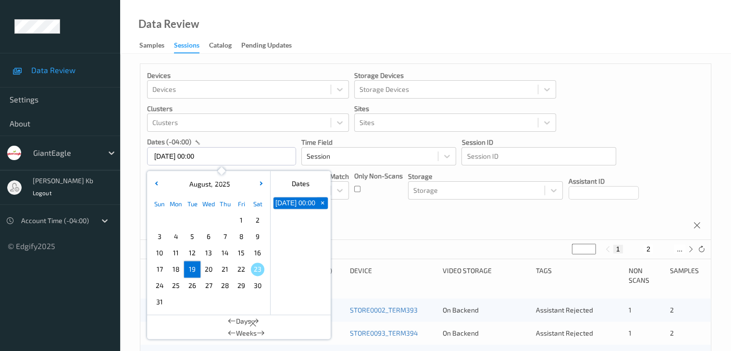
click at [323, 204] on span "+" at bounding box center [323, 203] width 10 height 10
click at [208, 269] on span "20" at bounding box center [208, 268] width 13 height 13
click at [208, 267] on span "20" at bounding box center [208, 268] width 13 height 13
type input "[DATE] 00:00 -> [DATE] 23:59"
click at [392, 214] on div "Devices Devices Storage Devices Storage Devices Clusters Clusters Sites Sites d…" at bounding box center [425, 152] width 570 height 176
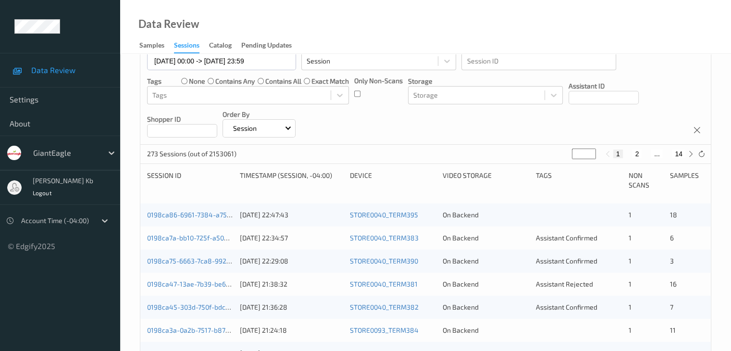
scroll to position [96, 0]
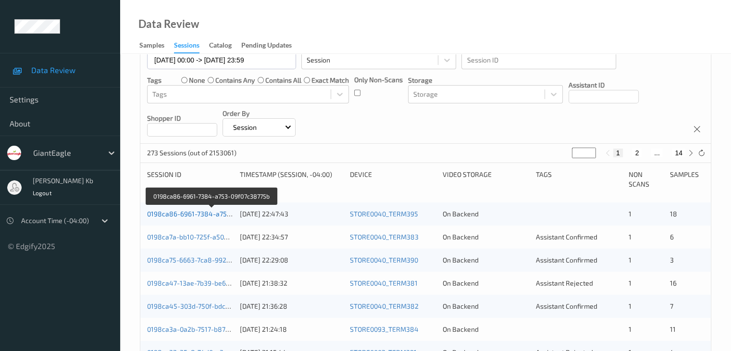
click at [211, 214] on link "0198ca86-6961-7384-a753-09f07c38775b" at bounding box center [212, 214] width 130 height 8
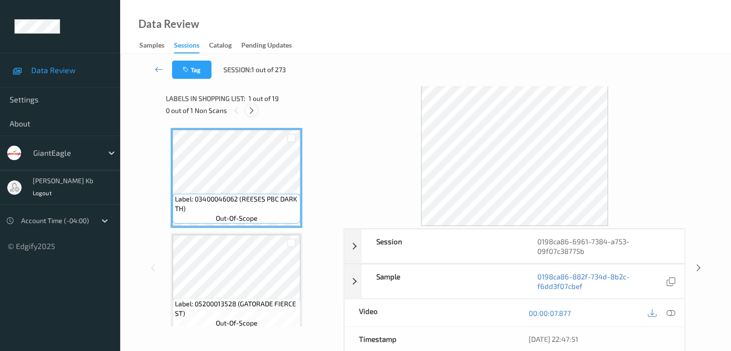
click at [255, 109] on icon at bounding box center [251, 110] width 8 height 9
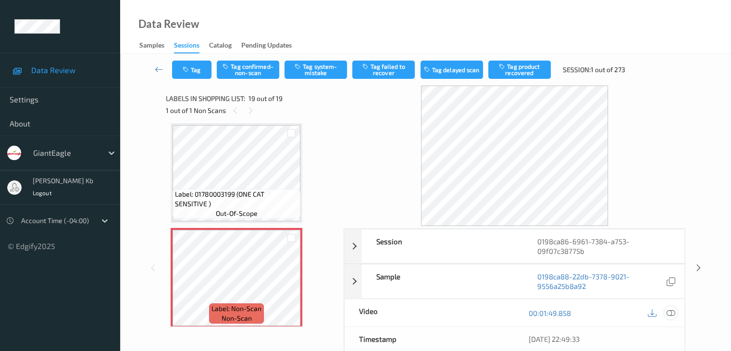
click at [673, 311] on icon at bounding box center [670, 313] width 9 height 9
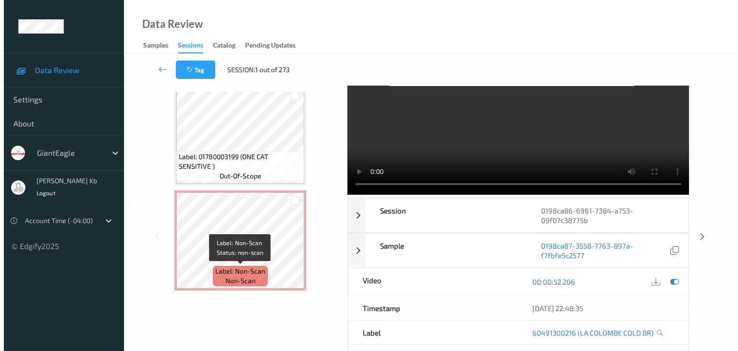
scroll to position [48, 0]
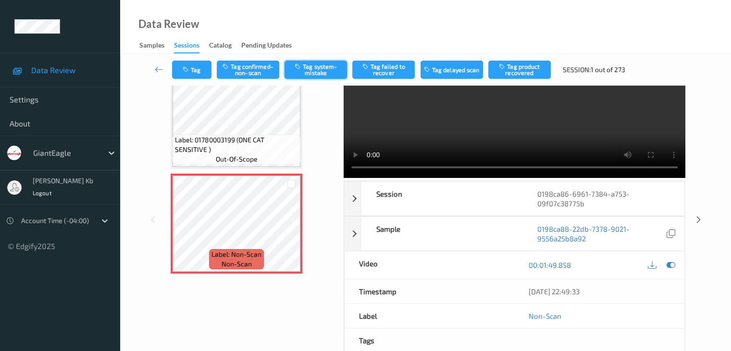
click at [330, 64] on button "Tag system-mistake" at bounding box center [315, 70] width 62 height 18
click at [198, 70] on button "Tag" at bounding box center [191, 70] width 39 height 18
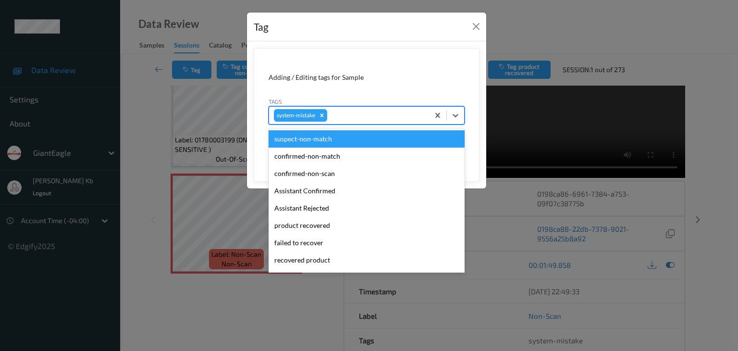
click at [345, 114] on div at bounding box center [376, 116] width 95 height 12
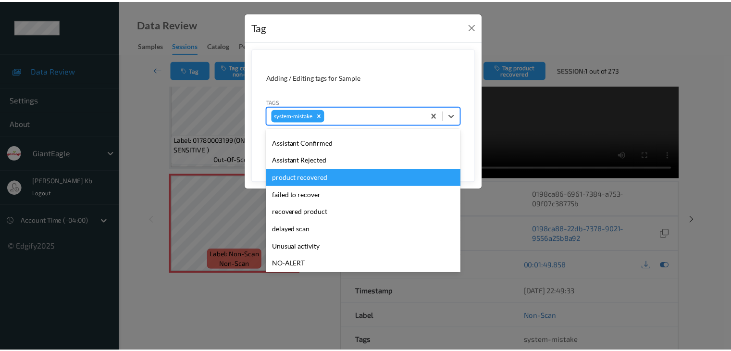
scroll to position [96, 0]
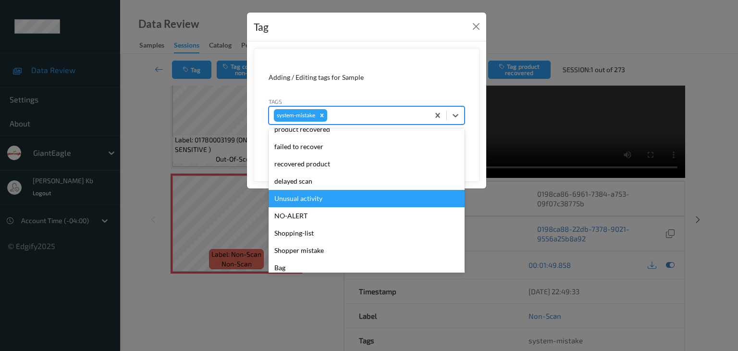
click at [315, 198] on div "Unusual activity" at bounding box center [367, 198] width 196 height 17
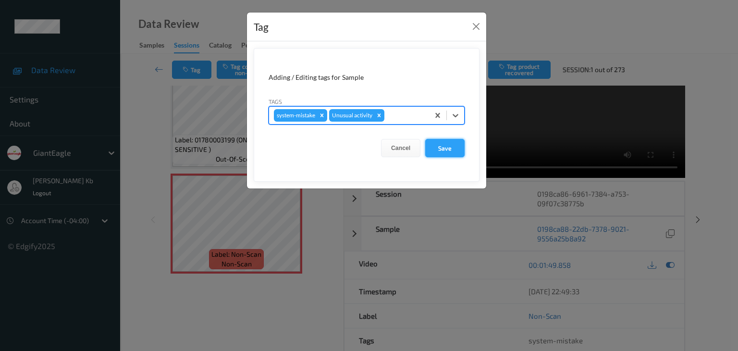
click at [443, 148] on button "Save" at bounding box center [444, 148] width 39 height 18
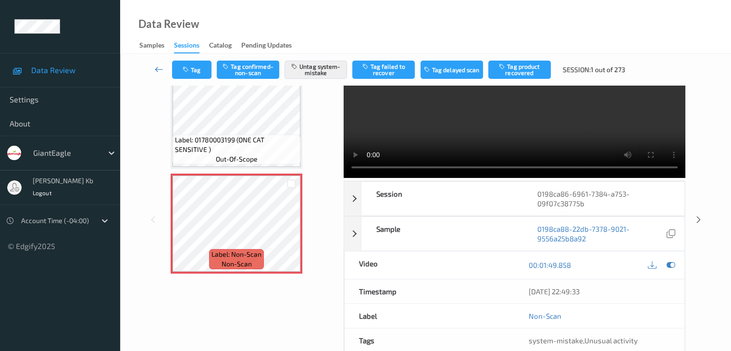
click at [156, 70] on icon at bounding box center [159, 69] width 9 height 10
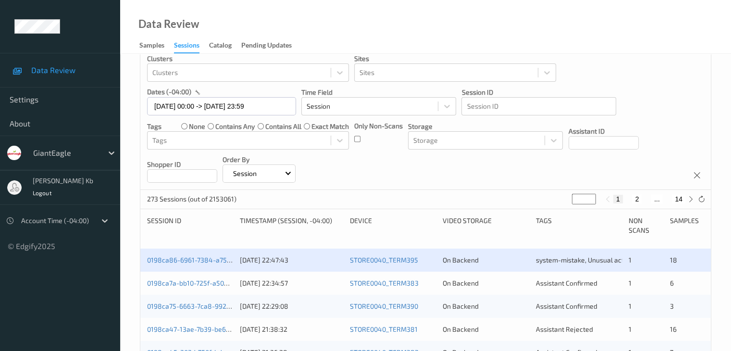
scroll to position [144, 0]
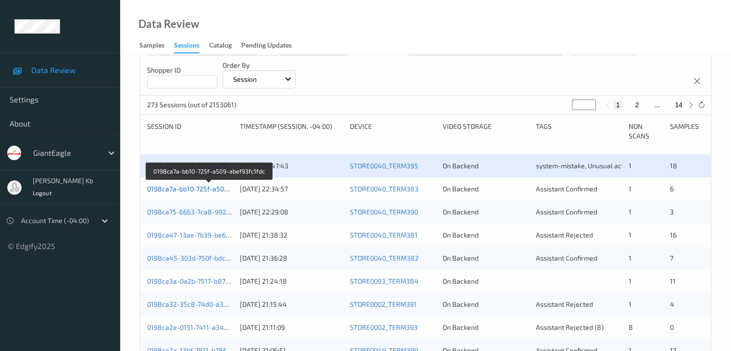
click at [194, 187] on link "0198ca7a-bb10-725f-a509-abef93fc1fdc" at bounding box center [209, 189] width 124 height 8
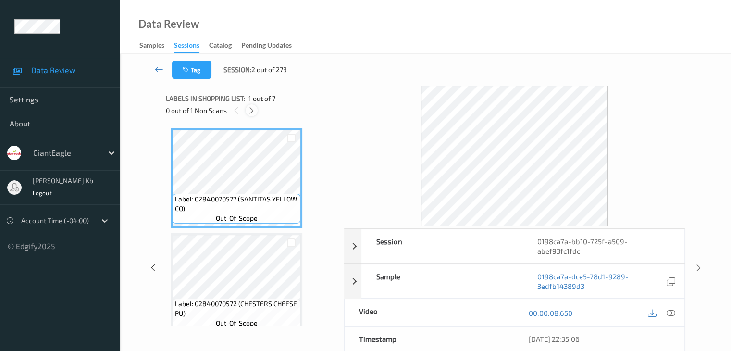
click at [250, 110] on icon at bounding box center [251, 110] width 8 height 9
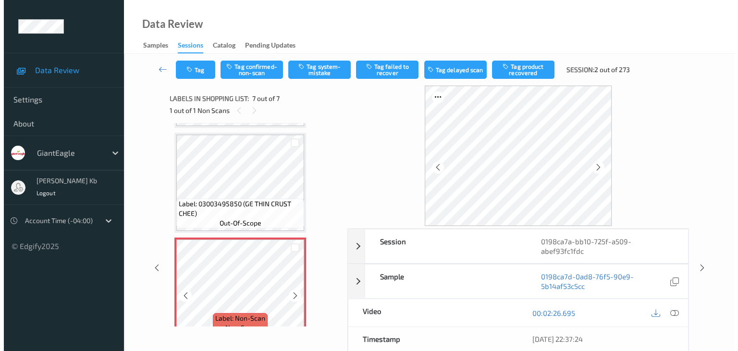
scroll to position [535, 0]
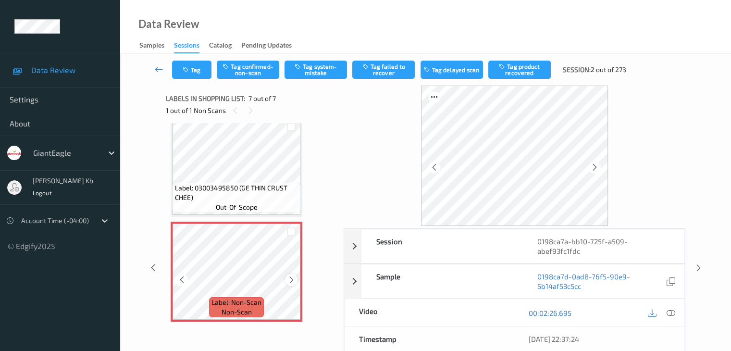
click at [290, 280] on icon at bounding box center [291, 279] width 8 height 9
click at [290, 279] on icon at bounding box center [291, 279] width 8 height 9
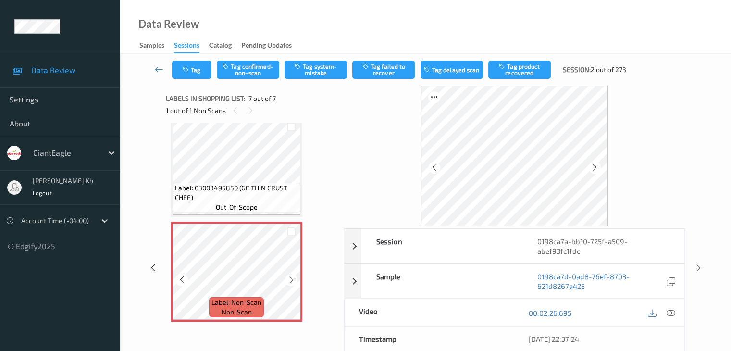
click at [290, 279] on icon at bounding box center [291, 279] width 8 height 9
click at [671, 309] on icon at bounding box center [670, 313] width 9 height 9
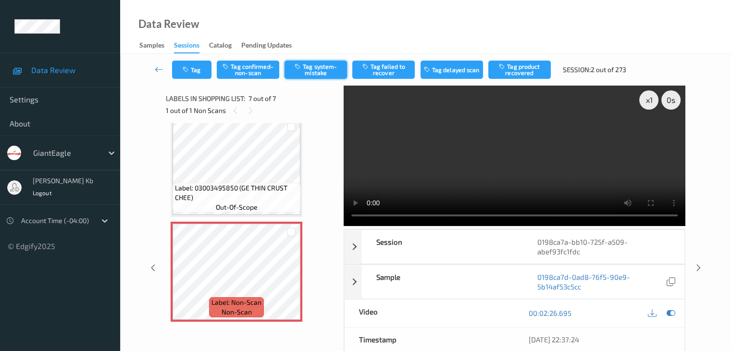
click at [314, 71] on button "Tag system-mistake" at bounding box center [315, 70] width 62 height 18
click at [202, 69] on button "Tag" at bounding box center [191, 70] width 39 height 18
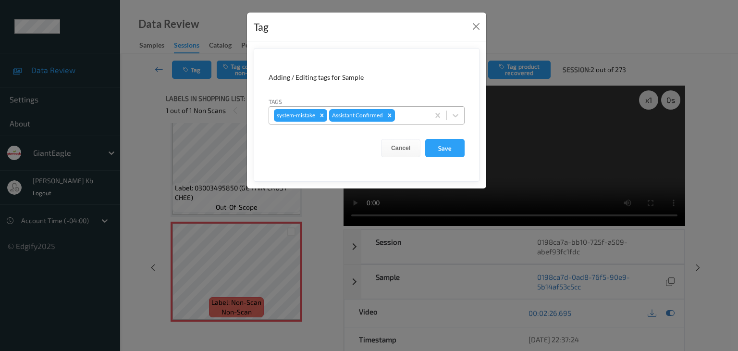
click at [417, 113] on div at bounding box center [410, 116] width 27 height 12
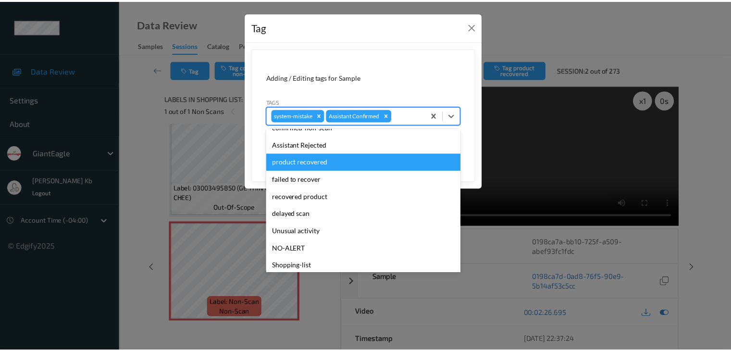
scroll to position [85, 0]
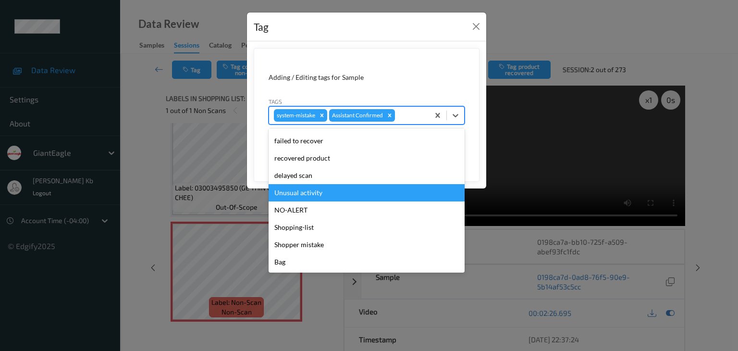
drag, startPoint x: 313, startPoint y: 192, endPoint x: 317, endPoint y: 187, distance: 6.5
click at [314, 192] on div "Unusual activity" at bounding box center [367, 192] width 196 height 17
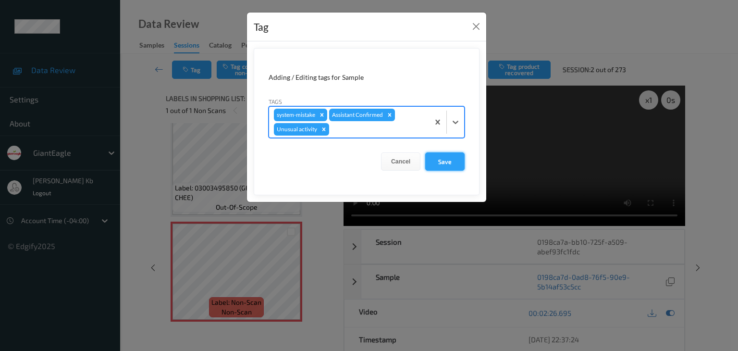
click at [451, 161] on button "Save" at bounding box center [444, 161] width 39 height 18
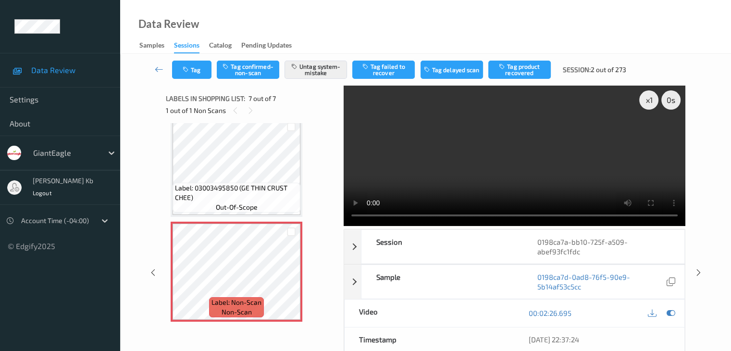
click at [155, 70] on icon at bounding box center [159, 69] width 9 height 10
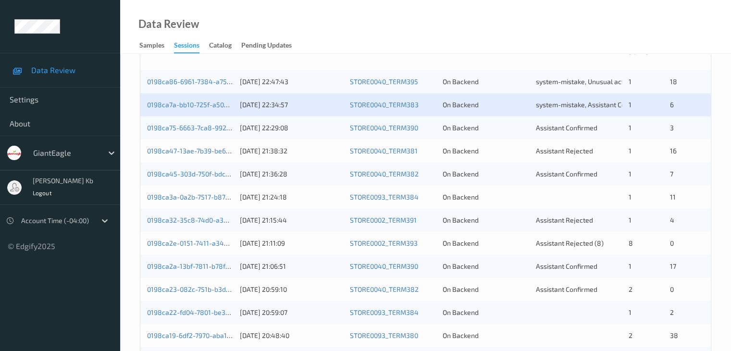
scroll to position [208, 0]
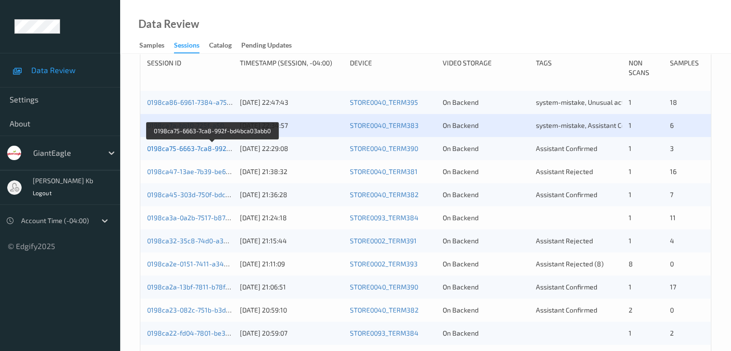
click at [212, 148] on link "0198ca75-6663-7ca8-992f-bd4bca03abb0" at bounding box center [212, 148] width 131 height 8
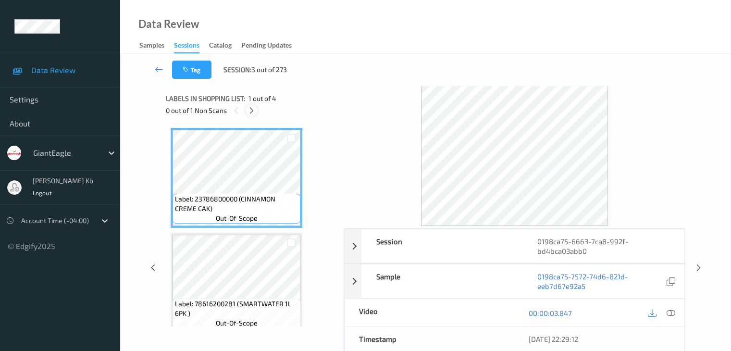
click at [252, 110] on icon at bounding box center [251, 110] width 8 height 9
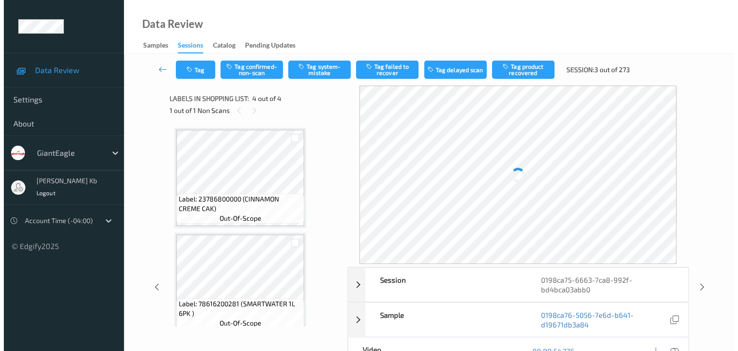
scroll to position [214, 0]
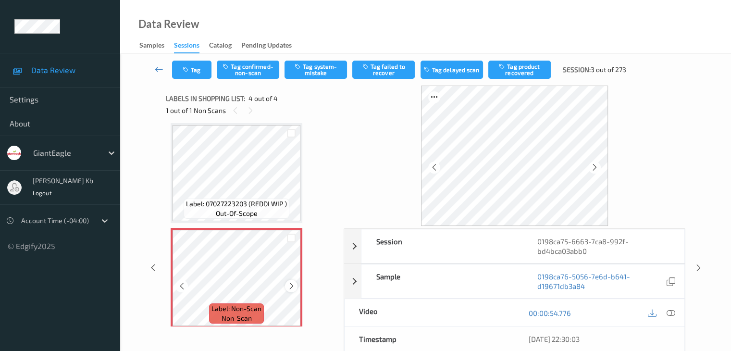
click at [290, 285] on icon at bounding box center [291, 286] width 8 height 9
click at [671, 312] on icon at bounding box center [670, 313] width 9 height 9
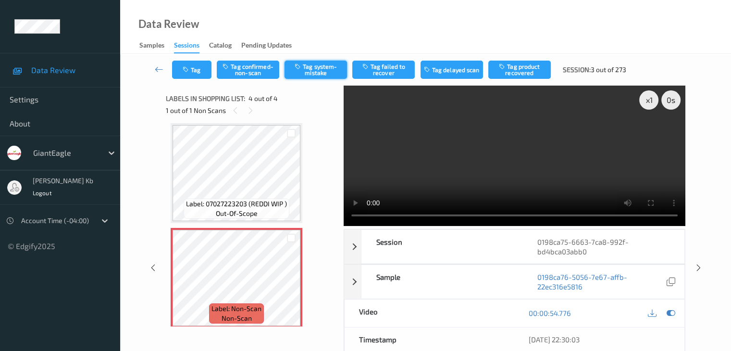
click at [313, 69] on button "Tag system-mistake" at bounding box center [315, 70] width 62 height 18
click at [207, 70] on button "Tag" at bounding box center [191, 70] width 39 height 18
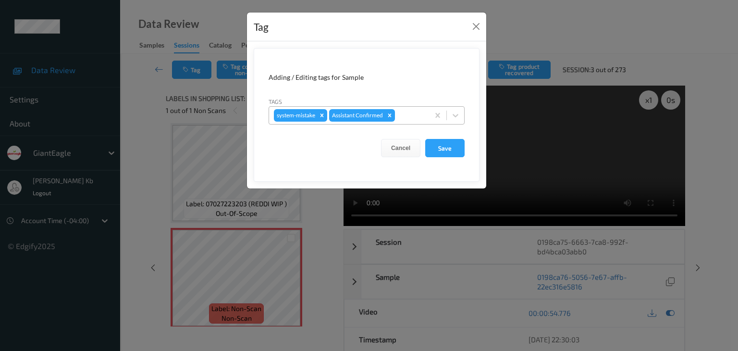
click at [410, 111] on div at bounding box center [410, 116] width 27 height 12
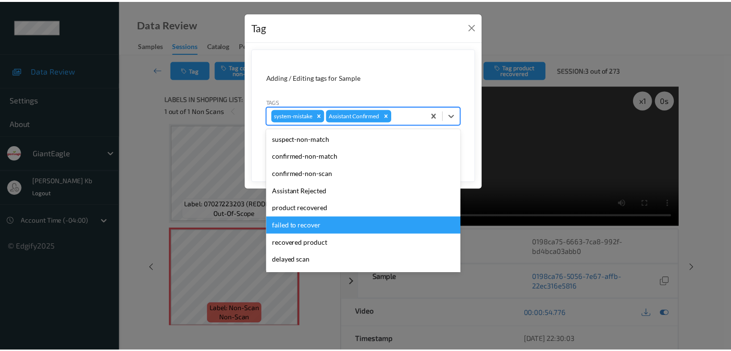
scroll to position [85, 0]
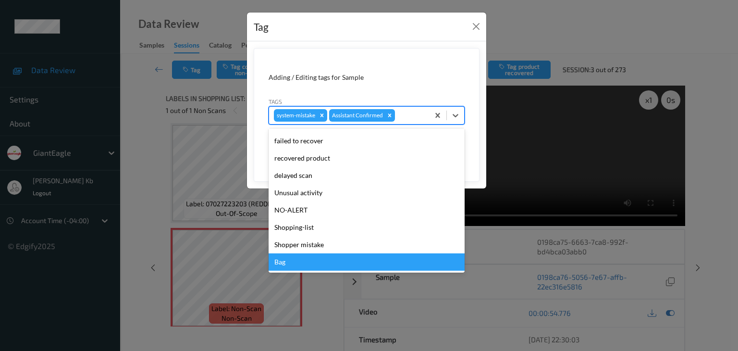
click at [287, 266] on div "Bag" at bounding box center [367, 261] width 196 height 17
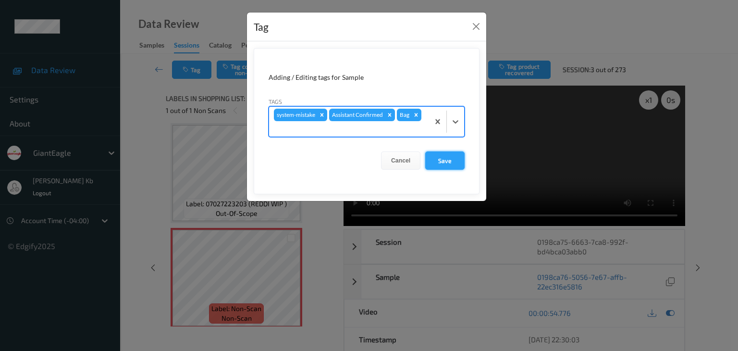
click at [453, 161] on button "Save" at bounding box center [444, 160] width 39 height 18
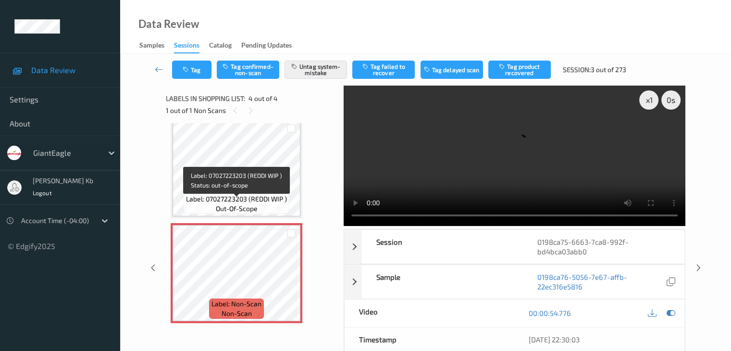
scroll to position [221, 0]
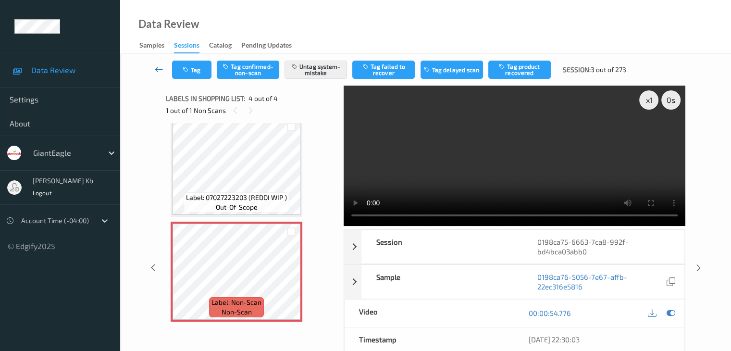
click at [159, 70] on icon at bounding box center [159, 69] width 9 height 10
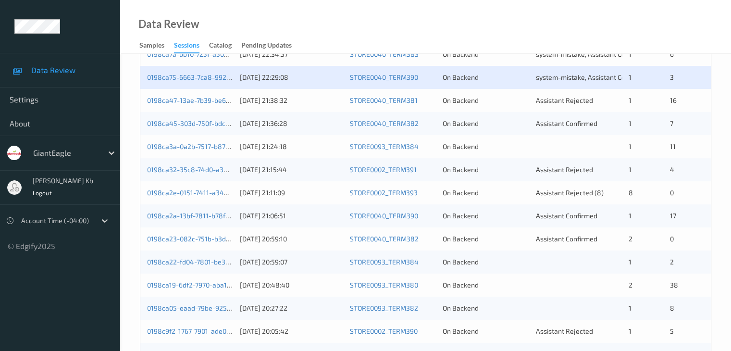
scroll to position [256, 0]
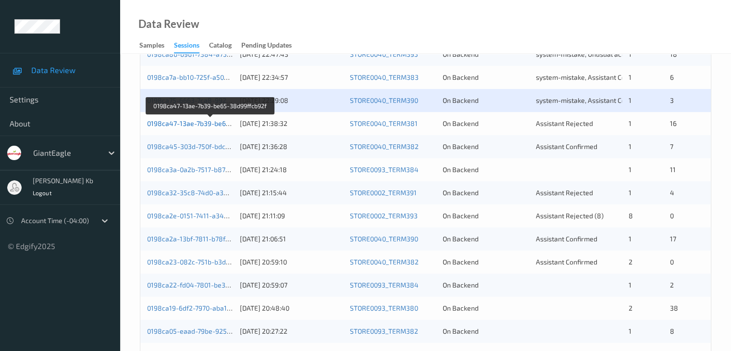
click at [186, 123] on link "0198ca47-13ae-7b39-be65-38d99ffcb92f" at bounding box center [210, 123] width 127 height 8
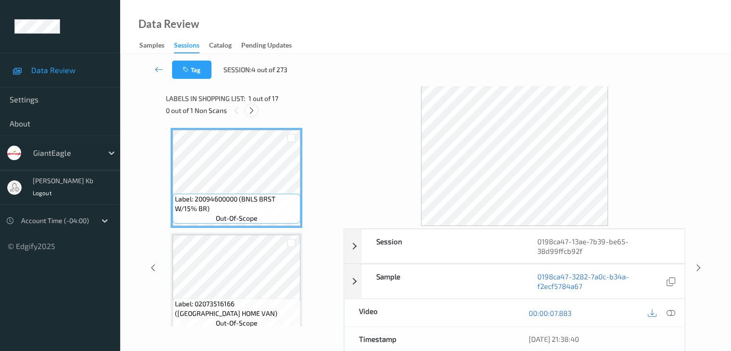
click at [252, 111] on icon at bounding box center [251, 110] width 8 height 9
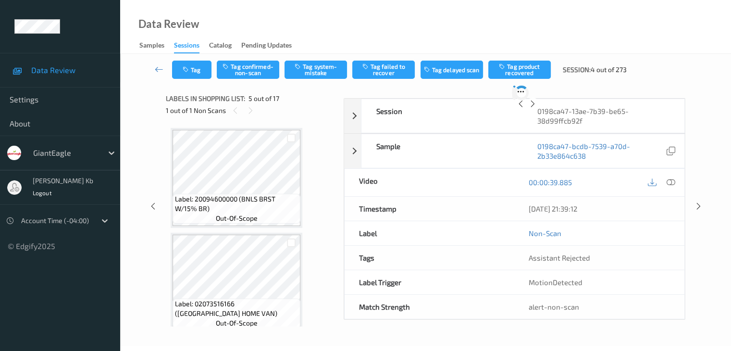
scroll to position [319, 0]
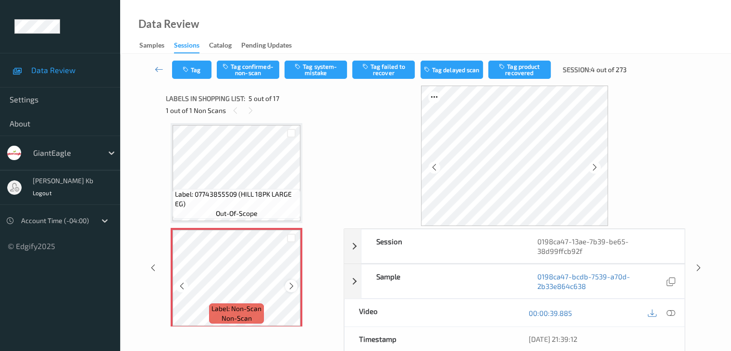
click at [293, 286] on icon at bounding box center [291, 286] width 8 height 9
click at [672, 314] on icon at bounding box center [670, 313] width 9 height 9
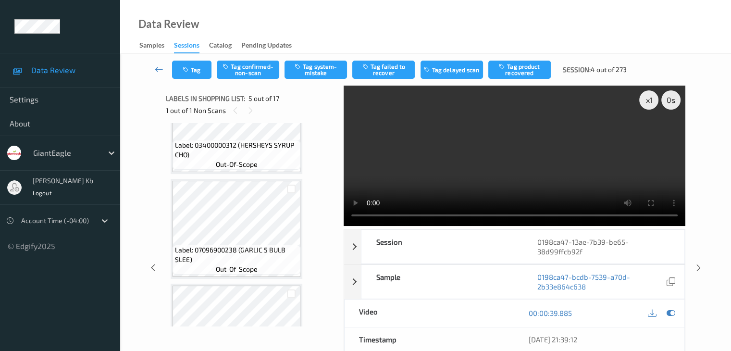
scroll to position [1569, 0]
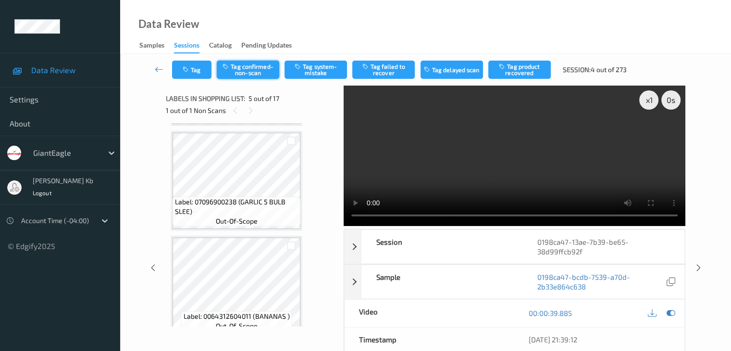
click at [265, 71] on button "Tag confirmed-non-scan" at bounding box center [248, 70] width 62 height 18
click at [384, 67] on button "Tag failed to recover" at bounding box center [383, 70] width 62 height 18
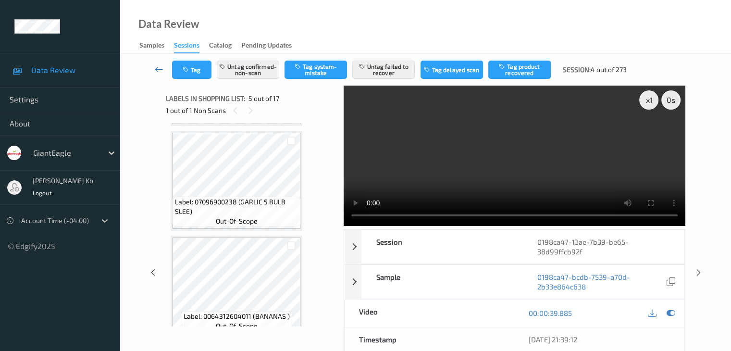
click at [160, 69] on icon at bounding box center [159, 69] width 9 height 10
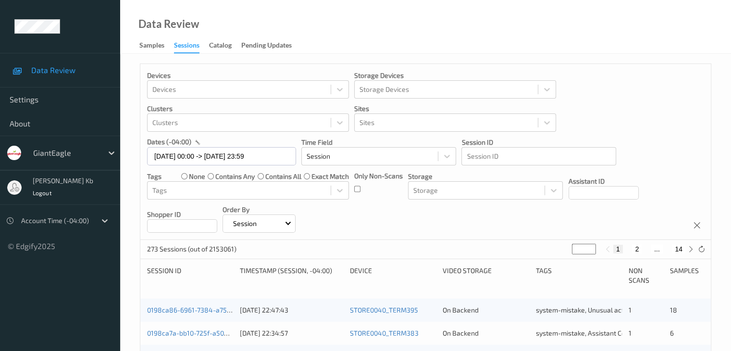
click at [200, 316] on div "0198ca86-6961-7384-a753-09f07c38775b [DATE] 22:47:43 STORE0040_TERM395 On Backe…" at bounding box center [425, 309] width 570 height 23
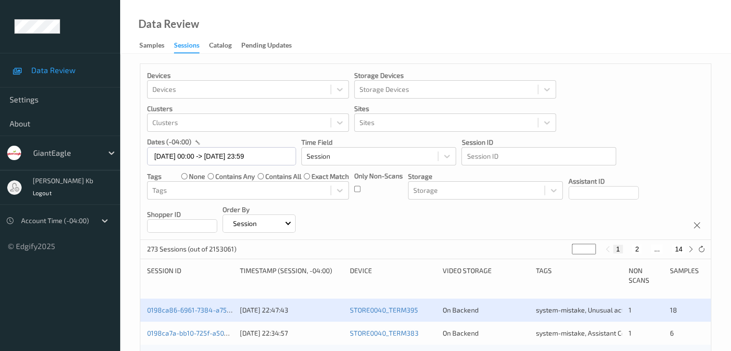
click at [268, 328] on div "[DATE] 22:34:57" at bounding box center [291, 333] width 103 height 10
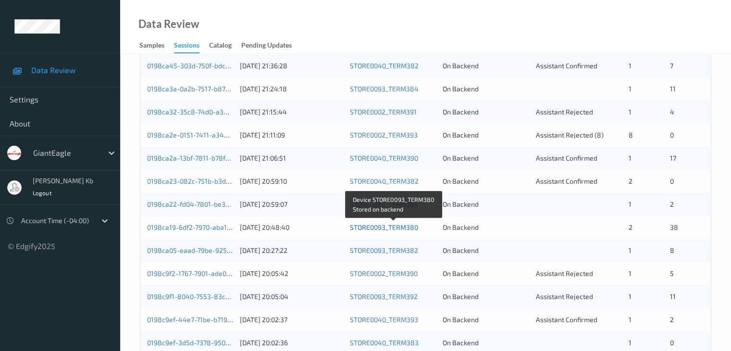
scroll to position [192, 0]
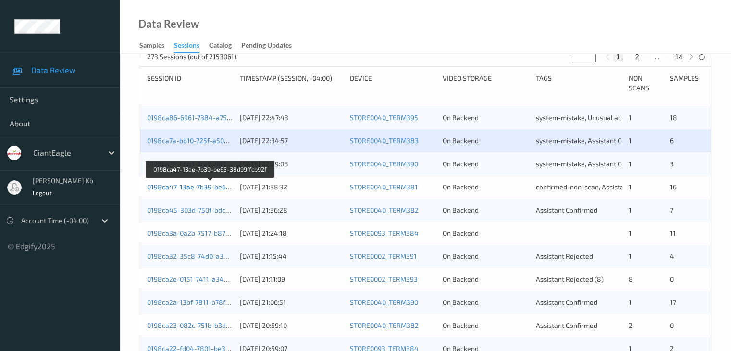
click at [208, 188] on link "0198ca47-13ae-7b39-be65-38d99ffcb92f" at bounding box center [210, 187] width 127 height 8
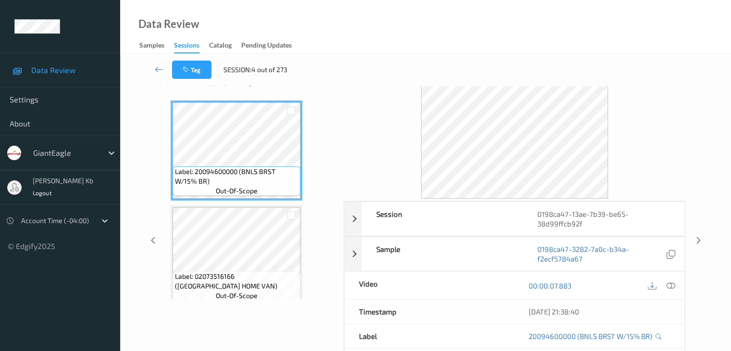
scroll to position [21, 0]
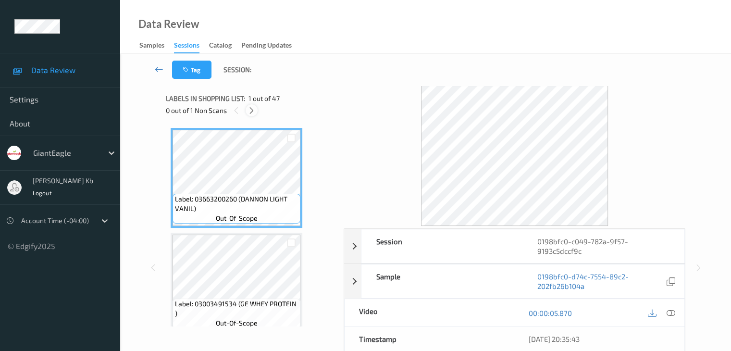
click at [254, 111] on icon at bounding box center [251, 110] width 8 height 9
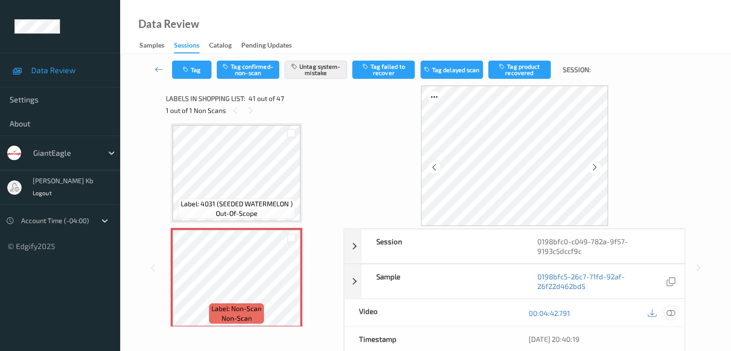
click at [671, 310] on icon at bounding box center [670, 313] width 9 height 9
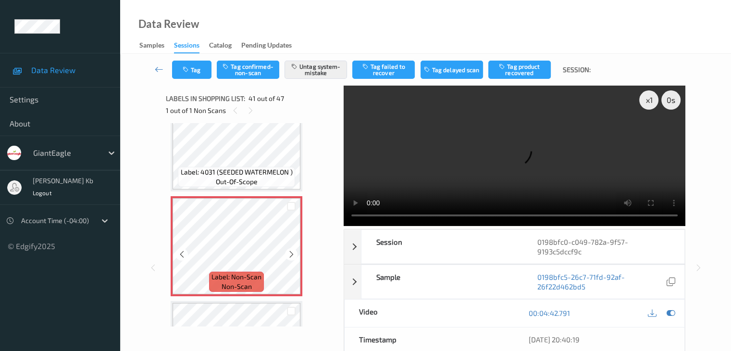
scroll to position [4187, 0]
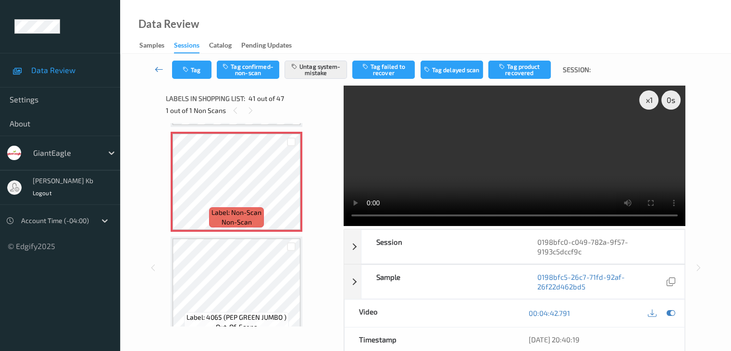
click at [159, 69] on icon at bounding box center [159, 69] width 9 height 10
